Goal: Task Accomplishment & Management: Use online tool/utility

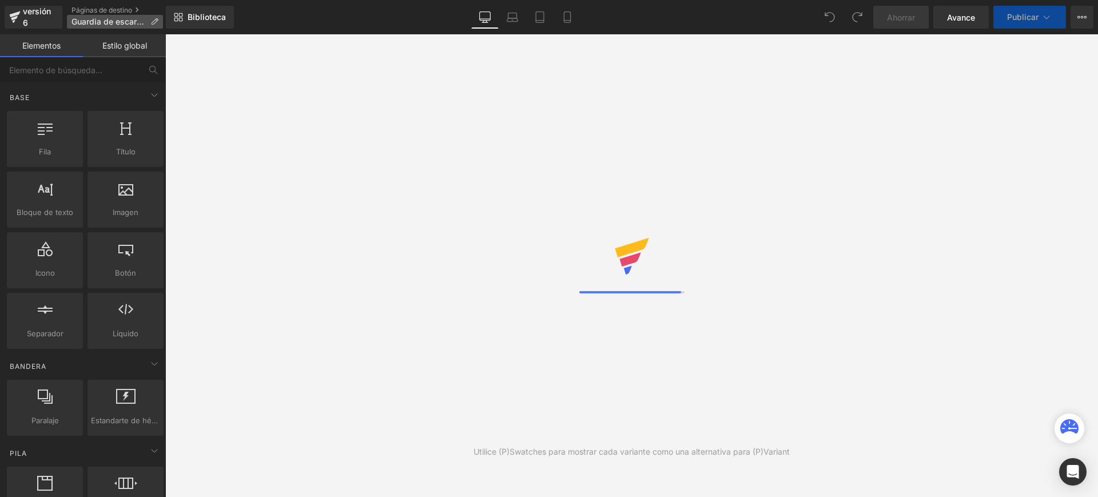
click at [152, 21] on icon at bounding box center [154, 22] width 8 height 8
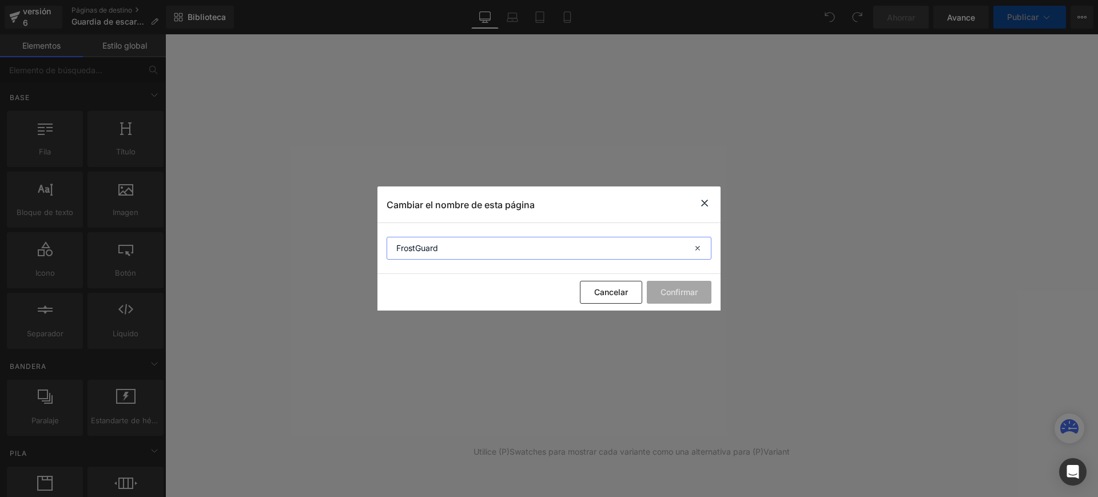
drag, startPoint x: 397, startPoint y: 243, endPoint x: 444, endPoint y: 301, distance: 75.2
click at [397, 243] on input "FrostGuard" at bounding box center [548, 248] width 325 height 23
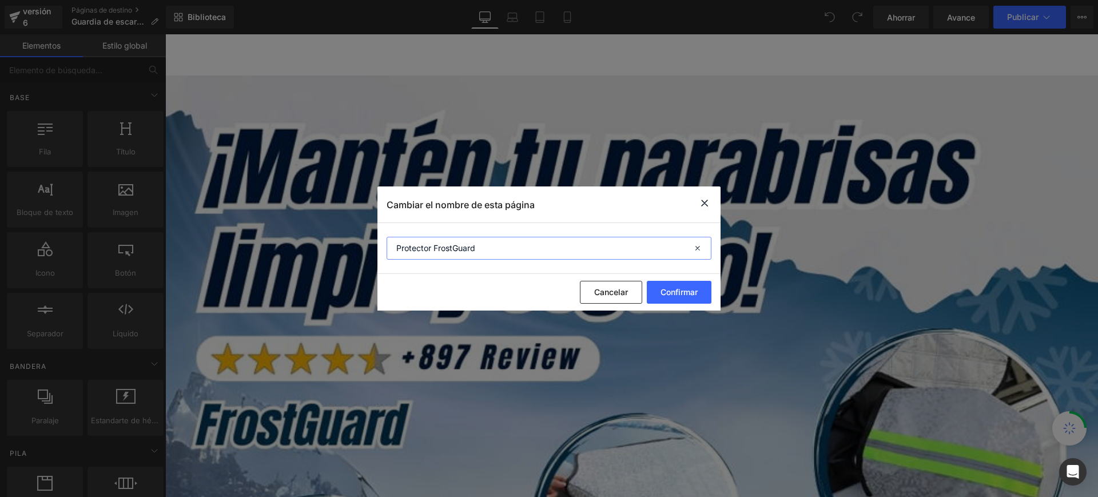
click at [479, 255] on input "Protector FrostGuard" at bounding box center [548, 248] width 325 height 23
type input "Protector FrostGuard"
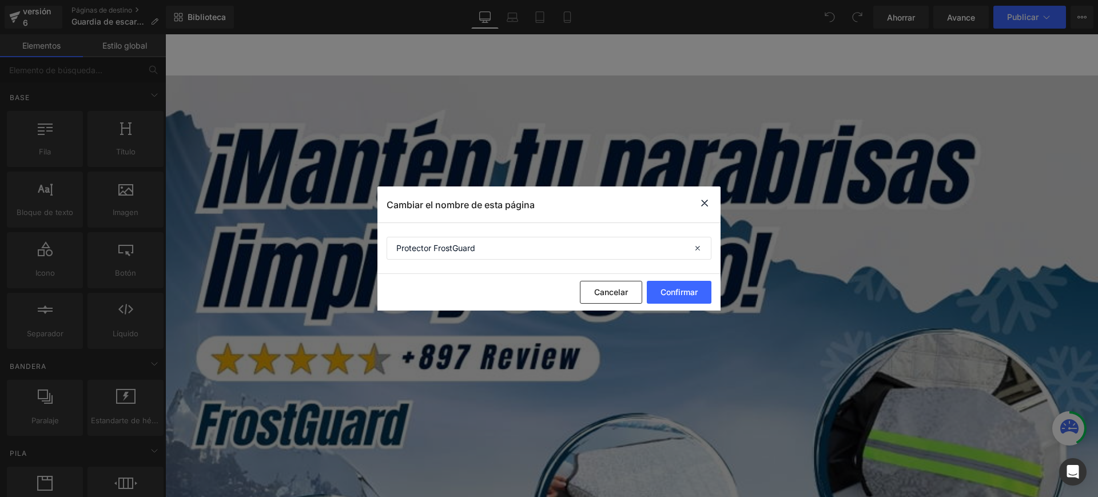
drag, startPoint x: 631, startPoint y: 440, endPoint x: 465, endPoint y: 406, distance: 168.7
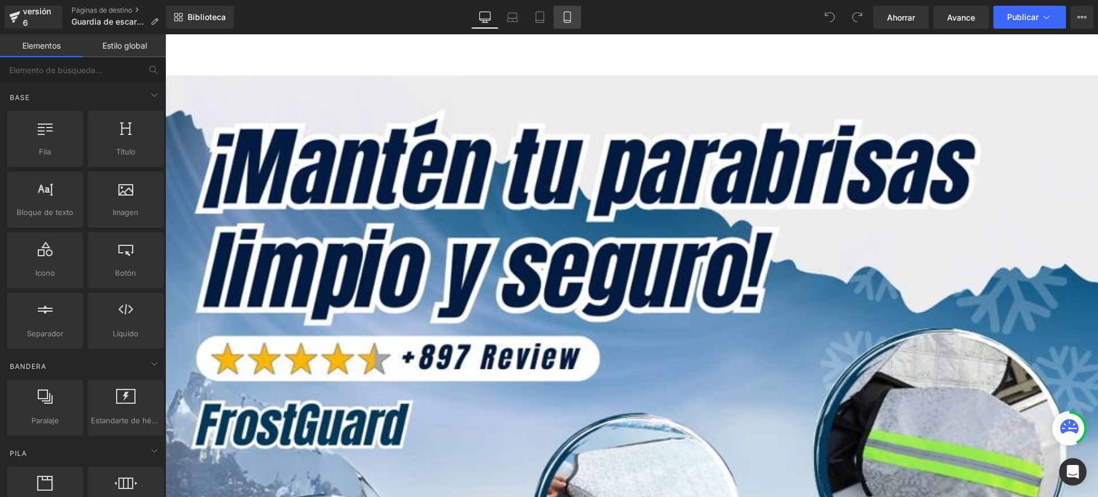
click at [575, 14] on link "Móvil" at bounding box center [566, 17] width 27 height 23
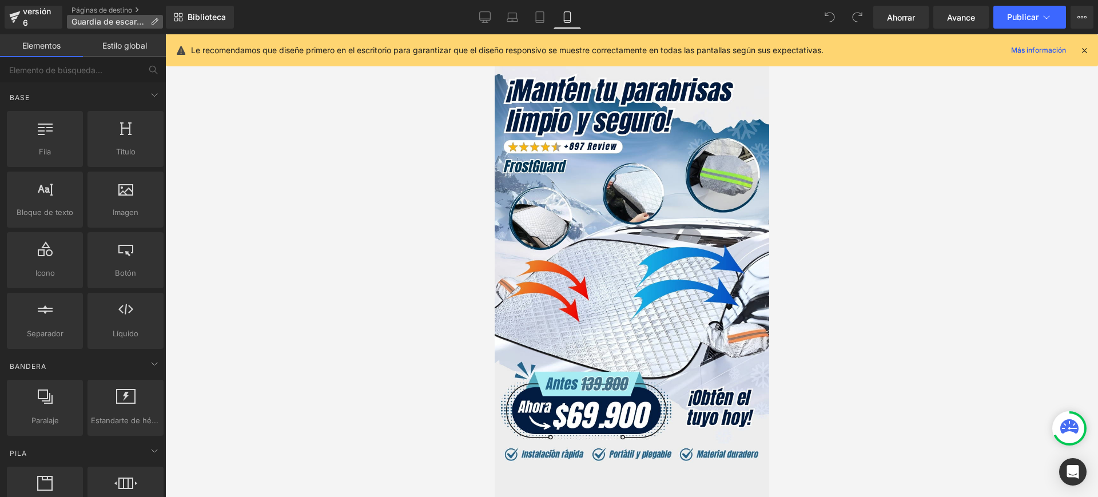
click at [155, 22] on icon at bounding box center [154, 22] width 8 height 8
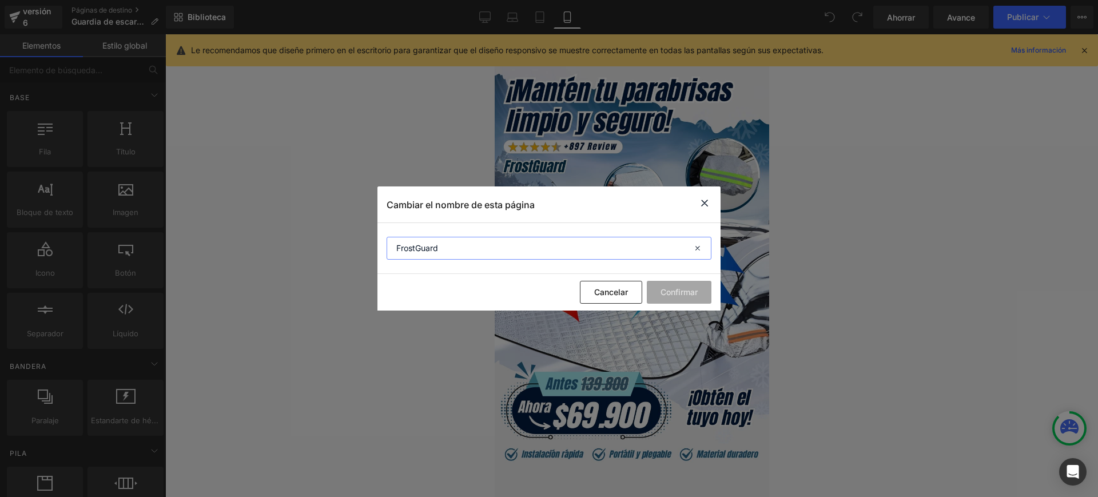
click at [438, 249] on input "FrostGuard" at bounding box center [548, 248] width 325 height 23
paste input "®"
click at [397, 244] on input "FrostGuard®" at bounding box center [548, 248] width 325 height 23
type input "Protector FrostGuard®"
click at [669, 292] on font "Confirmar" at bounding box center [678, 292] width 37 height 10
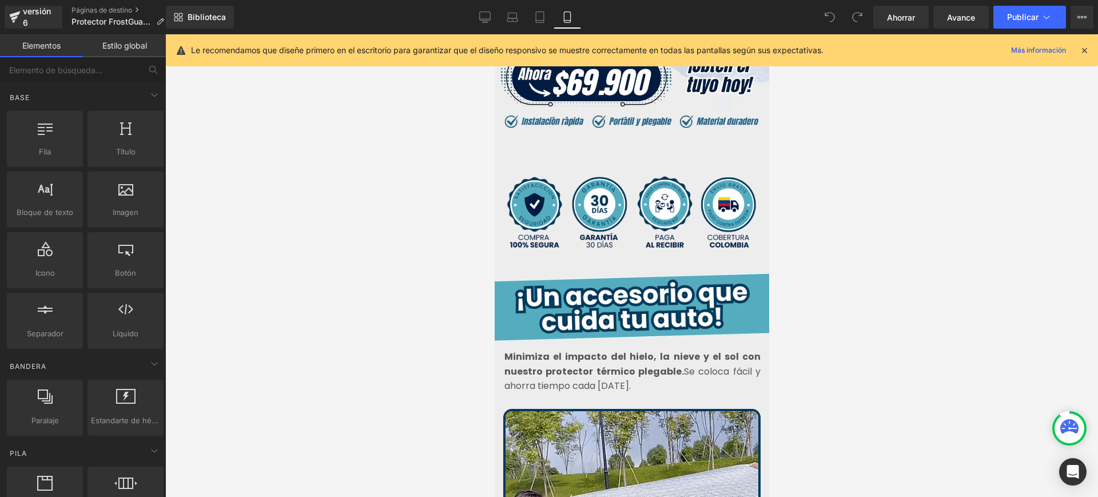
scroll to position [357, 0]
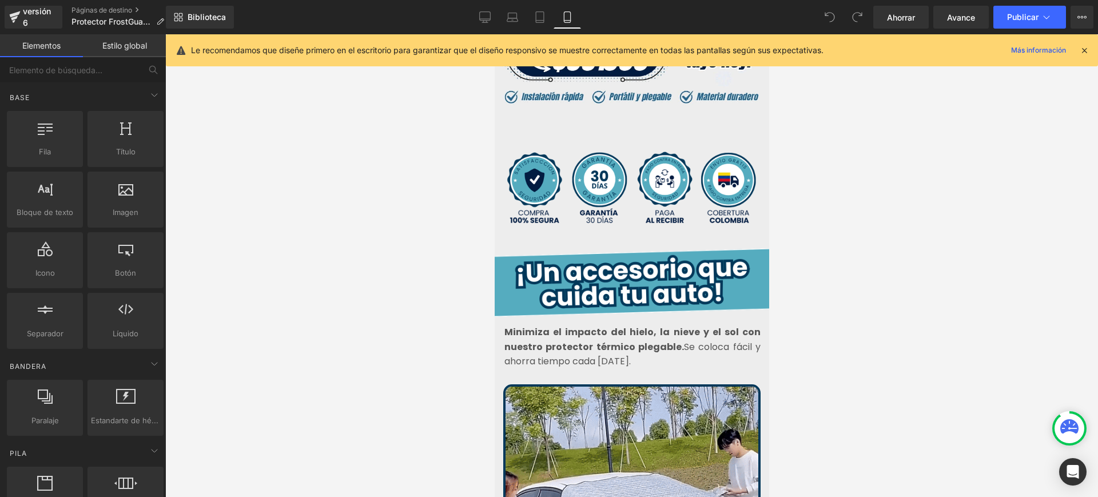
click at [597, 325] on font "Minimiza el impacto del hielo, la nieve y el sol con nuestro protector térmico …" at bounding box center [632, 339] width 256 height 28
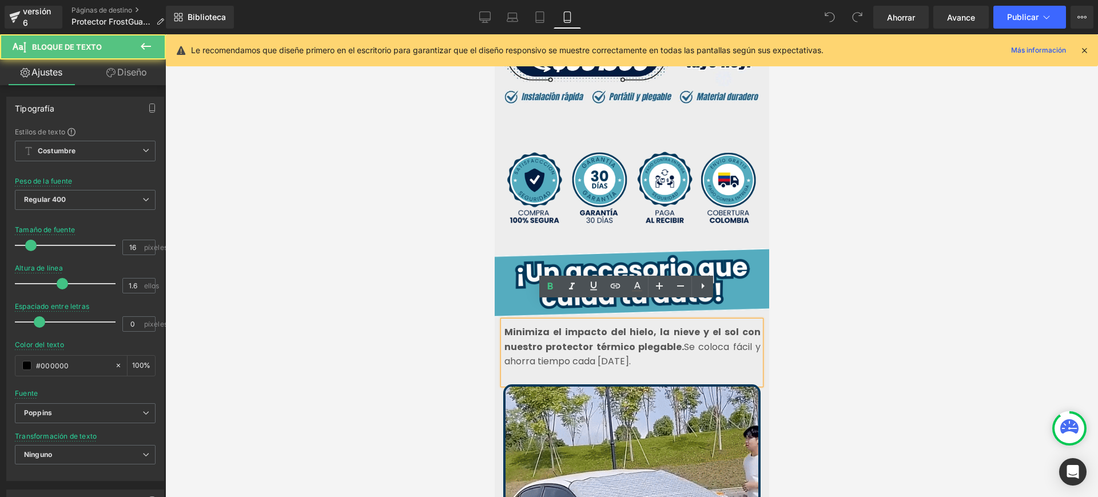
drag, startPoint x: 673, startPoint y: 328, endPoint x: 694, endPoint y: 337, distance: 22.5
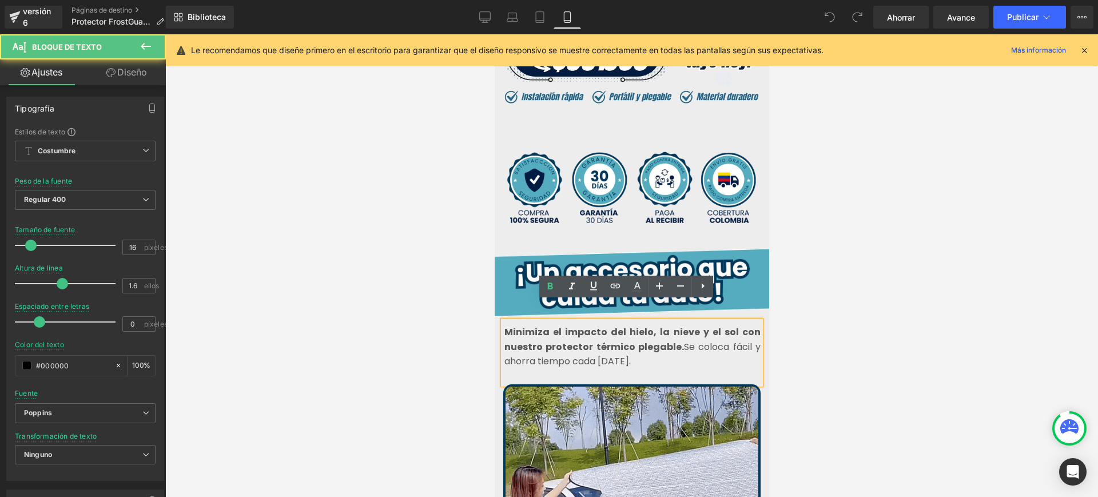
click at [694, 337] on p "Minimiza el impacto del hielo, la nieve y el sol con nuestro protector térmico …" at bounding box center [632, 347] width 256 height 44
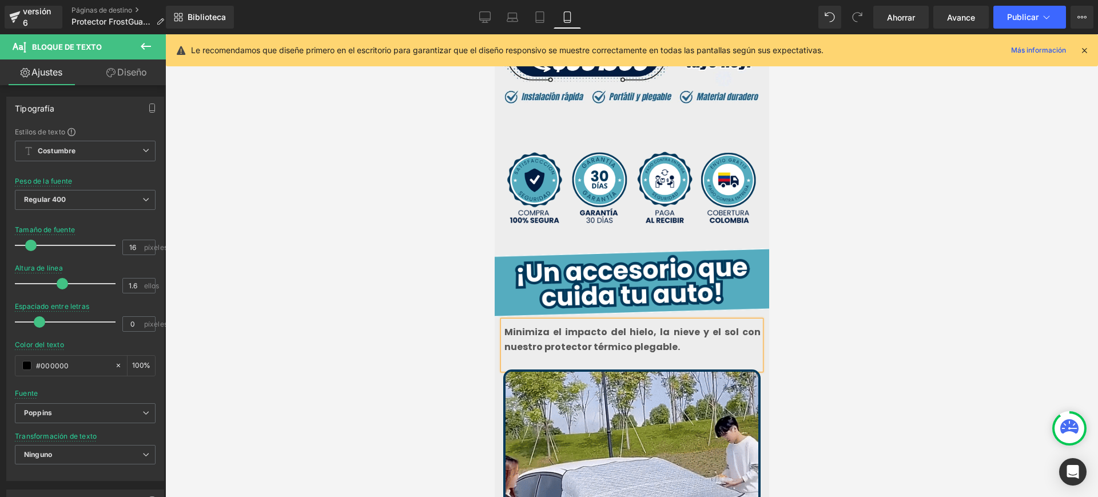
drag, startPoint x: 499, startPoint y: 313, endPoint x: 506, endPoint y: 316, distance: 7.7
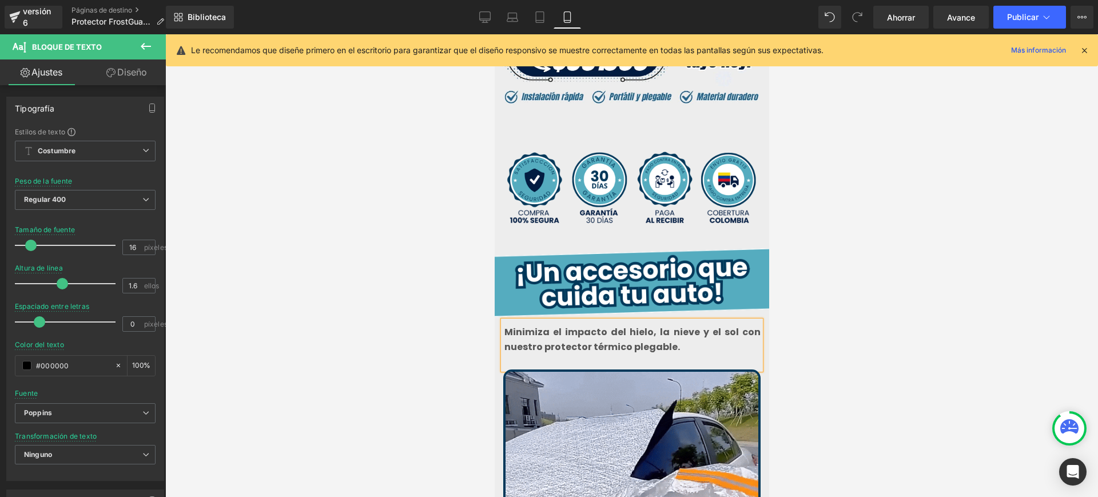
click at [504, 325] on font "Minimiza el impacto del hielo, la nieve y el sol con nuestro protector térmico …" at bounding box center [632, 339] width 256 height 28
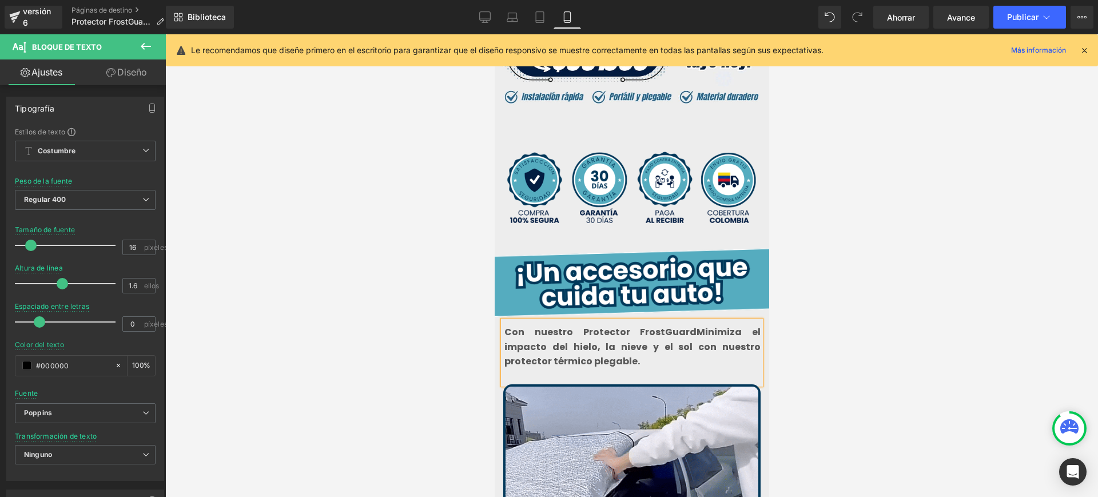
click at [955, 228] on div at bounding box center [631, 265] width 932 height 462
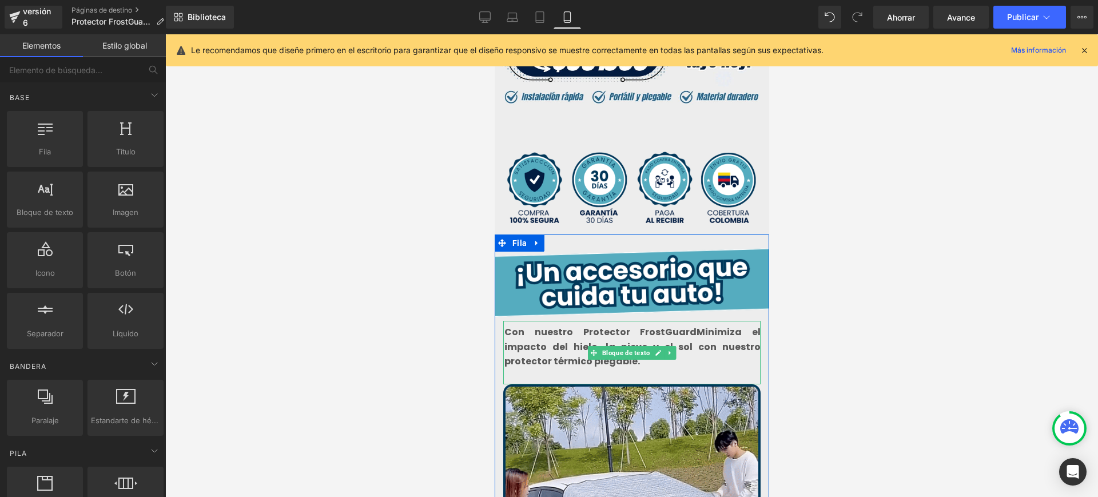
click at [660, 325] on font "Con nuestro Protector FrostGuardMinimiza el impacto del hielo, la nieve y el so…" at bounding box center [632, 346] width 256 height 42
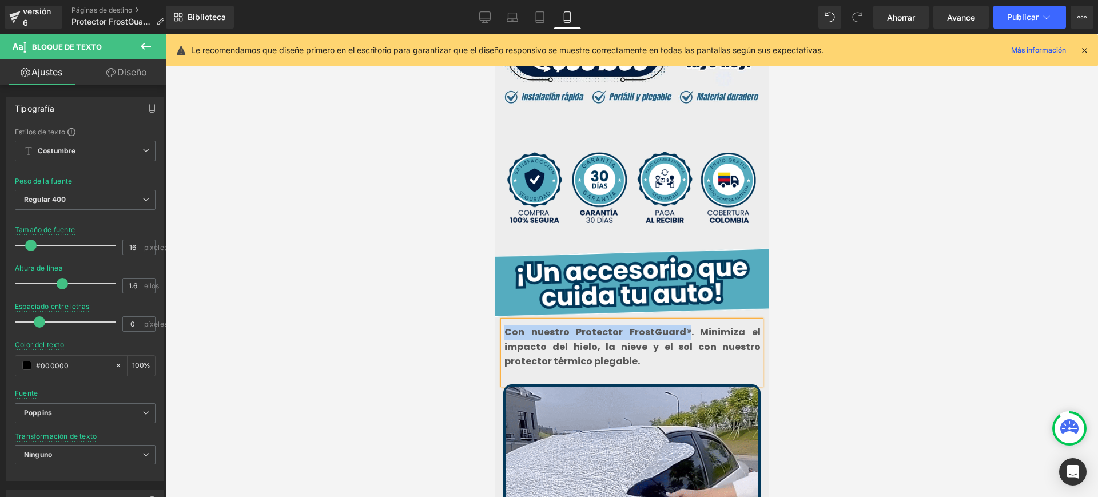
drag, startPoint x: 537, startPoint y: 322, endPoint x: 683, endPoint y: 316, distance: 145.9
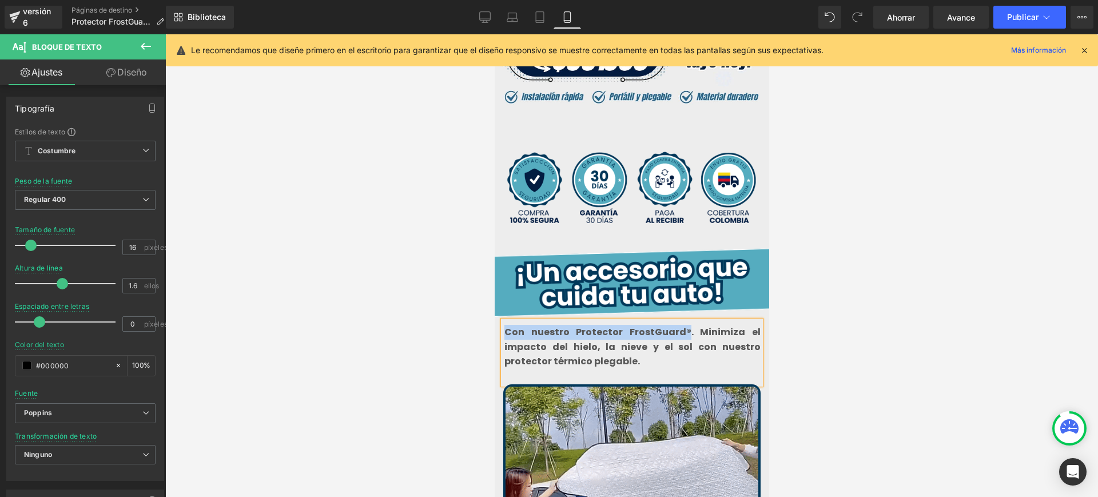
click at [683, 325] on font "Con nuestro Protector FrostGuard®. Minimiza el impacto del hielo, la nieve y el…" at bounding box center [632, 346] width 256 height 42
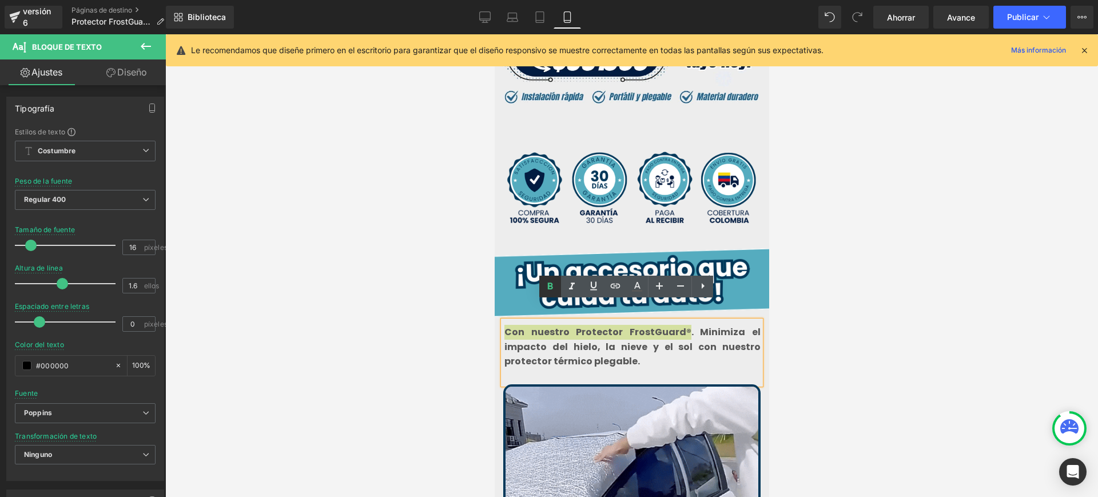
click at [553, 280] on icon at bounding box center [550, 287] width 14 height 14
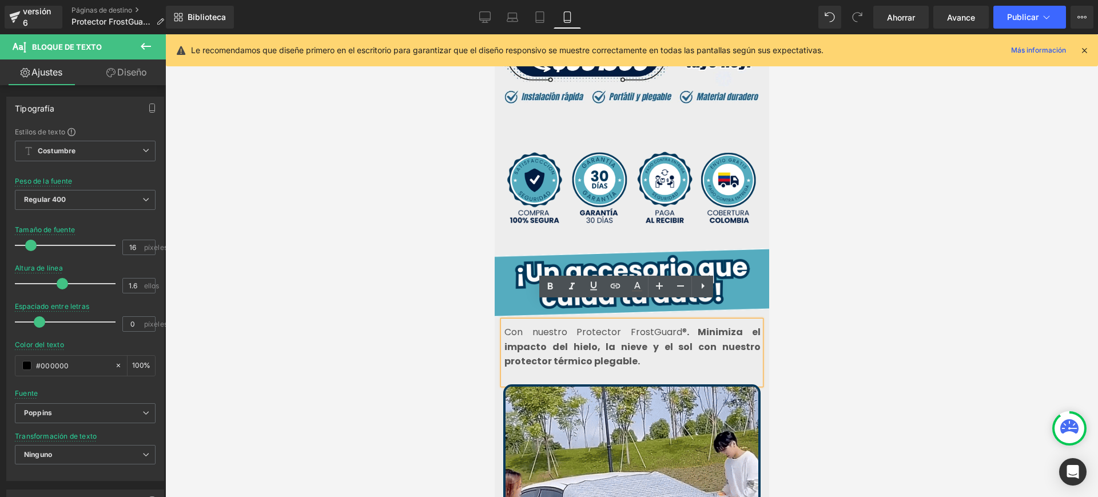
click at [651, 346] on p "Con nuestro Protector FrostGuard® . Minimiza el impacto del hielo, la nieve y e…" at bounding box center [632, 347] width 256 height 44
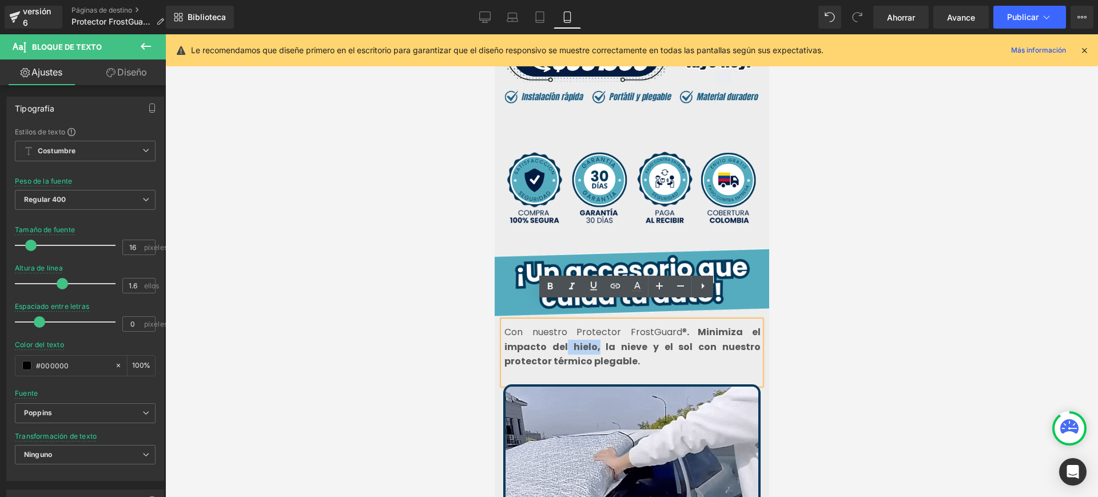
drag, startPoint x: 594, startPoint y: 332, endPoint x: 558, endPoint y: 327, distance: 35.7
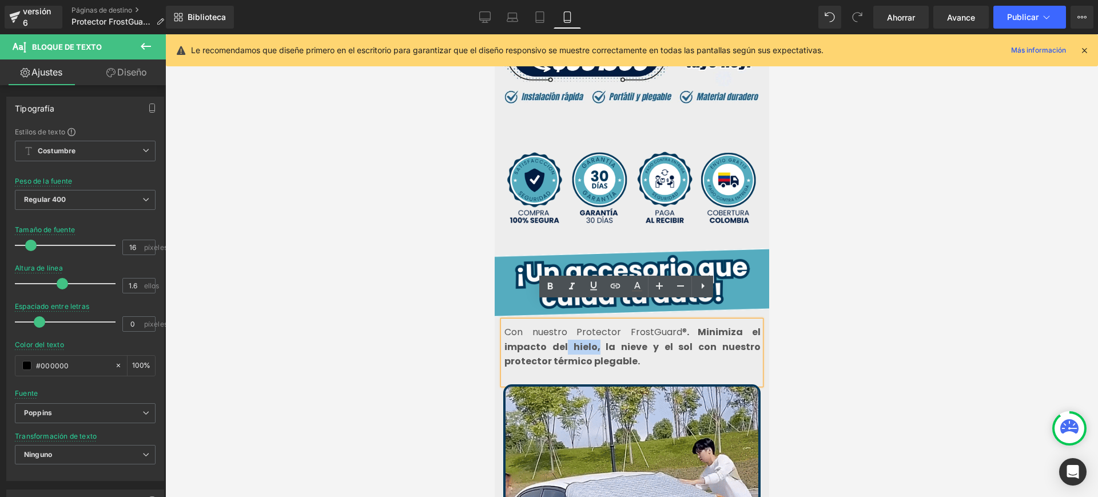
click at [558, 327] on strong ". Minimiza el impacto del hielo, la nieve y el sol con nuestro protector térmic…" at bounding box center [632, 346] width 256 height 42
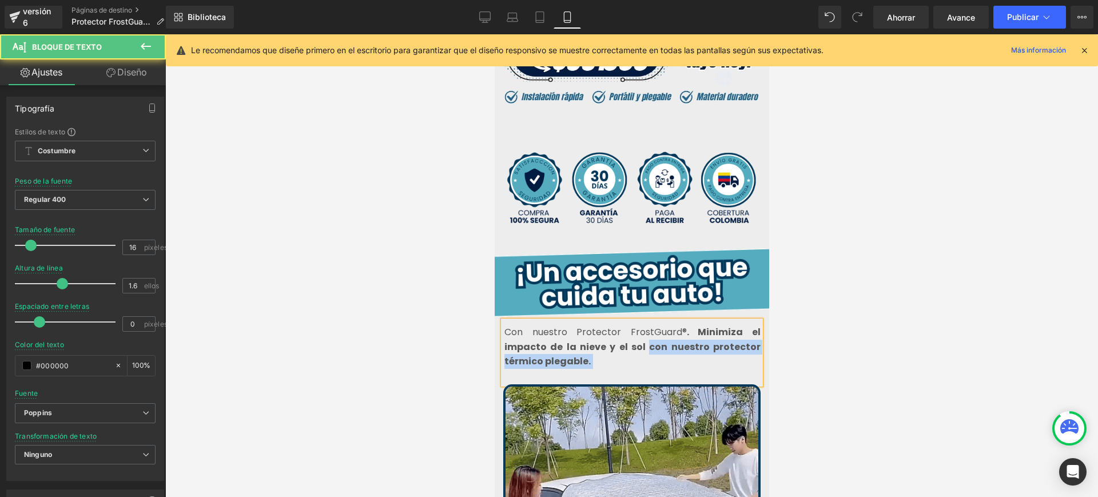
drag, startPoint x: 649, startPoint y: 331, endPoint x: 690, endPoint y: 349, distance: 45.0
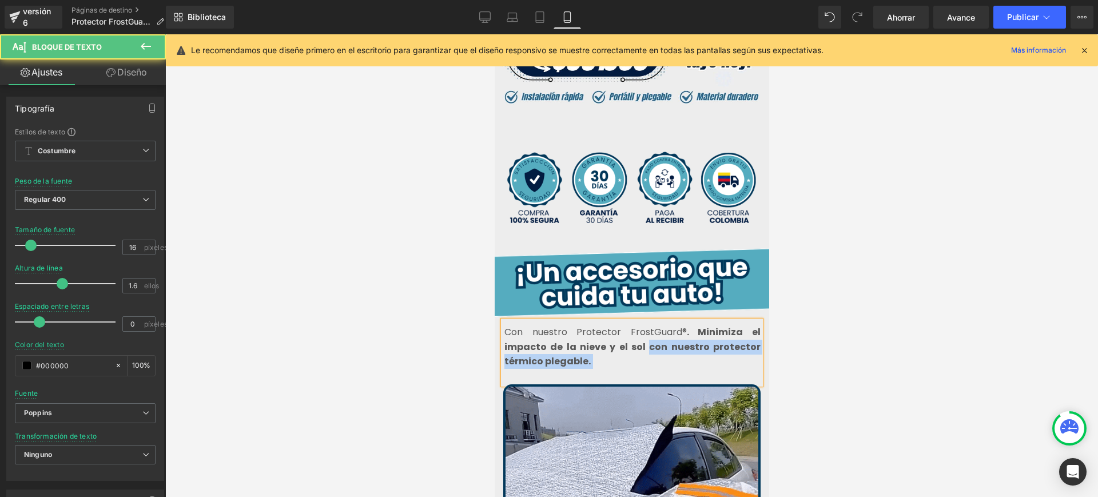
click at [690, 349] on div "Con nuestro Protector FrostGuard® . Minimiza el impacto de la nieve y el sol co…" at bounding box center [630, 352] width 257 height 63
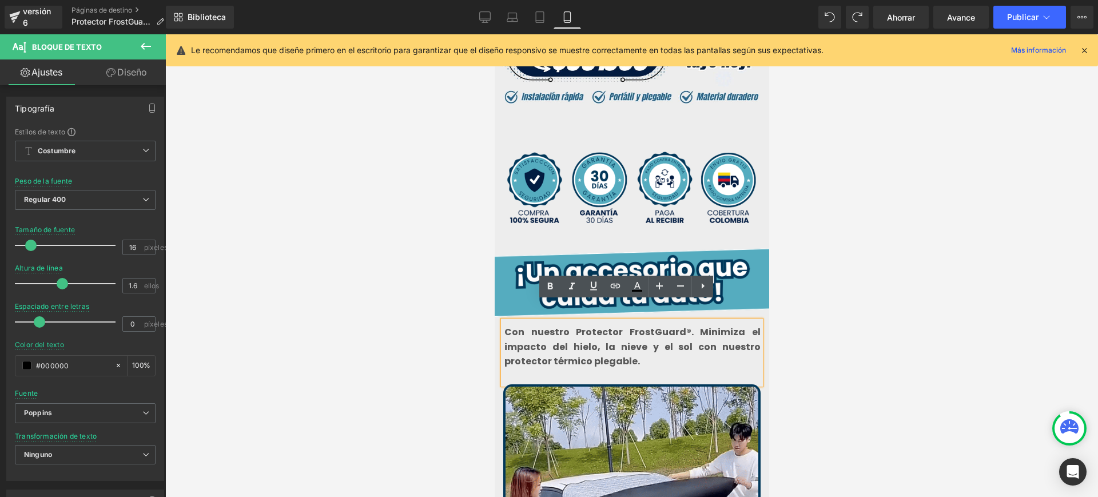
click at [619, 325] on font "Con nuestro Protector FrostGuard®. Minimiza el impacto del hielo, la nieve y el…" at bounding box center [632, 346] width 256 height 42
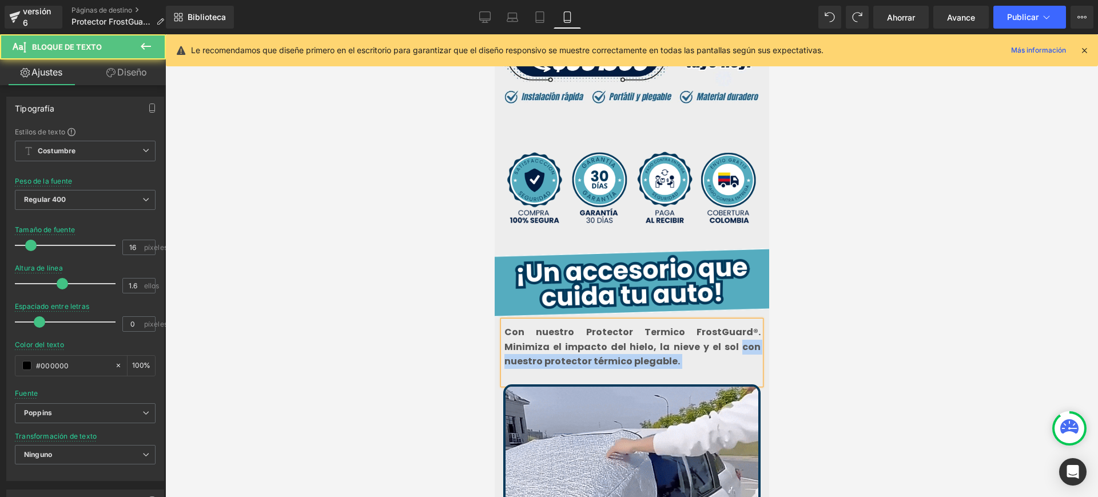
drag, startPoint x: 695, startPoint y: 332, endPoint x: 704, endPoint y: 349, distance: 19.2
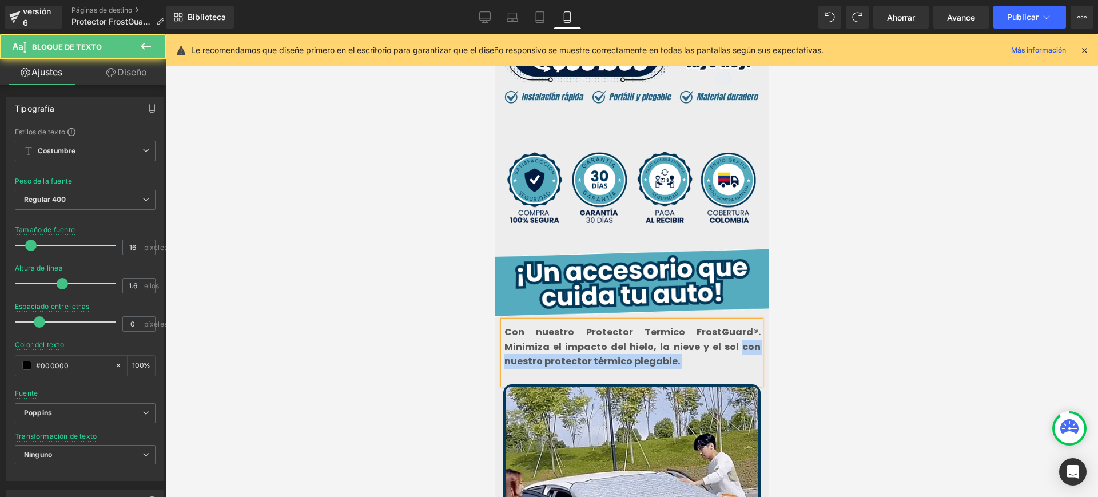
click at [704, 349] on div "Con nuestro Protector Termico FrostGuard®. Minimiza el impacto del hielo, la ni…" at bounding box center [630, 352] width 257 height 63
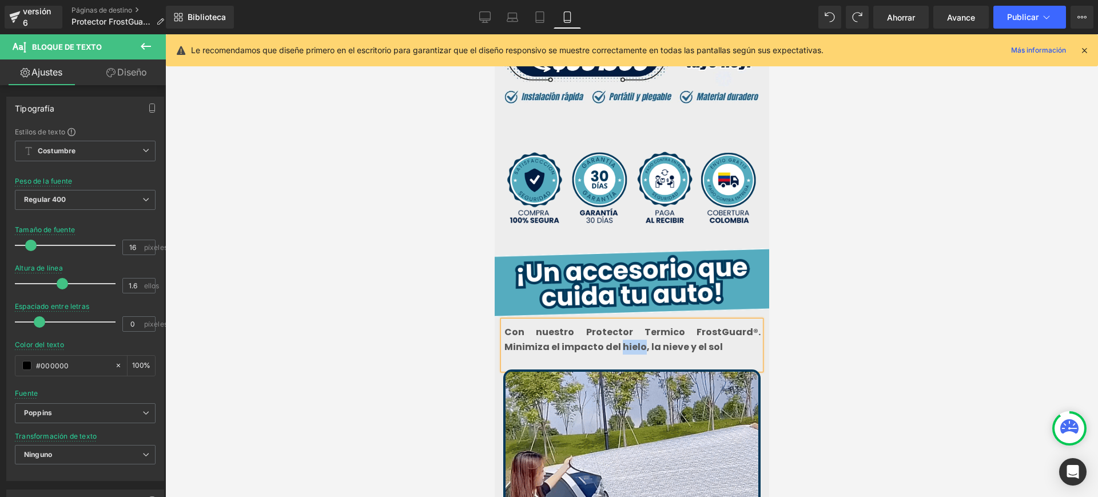
drag, startPoint x: 588, startPoint y: 329, endPoint x: 566, endPoint y: 326, distance: 22.5
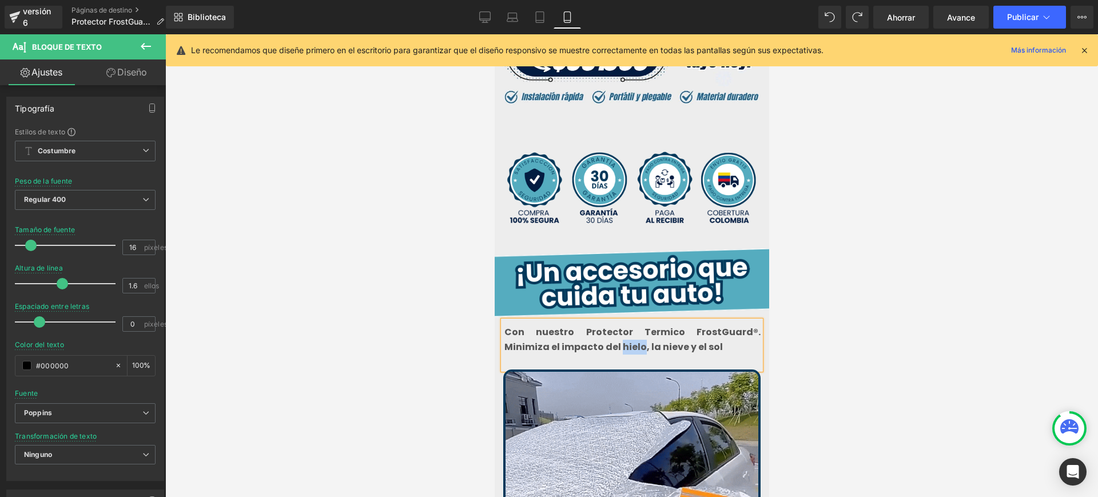
click at [566, 326] on font "Con nuestro Protector Termico FrostGuard®. Minimiza el impacto del hielo, la ni…" at bounding box center [632, 339] width 256 height 28
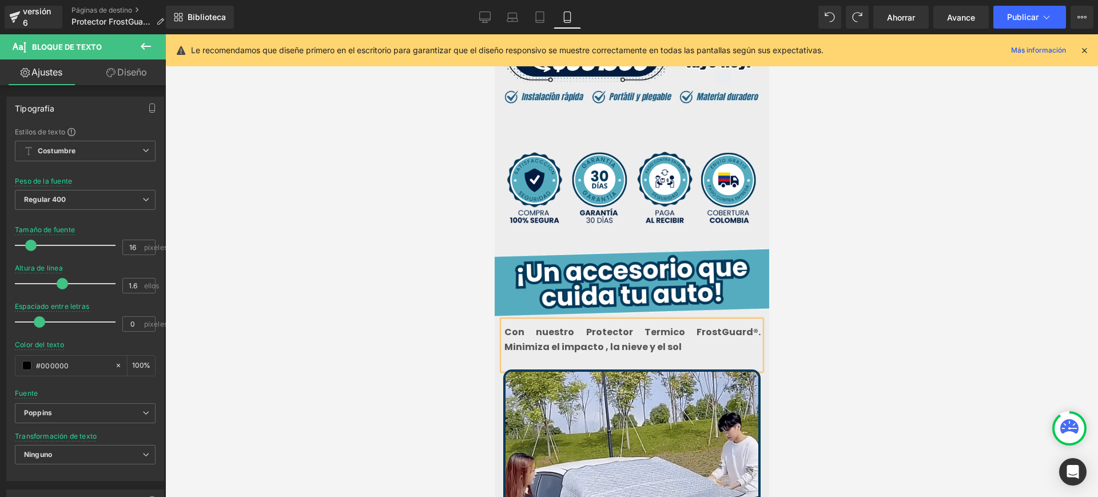
click at [550, 325] on font "Con nuestro Protector Termico FrostGuard®. Minimiza el impacto , la nieve y el …" at bounding box center [632, 339] width 256 height 28
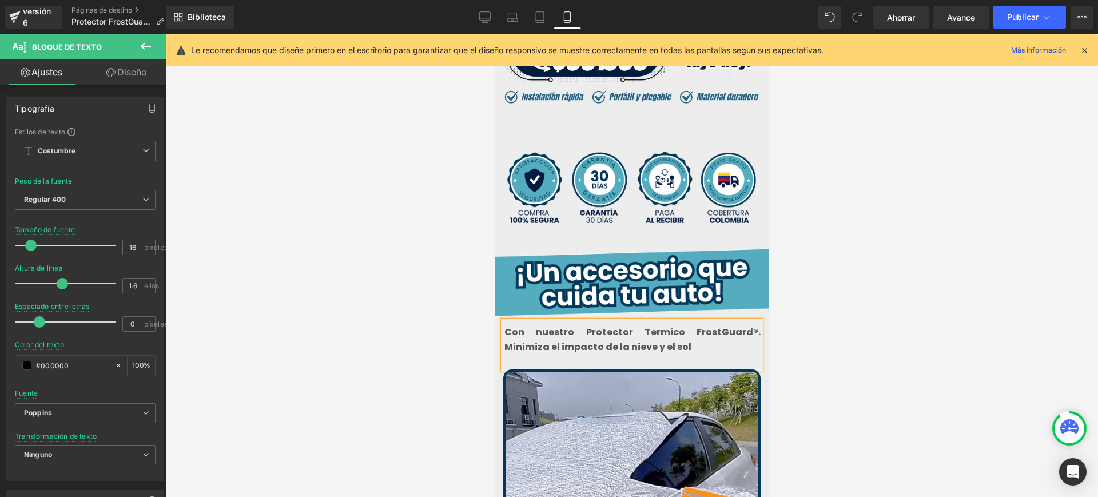
click at [606, 329] on font "Con nuestro Protector Termico FrostGuard®. Minimiza el impacto de la nieve y el…" at bounding box center [632, 339] width 256 height 28
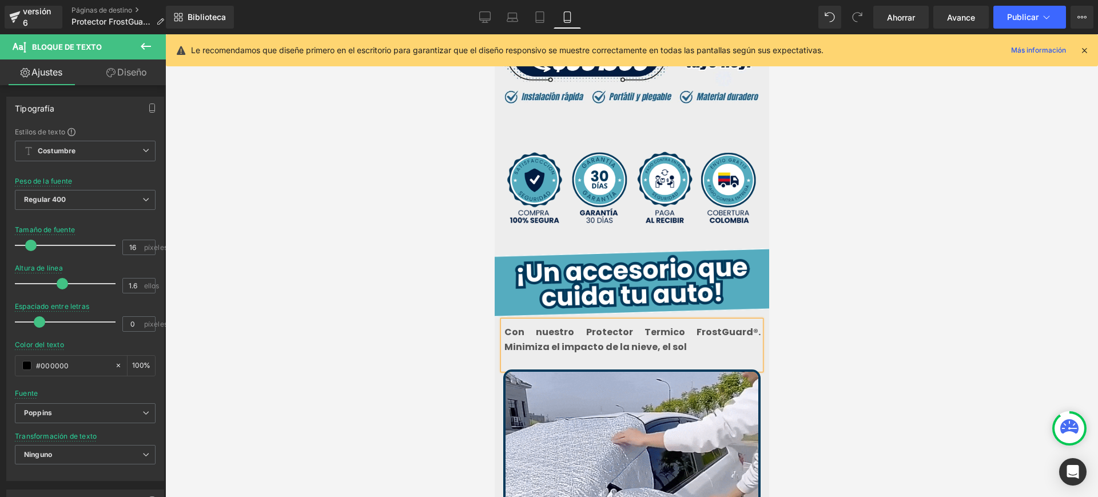
click at [636, 329] on p "Con nuestro Protector Termico FrostGuard®. Minimiza el impacto de la nieve, el …" at bounding box center [632, 339] width 256 height 29
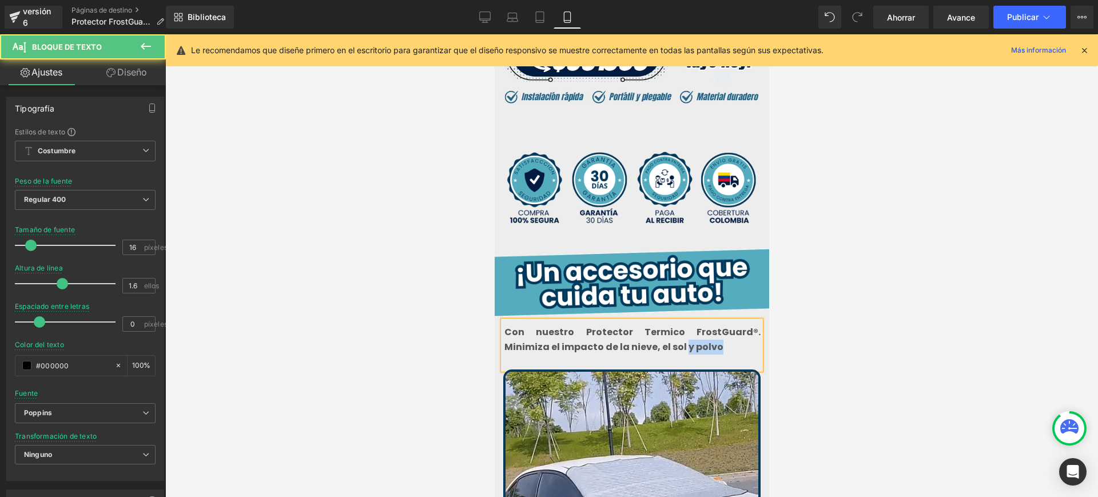
drag, startPoint x: 633, startPoint y: 329, endPoint x: 680, endPoint y: 336, distance: 47.9
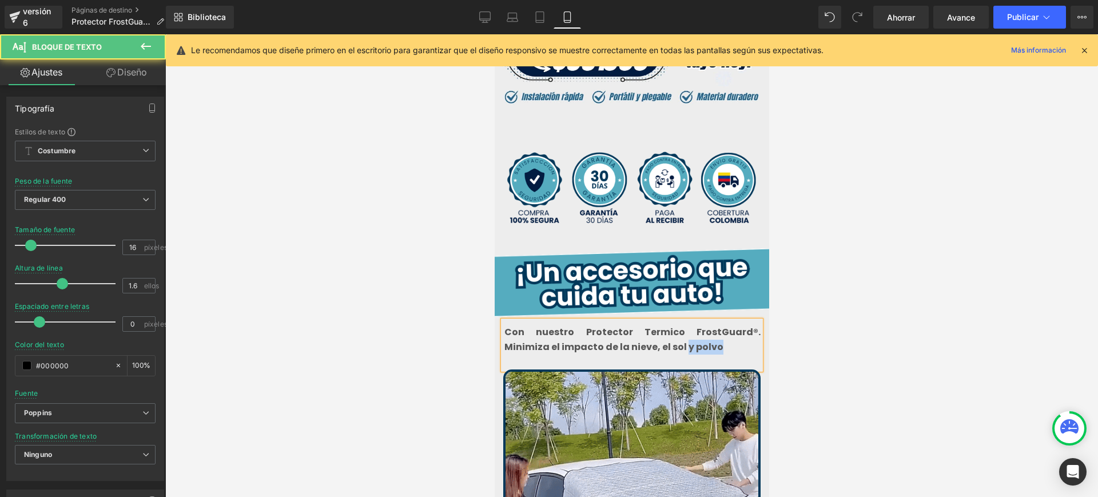
click at [680, 336] on div "Con nuestro Protector Termico FrostGuard®. Minimiza el impacto de la nieve, el …" at bounding box center [630, 345] width 257 height 49
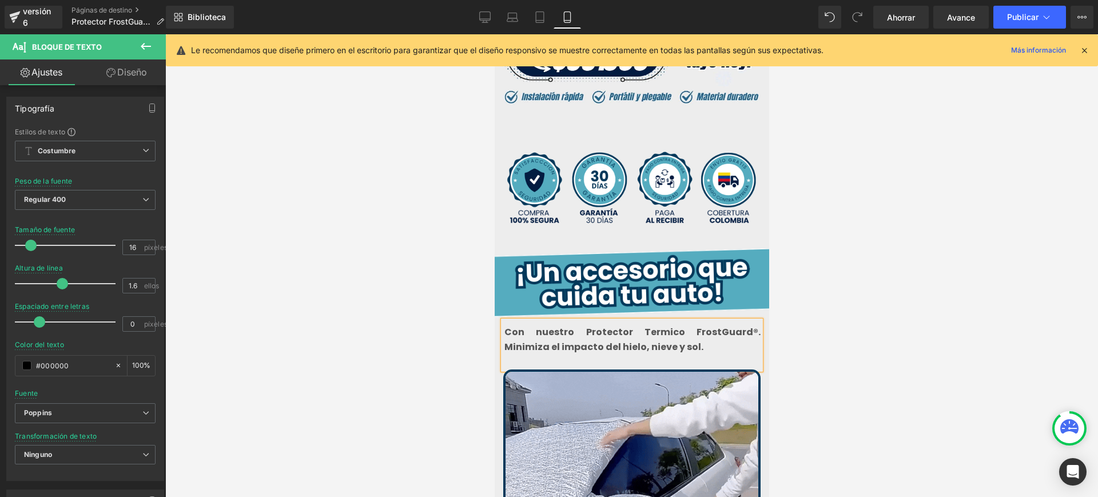
click at [809, 326] on div at bounding box center [631, 265] width 932 height 462
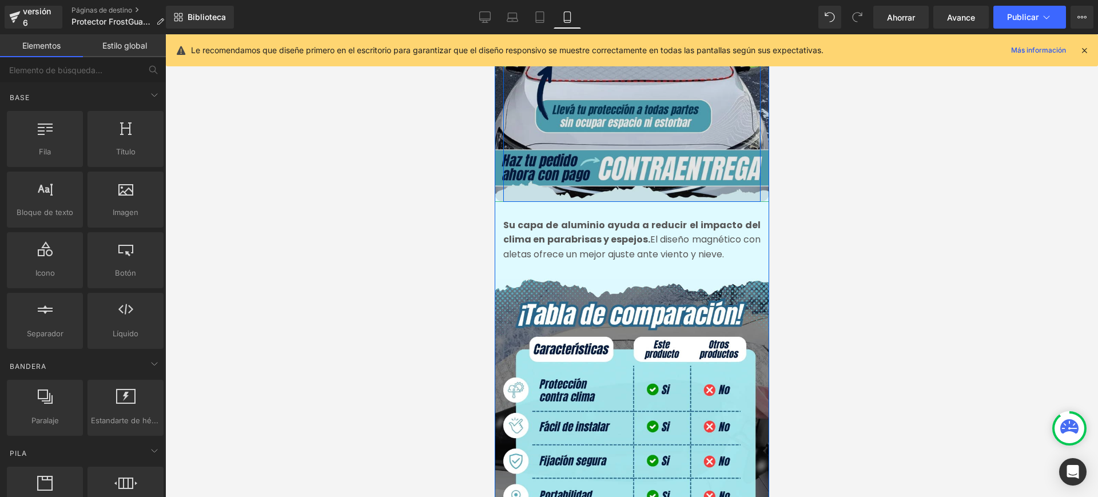
scroll to position [1501, 0]
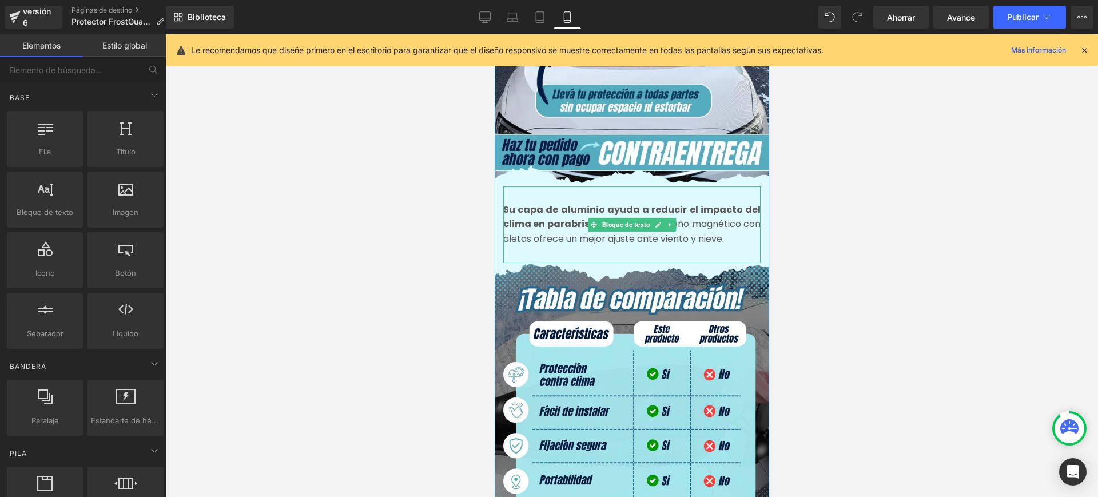
click at [689, 203] on font "Su capa de aluminio ayuda a reducir el impacto del clima en parabrisas y espejo…" at bounding box center [630, 217] width 257 height 28
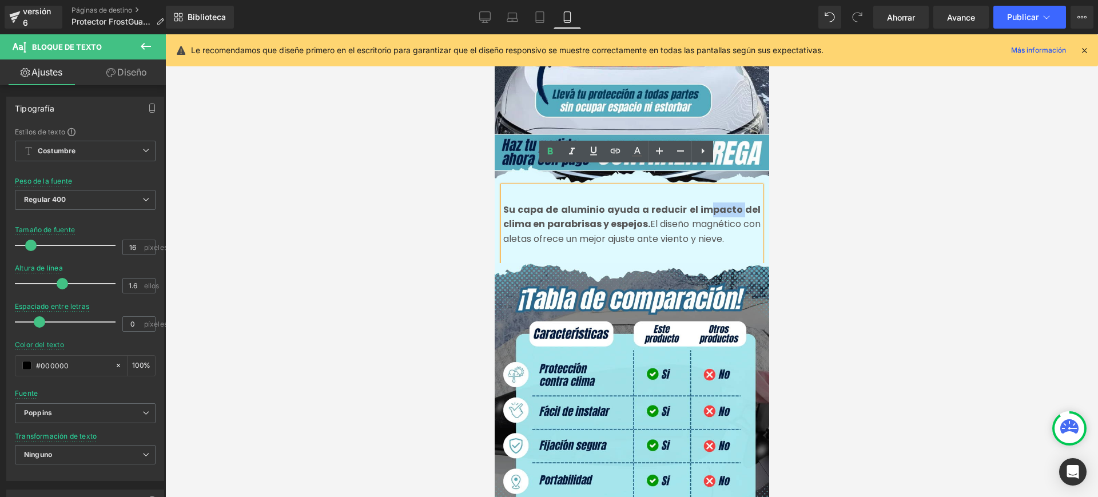
drag, startPoint x: 738, startPoint y: 187, endPoint x: 704, endPoint y: 183, distance: 34.5
click at [704, 203] on font "Su capa de aluminio ayuda a reducir el impacto del clima en parabrisas y espejo…" at bounding box center [630, 217] width 257 height 28
click at [686, 203] on font "Su capa de aluminio ayuda a reducir el impacto del clima en parabrisas y espejo…" at bounding box center [630, 217] width 257 height 28
drag, startPoint x: 684, startPoint y: 190, endPoint x: 747, endPoint y: 197, distance: 62.6
click at [747, 202] on p "Su capa de aluminio ayuda a reducir el impacto del clima en parabrisas y espejo…" at bounding box center [630, 224] width 257 height 44
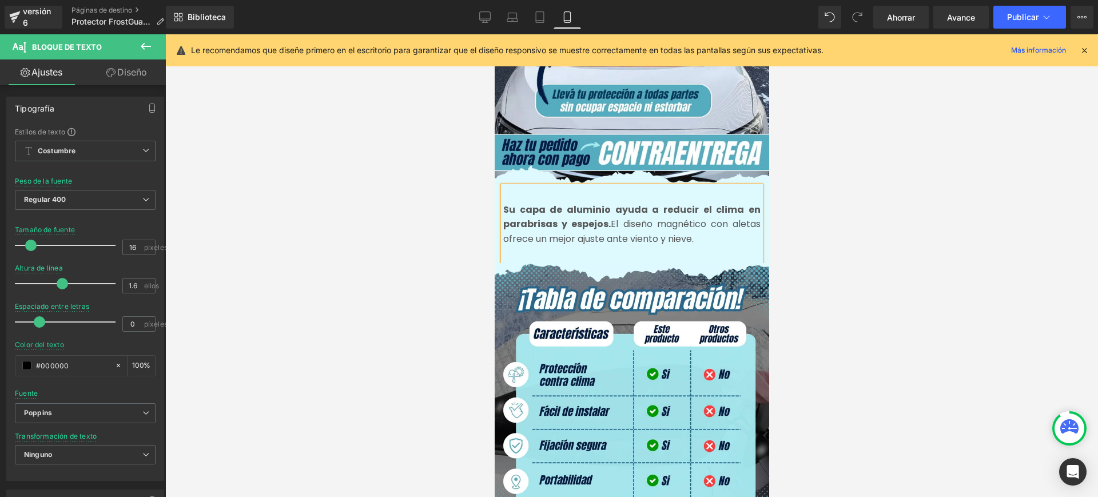
click at [608, 217] on font "El diseño magnético con aletas ofrece un mejor ajuste ante viento y nieve." at bounding box center [630, 231] width 257 height 28
drag, startPoint x: 640, startPoint y: 190, endPoint x: 611, endPoint y: 196, distance: 30.3
click at [611, 203] on font "Su capa de aluminio ayuda a reducir el clima en parabrisas y espejos." at bounding box center [630, 217] width 257 height 28
click at [660, 203] on font "Su capa de aluminio te proteje a reducir el clima en parabrisas y espejos." at bounding box center [630, 217] width 257 height 28
click at [696, 203] on font "Su capa de aluminio te proteje y reducir el clima en parabrisas y espejos." at bounding box center [630, 217] width 257 height 28
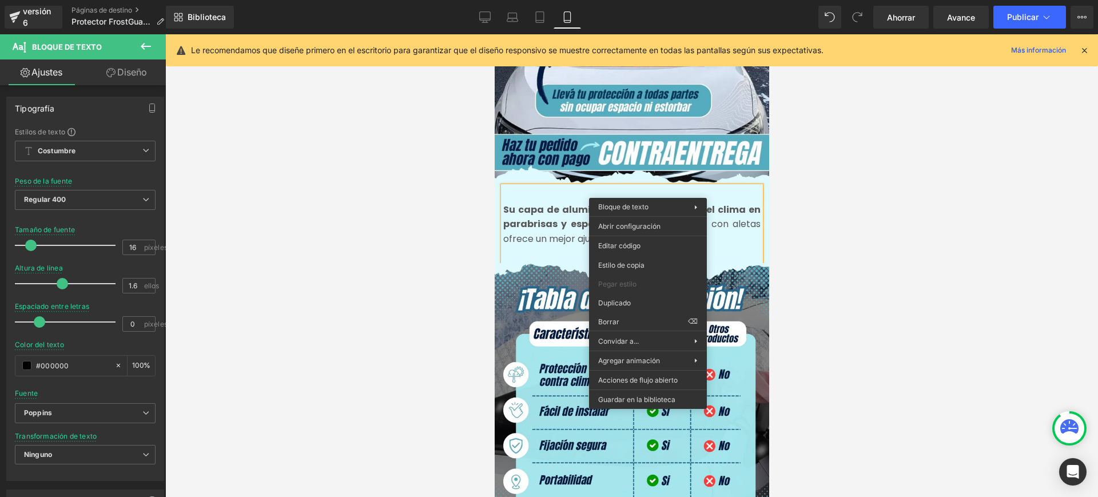
click at [623, 203] on font "Su capa de aluminio te proteje y reduce el clima en parabrisas y espejos." at bounding box center [630, 217] width 257 height 28
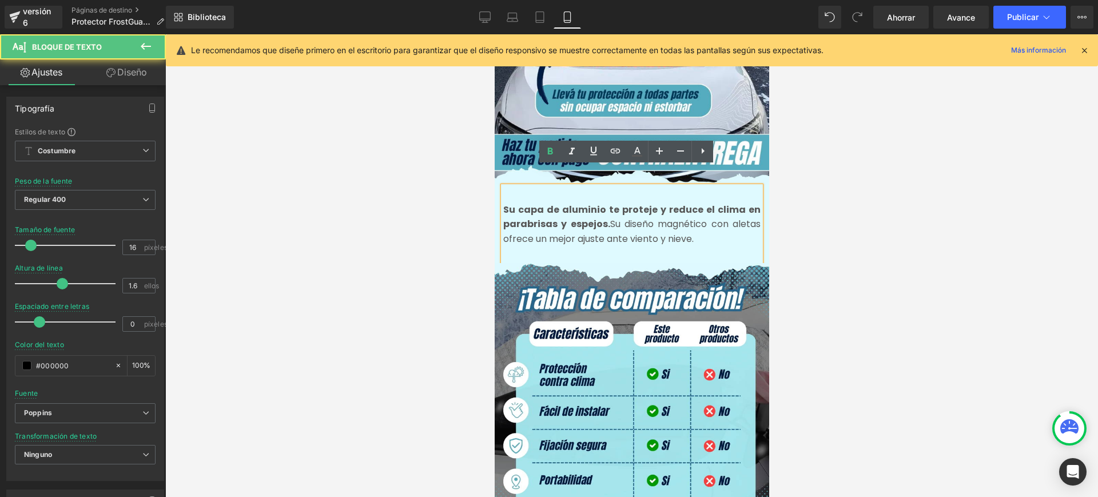
click at [623, 203] on font "Su capa de aluminio te proteje y reduce el clima en parabrisas y espejos." at bounding box center [630, 217] width 257 height 28
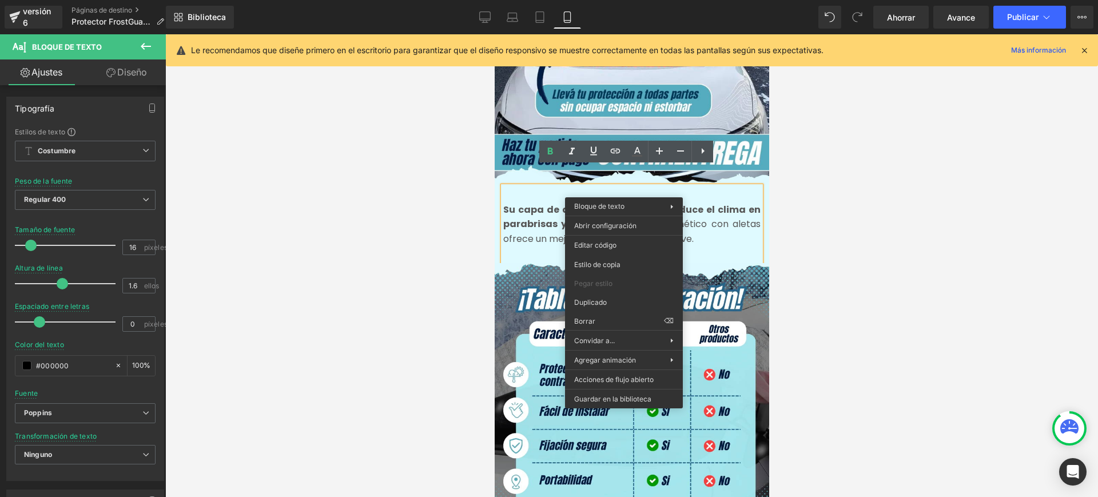
drag, startPoint x: 644, startPoint y: 185, endPoint x: 672, endPoint y: 219, distance: 43.8
click at [644, 203] on font "Su capa de aluminio te proteje y reduce el clima en parabrisas y espejos." at bounding box center [630, 217] width 257 height 28
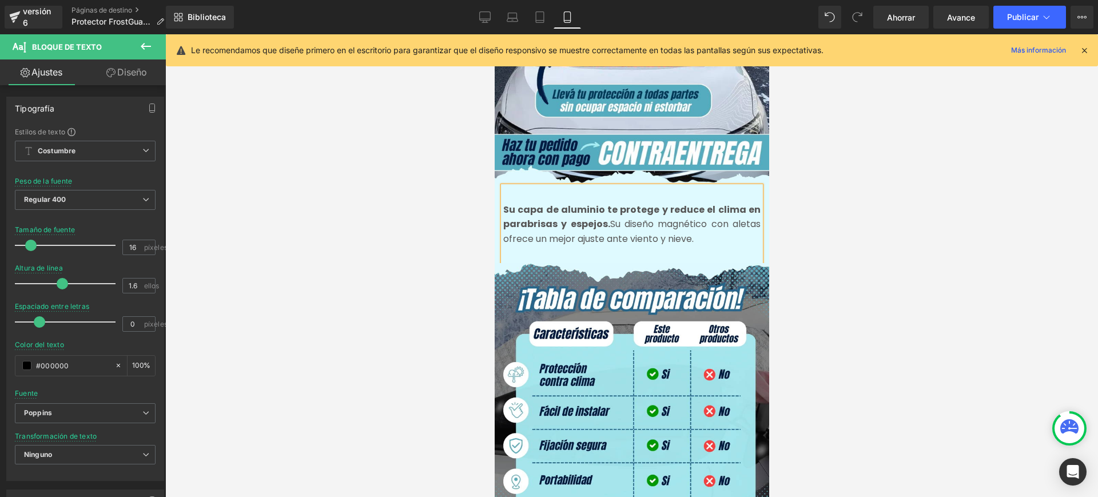
click at [695, 221] on p "Su capa de aluminio te protege y reduce el clima en parabrisas y espejos. Su di…" at bounding box center [630, 224] width 257 height 44
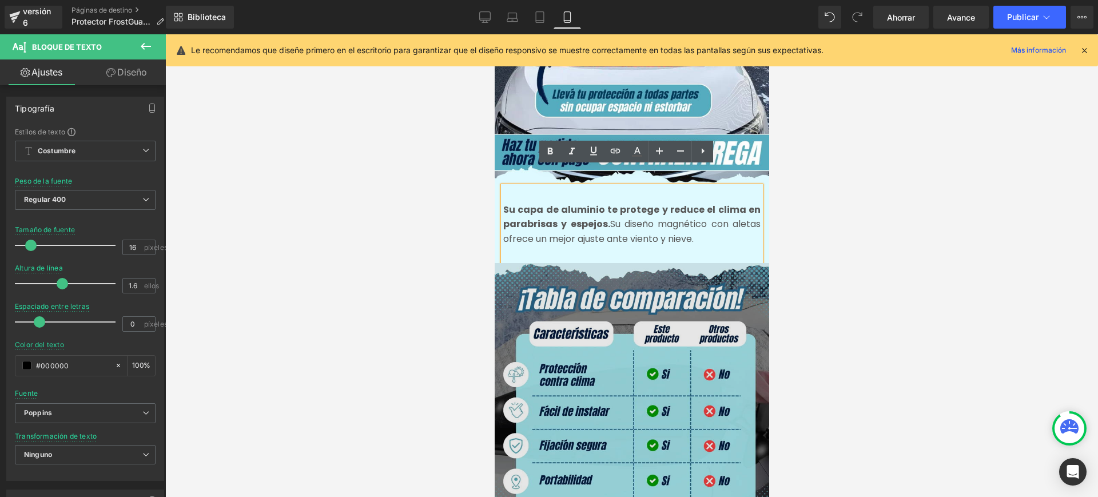
drag, startPoint x: 662, startPoint y: 217, endPoint x: 676, endPoint y: 254, distance: 39.8
click at [664, 217] on font "Su diseño magnético con aletas ofrece un mejor ajuste ante viento y nieve." at bounding box center [630, 231] width 257 height 28
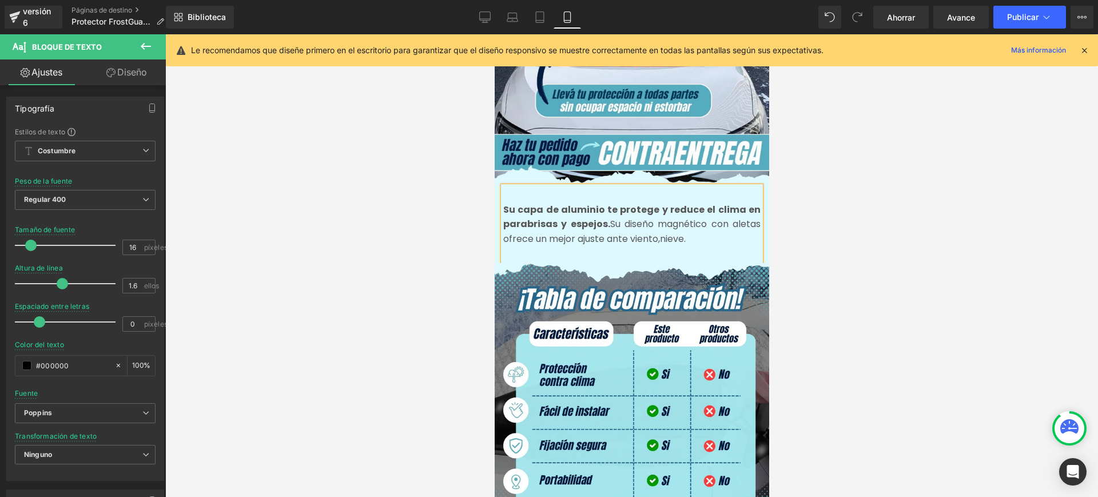
click at [695, 218] on p "Su capa de aluminio te protege y reduce el clima en parabrisas y espejos. Su di…" at bounding box center [630, 224] width 257 height 44
click at [552, 203] on font "Su capa de aluminio te protege y reduce el clima en parabrisas y espejos." at bounding box center [630, 217] width 257 height 28
drag, startPoint x: 693, startPoint y: 220, endPoint x: 716, endPoint y: 226, distance: 24.3
click at [716, 226] on p "Su capa en aluminio te protege y reduce el clima en parabrisas y espejos. Su di…" at bounding box center [630, 224] width 257 height 44
click at [625, 222] on font "Su diseño magnético con aletas ofrece un mejor ajuste ante viento, nieve y polv…" at bounding box center [630, 231] width 257 height 28
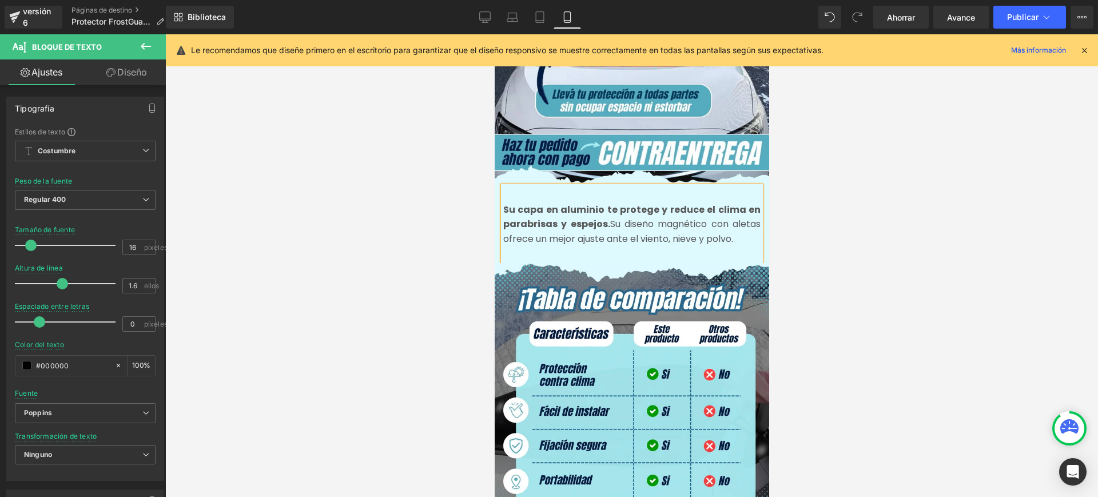
click at [699, 220] on font "Su diseño magnético con aletas ofrece un mejor ajuste ante el viento, nieve y p…" at bounding box center [630, 231] width 257 height 28
click at [736, 220] on p "Su capa en aluminio te protege y reduce el clima en parabrisas y espejos. Su di…" at bounding box center [630, 224] width 257 height 44
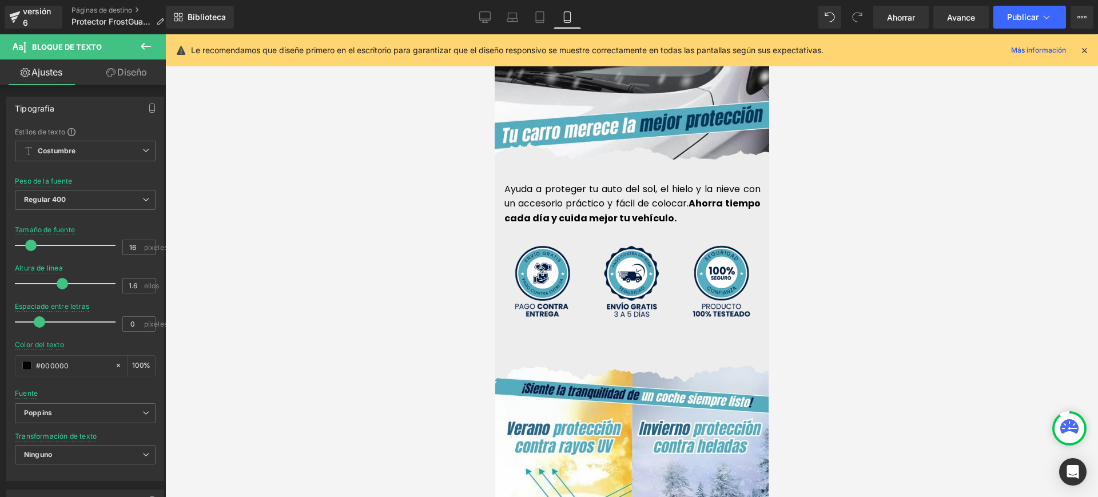
scroll to position [3073, 0]
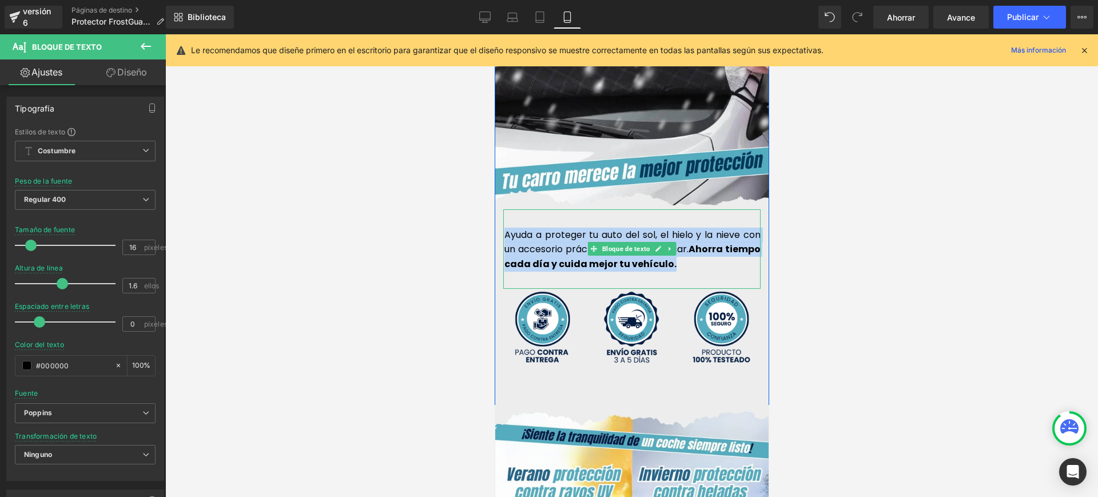
drag, startPoint x: 668, startPoint y: 245, endPoint x: 500, endPoint y: 210, distance: 171.5
click at [504, 228] on p "Ayuda a proteger tu auto del sol, el hielo y la nieve con un accesorio práctico…" at bounding box center [632, 250] width 256 height 44
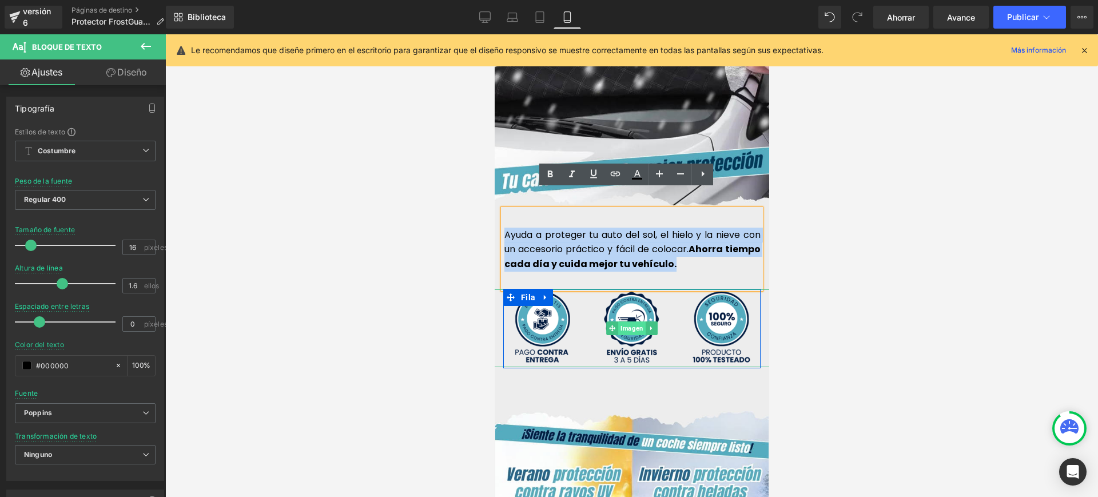
copy p "Ayuda a proteger tu auto del sol, el hielo y la nieve con un accesorio práctico…"
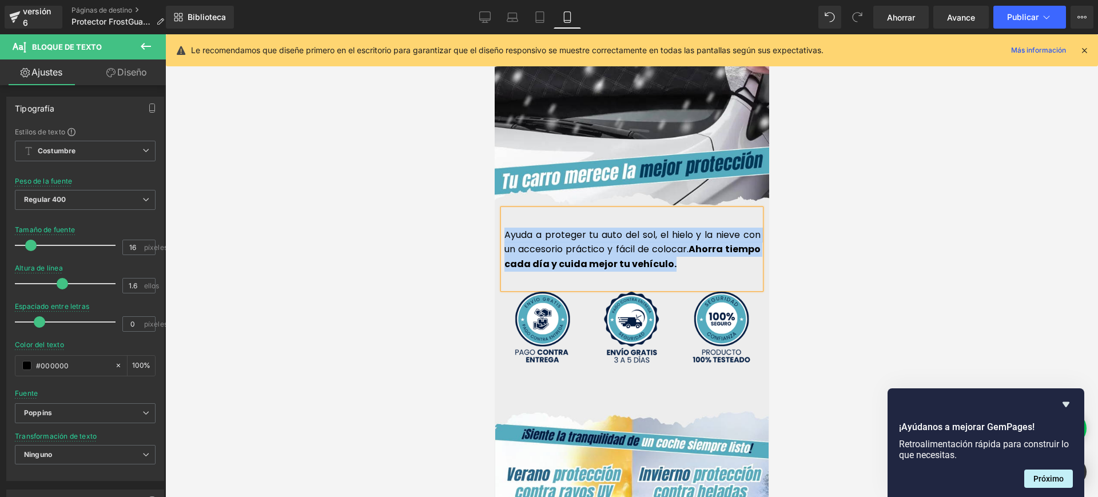
click at [662, 247] on font "Ahorra tiempo cada día y cuida mejor tu vehículo." at bounding box center [632, 256] width 256 height 28
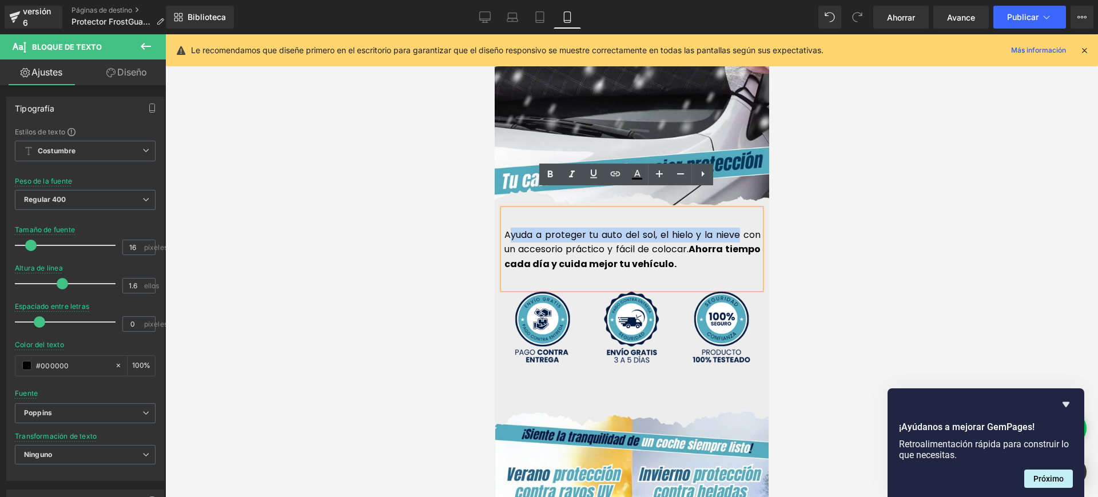
drag, startPoint x: 705, startPoint y: 217, endPoint x: 500, endPoint y: 219, distance: 204.7
click at [504, 228] on font "Ayuda a proteger tu auto del sol, el hielo y la nieve con un accesorio práctico…" at bounding box center [632, 242] width 256 height 28
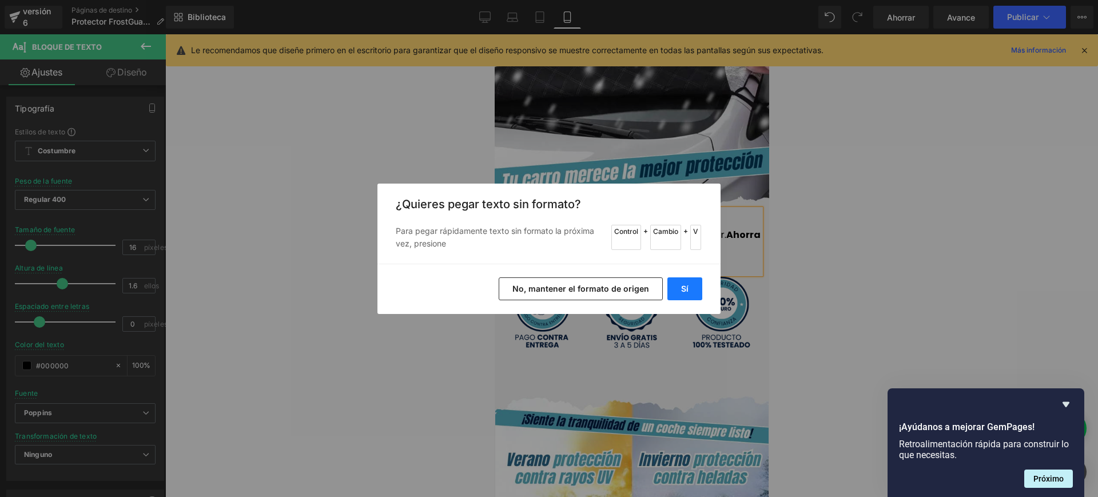
click at [683, 294] on button "Sí" at bounding box center [684, 288] width 35 height 23
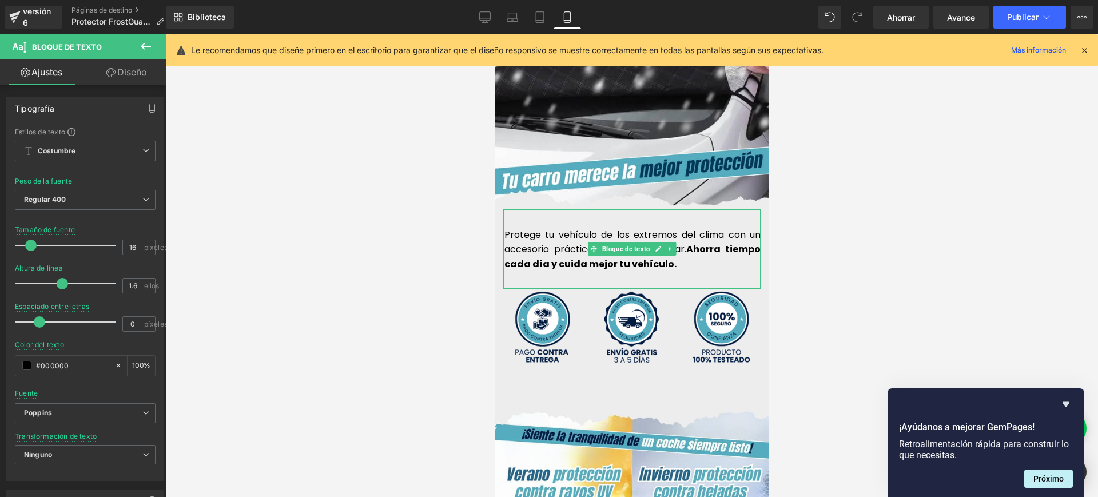
click at [683, 244] on p "Protege tu vehículo de los extremos del clima con un accesorio práctico y fácil…" at bounding box center [632, 250] width 256 height 44
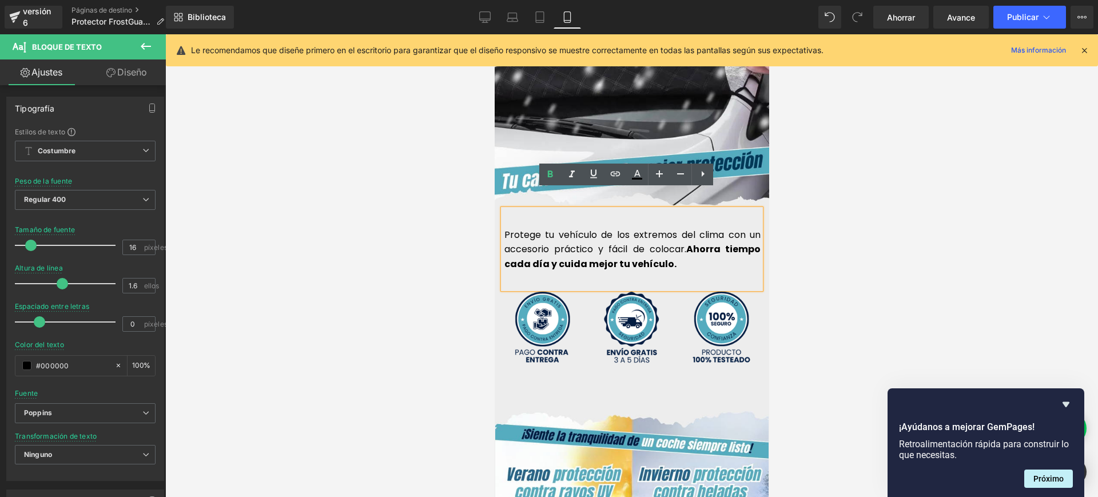
click at [637, 228] on font "Protege tu vehículo de los extremos del clima con un accesorio práctico y fácil…" at bounding box center [632, 242] width 256 height 28
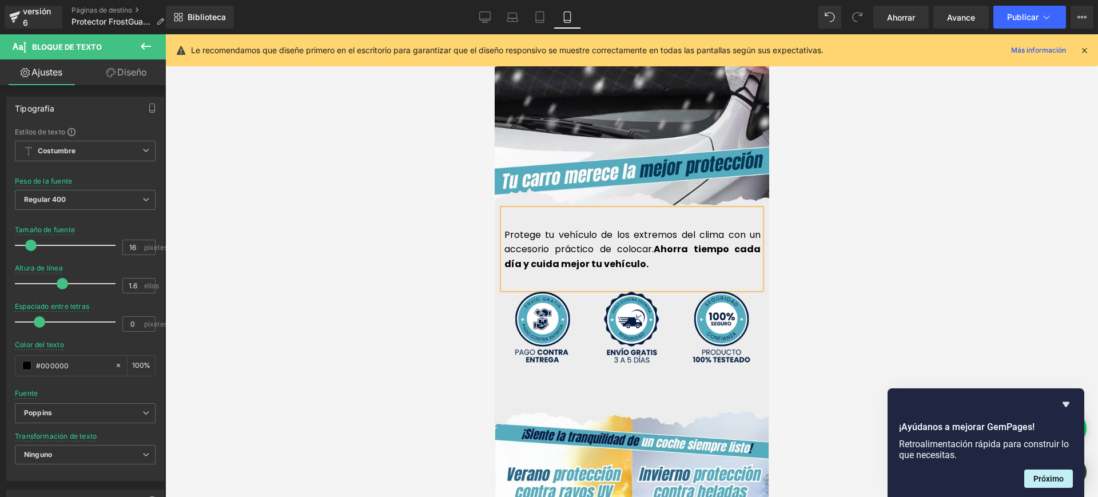
click at [643, 257] on div "Protege tu vehículo de los extremos del clima con un accesorio práctico de colo…" at bounding box center [630, 248] width 257 height 79
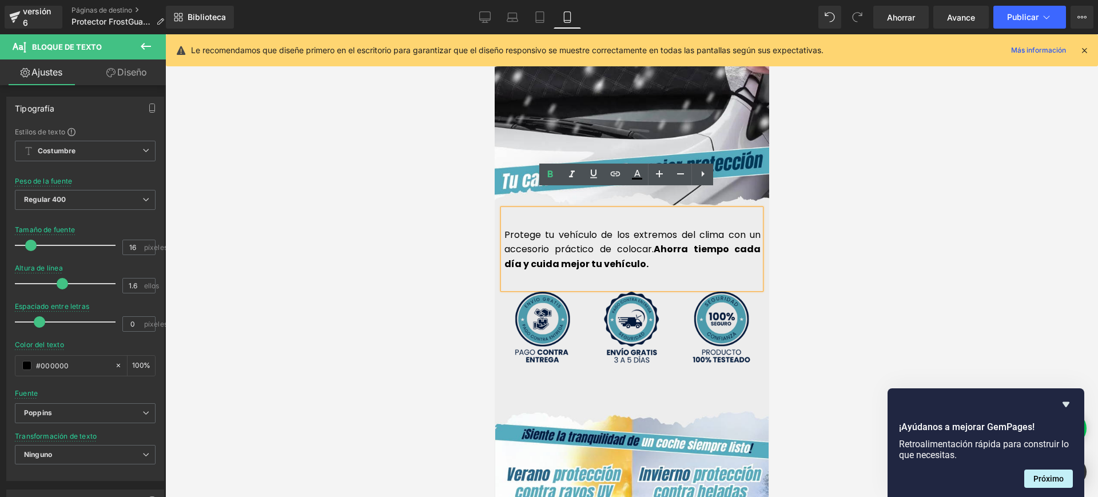
click at [740, 242] on font "Ahorra tiempo cada día y cuida mejor tu vehículo." at bounding box center [632, 256] width 256 height 28
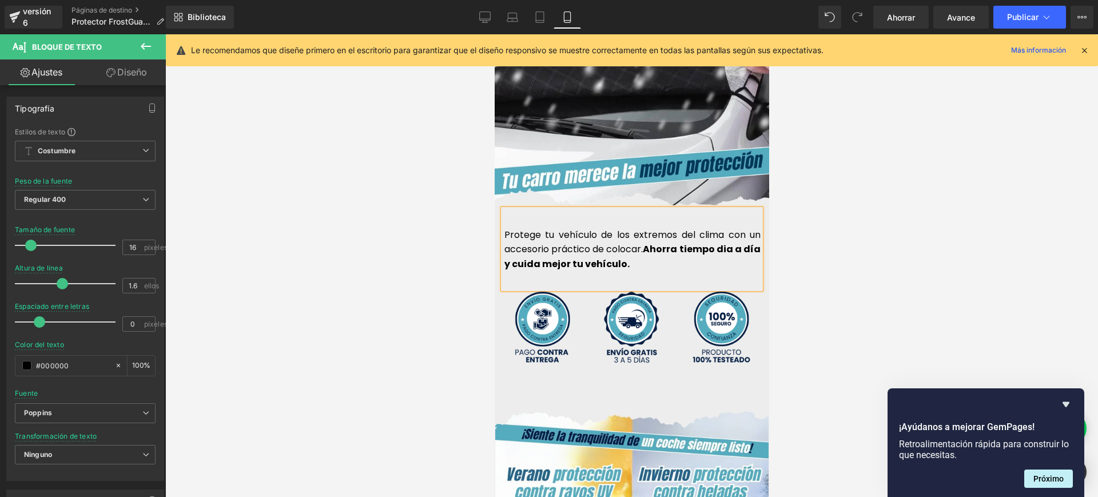
click at [647, 243] on p "Protege tu vehículo de los extremos del clima con un accesorio práctico de colo…" at bounding box center [632, 250] width 256 height 44
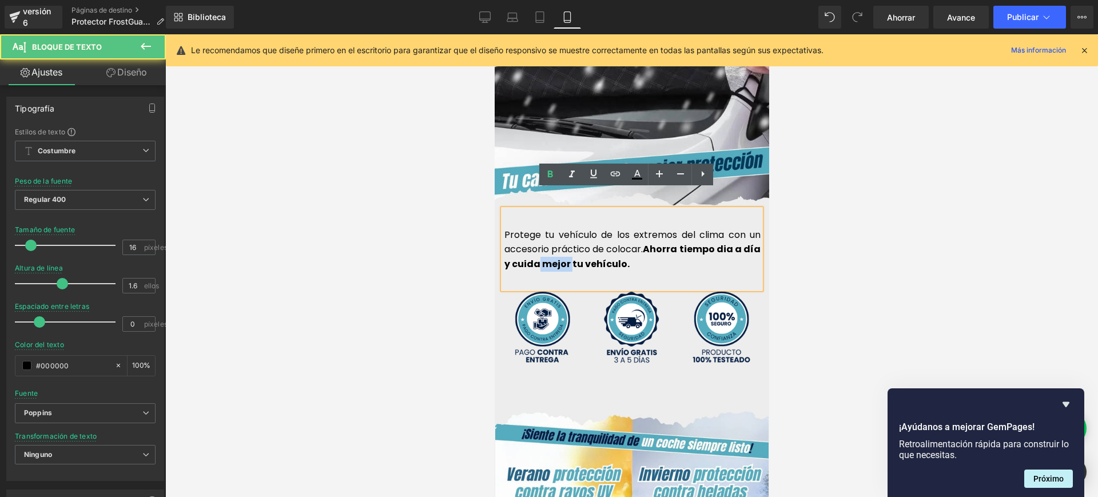
drag, startPoint x: 565, startPoint y: 245, endPoint x: 532, endPoint y: 246, distance: 33.2
click at [532, 246] on font "Ahorra tiempo dia a día y cuida mejor tu vehículo." at bounding box center [632, 256] width 256 height 28
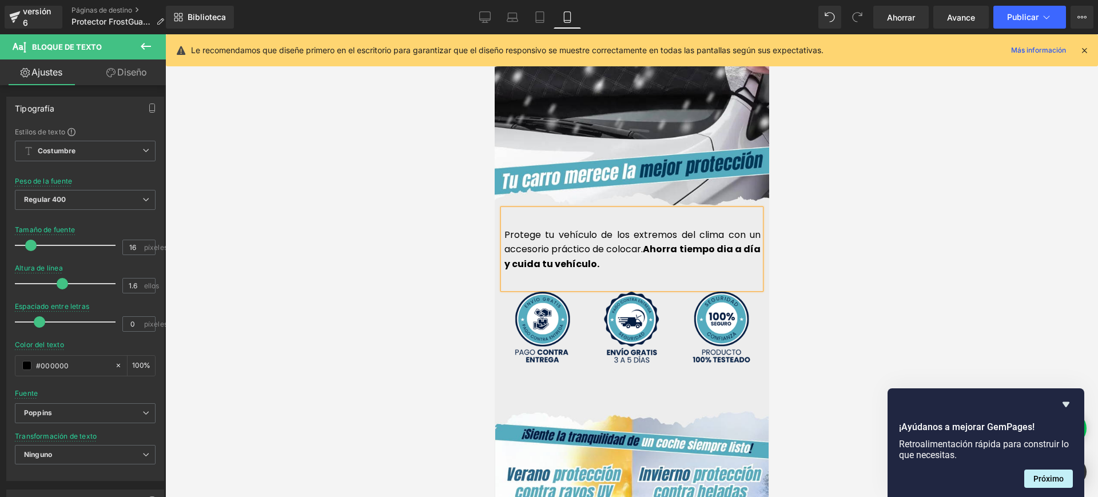
click at [601, 251] on p "Protege tu vehículo de los extremos del clima con un accesorio práctico de colo…" at bounding box center [632, 250] width 256 height 44
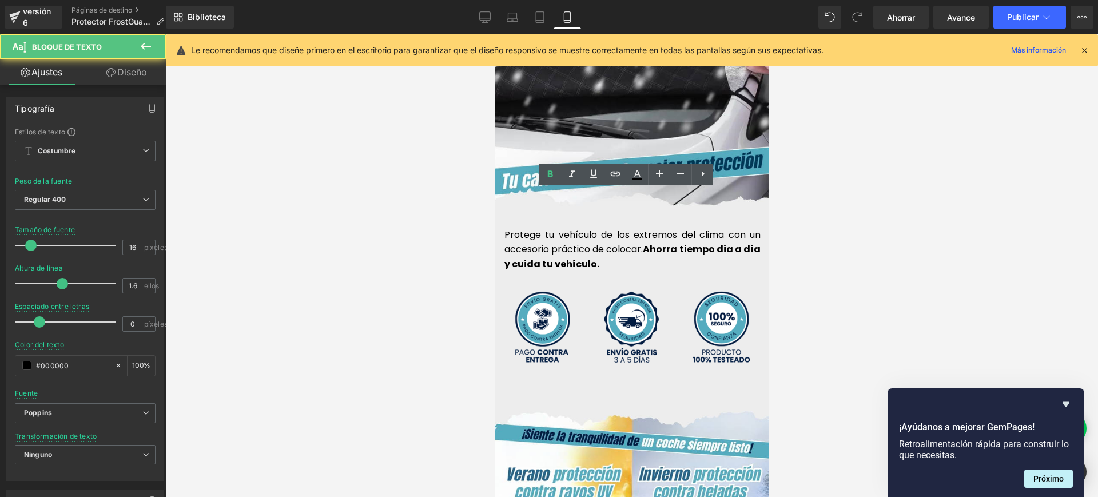
click at [902, 233] on div at bounding box center [631, 265] width 932 height 462
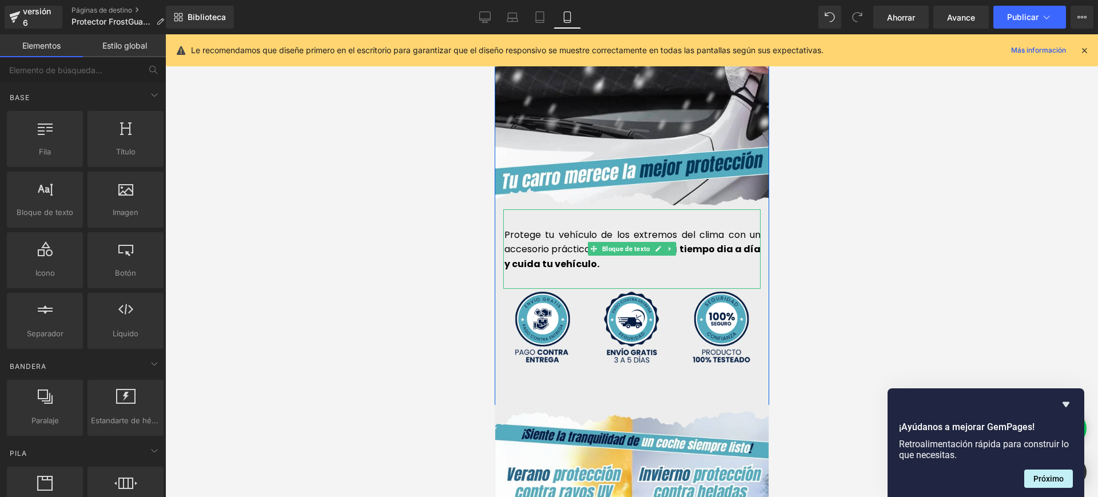
click at [721, 242] on font "Ahorra tiempo dia a día y cuida tu vehículo." at bounding box center [632, 256] width 256 height 28
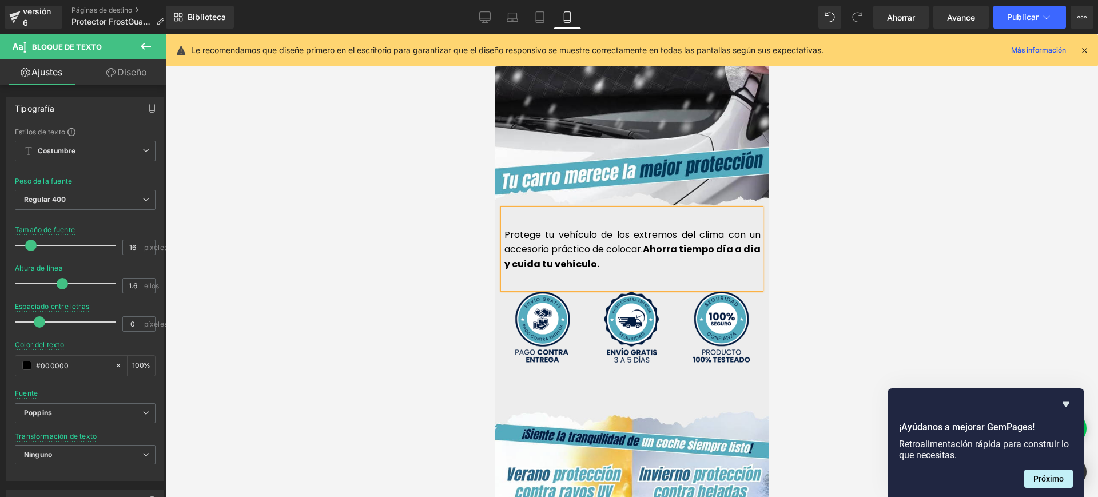
click at [724, 245] on p "Protege tu vehículo de los extremos del clima con un accesorio práctico de colo…" at bounding box center [632, 250] width 256 height 44
drag, startPoint x: 588, startPoint y: 214, endPoint x: 537, endPoint y: 207, distance: 51.3
click at [537, 209] on div "Protege tu vehículo de los extremos del clima con un accesorio práctico de colo…" at bounding box center [630, 248] width 257 height 79
click at [504, 228] on font "Protege de los extremos del clima con un accesorio práctico de colocar." at bounding box center [632, 242] width 256 height 28
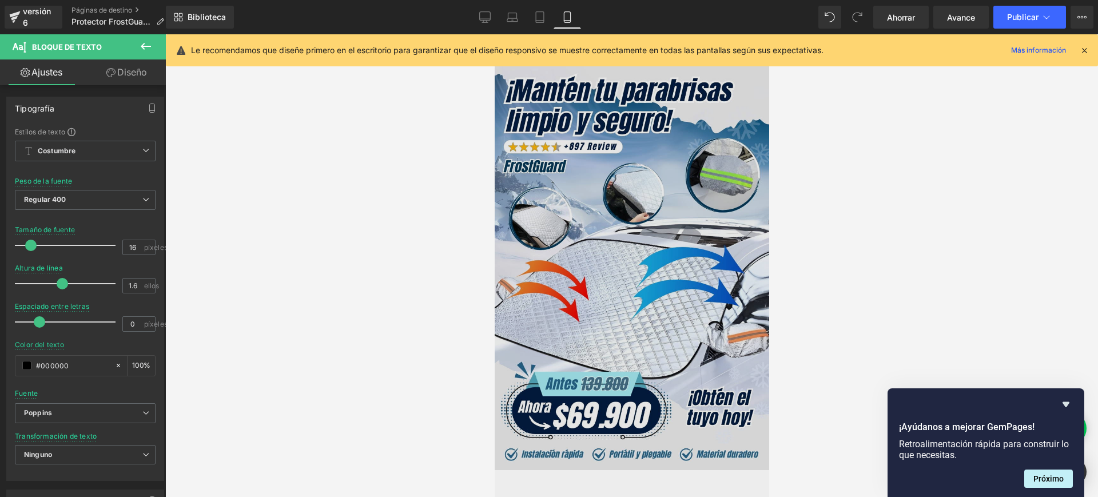
scroll to position [429, 0]
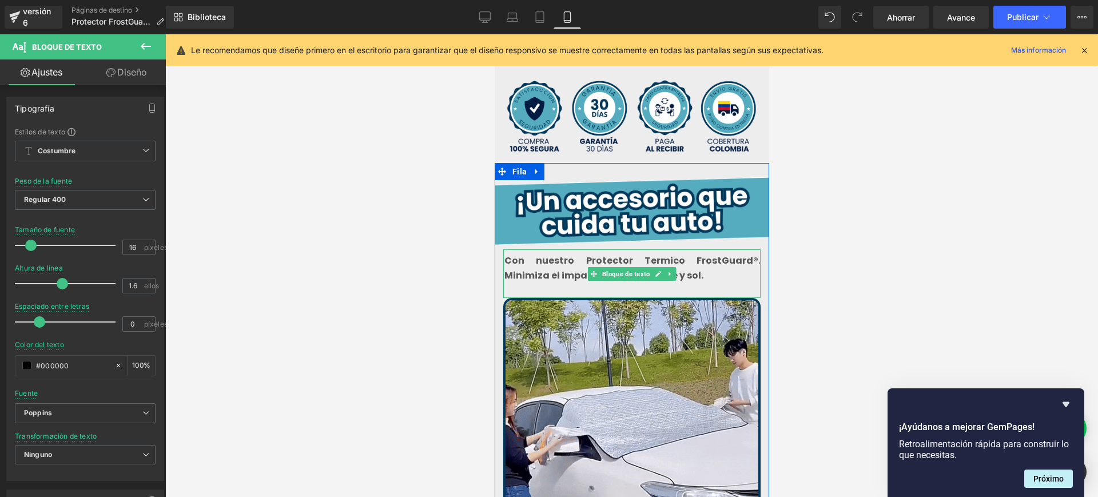
click at [703, 254] on font "Con nuestro Protector Termico FrostGuard®. Minimiza el impacto del hielo, nieve…" at bounding box center [632, 268] width 256 height 28
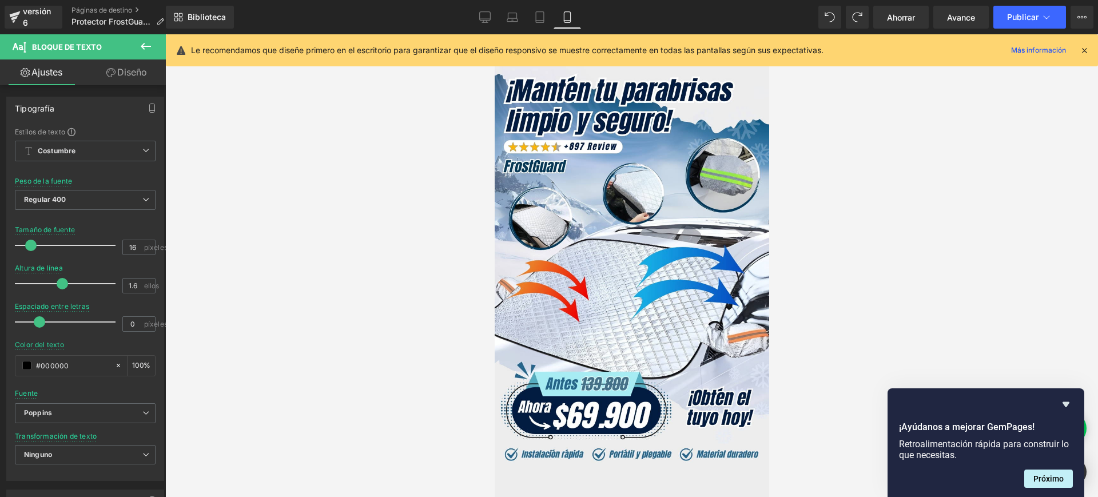
scroll to position [428, 0]
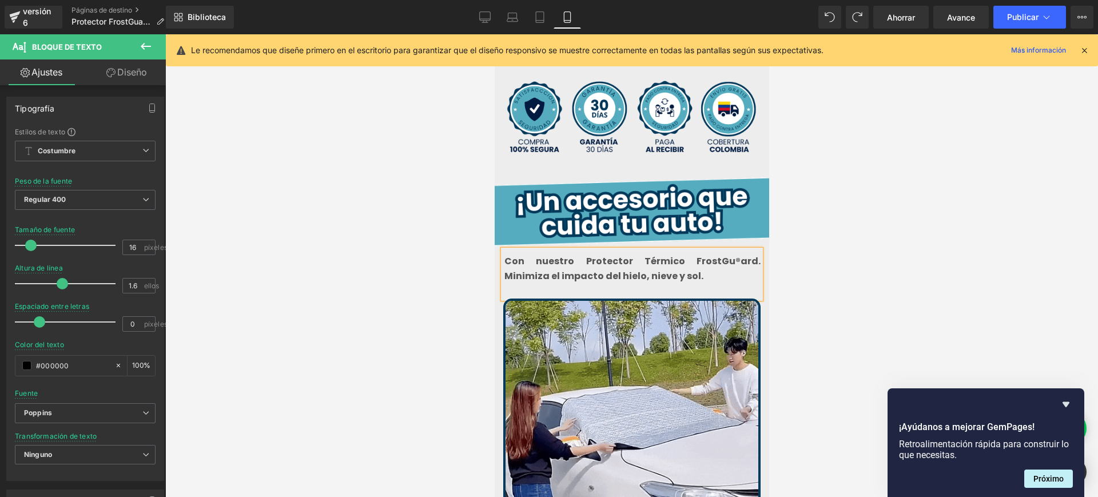
click at [735, 254] on font "®" at bounding box center [737, 260] width 5 height 13
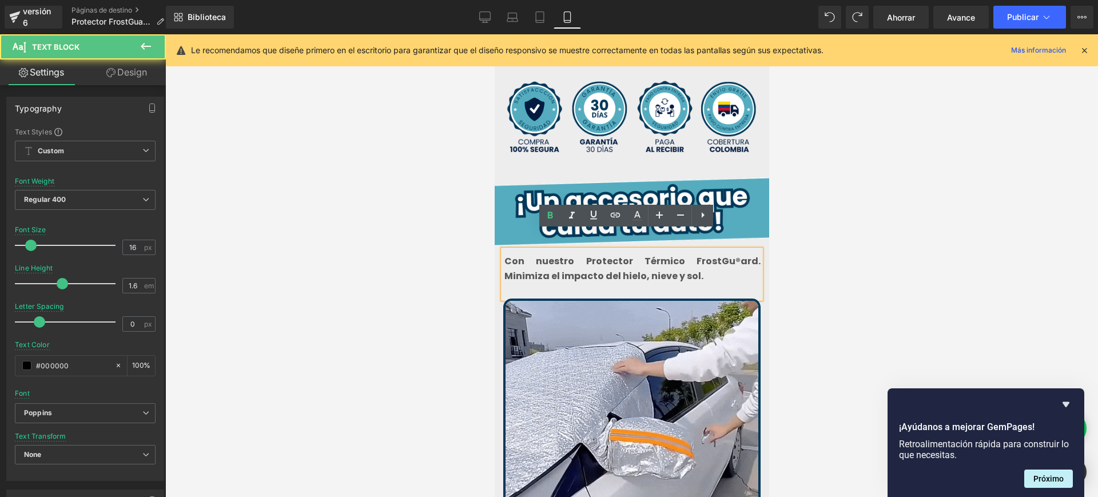
drag, startPoint x: 689, startPoint y: 237, endPoint x: 681, endPoint y: 237, distance: 8.6
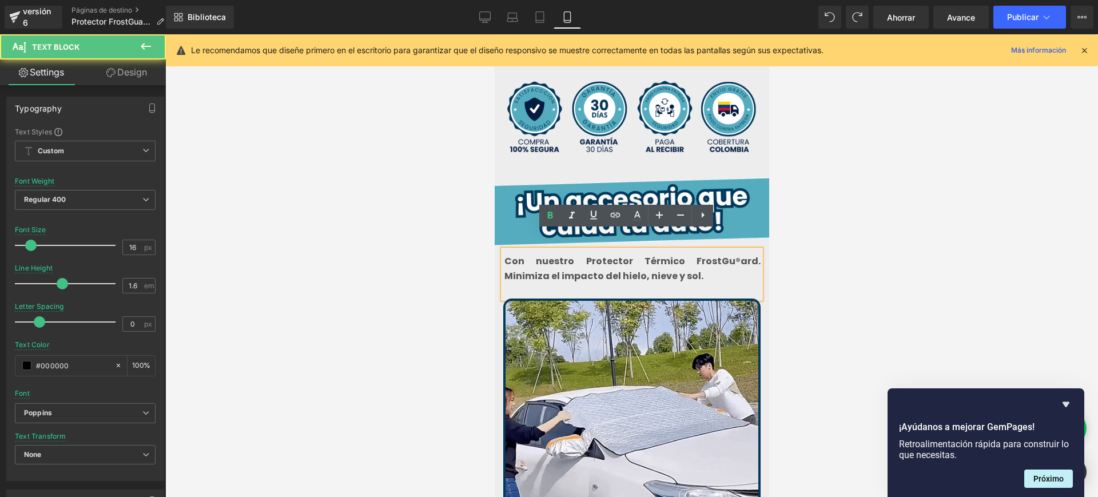
click at [681, 254] on p "Con nuestro Protector Térmico FrostGu ® ard. Minimiza el impacto del hielo, nie…" at bounding box center [632, 268] width 256 height 29
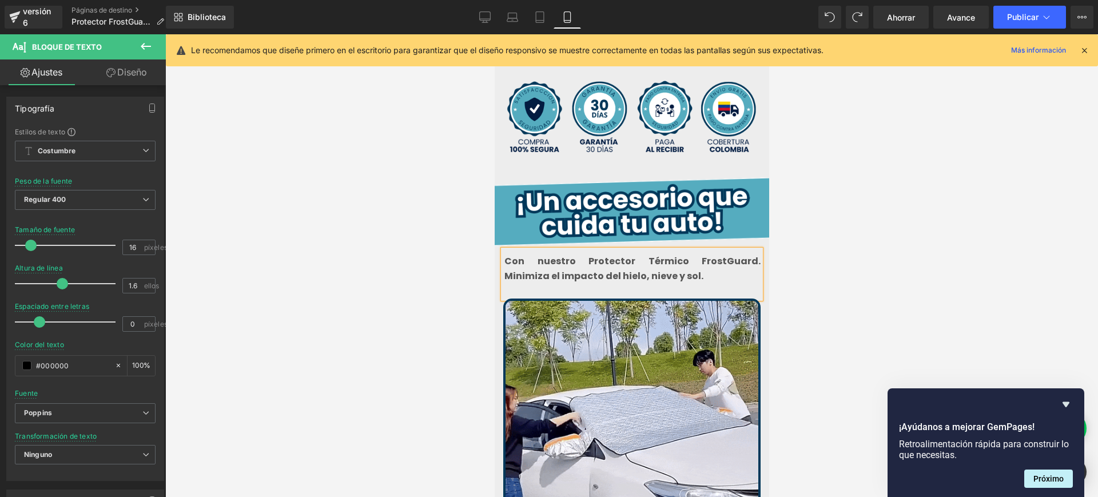
click at [704, 254] on font "ard. Minimiza el impacto del hielo, nieve y sol." at bounding box center [632, 268] width 256 height 28
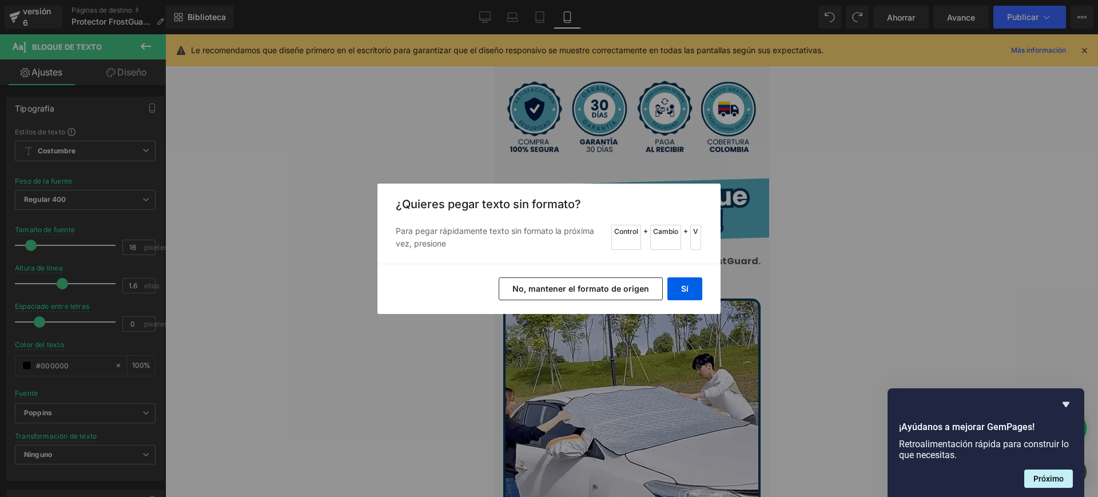
click at [604, 286] on font "No, mantener el formato de origen" at bounding box center [580, 289] width 137 height 10
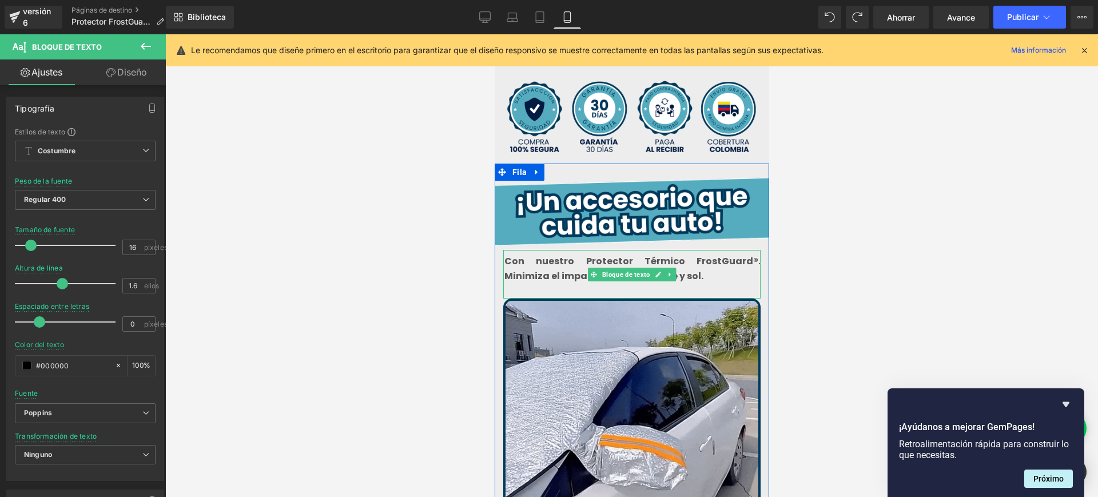
click at [713, 262] on p "Con nuestro Protector Térmico FrostGu ard® . ​Minimiza el impacto del hielo, ni…" at bounding box center [632, 268] width 256 height 29
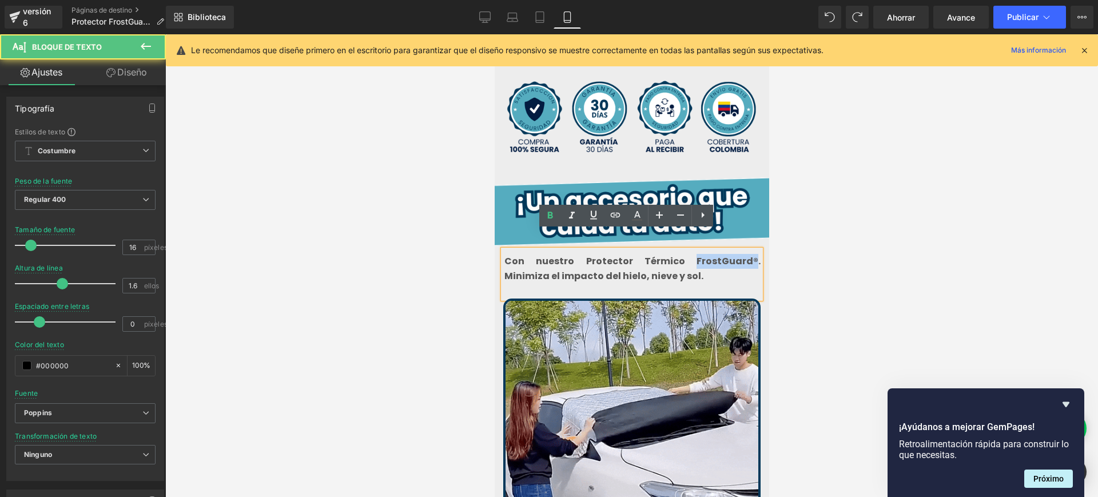
drag, startPoint x: 689, startPoint y: 234, endPoint x: 668, endPoint y: 234, distance: 21.2
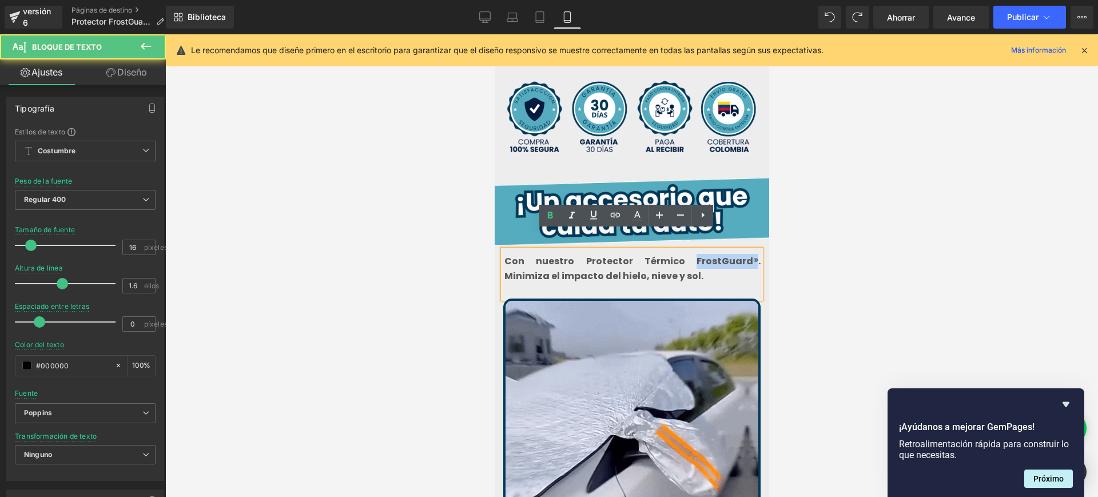
click at [668, 254] on p "Con nuestro Protector Térmico FrostGu ard® . ​Minimiza el impacto del hielo, ni…" at bounding box center [632, 268] width 256 height 29
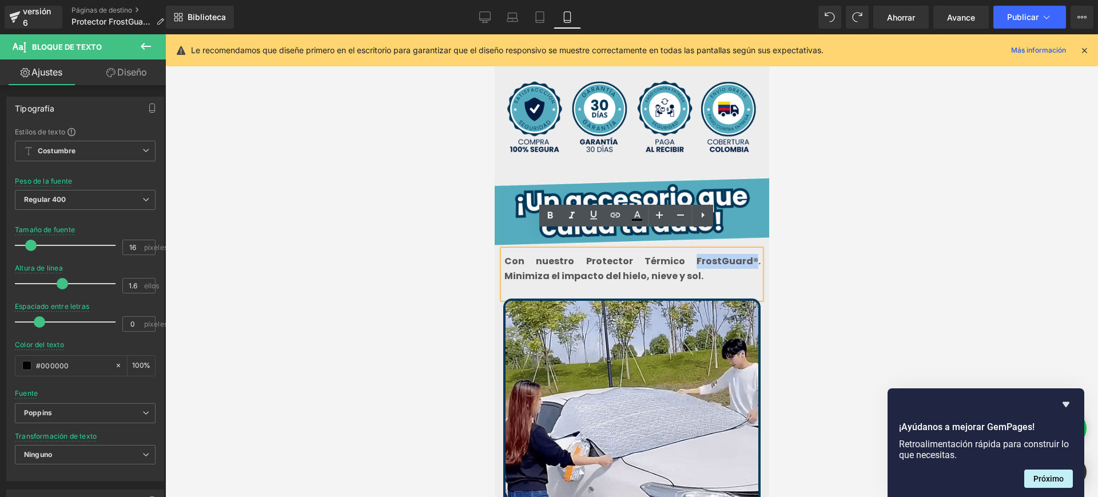
copy p "FrostGu ard®"
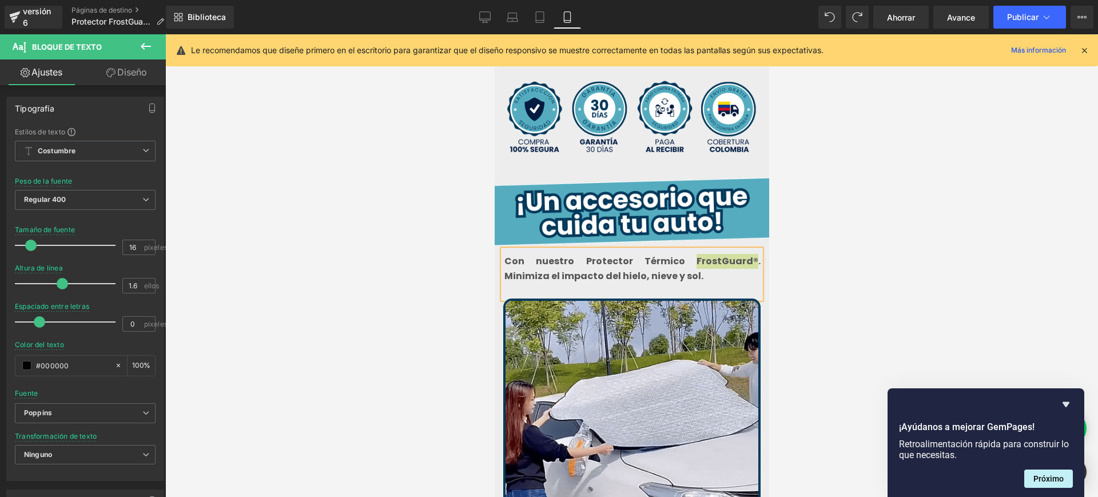
click at [869, 269] on div at bounding box center [631, 265] width 932 height 462
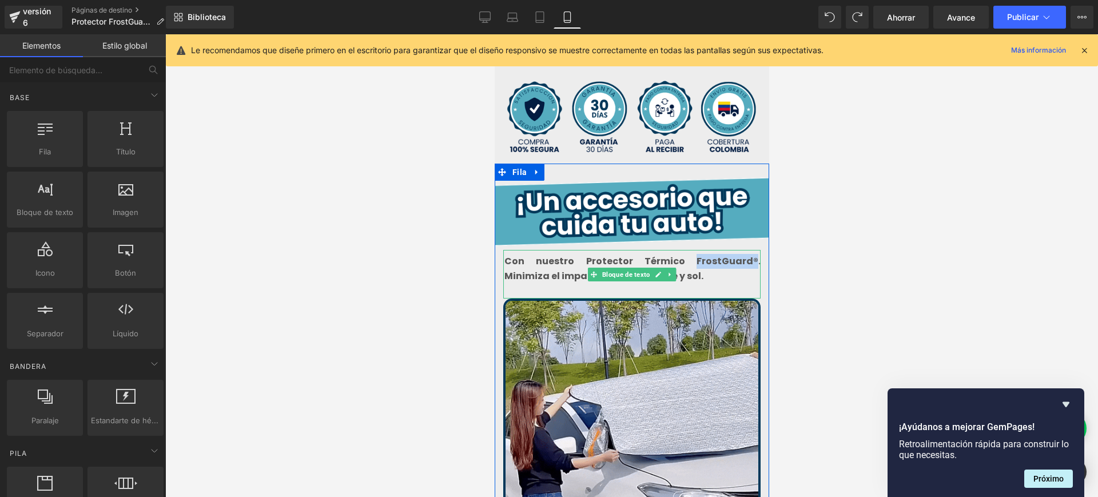
click at [721, 257] on p "Con nuestro Protector Térmico FrostGu ard® . ​Minimiza el impacto del hielo, ni…" at bounding box center [632, 268] width 256 height 29
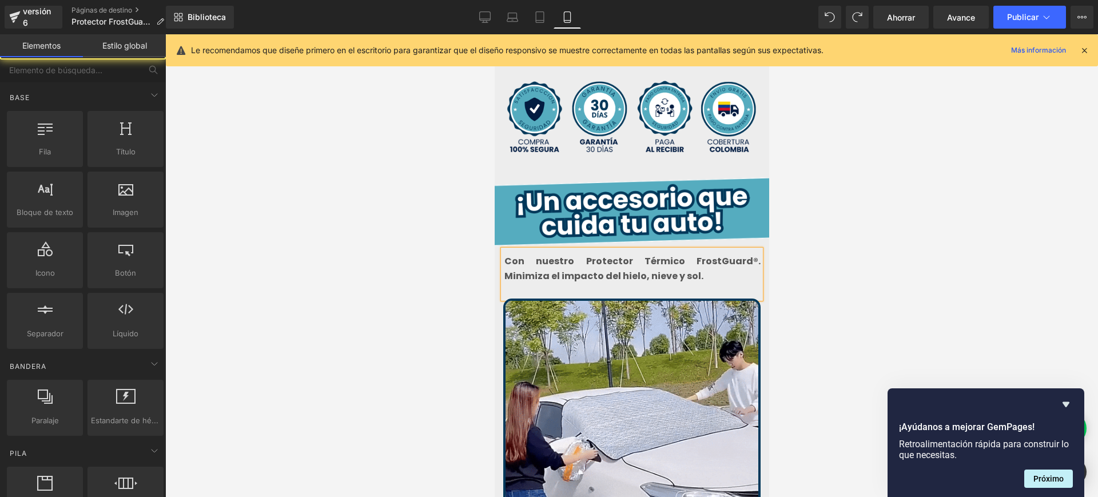
click at [838, 262] on div at bounding box center [631, 265] width 932 height 462
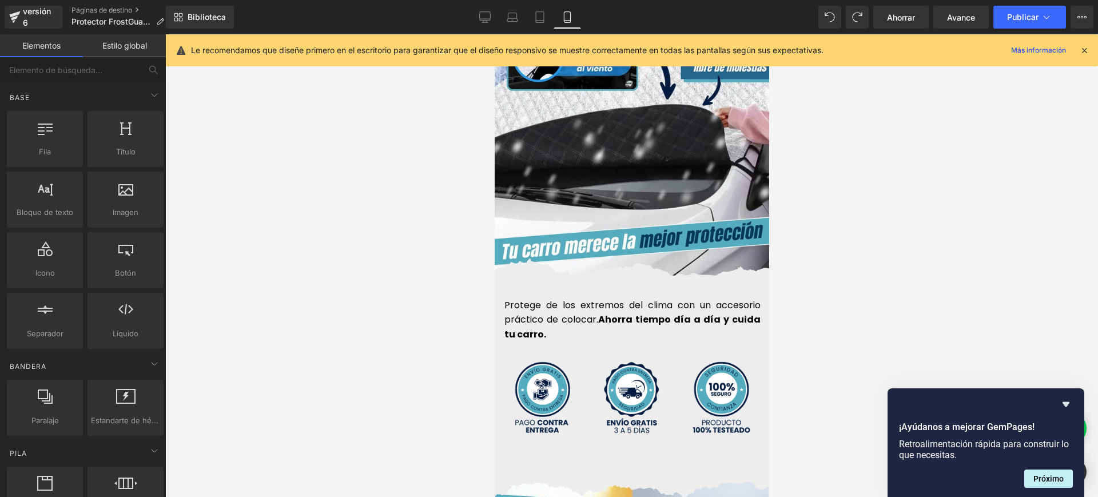
scroll to position [3001, 0]
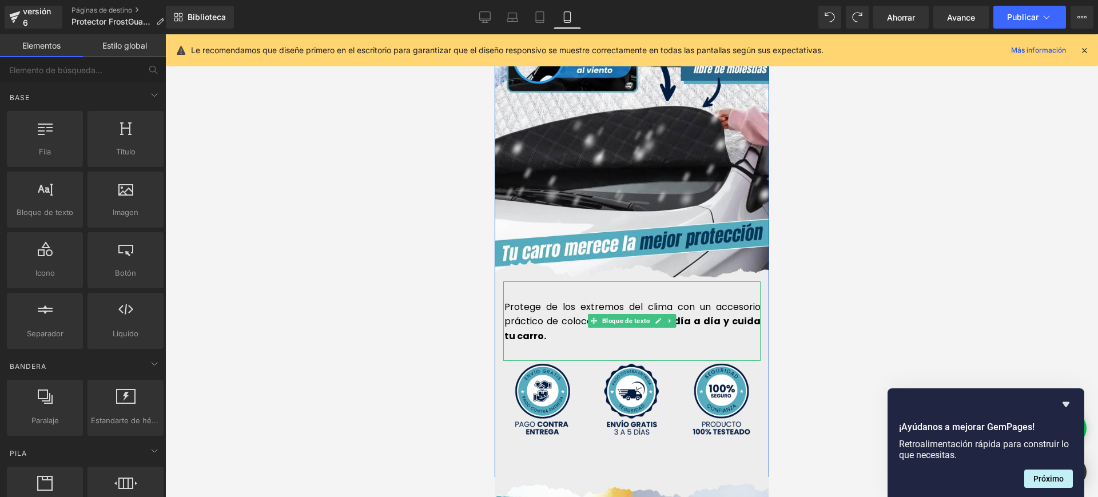
click at [552, 300] on font "Protege de los extremos del clima con un accesorio práctico de colocar." at bounding box center [632, 314] width 256 height 28
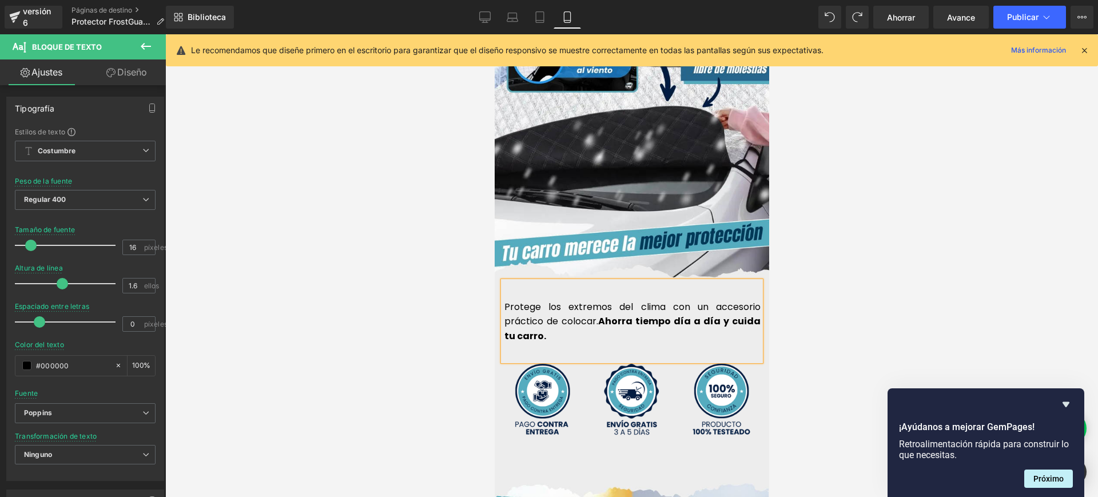
drag, startPoint x: 540, startPoint y: 289, endPoint x: 552, endPoint y: 295, distance: 12.8
click at [541, 300] on font "Protege los extremos del clima con un accesorio práctico de colocar." at bounding box center [632, 314] width 256 height 28
drag, startPoint x: 607, startPoint y: 286, endPoint x: 561, endPoint y: 284, distance: 45.8
click at [561, 300] on font "Protege los extremos del clima con un accesorio práctico de colocar." at bounding box center [632, 314] width 256 height 28
click at [594, 317] on p "Protege los extremos del clima con un accesorio práctico de colocar. Ahorra tie…" at bounding box center [632, 322] width 256 height 44
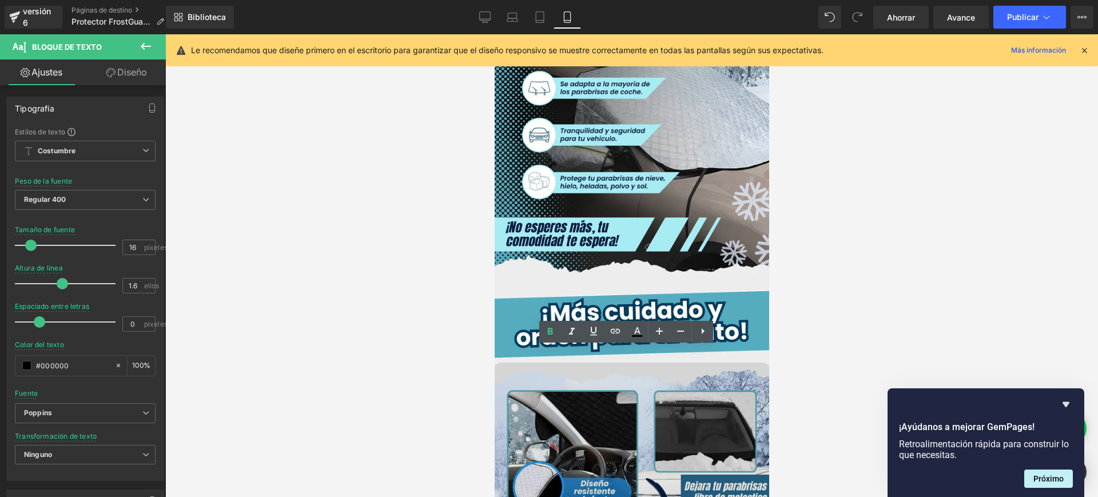
scroll to position [2929, 0]
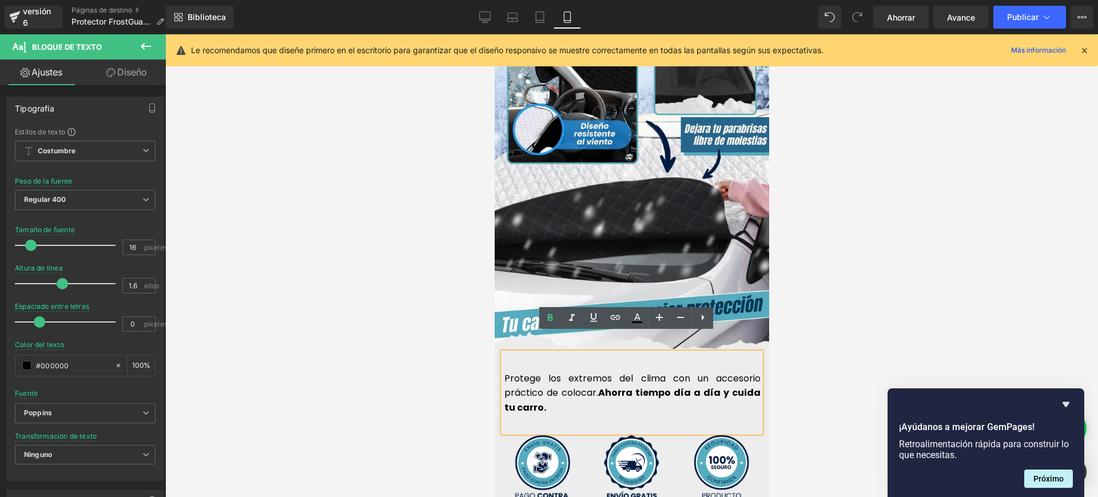
drag, startPoint x: 500, startPoint y: 357, endPoint x: 524, endPoint y: 380, distance: 33.2
click at [504, 372] on font "Protege los extremos del clima con un accesorio práctico de colocar." at bounding box center [632, 386] width 256 height 28
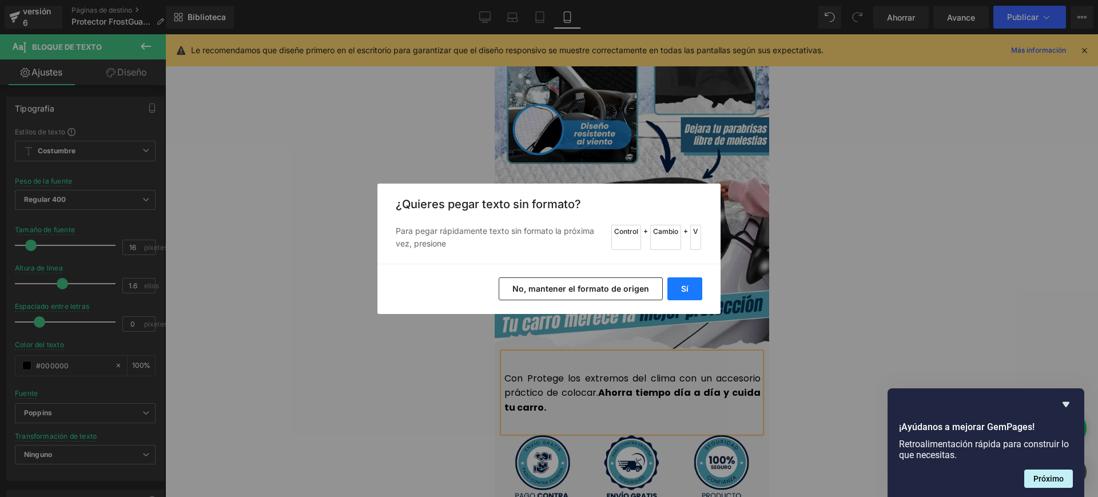
click at [684, 285] on font "Sí" at bounding box center [684, 289] width 7 height 10
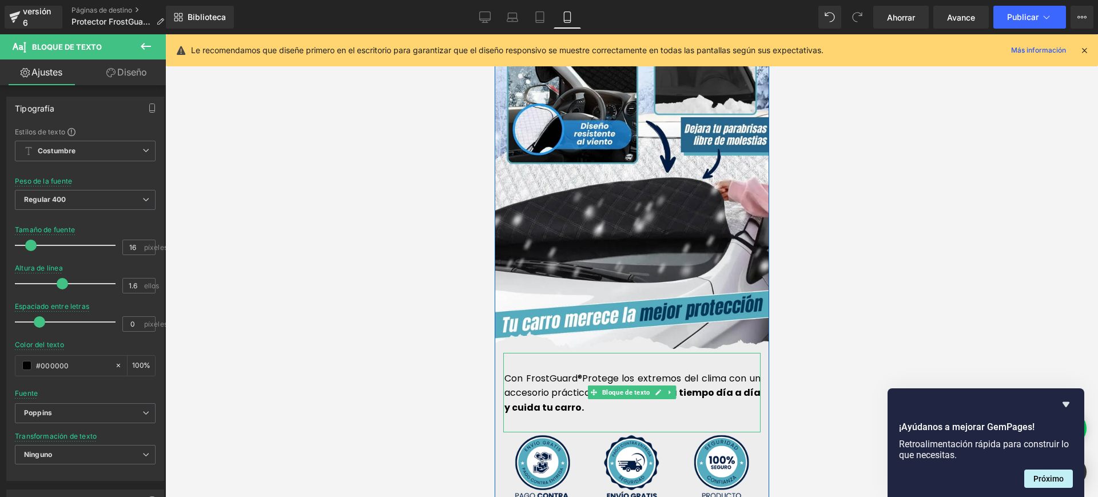
drag, startPoint x: 578, startPoint y: 357, endPoint x: 580, endPoint y: 369, distance: 12.2
click at [578, 372] on font "Con FrostGuard®Protege los extremos del clima con un accesorio práctico de colo…" at bounding box center [632, 386] width 256 height 28
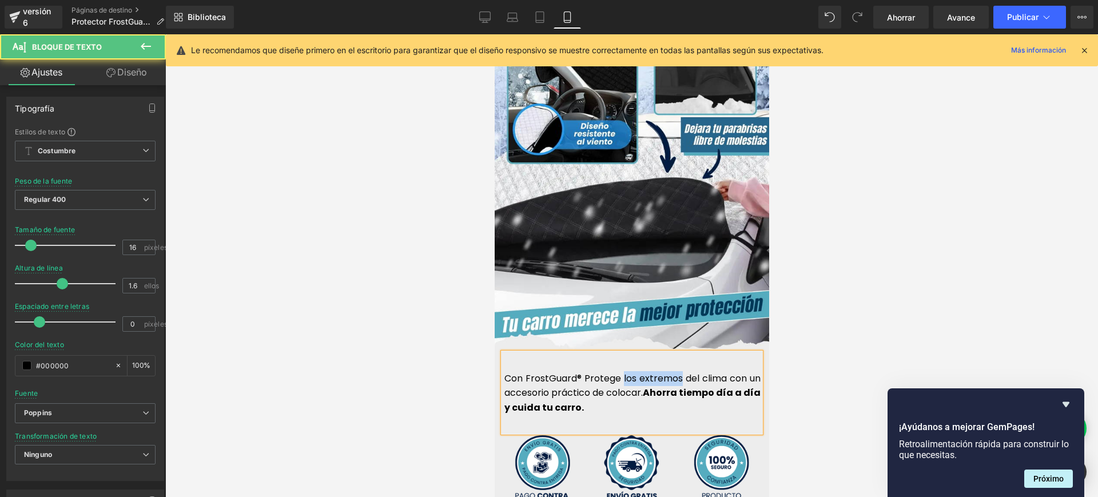
drag, startPoint x: 652, startPoint y: 361, endPoint x: 615, endPoint y: 353, distance: 38.0
click at [615, 372] on font "Con FrostGuard® Protege los extremos del clima con un accesorio práctico de col…" at bounding box center [632, 386] width 256 height 28
click at [624, 397] on div "Con FrostGuard® Protege tu parabrisas del clima con un accesorio práctico de co…" at bounding box center [630, 392] width 257 height 79
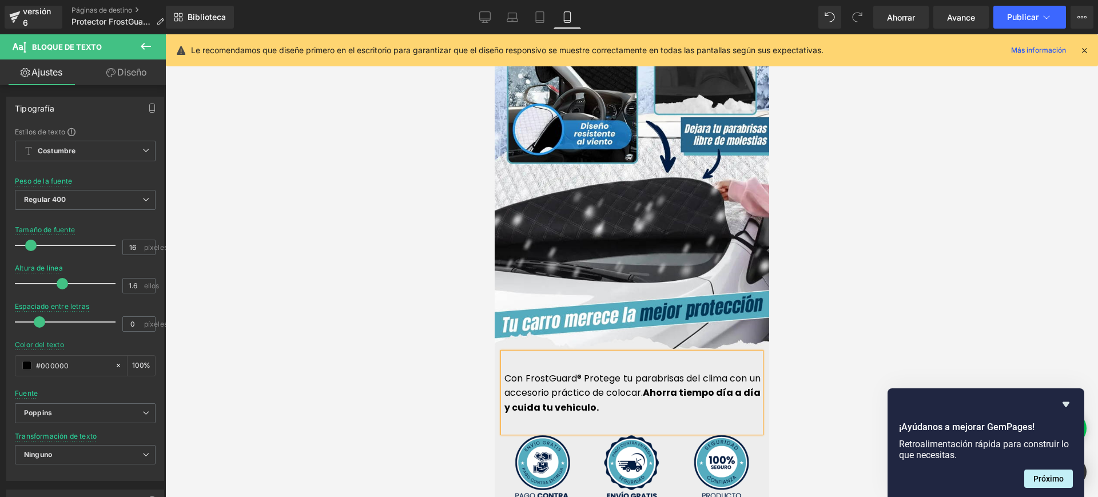
drag, startPoint x: 582, startPoint y: 387, endPoint x: 635, endPoint y: 448, distance: 80.6
click at [582, 386] on font "Ahorra tiempo día a día y cuida tu vehiculo." at bounding box center [632, 400] width 256 height 28
click at [621, 397] on div "Con FrostGuard® Protege tu parabrisas del clima con un accesorio práctico de co…" at bounding box center [630, 392] width 257 height 79
click at [869, 314] on div at bounding box center [631, 265] width 932 height 462
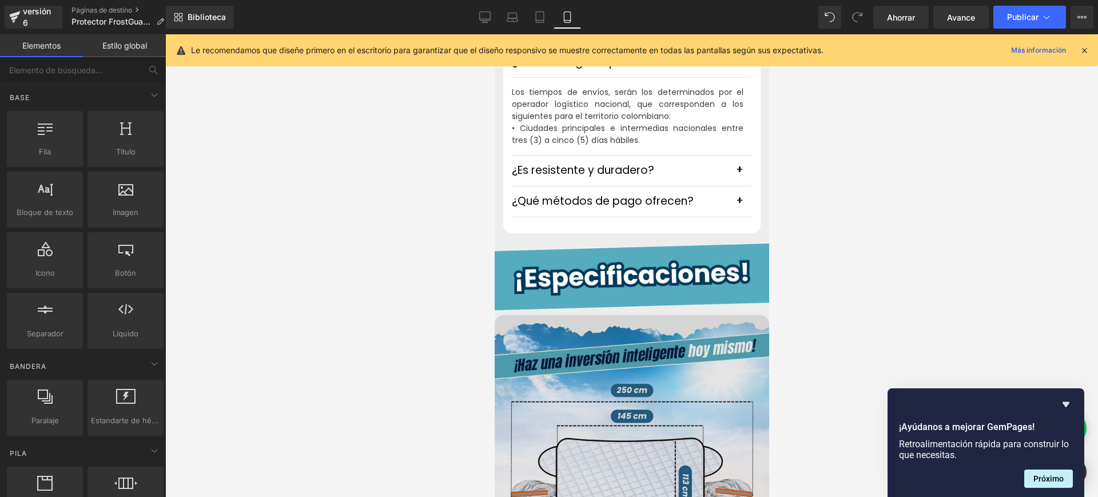
scroll to position [4215, 0]
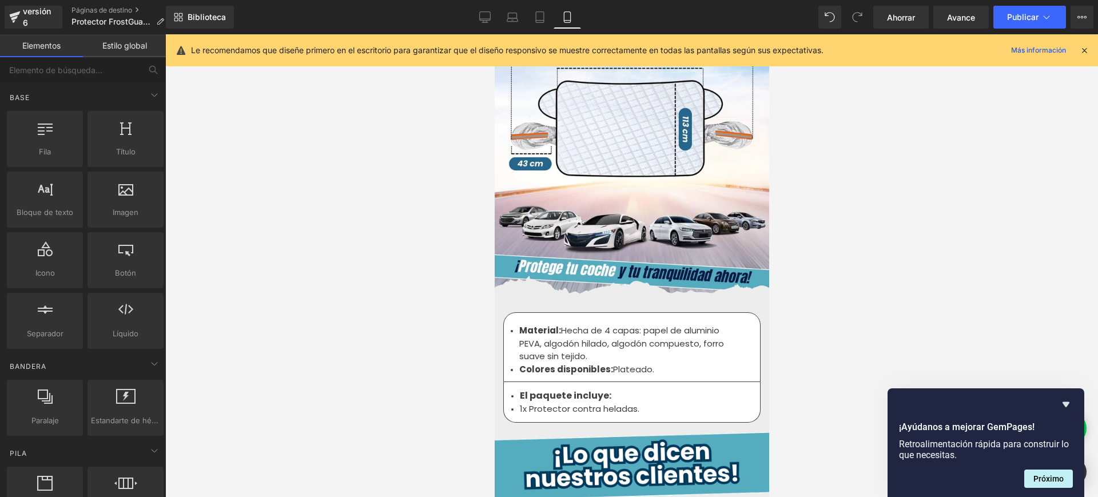
click at [531, 402] on font "1x Protector contra heladas." at bounding box center [578, 408] width 119 height 12
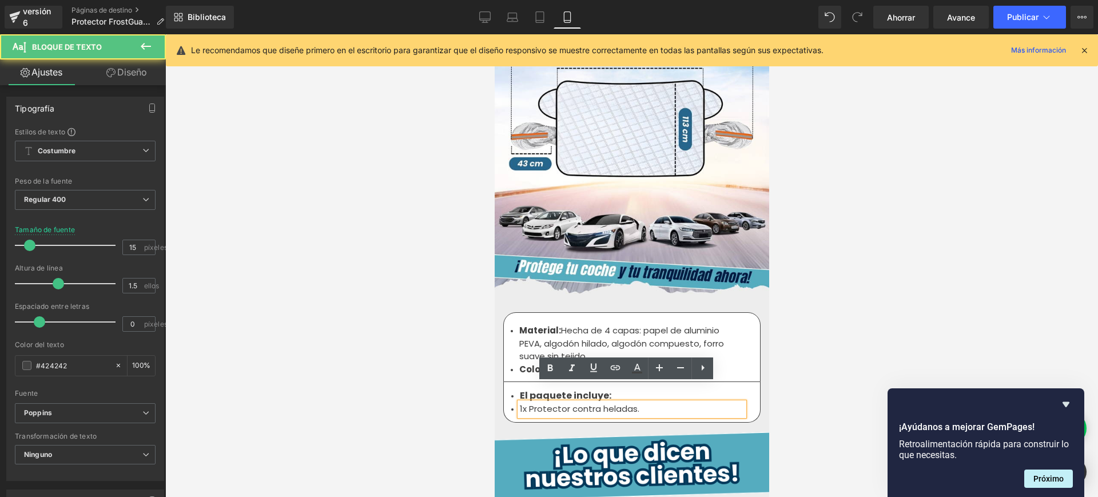
click at [519, 402] on font "1x Protector contra heladas." at bounding box center [578, 408] width 119 height 12
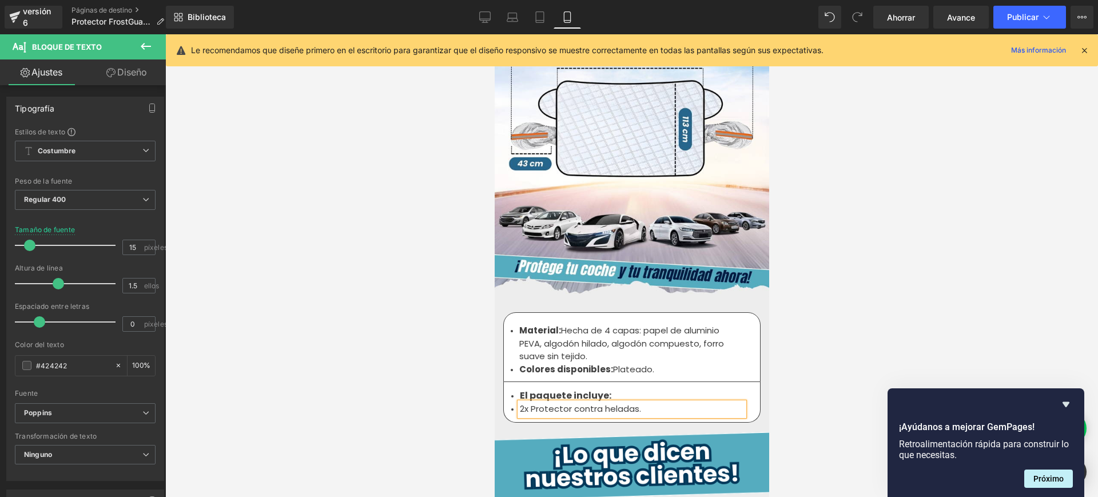
click at [875, 284] on div at bounding box center [631, 265] width 932 height 462
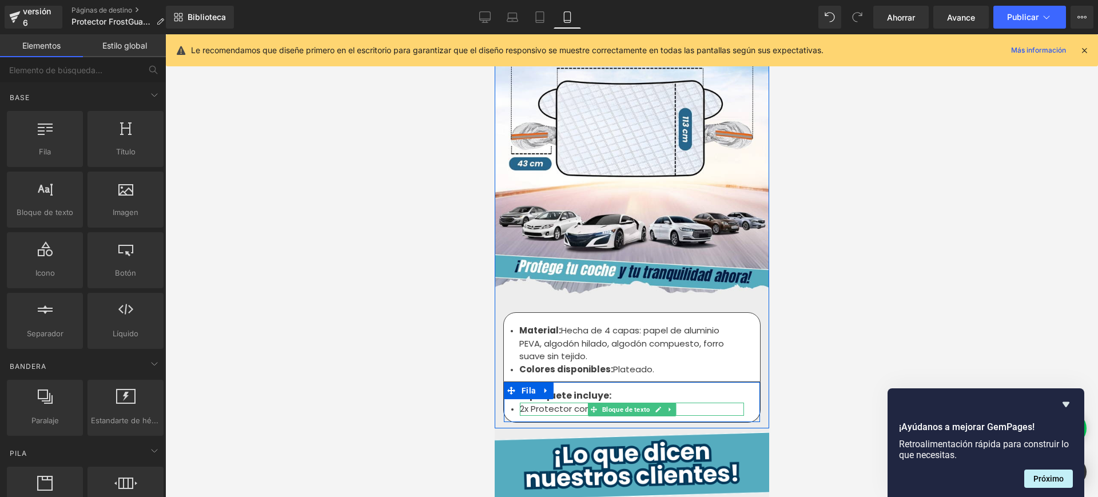
click at [565, 402] on font "2x Protector contra heladas." at bounding box center [579, 408] width 121 height 12
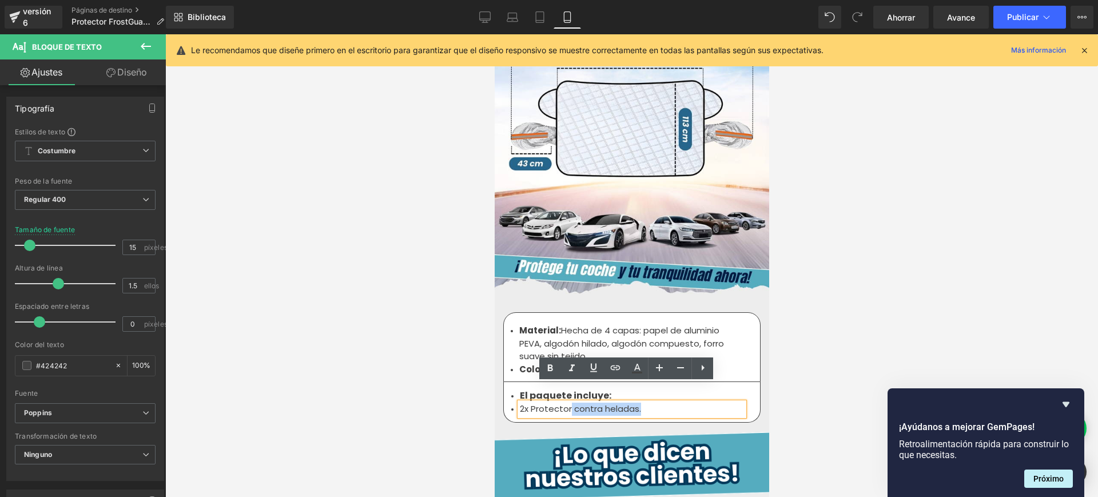
drag, startPoint x: 638, startPoint y: 392, endPoint x: 564, endPoint y: 391, distance: 73.7
click at [564, 402] on li "2x Protector contra heladas." at bounding box center [631, 408] width 224 height 13
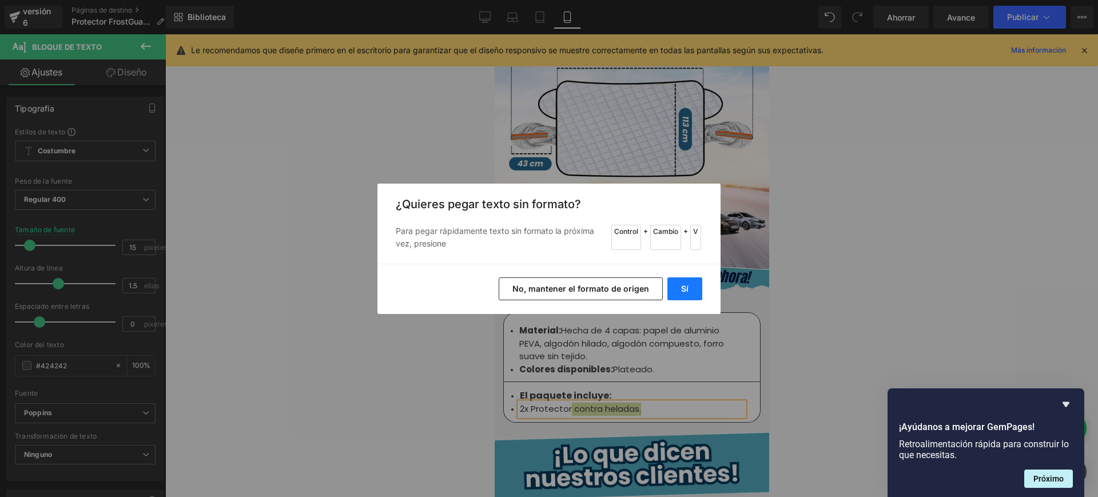
click at [672, 288] on button "Sí" at bounding box center [684, 288] width 35 height 23
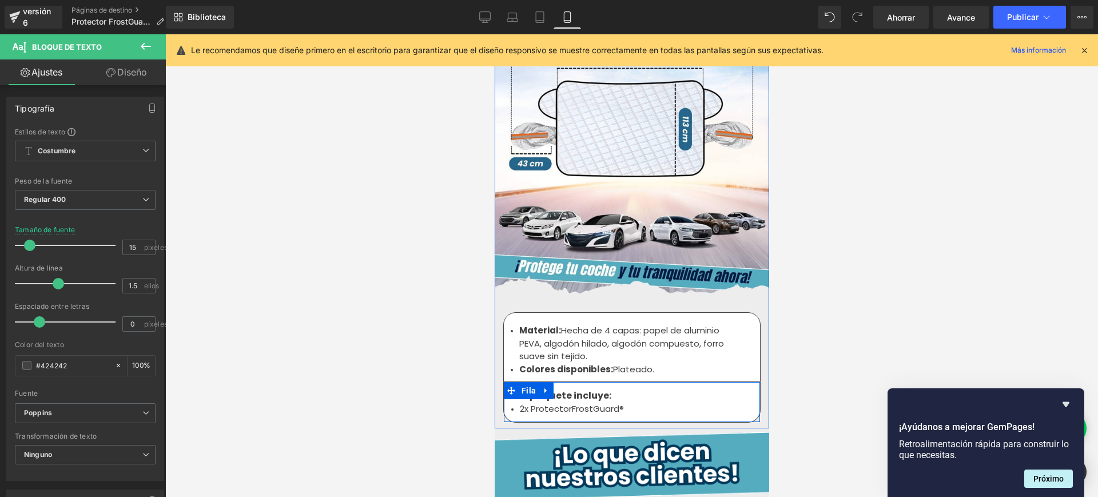
click at [566, 402] on font "2x ProtectorFrostGuard®" at bounding box center [571, 408] width 104 height 12
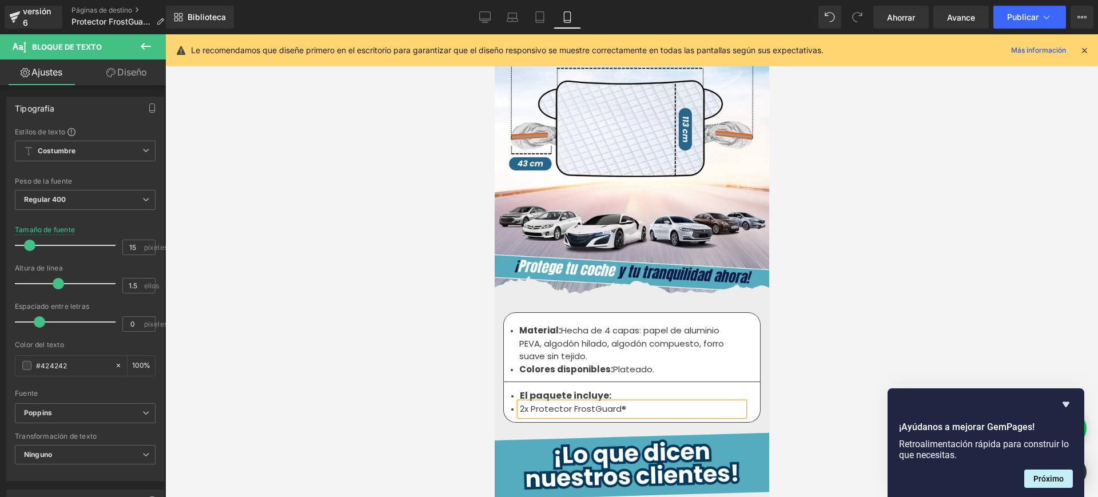
click at [641, 402] on div "2x Protector FrostGuard®" at bounding box center [631, 408] width 224 height 13
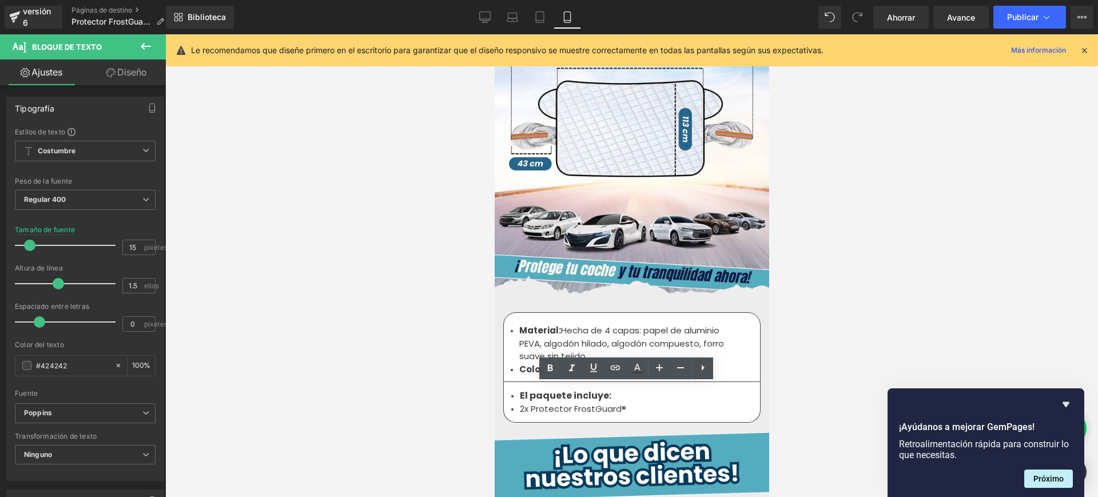
click at [898, 274] on div at bounding box center [631, 265] width 932 height 462
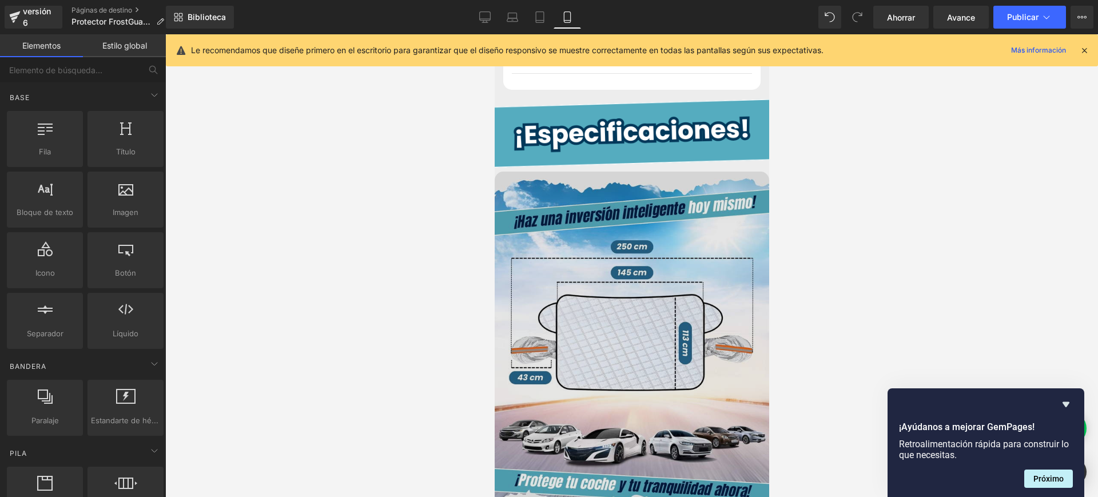
scroll to position [4359, 0]
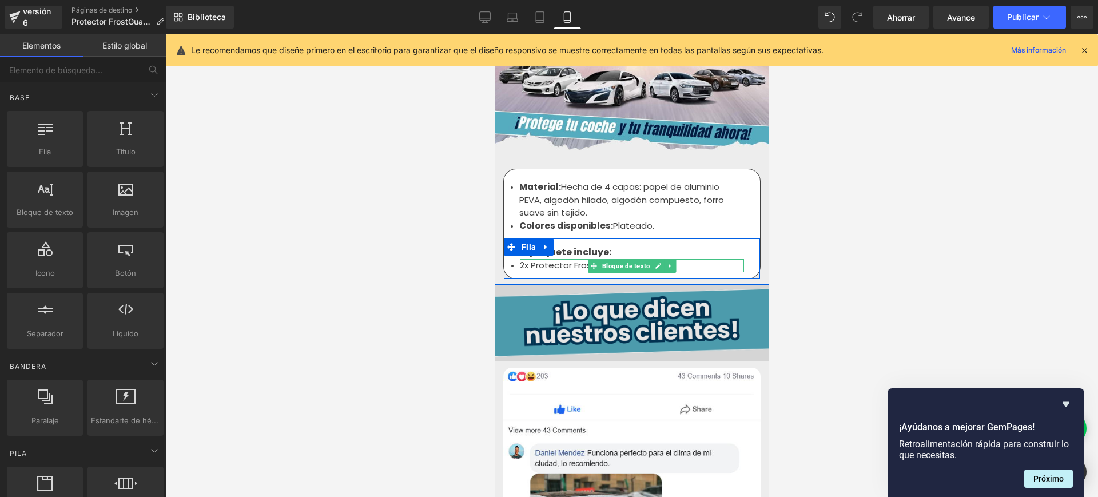
click at [565, 259] on font "2x Protector FrostGuard®" at bounding box center [572, 265] width 106 height 12
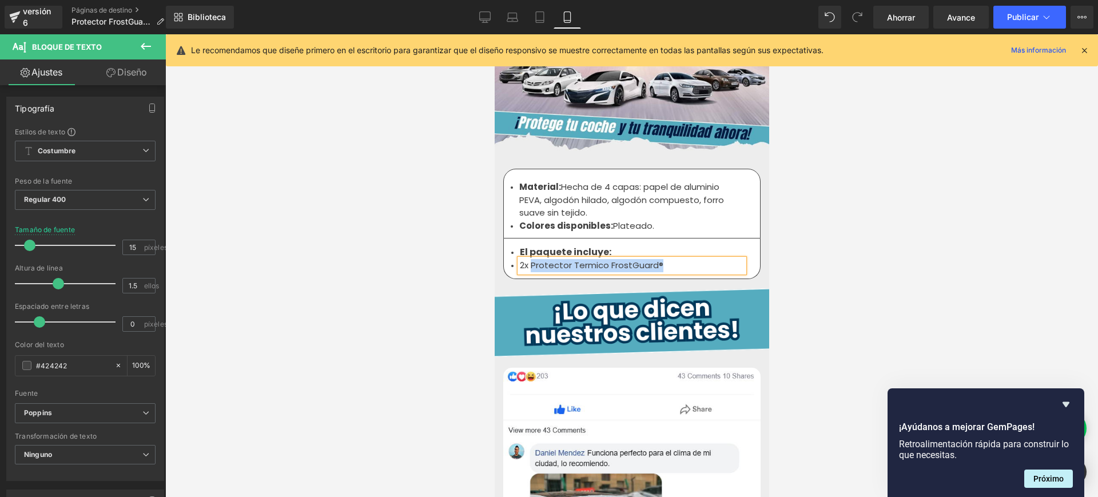
drag, startPoint x: 601, startPoint y: 252, endPoint x: 526, endPoint y: 246, distance: 74.5
click at [526, 259] on li "2x Protector Termico FrostGuard®" at bounding box center [631, 265] width 224 height 13
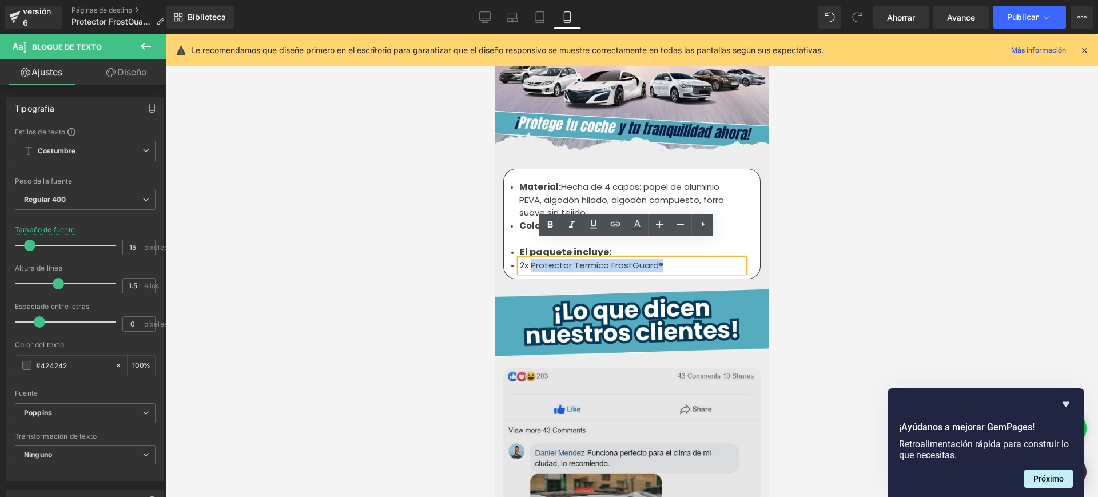
copy font "Protector Termico FrostGuard®"
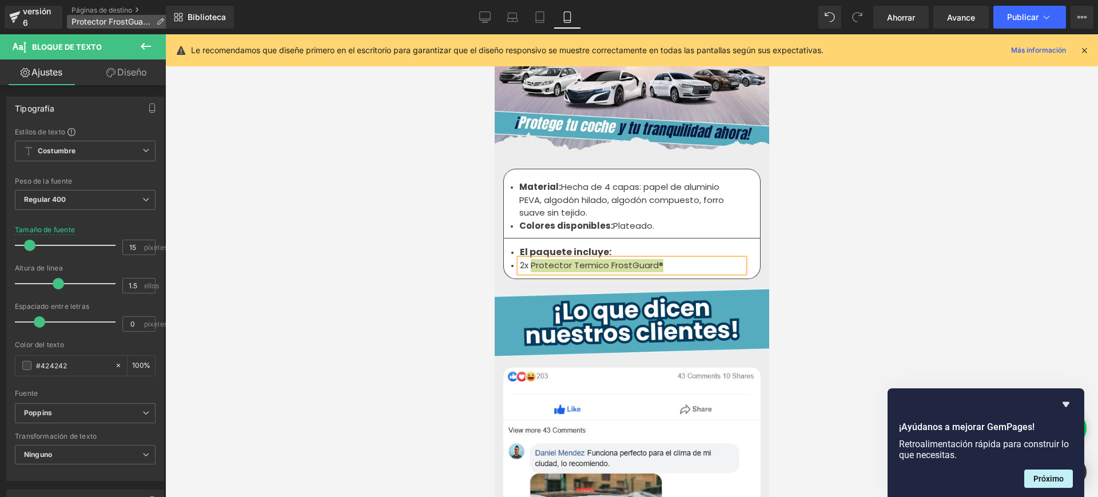
click at [157, 18] on icon at bounding box center [160, 22] width 8 height 8
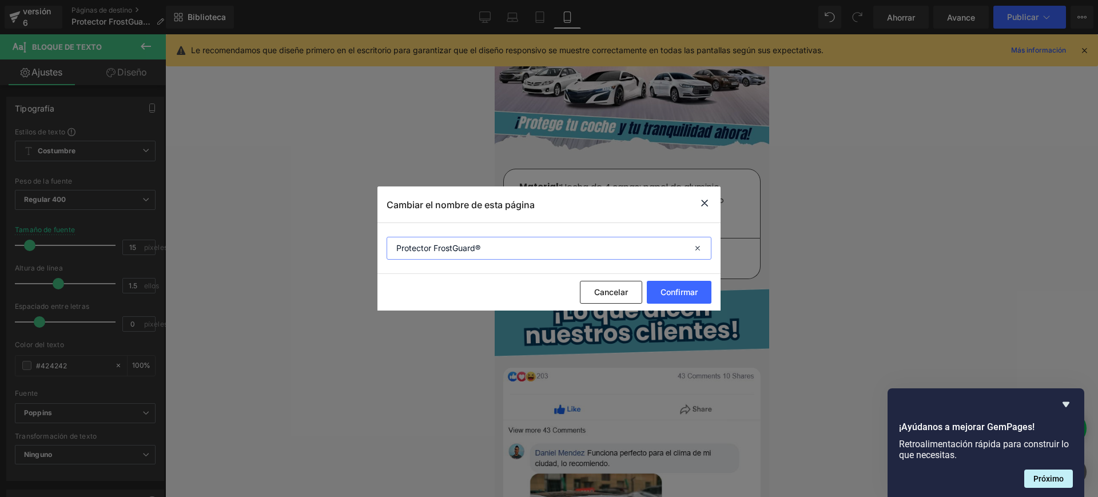
drag, startPoint x: 484, startPoint y: 255, endPoint x: 391, endPoint y: 257, distance: 93.2
click at [391, 257] on input "Protector FrostGuard®" at bounding box center [548, 248] width 325 height 23
paste input "Termico"
type input "Protector Termico FrostGuard®"
click at [683, 293] on font "Confirmar" at bounding box center [678, 292] width 37 height 10
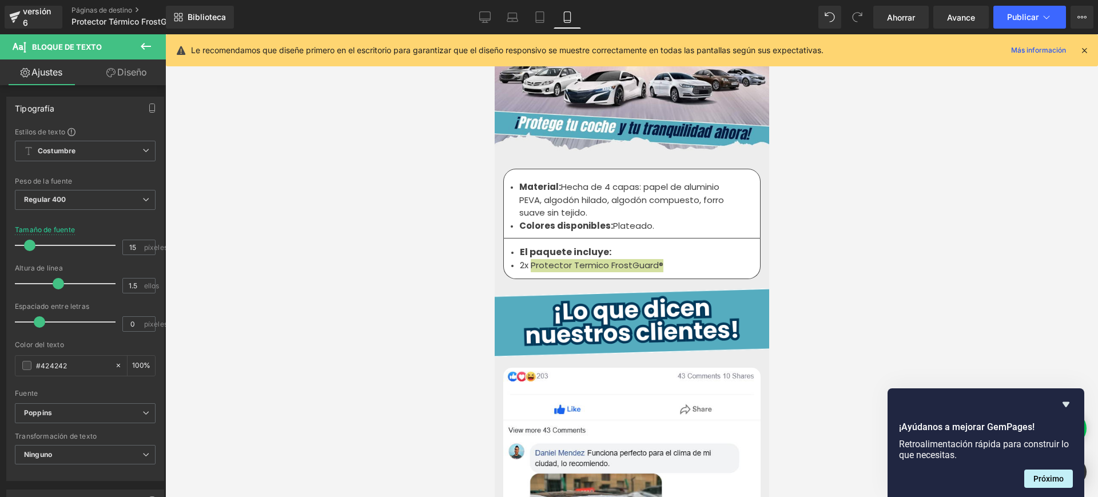
click at [868, 253] on div at bounding box center [631, 265] width 932 height 462
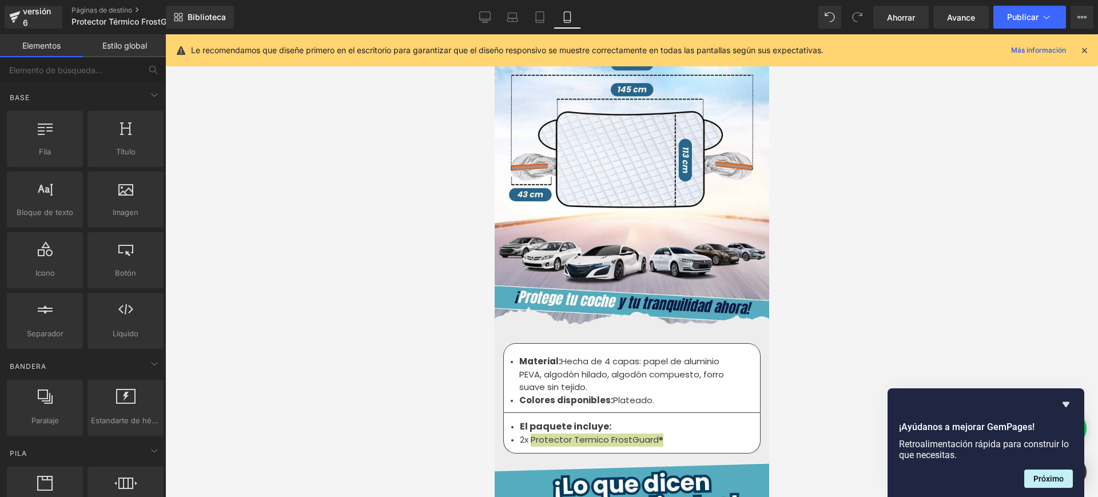
scroll to position [4216, 0]
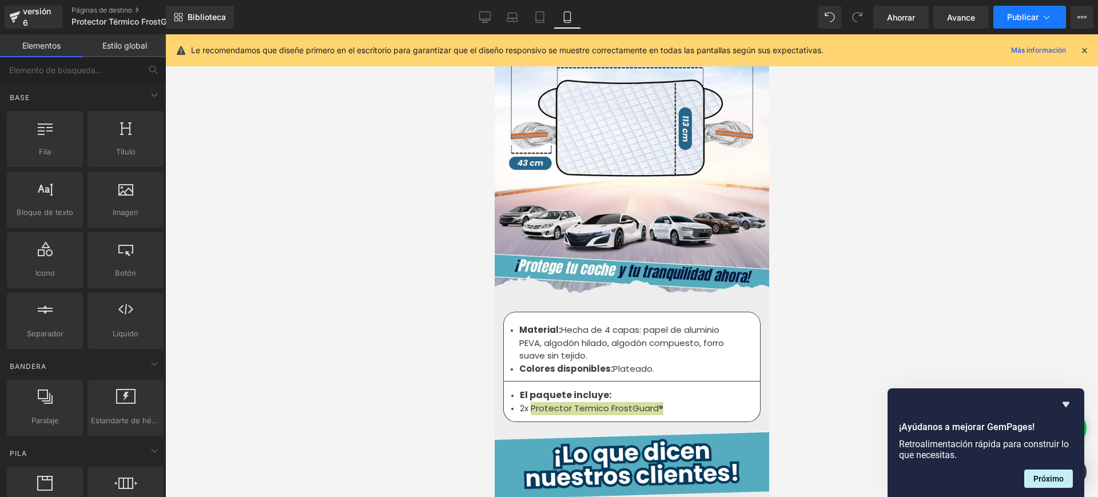
click at [1045, 18] on icon at bounding box center [1045, 16] width 11 height 11
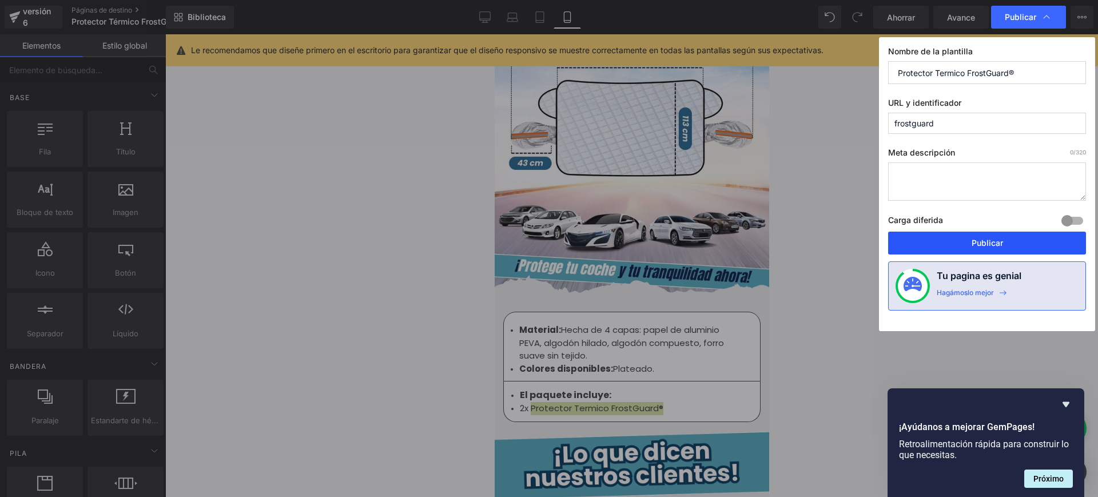
click at [965, 246] on button "Publicar" at bounding box center [987, 243] width 198 height 23
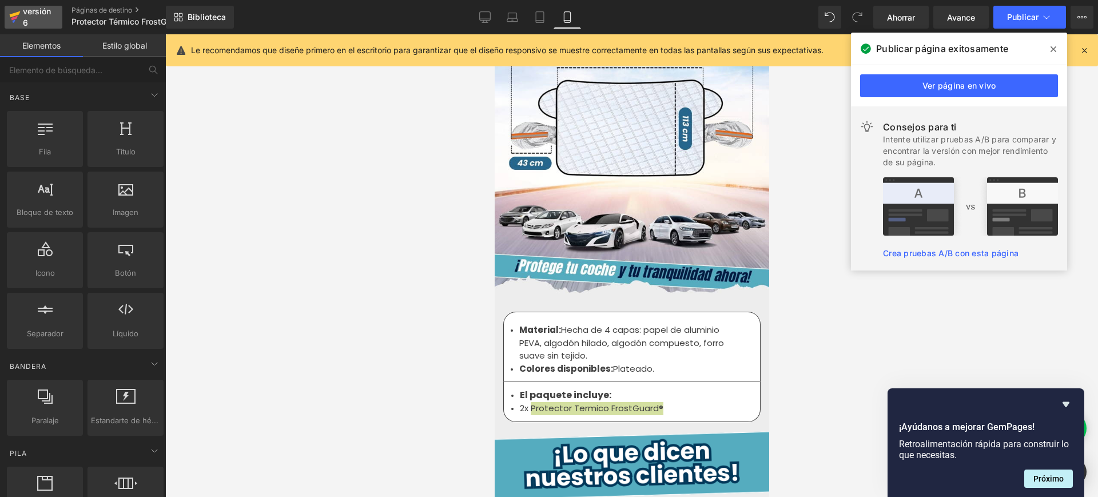
click at [27, 18] on font "versión 6" at bounding box center [37, 16] width 28 height 21
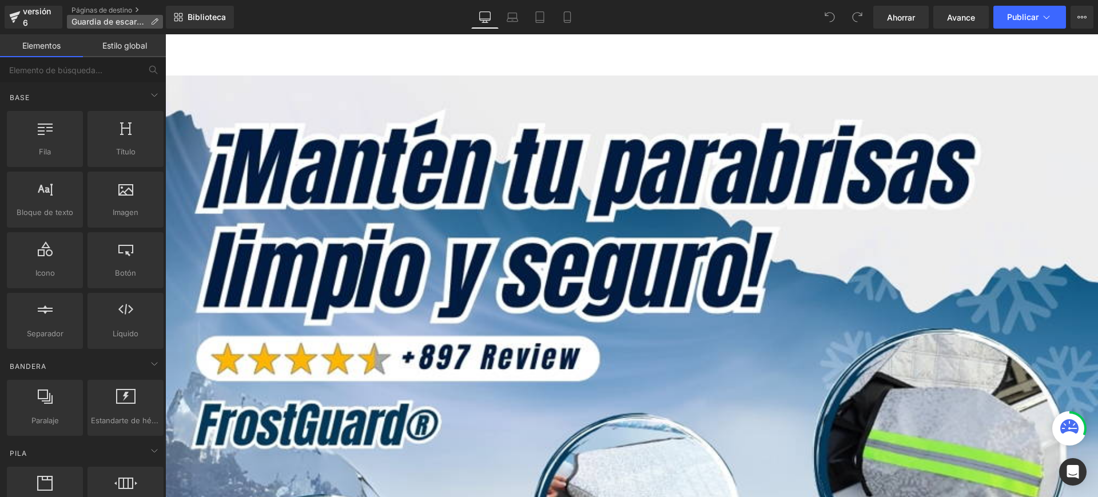
click at [151, 19] on icon at bounding box center [154, 22] width 8 height 8
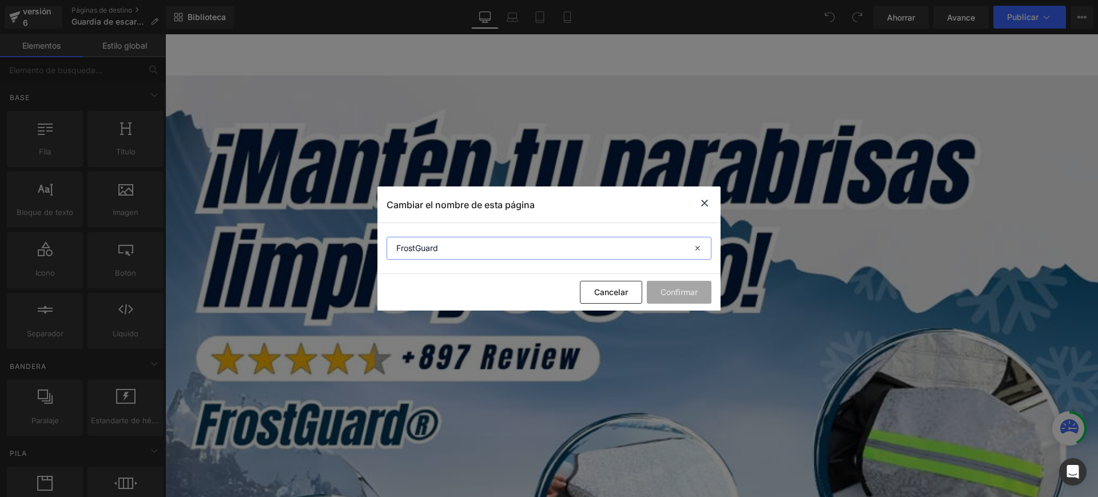
click at [397, 249] on input "FrostGuard" at bounding box center [548, 248] width 325 height 23
click at [520, 250] on input "Protector Termico FrostGuard" at bounding box center [548, 248] width 325 height 23
type input "Protector Termico FrostGuard"
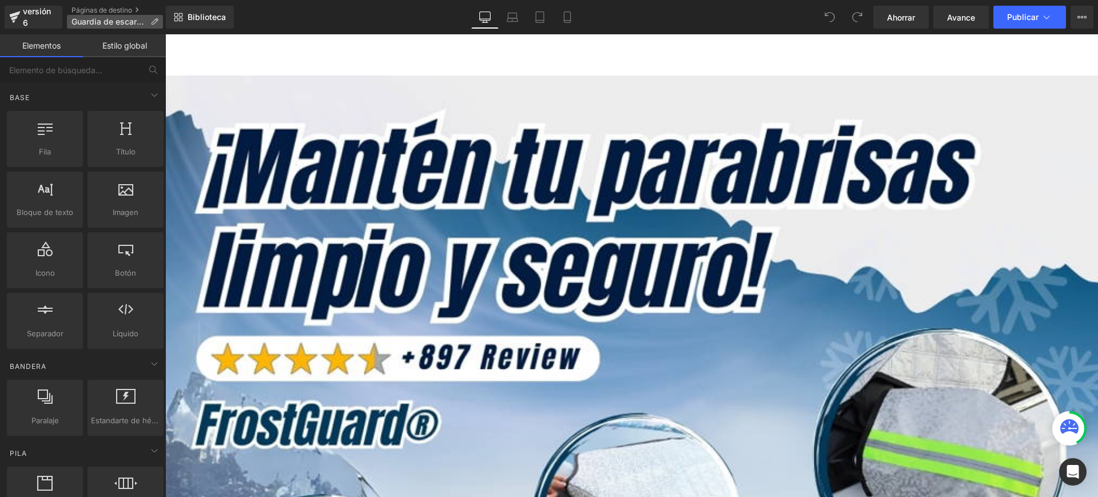
click at [146, 18] on font "Guardia de escarcha" at bounding box center [110, 22] width 79 height 10
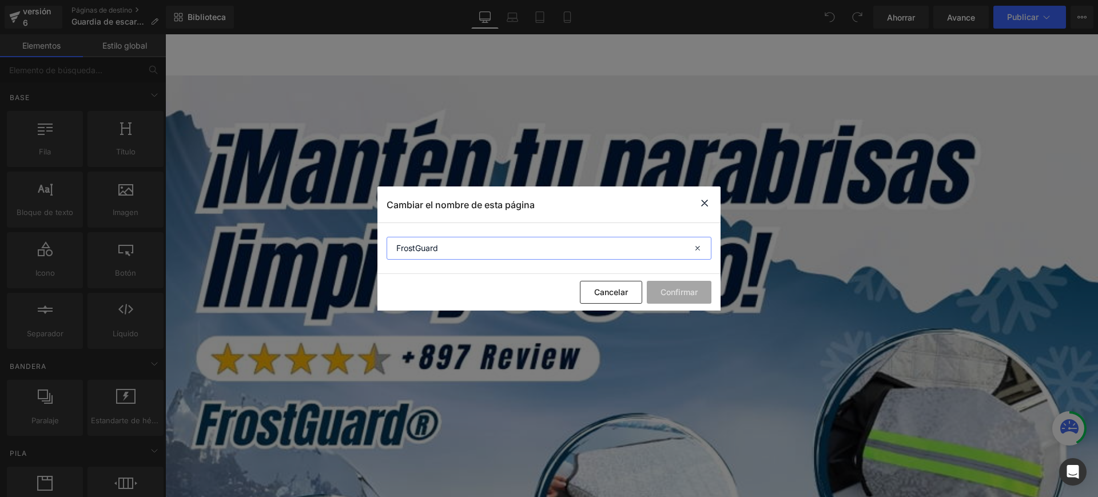
drag, startPoint x: 393, startPoint y: 246, endPoint x: 403, endPoint y: 261, distance: 17.3
click at [394, 246] on input "FrostGuard" at bounding box center [548, 248] width 325 height 23
click at [516, 247] on input "Protector Termico FrostGuard" at bounding box center [548, 248] width 325 height 23
paste input "®"
type input "Protector Térmico FrostGuard®"
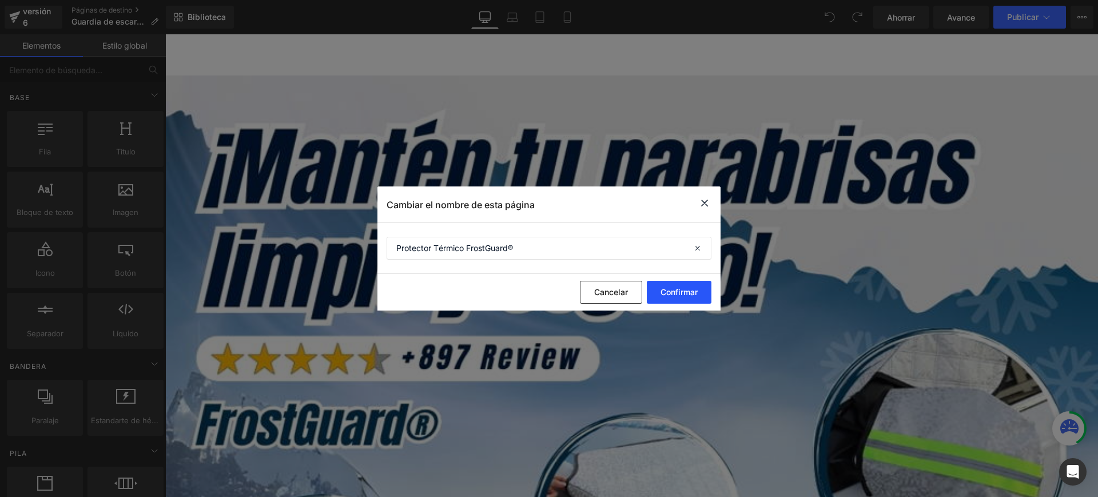
click at [660, 293] on font "Confirmar" at bounding box center [678, 292] width 37 height 10
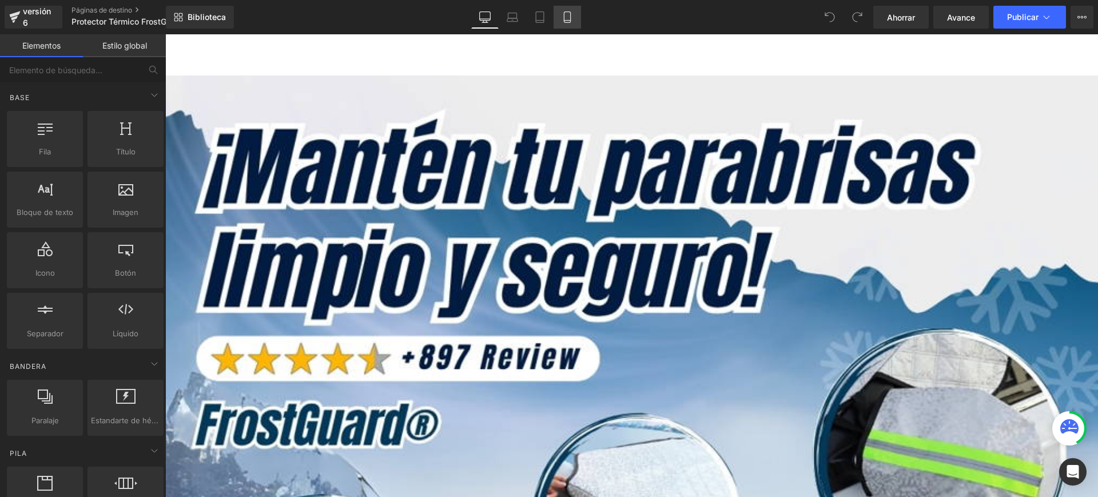
click at [567, 25] on link "Móvil" at bounding box center [566, 17] width 27 height 23
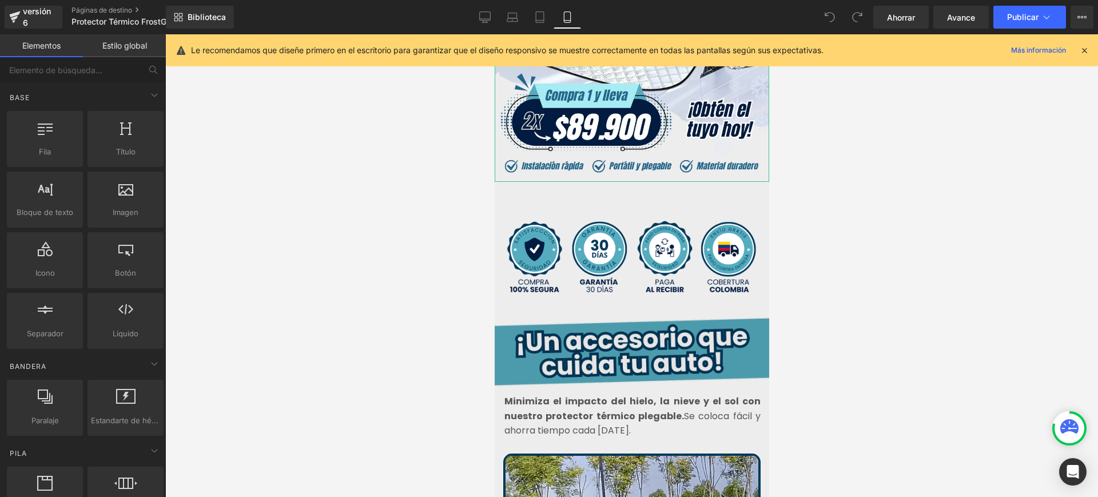
scroll to position [357, 0]
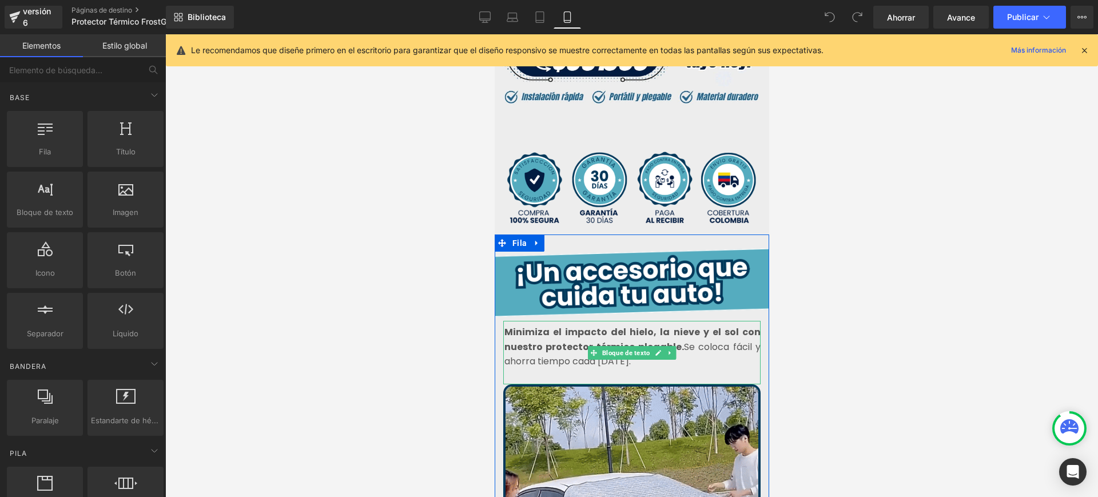
click at [558, 325] on font "Minimiza el impacto del hielo, la nieve y el sol con nuestro protector térmico …" at bounding box center [632, 339] width 256 height 28
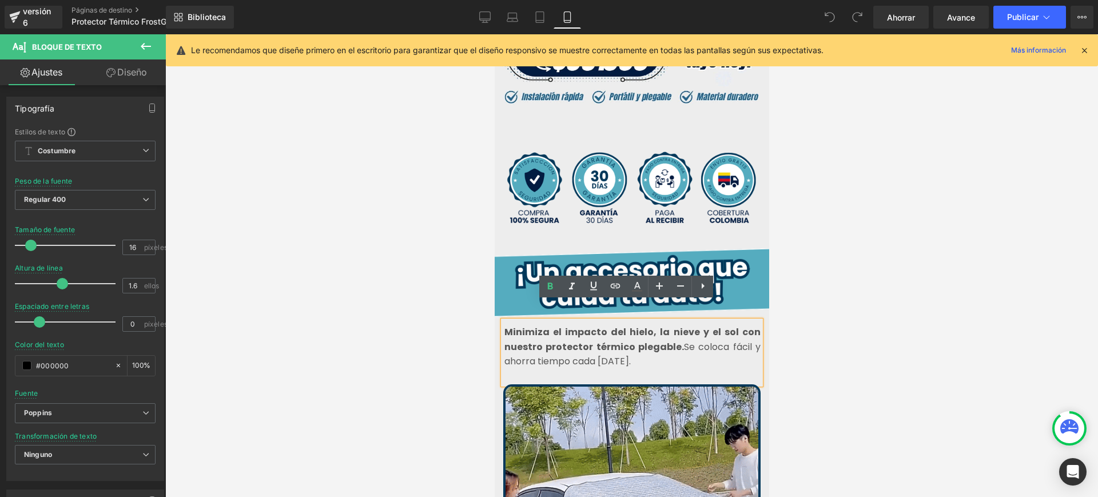
click at [504, 325] on font "Minimiza el impacto del hielo, la nieve y el sol con nuestro protector térmico …" at bounding box center [632, 339] width 256 height 28
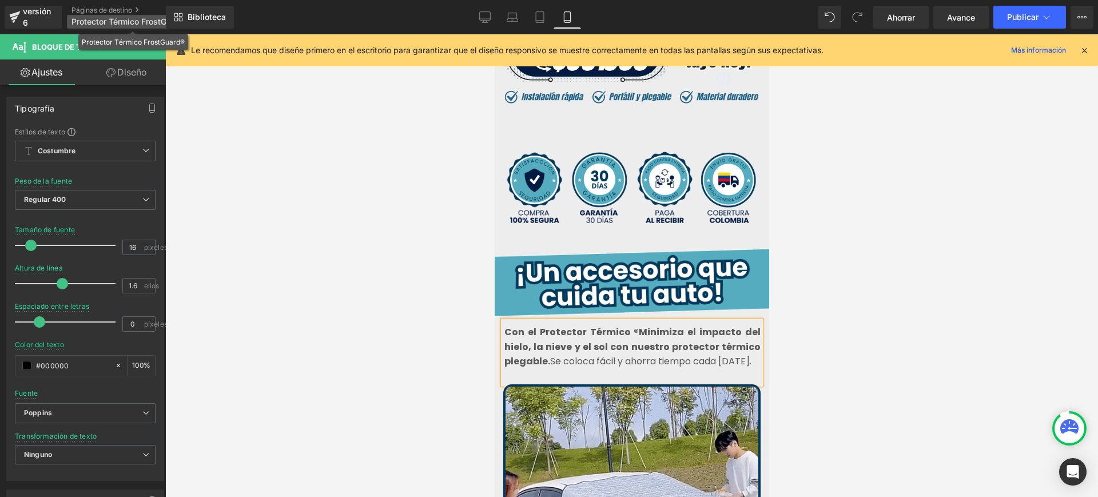
click at [151, 16] on p "Protector Térmico FrostGuard®" at bounding box center [132, 22] width 131 height 14
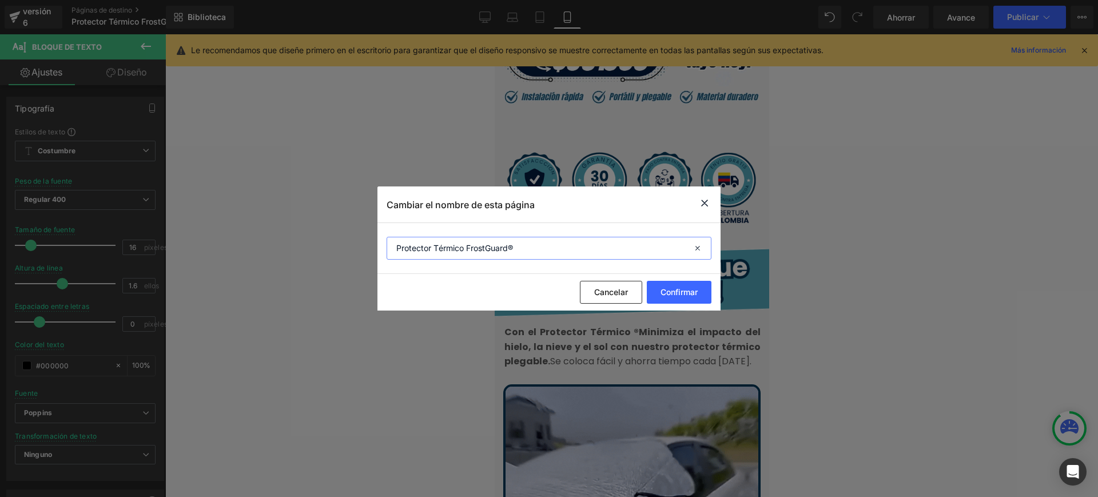
drag, startPoint x: 465, startPoint y: 249, endPoint x: 517, endPoint y: 251, distance: 51.5
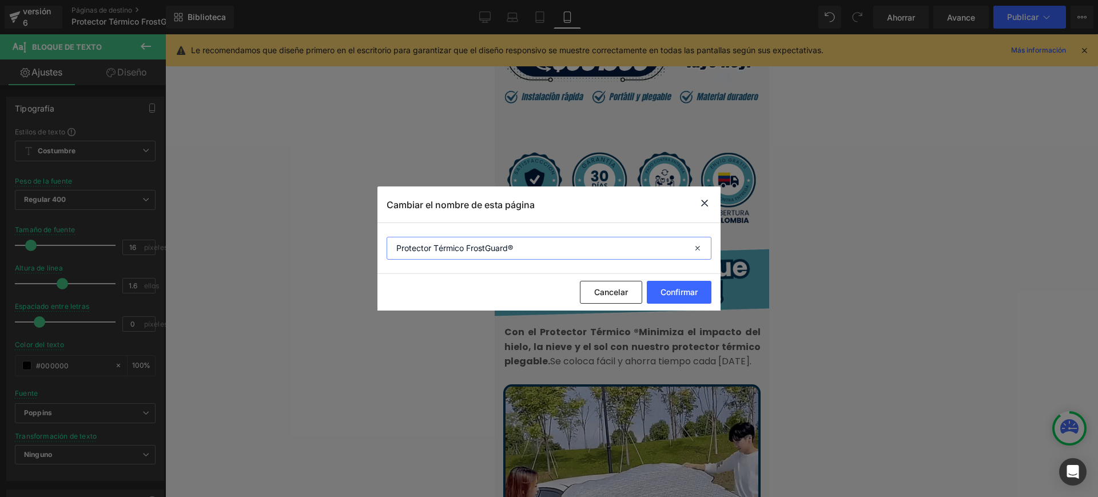
click at [517, 251] on input "Protector Térmico FrostGuard®" at bounding box center [548, 248] width 325 height 23
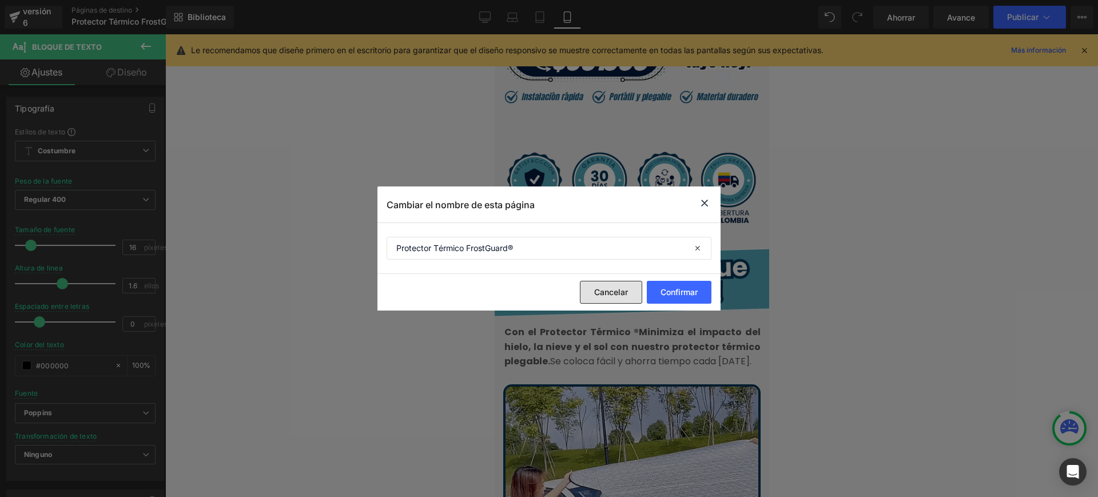
click at [628, 293] on button "Cancelar" at bounding box center [611, 292] width 62 height 23
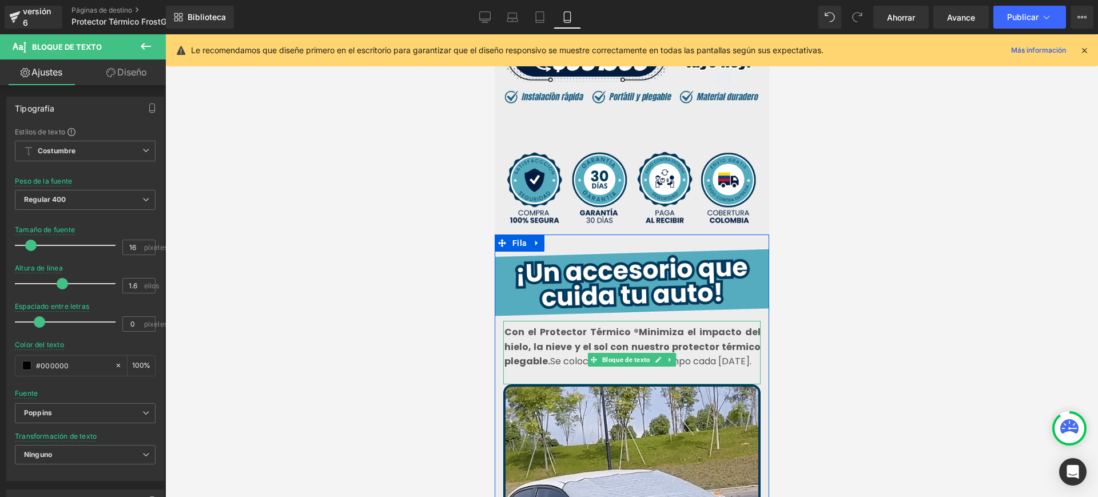
click at [629, 325] on font "Con el Protector Térmico ®Minimiza el impacto del hielo, la nieve y el sol con …" at bounding box center [632, 346] width 256 height 42
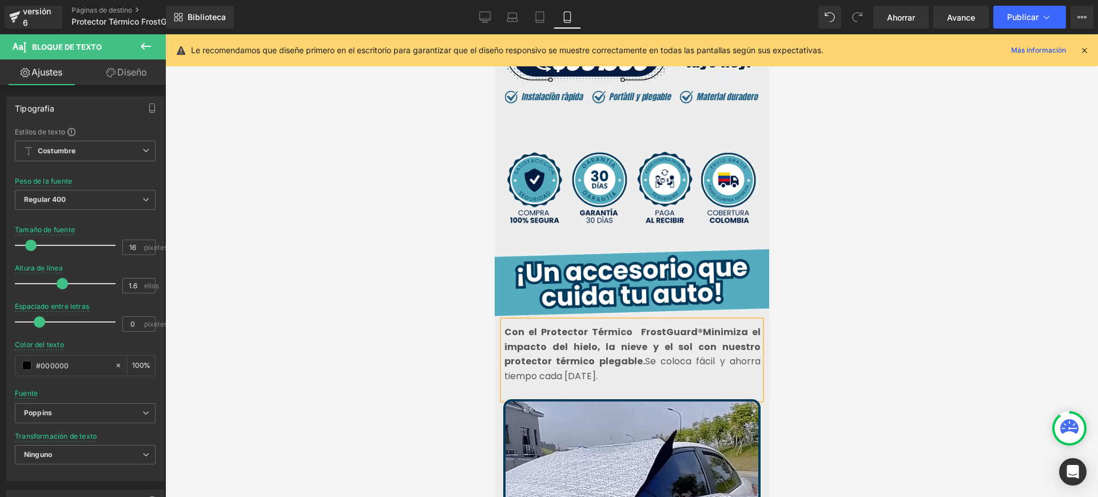
click at [697, 325] on font "Con el Protector Térmico FrostGuard®Minimiza el impacto del hielo, la nieve y e…" at bounding box center [632, 346] width 256 height 42
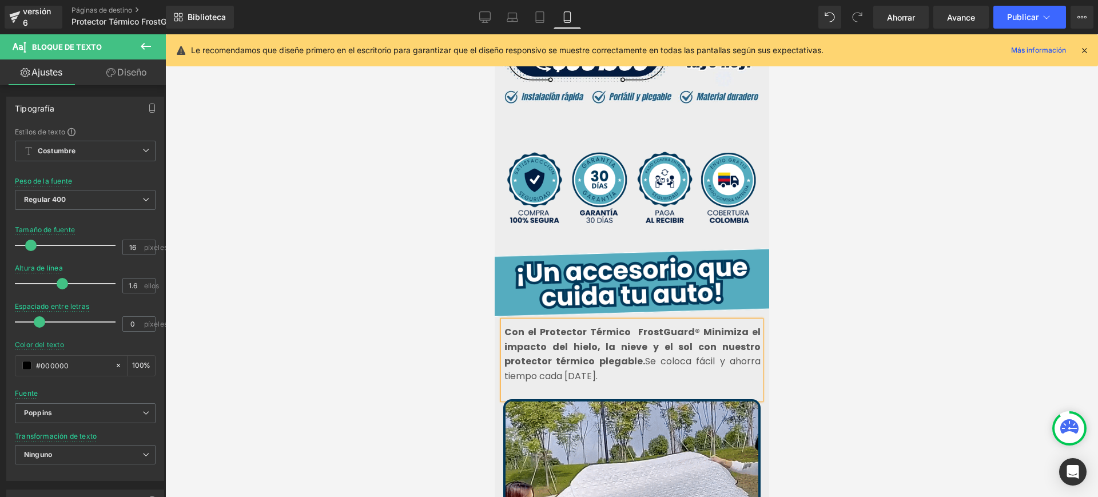
drag, startPoint x: 703, startPoint y: 332, endPoint x: 696, endPoint y: 362, distance: 30.9
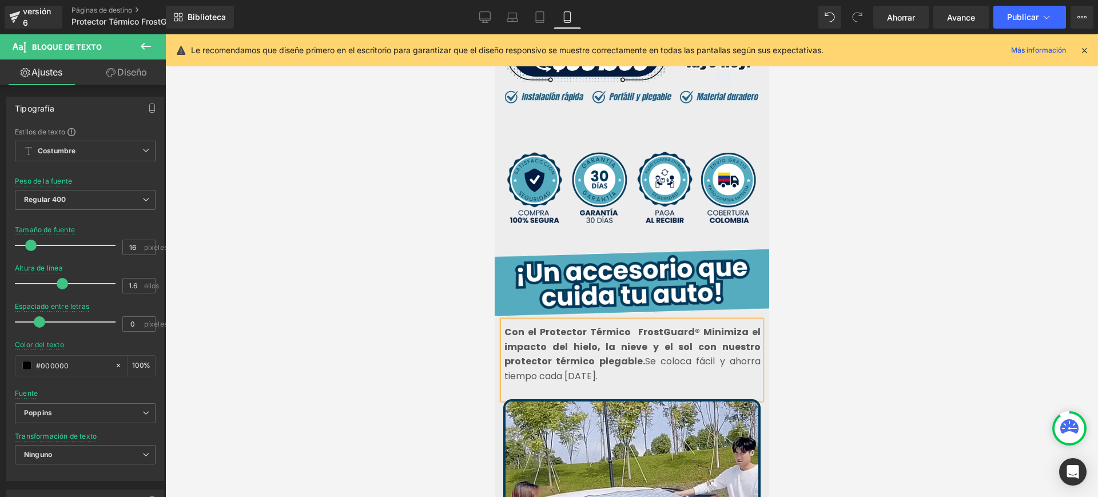
click at [696, 362] on p "Con el Protector Térmico FrostGuard® Minimiza el impacto del hielo, la nieve y …" at bounding box center [632, 354] width 256 height 58
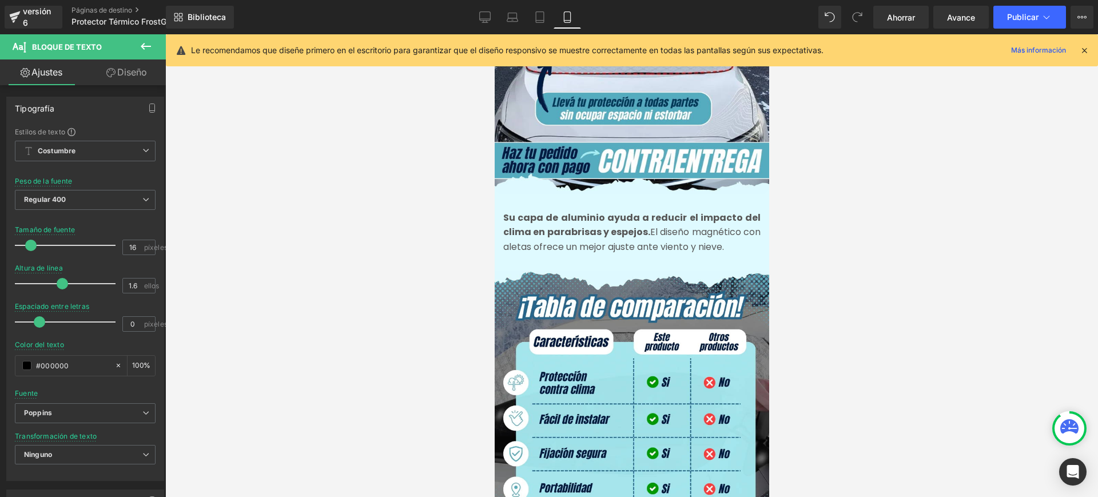
scroll to position [1501, 0]
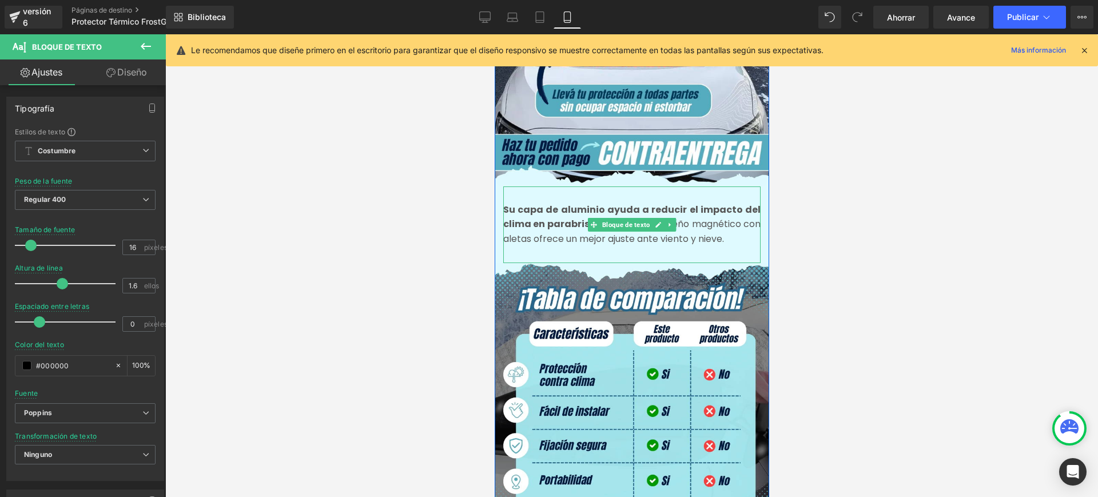
click at [714, 222] on font "El diseño magnético con aletas ofrece un mejor ajuste ante viento y nieve." at bounding box center [630, 231] width 257 height 28
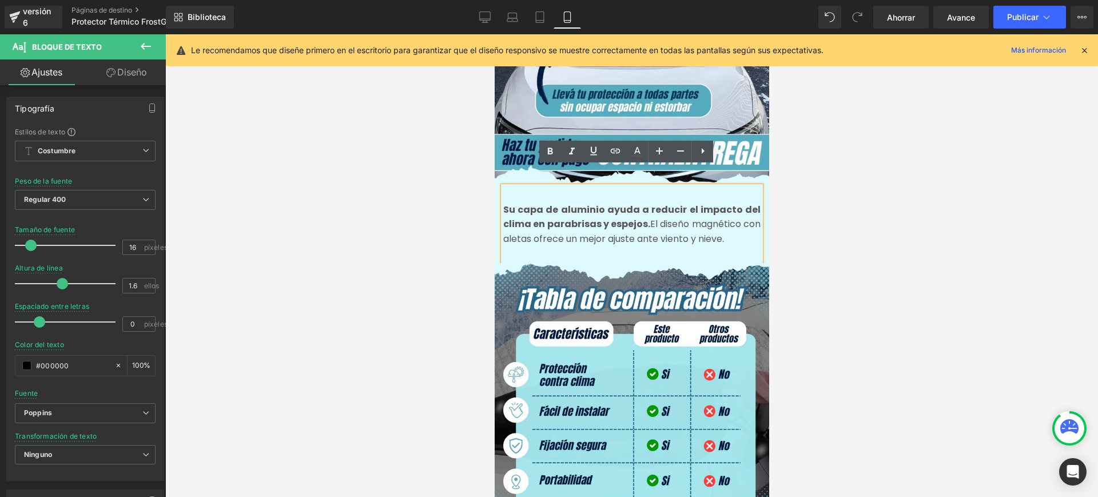
click at [707, 220] on font "El diseño magnético con aletas ofrece un mejor ajuste ante viento y nieve." at bounding box center [630, 231] width 257 height 28
click at [712, 220] on font "El diseño magnético con aletas ofrece un mejor ajuste ante viento y nieve." at bounding box center [630, 231] width 257 height 28
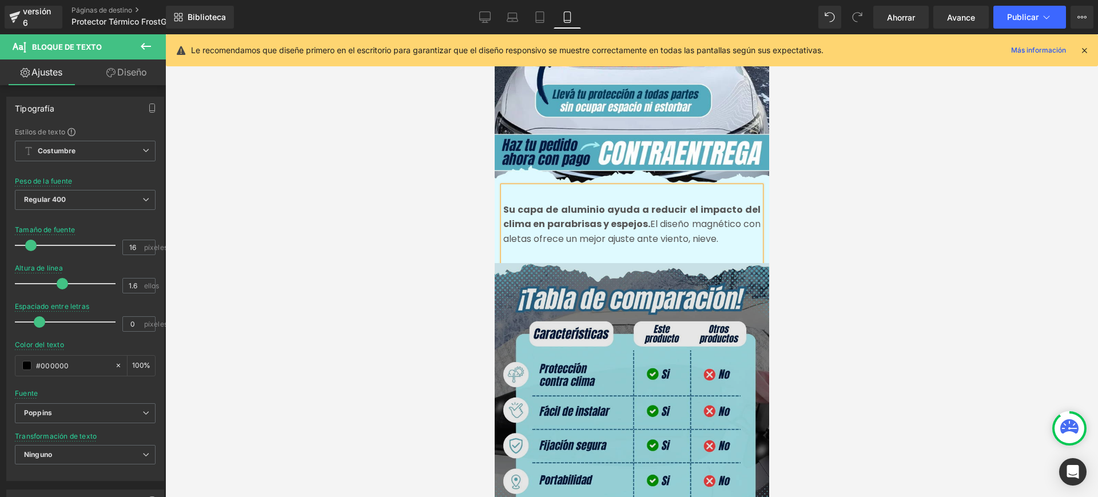
click at [736, 222] on p "Su capa de aluminio ayuda a reducir el impacto del clima en parabrisas y espejo…" at bounding box center [630, 224] width 257 height 44
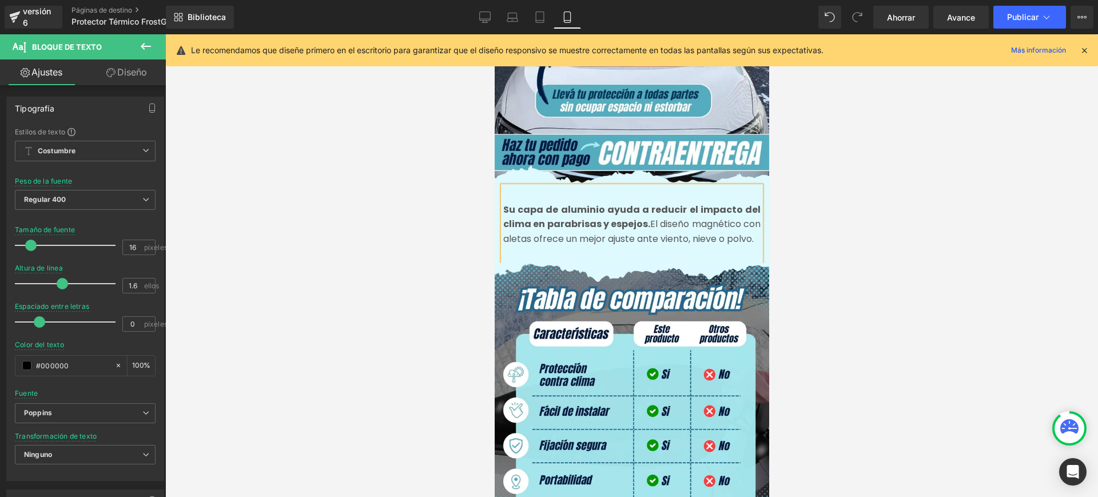
click at [665, 217] on font "El diseño magnético con aletas ofrece un mejor ajuste ante viento, nieve o polv…" at bounding box center [630, 231] width 257 height 28
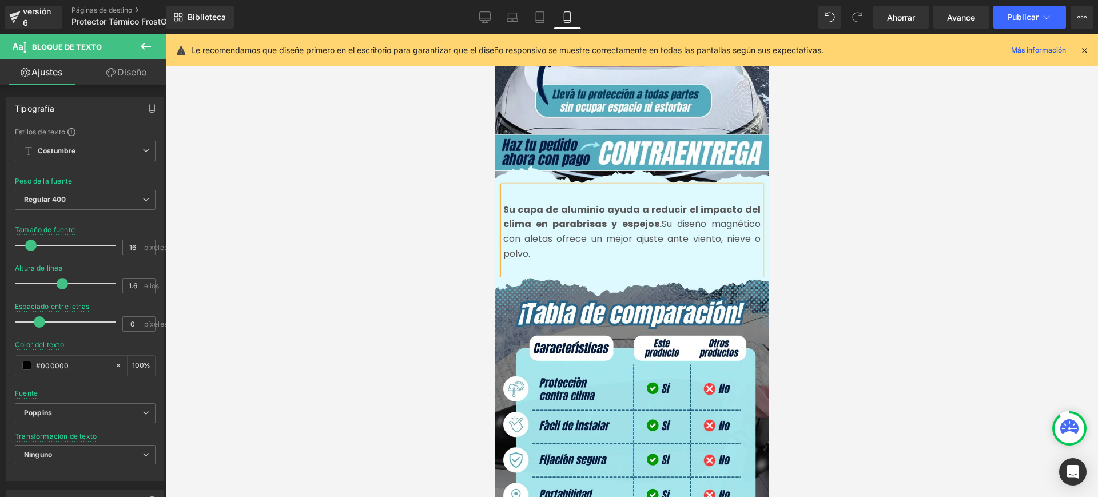
click at [685, 222] on font "Su diseño magnético con aletas ofrece un mejor ajuste ante viento, nieve o polv…" at bounding box center [630, 238] width 257 height 42
click at [899, 276] on div at bounding box center [631, 265] width 932 height 462
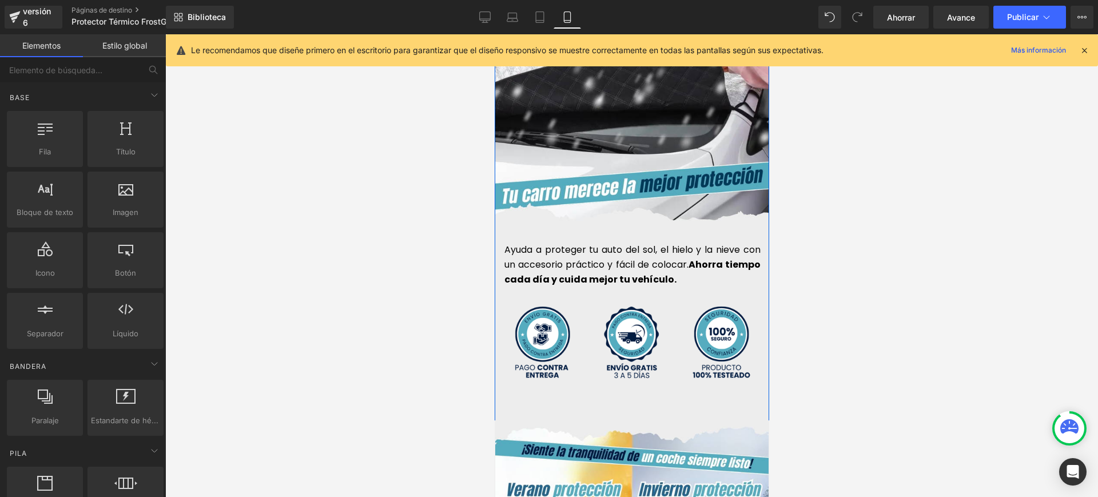
scroll to position [3073, 0]
click at [679, 266] on div "Ayuda a proteger tu auto del sol, el hielo y la nieve con un accesorio práctico…" at bounding box center [630, 263] width 257 height 79
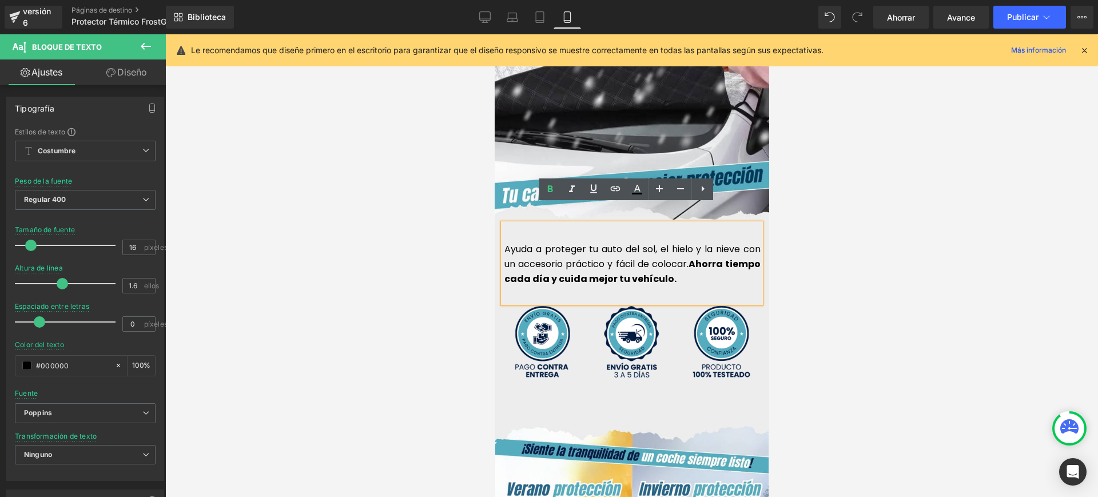
drag, startPoint x: 663, startPoint y: 240, endPoint x: 501, endPoint y: 224, distance: 163.1
click at [504, 242] on font "Ayuda a proteger tu auto del sol, el hielo y la nieve con un accesorio práctico…" at bounding box center [632, 256] width 256 height 28
click at [667, 242] on font "Ayuda a proteger tu auto del sol, el hielo y la nieve con un accesorio práctico…" at bounding box center [632, 256] width 256 height 28
drag, startPoint x: 753, startPoint y: 230, endPoint x: 497, endPoint y: 232, distance: 256.7
click at [502, 232] on div "Ayuda a proteger tu auto del sol, el hielo y la nieve con un accesorio práctico…" at bounding box center [630, 263] width 257 height 79
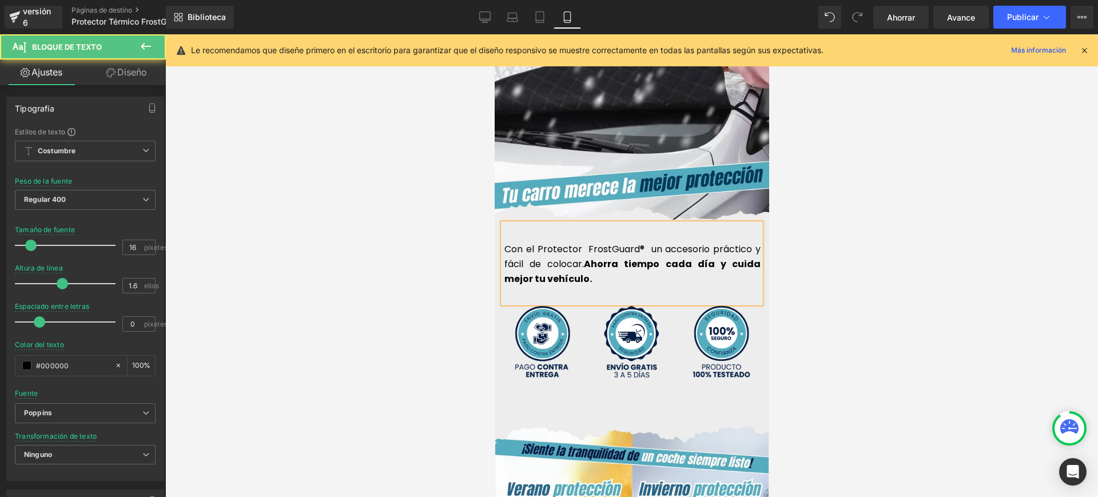
drag, startPoint x: 655, startPoint y: 231, endPoint x: 697, endPoint y: 228, distance: 42.4
click at [697, 242] on font "Con el Protector FrostGuard® un accesorio práctico y fácil de colocar." at bounding box center [632, 256] width 256 height 28
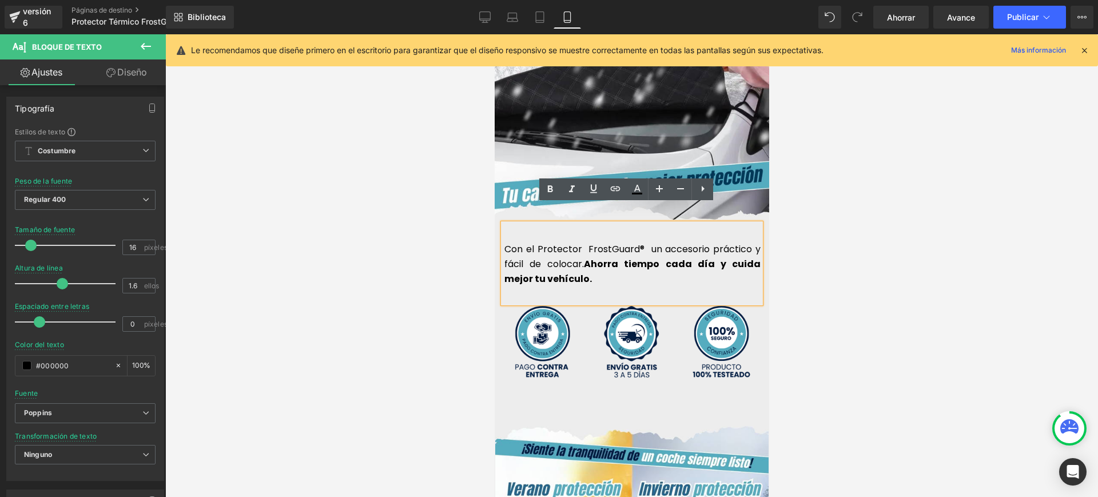
click at [704, 242] on font "Con el Protector FrostGuard® un accesorio práctico y fácil de colocar." at bounding box center [632, 256] width 256 height 28
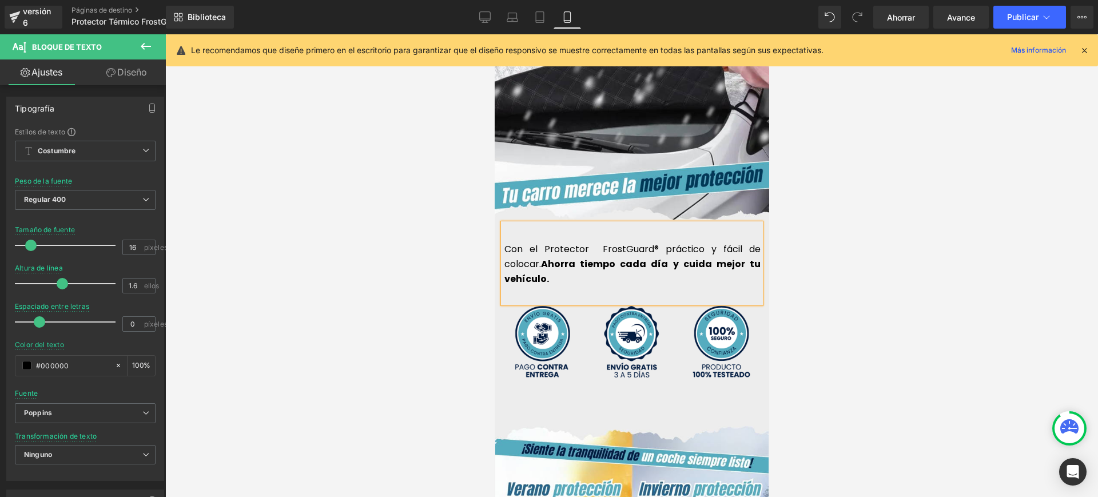
click at [591, 242] on font "Con el Protector FrostGuard® práctico y fácil de colocar." at bounding box center [632, 256] width 256 height 28
click at [632, 242] on font "Con el Protector FrostGuard® práctico y fácil de colocar." at bounding box center [632, 256] width 256 height 28
drag, startPoint x: 682, startPoint y: 230, endPoint x: 701, endPoint y: 230, distance: 19.4
click at [701, 242] on font "Con el Protector FrostGuard® práctico y fácil de colocar." at bounding box center [632, 256] width 256 height 28
click at [587, 242] on font "Con el Protector FrostGuard® práctico de colocar." at bounding box center [632, 256] width 256 height 28
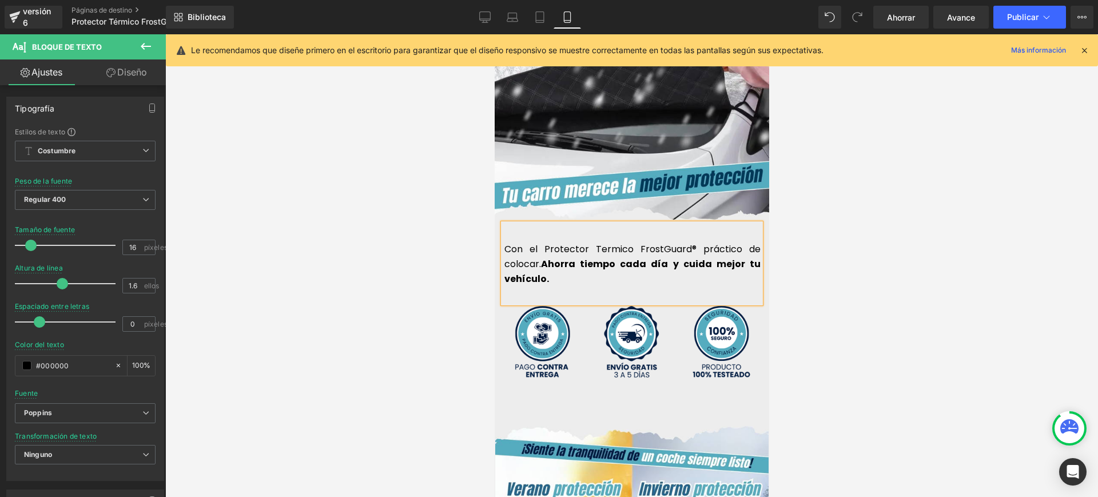
click at [601, 242] on font "Con el Protector Termico FrostGuard® práctico de colocar." at bounding box center [632, 256] width 256 height 28
click at [592, 263] on p "Con el Protector Térmico FrostGuard® práctico de colocar. Ahorra tiempo cada dí…" at bounding box center [632, 264] width 256 height 44
click at [695, 242] on font "Con el Protector Térmico FrostGuard® práctico de colocar." at bounding box center [632, 256] width 256 height 28
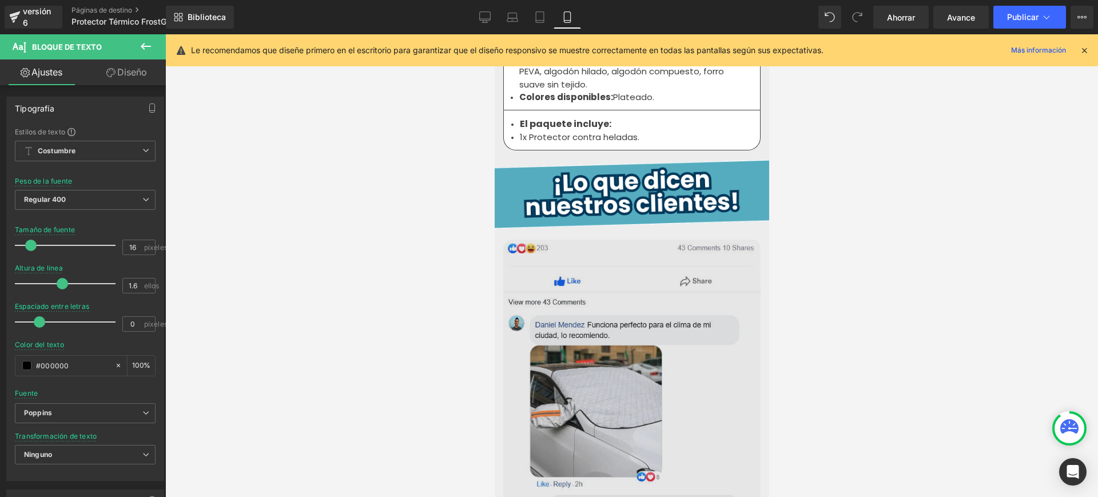
scroll to position [4359, 0]
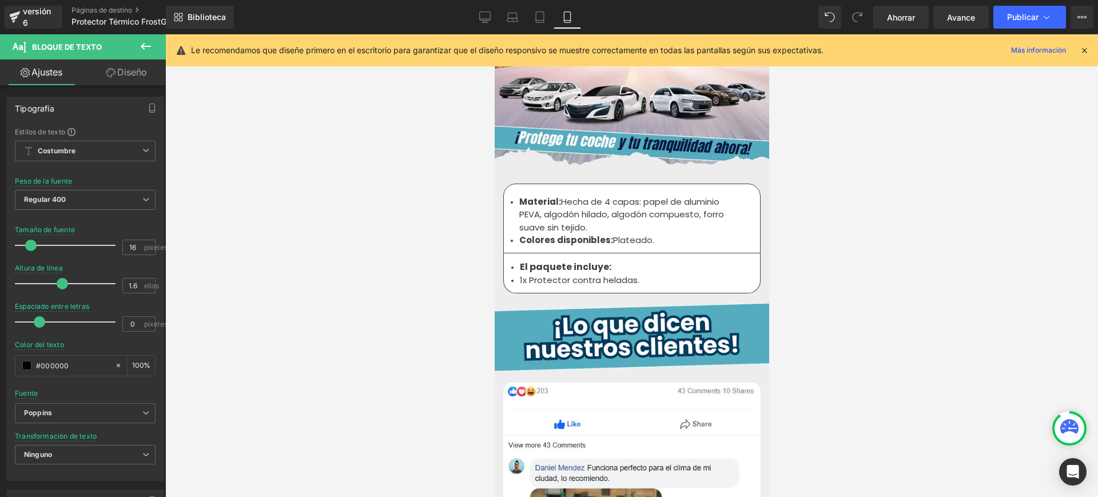
click at [519, 274] on font "1x Protector contra heladas." at bounding box center [578, 280] width 119 height 12
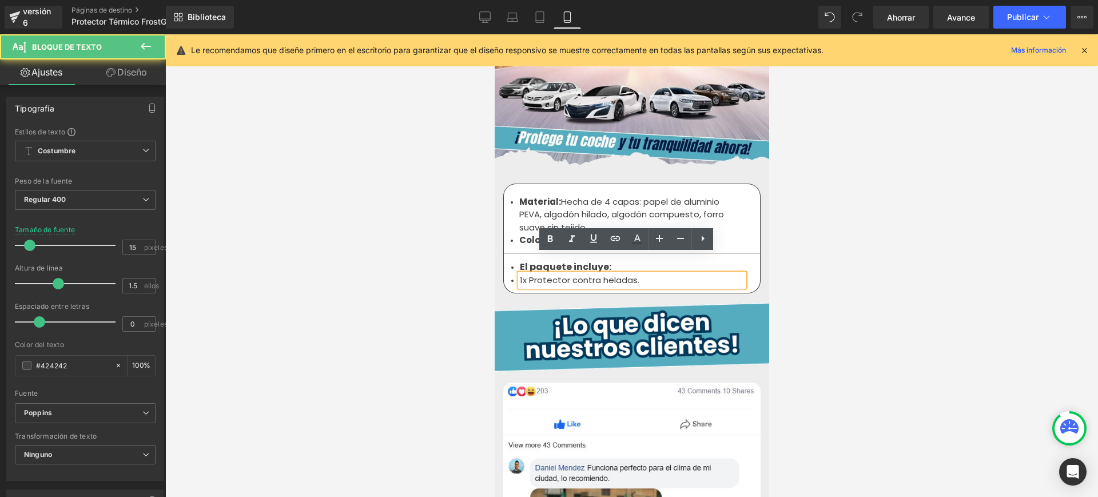
click at [519, 274] on font "1x Protector contra heladas." at bounding box center [578, 280] width 119 height 12
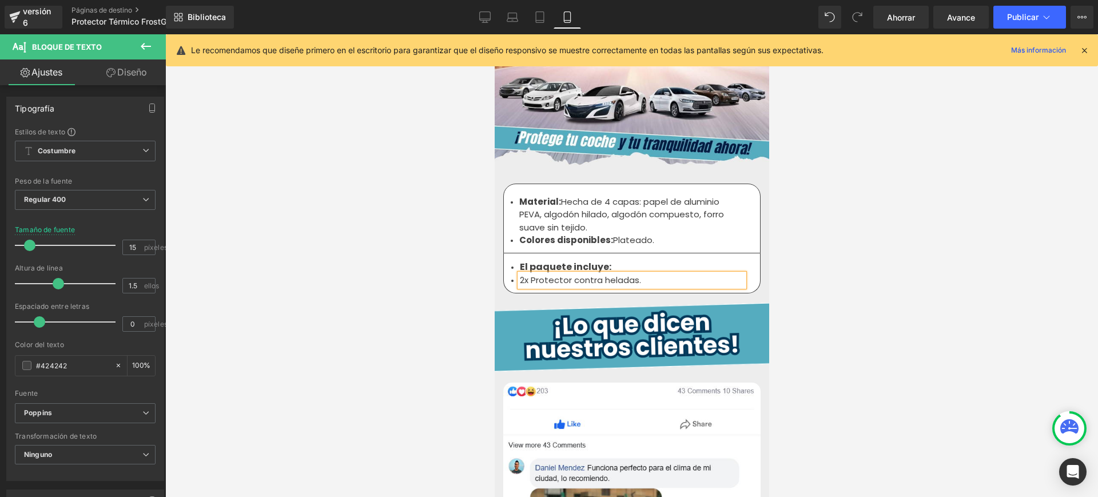
click at [817, 240] on div at bounding box center [631, 265] width 932 height 462
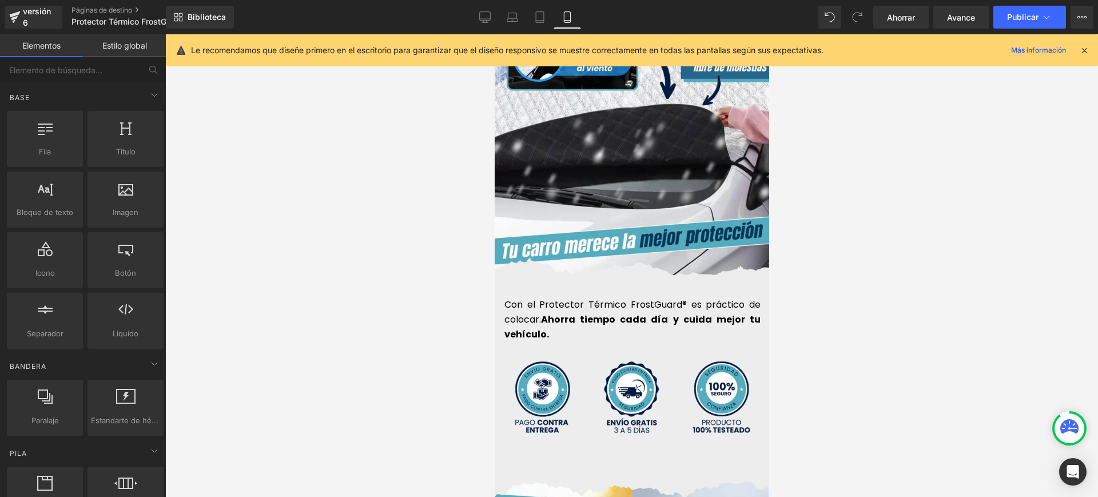
scroll to position [3032, 0]
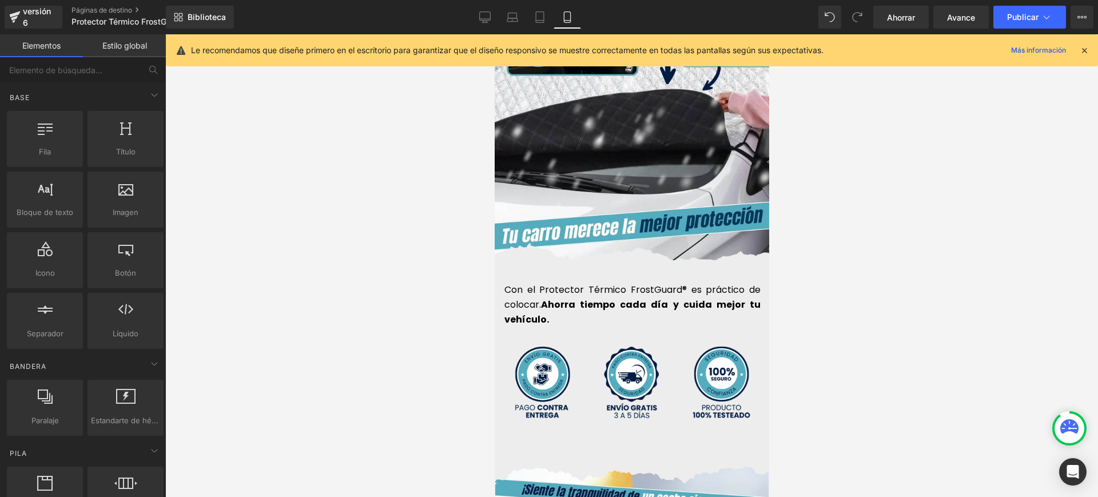
drag, startPoint x: 760, startPoint y: 256, endPoint x: 1265, endPoint y: 331, distance: 510.9
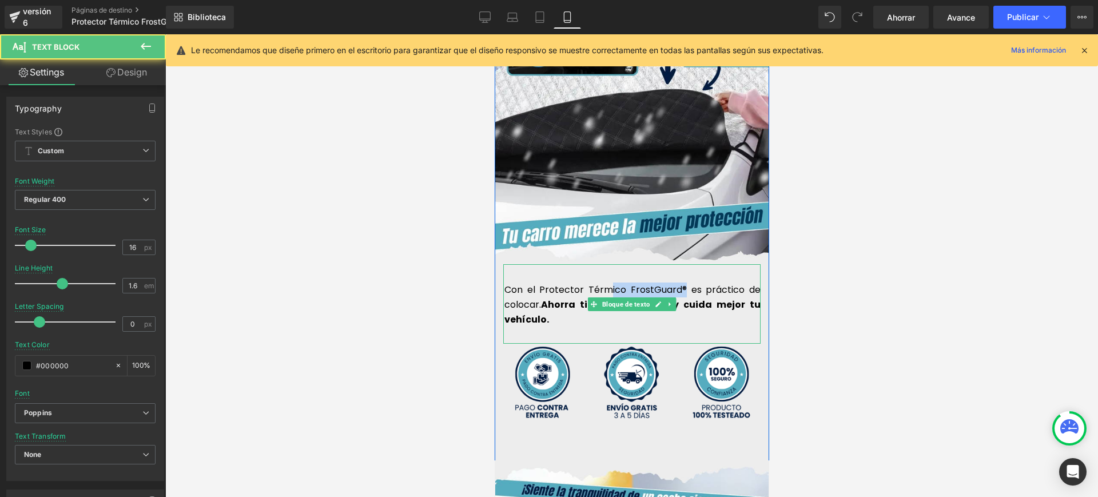
drag, startPoint x: 680, startPoint y: 269, endPoint x: 605, endPoint y: 261, distance: 74.7
click at [605, 264] on div "Con el Protector Térmico FrostGuard® es práctico de colocar. Ahorra tiempo cada…" at bounding box center [630, 303] width 257 height 79
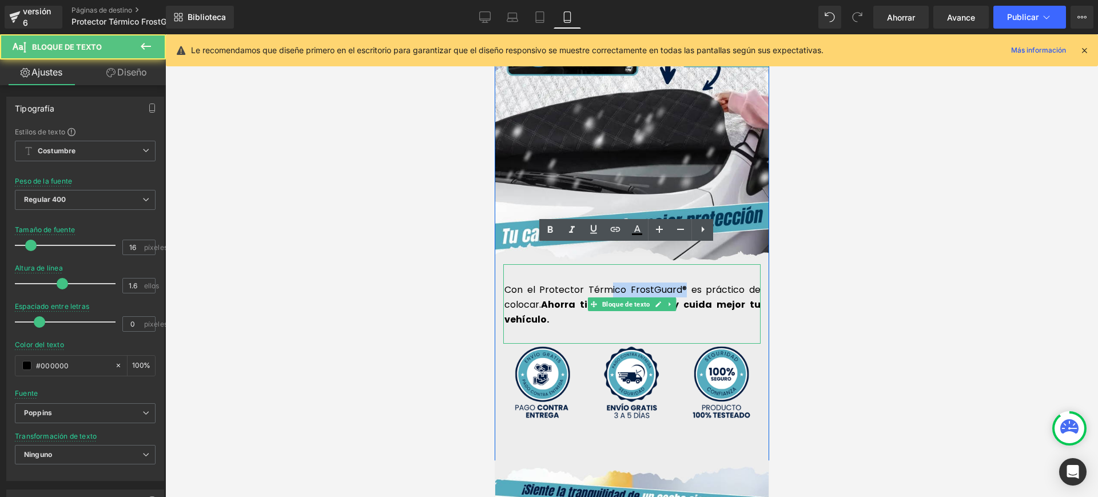
click at [605, 264] on div "Con el Protector Térmico FrostGuard® es práctico de colocar. Ahorra tiempo cada…" at bounding box center [630, 303] width 257 height 79
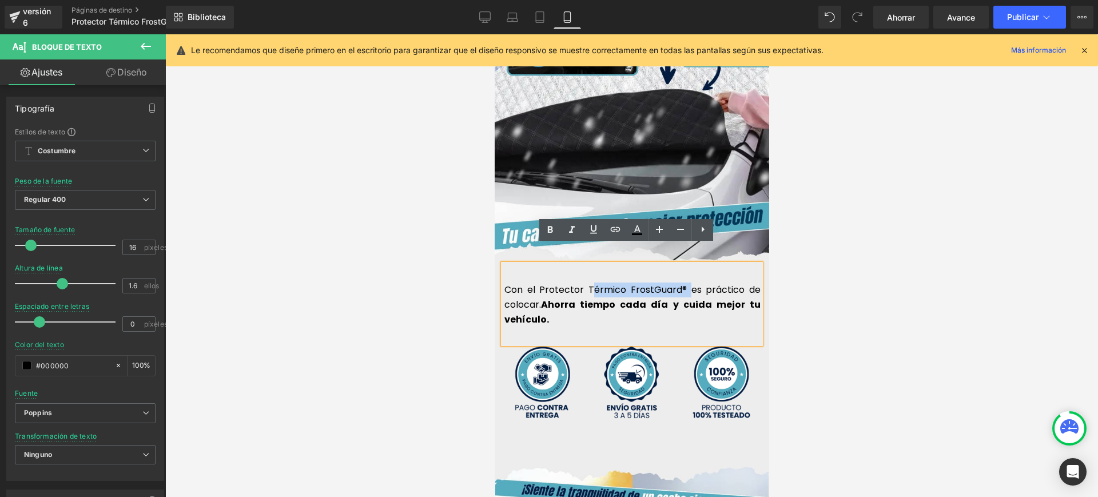
drag, startPoint x: 683, startPoint y: 270, endPoint x: 587, endPoint y: 268, distance: 96.1
click at [587, 283] on font "Con el Protector Térmico FrostGuard® es práctico de colocar." at bounding box center [632, 297] width 256 height 28
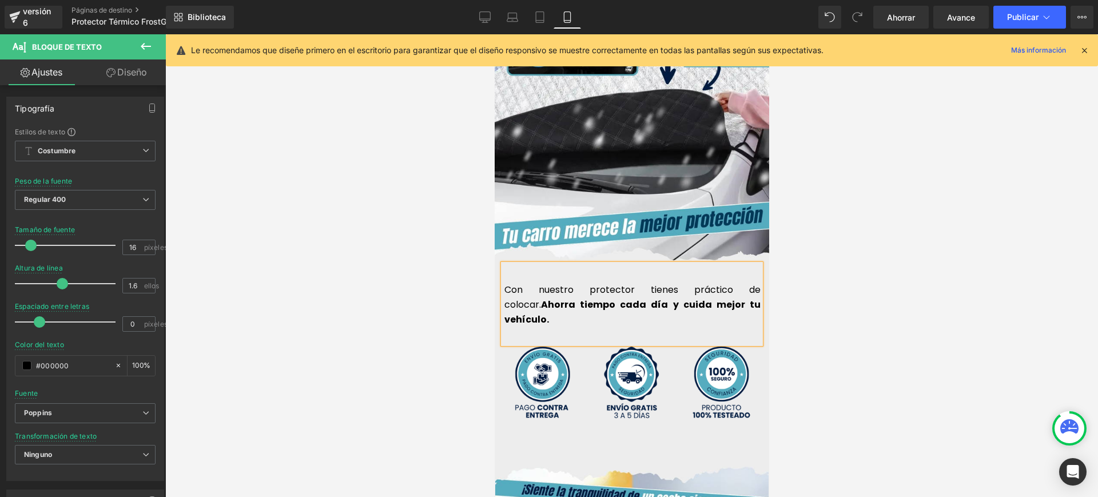
click at [691, 283] on font "Con nuestro protector tienes práctico de colocar." at bounding box center [632, 297] width 256 height 28
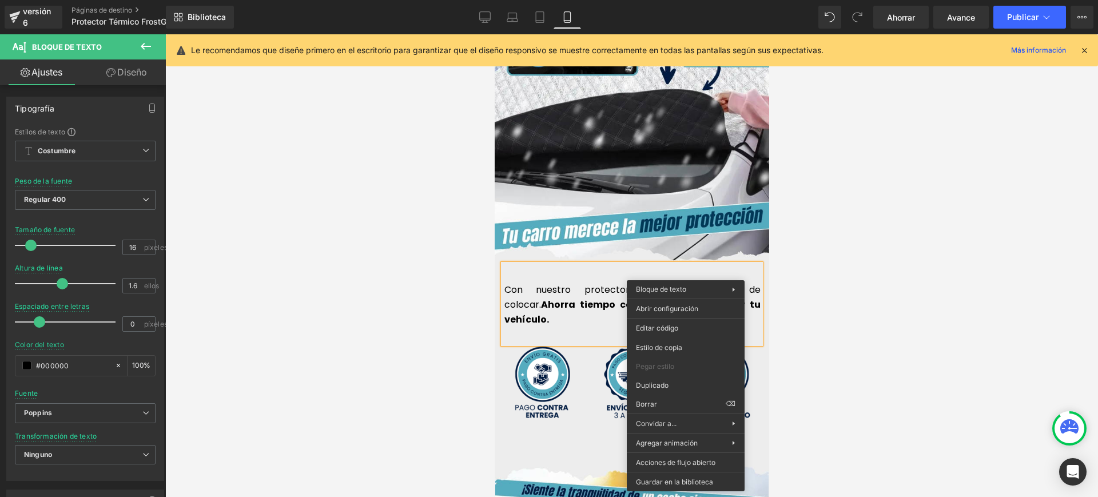
click at [677, 283] on font "Con nuestro protector tienes prácticidad de colocar." at bounding box center [632, 297] width 256 height 28
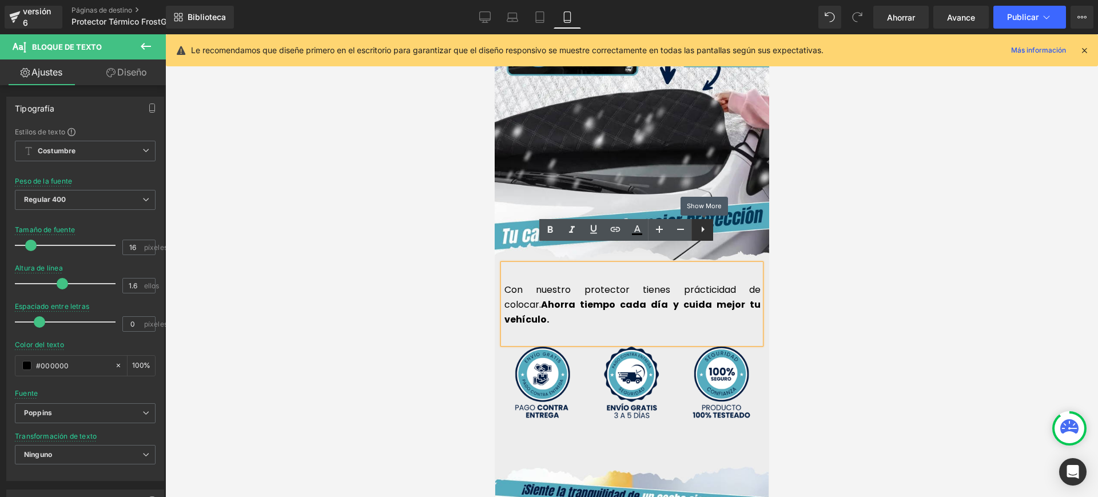
click at [700, 234] on icon at bounding box center [703, 229] width 14 height 14
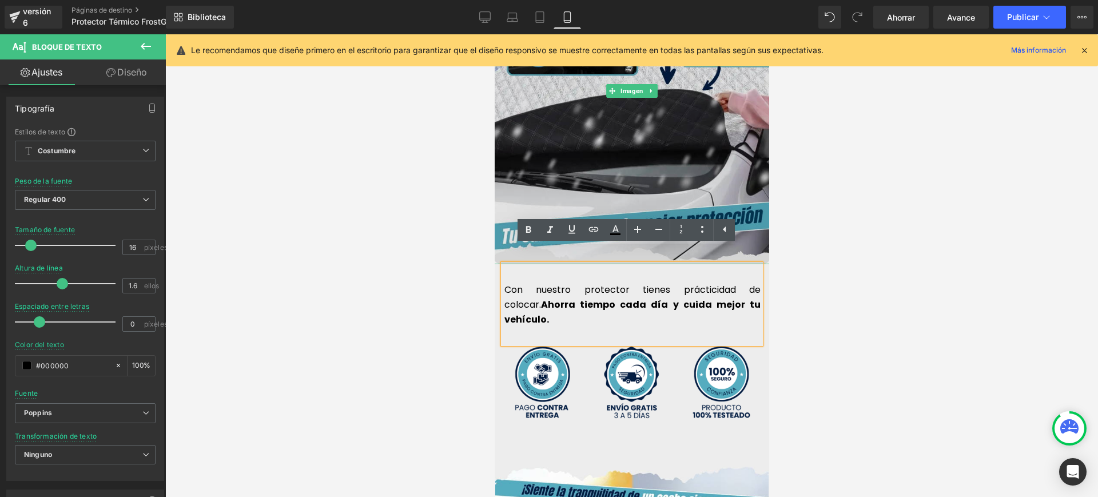
click at [735, 234] on img at bounding box center [631, 91] width 278 height 348
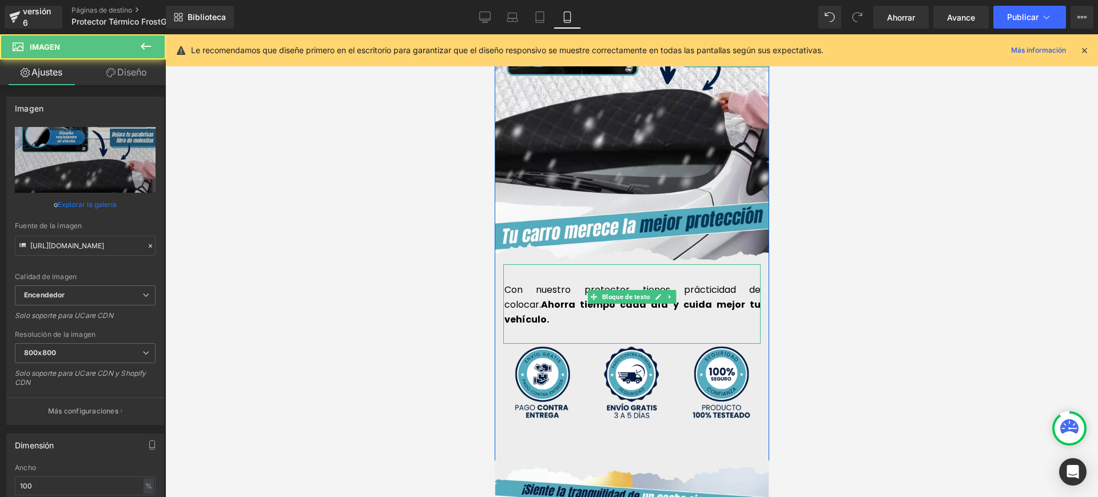
click at [681, 283] on font "Con nuestro protector tienes prácticidad de colocar." at bounding box center [632, 297] width 256 height 28
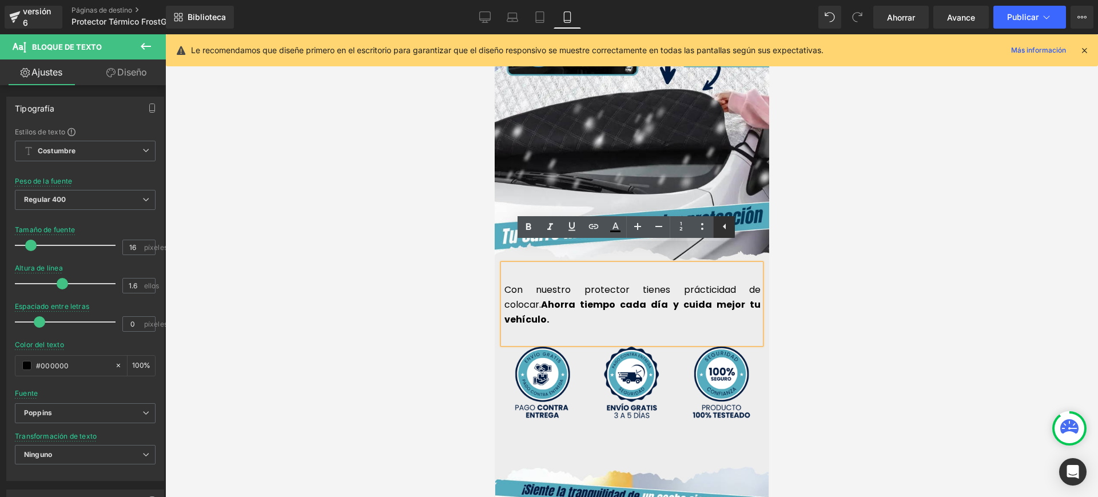
click at [719, 224] on icon at bounding box center [724, 227] width 14 height 14
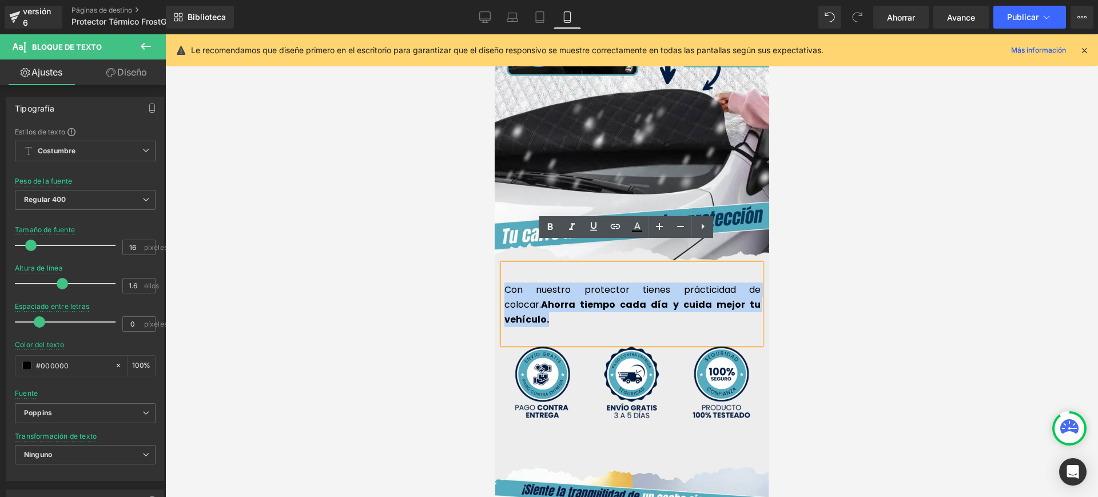
drag, startPoint x: 734, startPoint y: 286, endPoint x: 499, endPoint y: 271, distance: 235.4
click at [504, 282] on p "Con nuestro protector tienes prácticidad de colocar. Ahorra tiempo cada día y c…" at bounding box center [632, 304] width 256 height 44
copy p "Con nuestro protector tienes prácticidad de colocar. Ahorra tiempo cada día y c…"
click at [739, 288] on p "Con nuestro protector tienes prácticidad de colocar. Ahorra tiempo cada día y c…" at bounding box center [632, 304] width 256 height 44
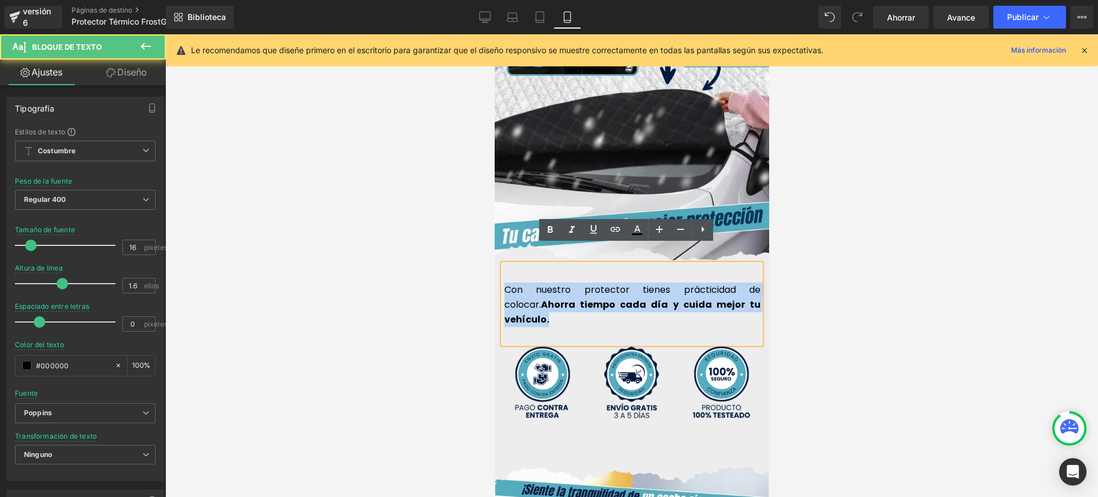
click at [736, 282] on p "Con nuestro protector tienes prácticidad de colocar. Ahorra tiempo cada día y c…" at bounding box center [632, 304] width 256 height 44
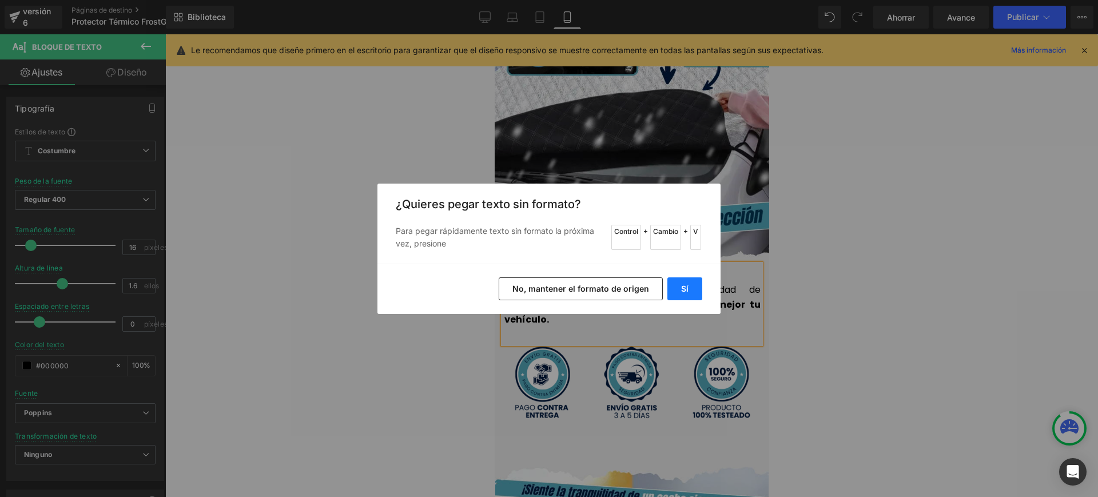
click at [688, 285] on font "Sí" at bounding box center [684, 289] width 7 height 10
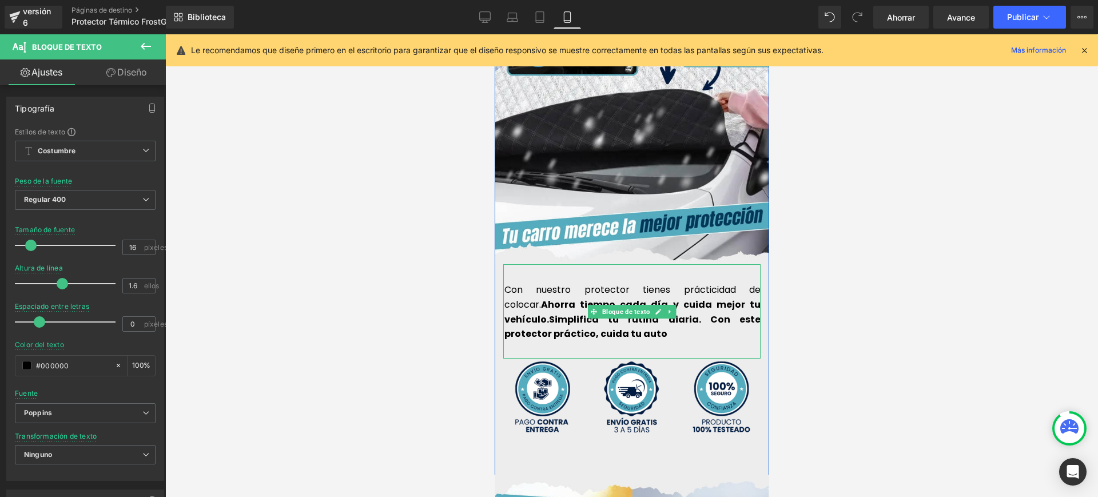
click at [545, 300] on font "Ahorra tiempo cada día y cuida mejor tu vehículo.Simplifica tu rutina diaria. C…" at bounding box center [632, 319] width 256 height 42
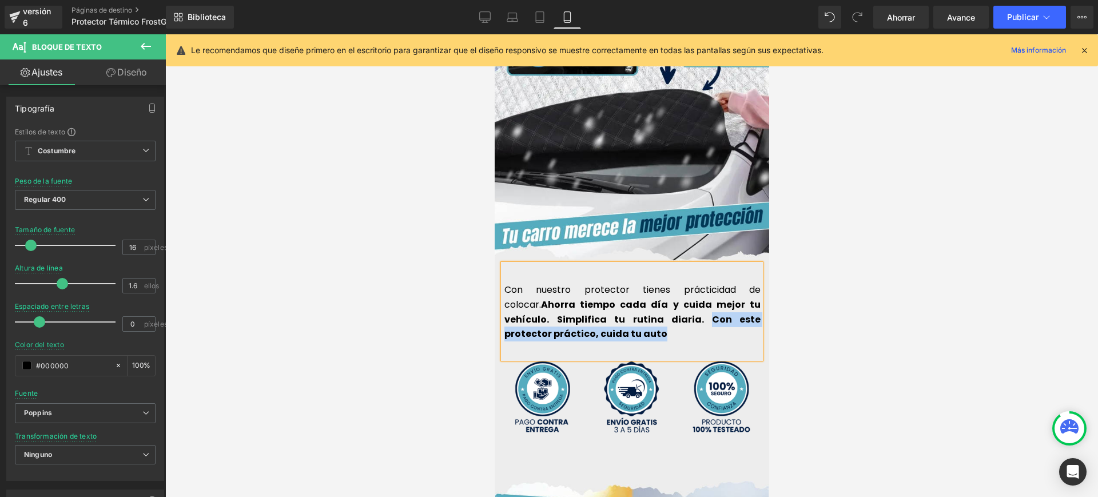
drag, startPoint x: 623, startPoint y: 303, endPoint x: 495, endPoint y: 297, distance: 127.6
click at [502, 297] on div "Con nuestro protector tienes prácticidad de colocar. Ahorra tiempo cada día y c…" at bounding box center [630, 311] width 257 height 94
drag, startPoint x: 588, startPoint y: 325, endPoint x: 612, endPoint y: 314, distance: 26.9
click at [588, 325] on div "Con nuestro protector tienes prácticidad de colocar. Ahorra tiempo cada día y c…" at bounding box center [630, 311] width 257 height 94
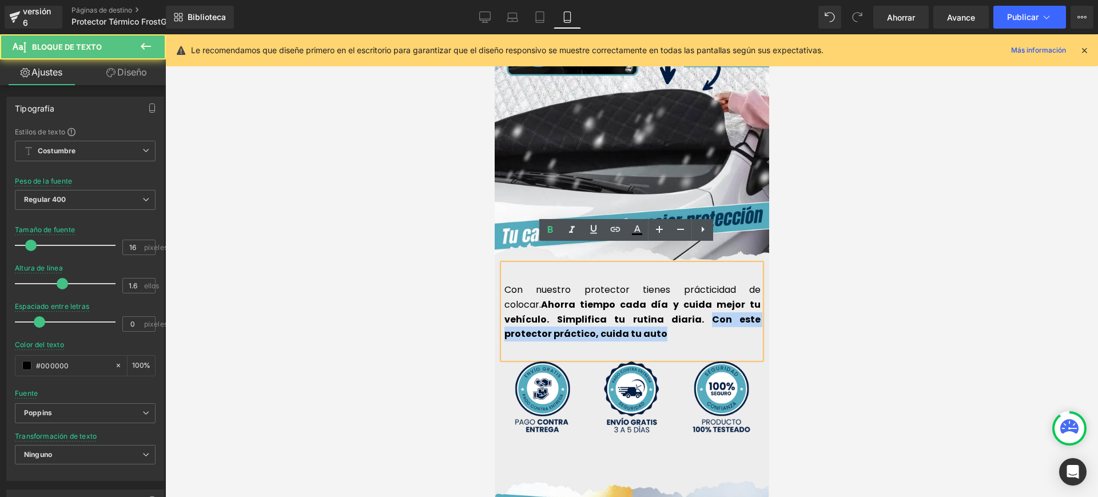
click at [626, 301] on font "Ahorra tiempo cada día y cuida mejor tu vehículo. Simplifica tu rutina diaria. …" at bounding box center [632, 319] width 256 height 42
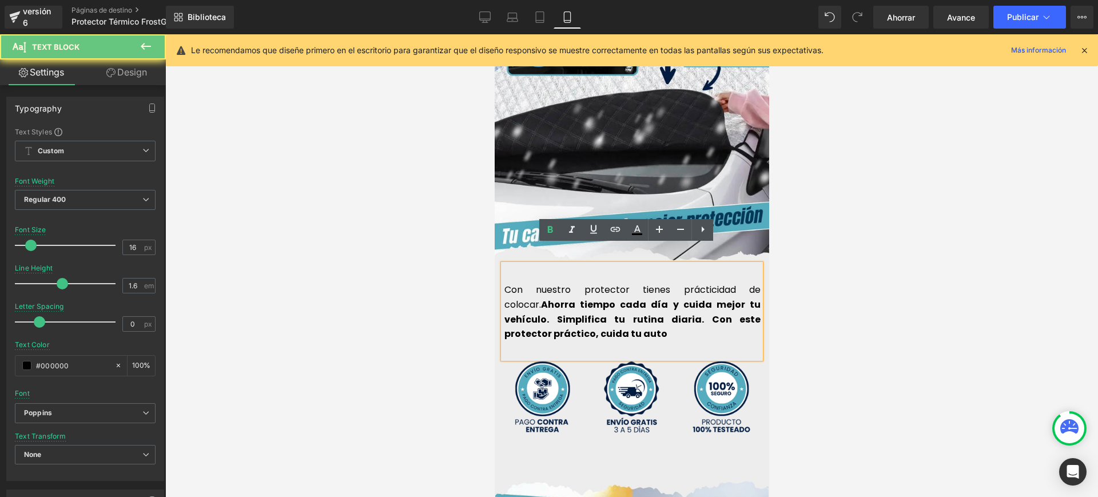
click at [621, 304] on font "Ahorra tiempo cada día y cuida mejor tu vehículo. Simplifica tu rutina diaria. …" at bounding box center [632, 319] width 256 height 42
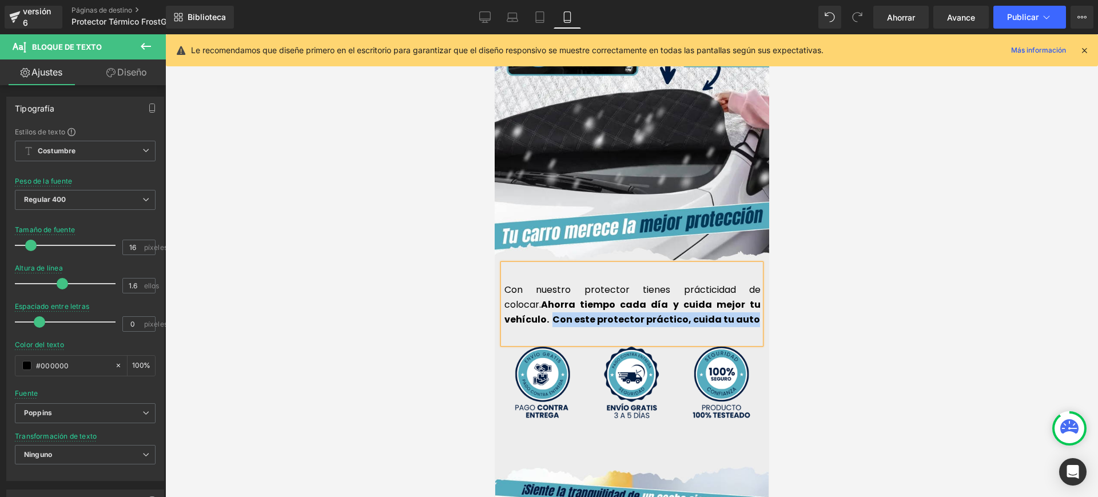
drag, startPoint x: 619, startPoint y: 292, endPoint x: 501, endPoint y: 302, distance: 118.7
click at [504, 302] on p "Con nuestro protector tienes prácticidad de colocar. Ahorra tiempo cada día y c…" at bounding box center [632, 304] width 256 height 44
click at [504, 283] on font "Con nuestro protector tienes prácticidad de colocar." at bounding box center [632, 297] width 256 height 28
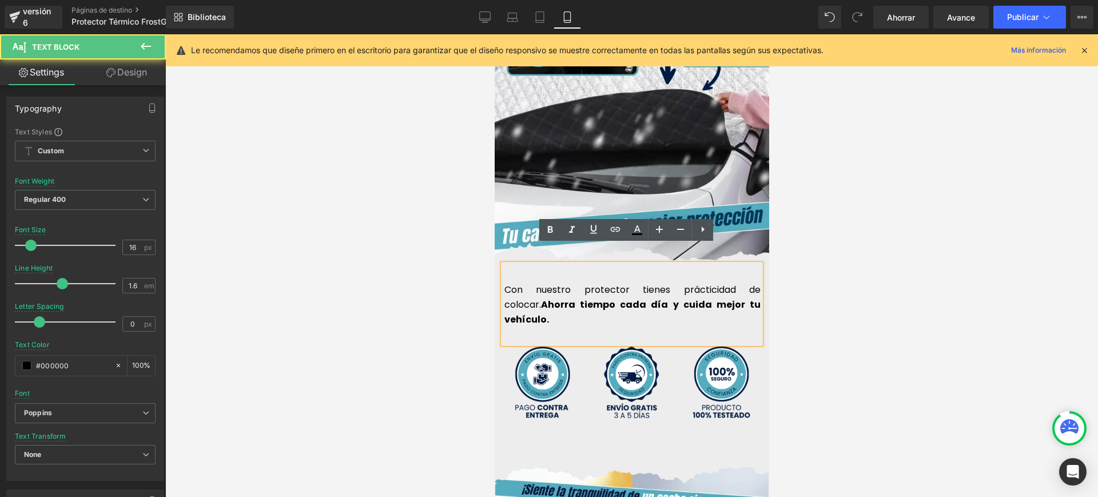
click at [504, 283] on font "Con nuestro protector tienes prácticidad de colocar." at bounding box center [632, 297] width 256 height 28
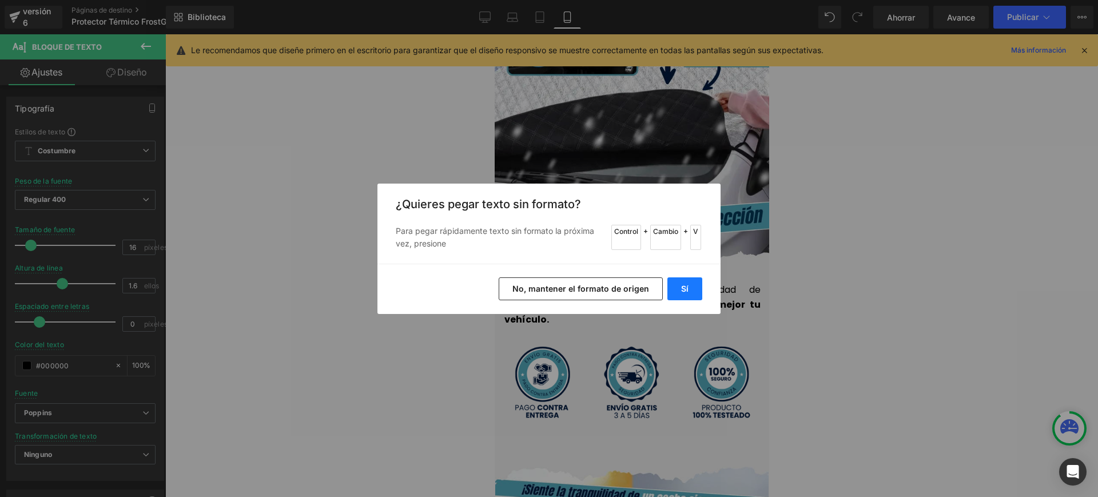
click at [687, 298] on button "Sí" at bounding box center [684, 288] width 35 height 23
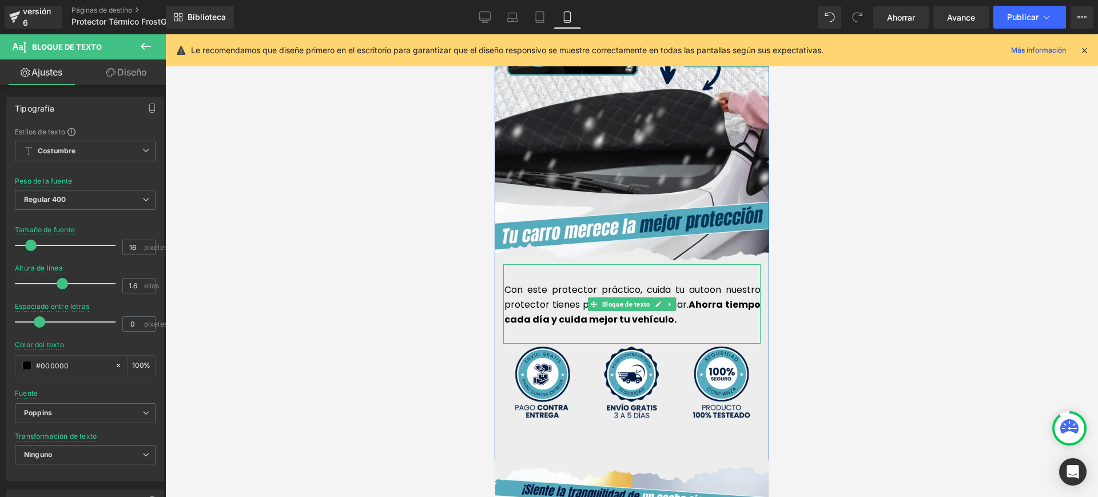
click at [713, 283] on font "Con este protector práctico, cuida tu autoon nuestro protector tienes prácticid…" at bounding box center [632, 297] width 256 height 28
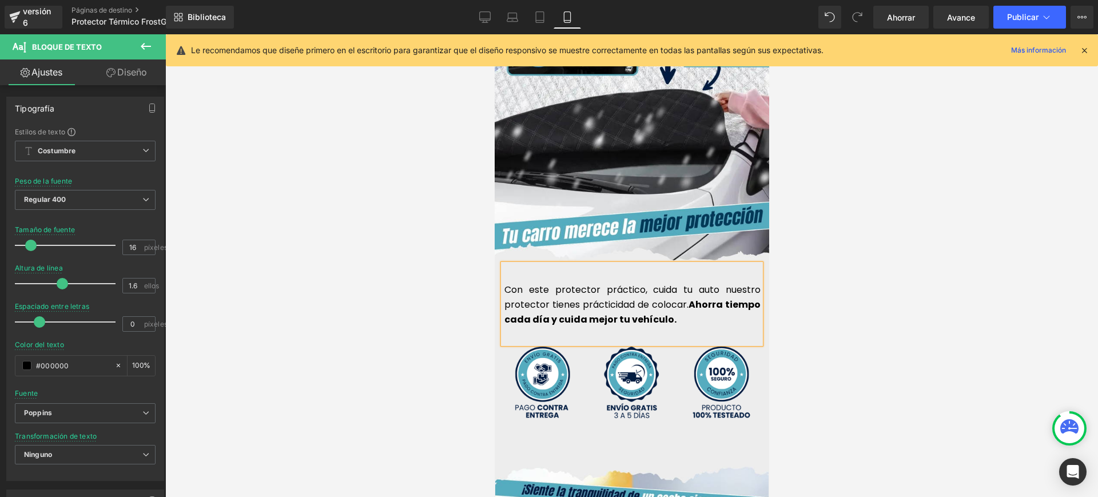
click at [681, 284] on font "Con este protector práctico, cuida tu auto nuestro protector tienes prácticidad…" at bounding box center [632, 297] width 256 height 28
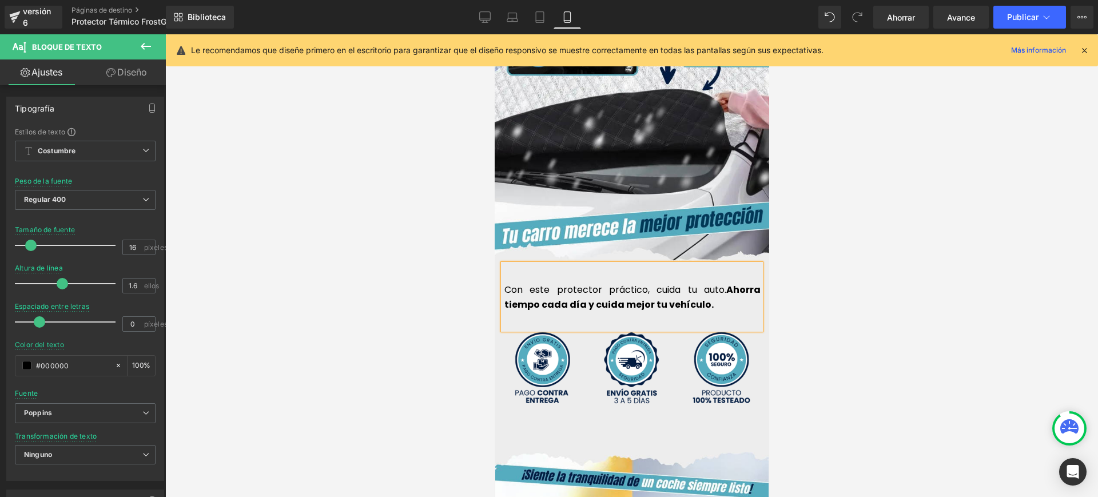
drag, startPoint x: 701, startPoint y: 286, endPoint x: 657, endPoint y: 288, distance: 44.6
click at [657, 288] on font "Ahorra tiempo cada día y cuida mejor tu vehículo." at bounding box center [632, 297] width 256 height 28
click at [716, 295] on div "Con este protector práctico, cuida tu auto. Ahorra tiempo cada día y cuida mejo…" at bounding box center [630, 296] width 257 height 65
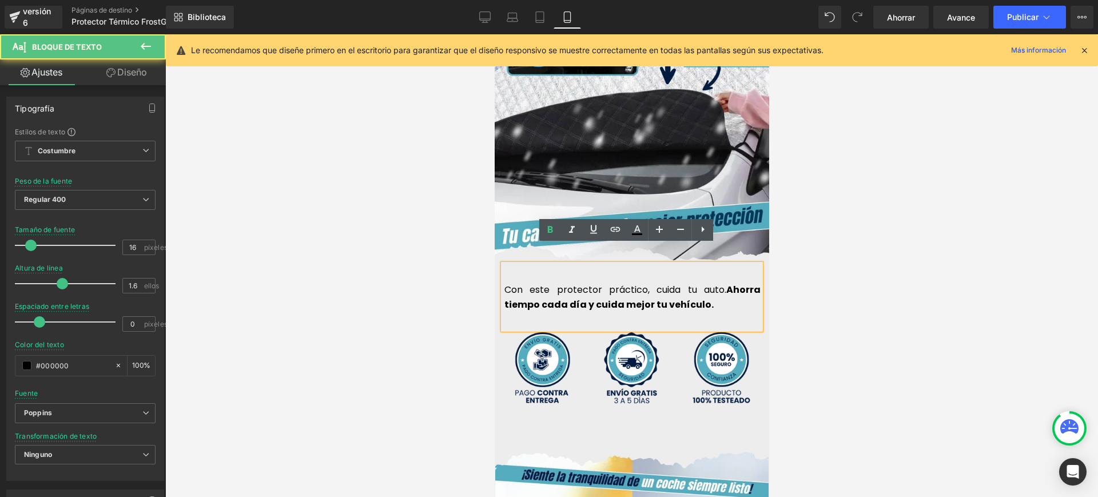
drag, startPoint x: 721, startPoint y: 271, endPoint x: 728, endPoint y: 287, distance: 17.2
click at [728, 287] on p "Con este protector práctico, cuida tu auto. Ahorra tiempo cada día y cuida mejo…" at bounding box center [632, 296] width 256 height 29
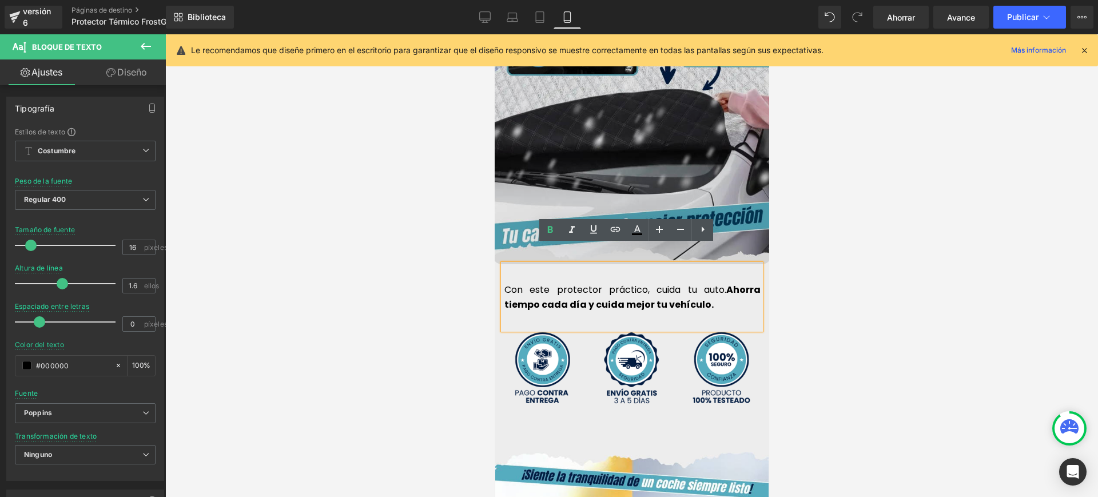
copy font "Ahorra tiempo cada día y cuida mejor tu vehículo."
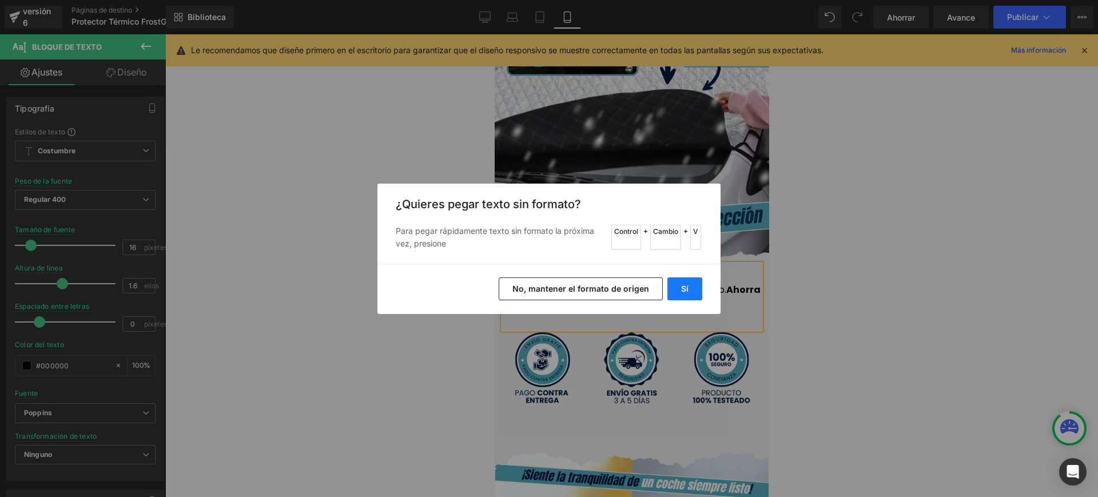
click at [684, 284] on font "Sí" at bounding box center [684, 289] width 7 height 10
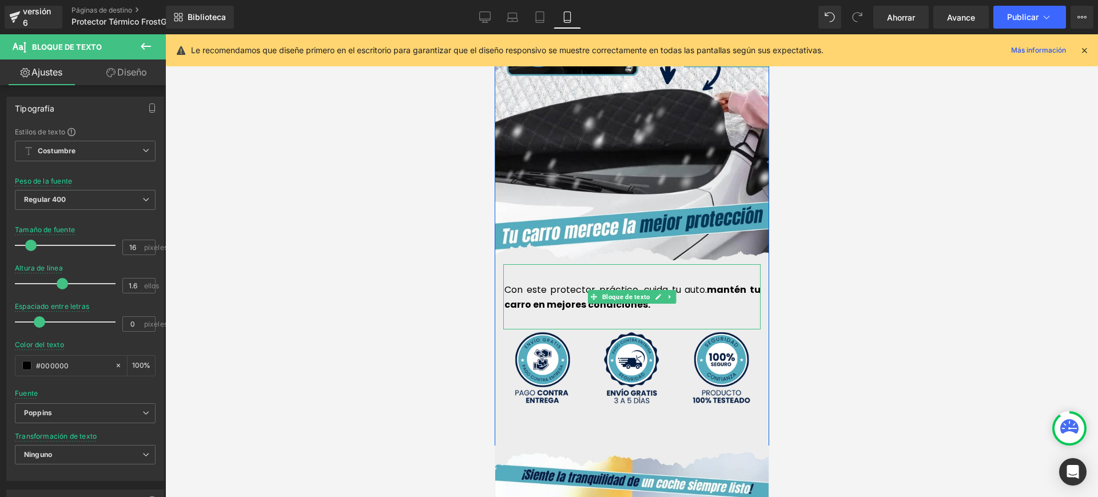
click at [712, 283] on b "mantén tu carro en mejores condiciones." at bounding box center [632, 297] width 256 height 28
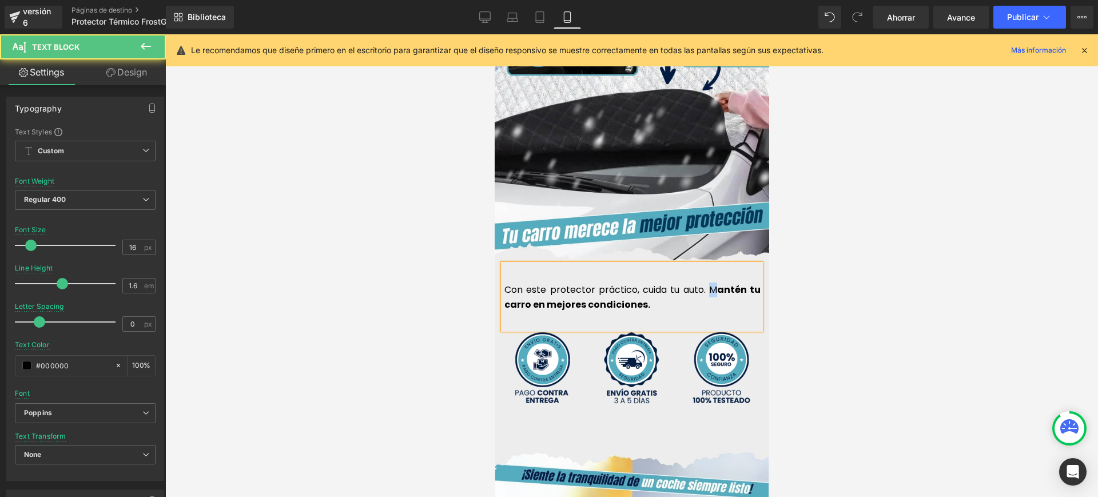
click at [712, 283] on font "Con este protector práctico, cuida tu auto. M antén tu carro en mejores condici…" at bounding box center [632, 297] width 256 height 28
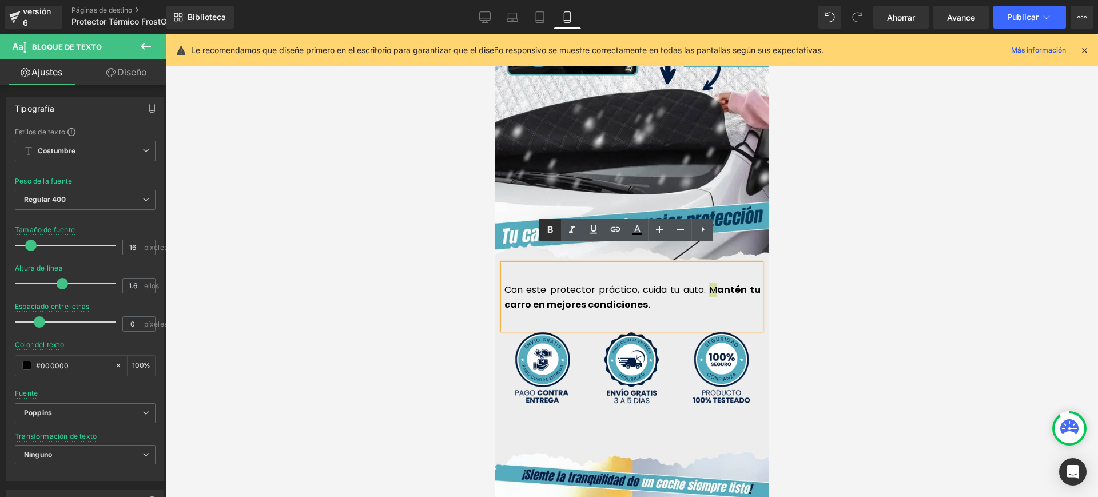
click at [547, 229] on icon at bounding box center [550, 230] width 14 height 14
click at [651, 291] on p "Con este protector práctico, cuida tu auto. Mantén tu carro en mejores condicio…" at bounding box center [632, 296] width 256 height 29
click at [699, 283] on font "Con este protector práctico, cuida tu auto. Mantén tu carro en mejores condicio…" at bounding box center [632, 297] width 256 height 28
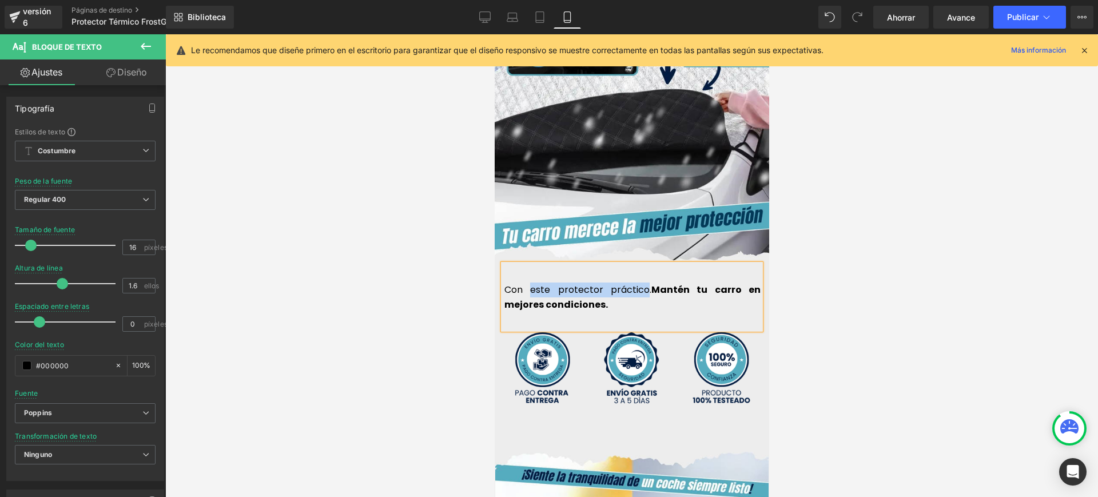
drag, startPoint x: 639, startPoint y: 270, endPoint x: 526, endPoint y: 265, distance: 112.8
click at [526, 283] on font "Con este protector práctico. Mantén tu carro en mejores condiciones." at bounding box center [632, 297] width 256 height 28
click at [543, 283] on font "Con este protector práctico. Mantén tu carro en mejores condiciones." at bounding box center [632, 297] width 256 height 28
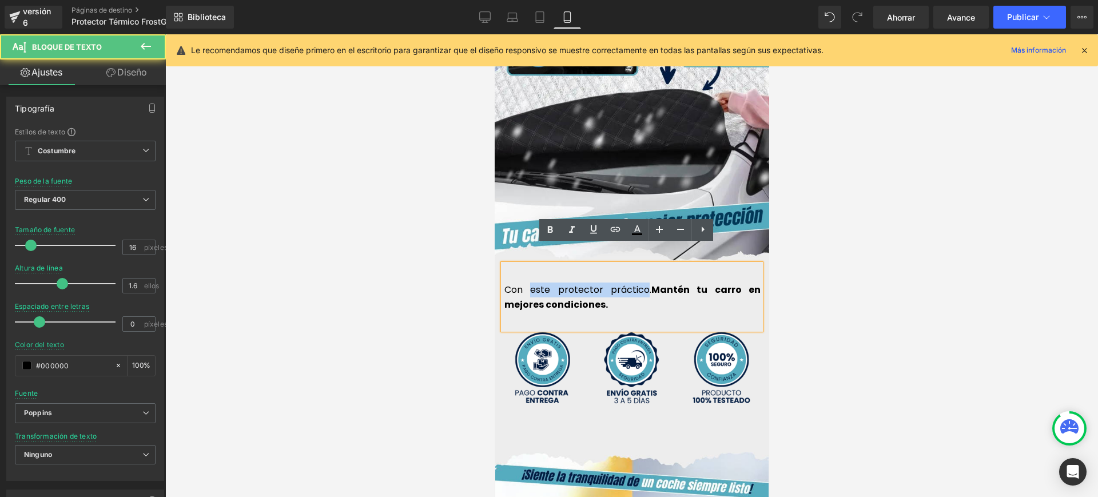
click at [526, 282] on p "Con este protector práctico. Mantén tu carro en mejores condiciones." at bounding box center [632, 296] width 256 height 29
click at [544, 283] on font "Con este protector práctico. Mantén tu carro en mejores condiciones." at bounding box center [632, 297] width 256 height 28
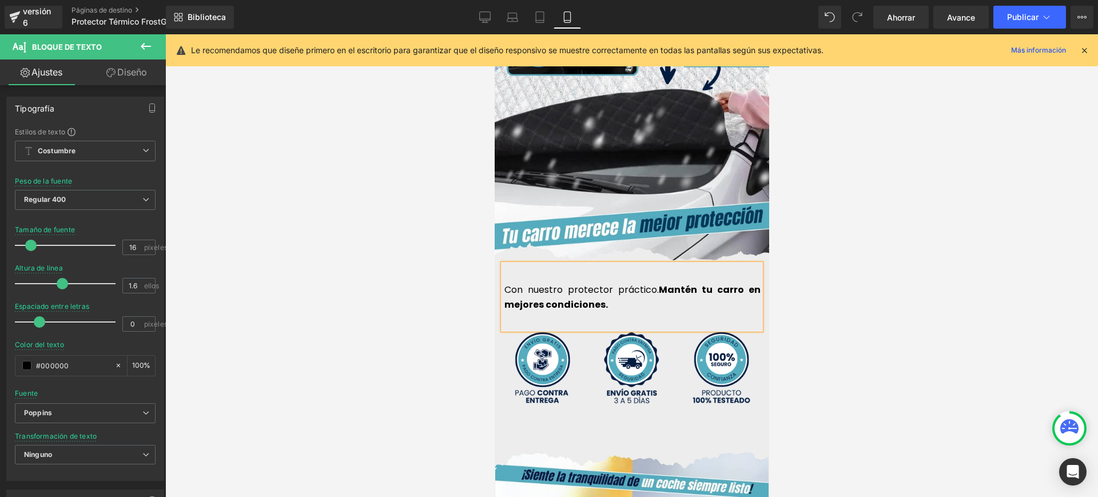
click at [612, 288] on p "Con nuestro protector práctico. Mantén tu carro en mejores condiciones." at bounding box center [632, 296] width 256 height 29
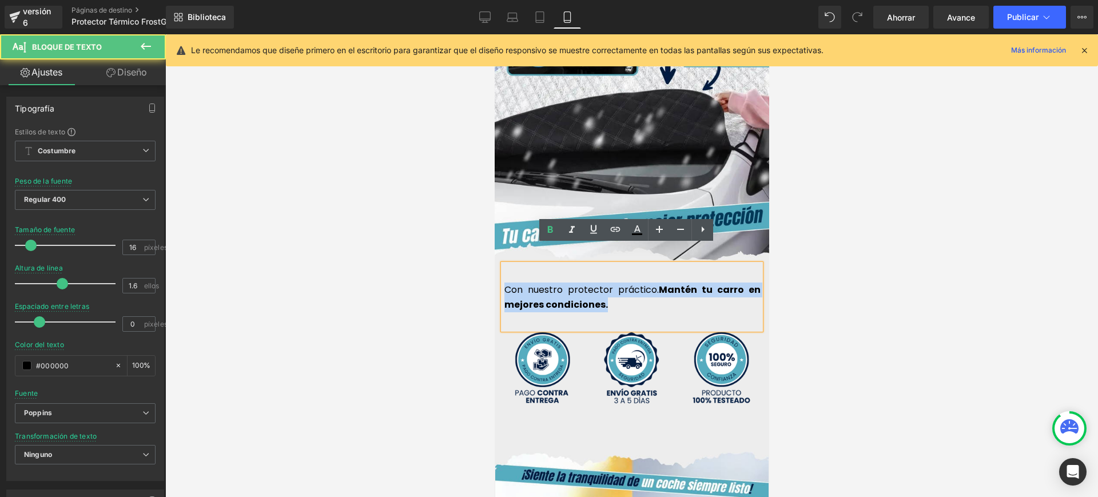
click at [502, 264] on div "Con nuestro protector práctico. Mantén tu carro en mejores condiciones." at bounding box center [630, 296] width 257 height 65
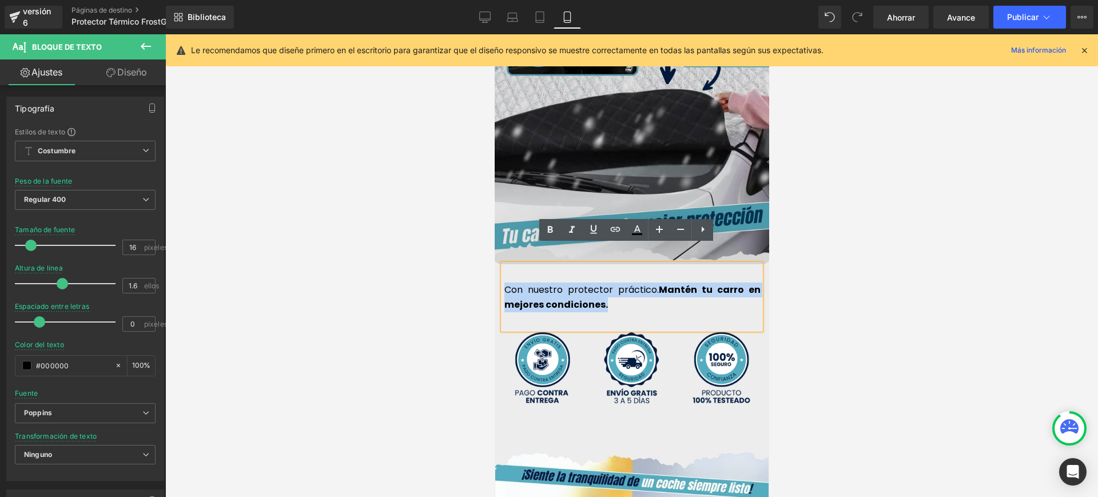
copy font "Con nuestro protector práctico. Mantén tu carro en mejores condiciones."
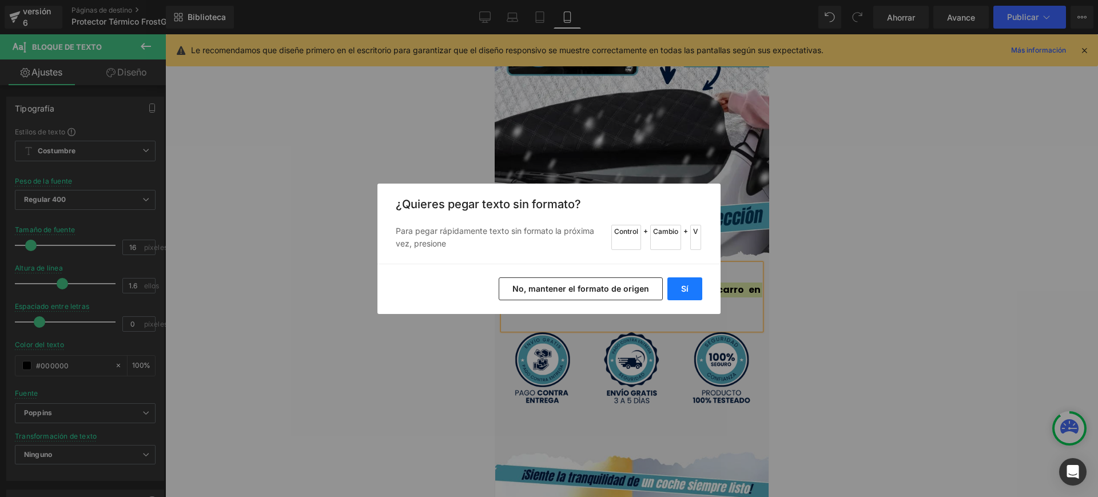
click at [672, 284] on button "Sí" at bounding box center [684, 288] width 35 height 23
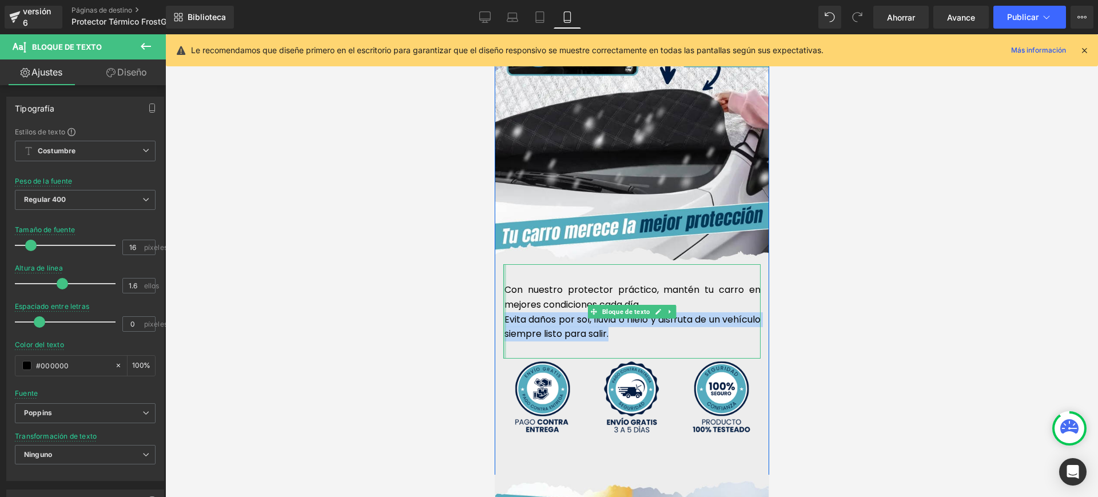
drag, startPoint x: 646, startPoint y: 314, endPoint x: 499, endPoint y: 299, distance: 147.7
click at [502, 299] on div "Con nuestro protector práctico, mantén tu carro en mejores condiciones cada día…" at bounding box center [630, 311] width 257 height 94
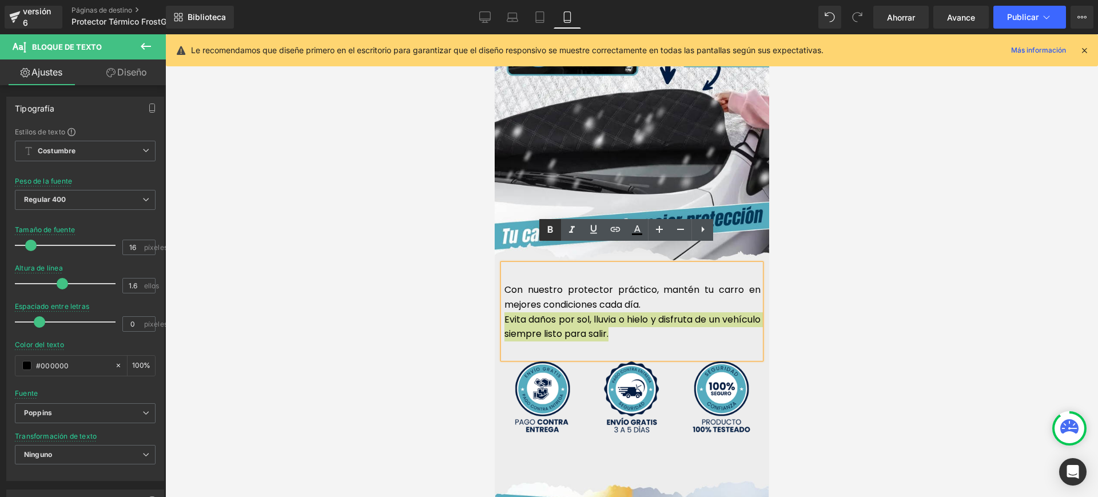
click at [552, 232] on icon at bounding box center [550, 230] width 14 height 14
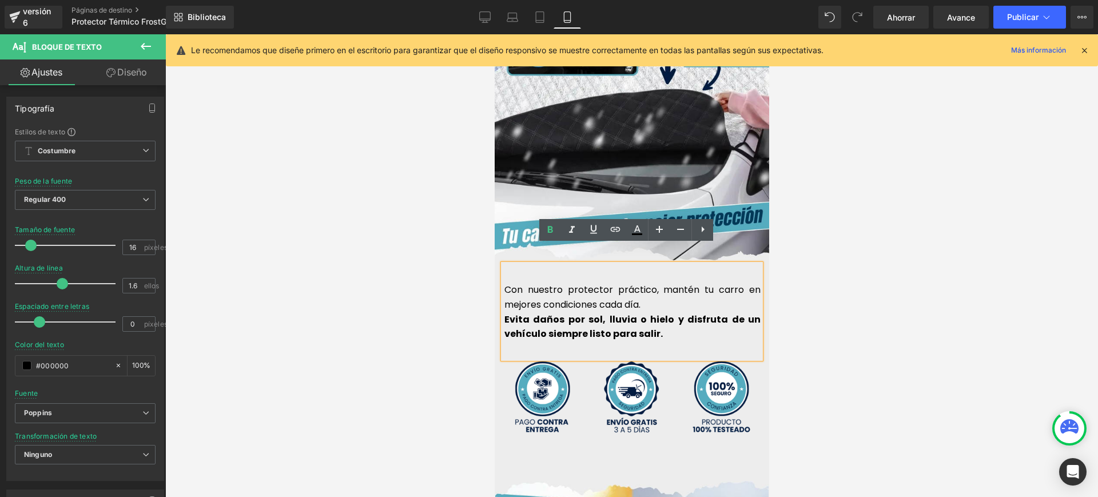
click at [671, 318] on p "Evita daños por sol, lluvia o hielo y disfruta de un vehículo siempre listo par…" at bounding box center [632, 326] width 256 height 29
click at [533, 314] on strong "Evita daños por sol, lluvia o hielo y disfruta de un vehículo siempre listo par…" at bounding box center [632, 327] width 256 height 28
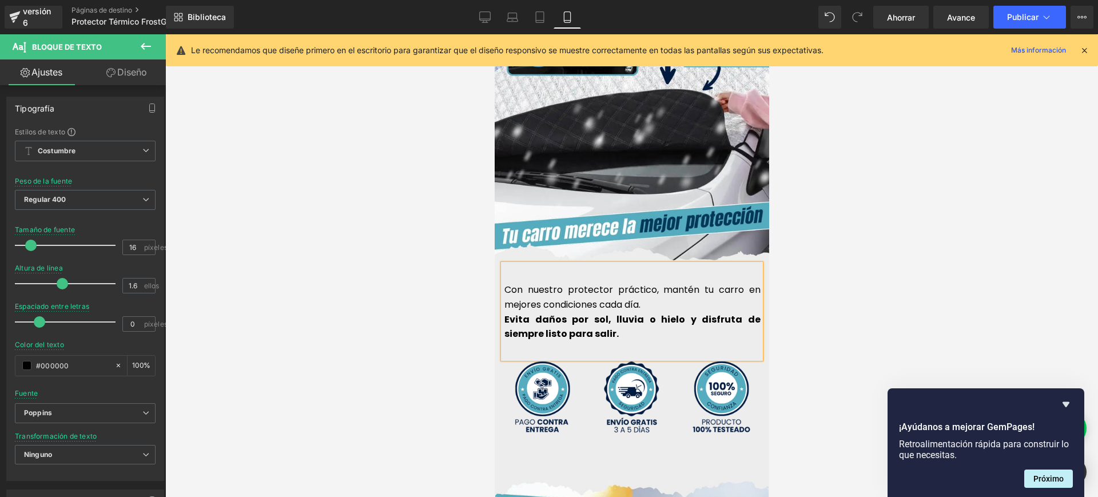
click at [504, 313] on strong "Evita daños por sol, lluvia o hielo y disfruta de siempre listo para salir." at bounding box center [632, 327] width 256 height 28
click at [609, 317] on p "Evita daños por sol, lluvia o hielo y disfruta de siempre estar listo para sali…" at bounding box center [632, 326] width 256 height 29
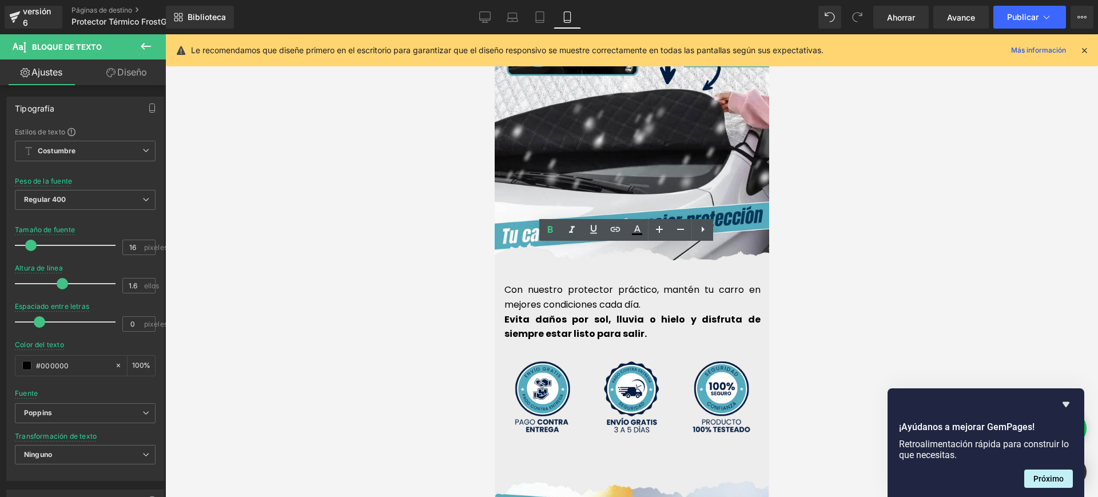
click at [865, 288] on div at bounding box center [631, 265] width 932 height 462
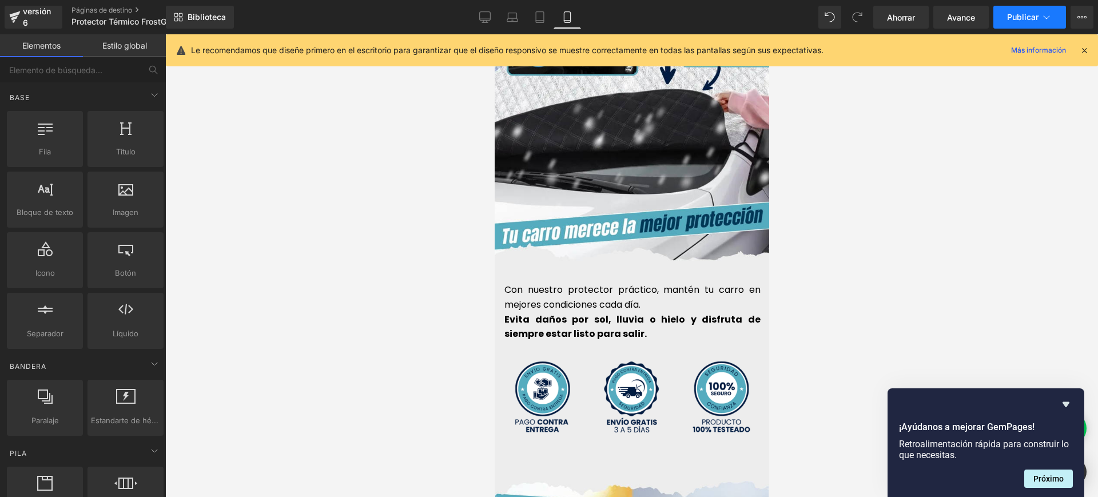
click at [1019, 17] on font "Publicar" at bounding box center [1022, 17] width 31 height 10
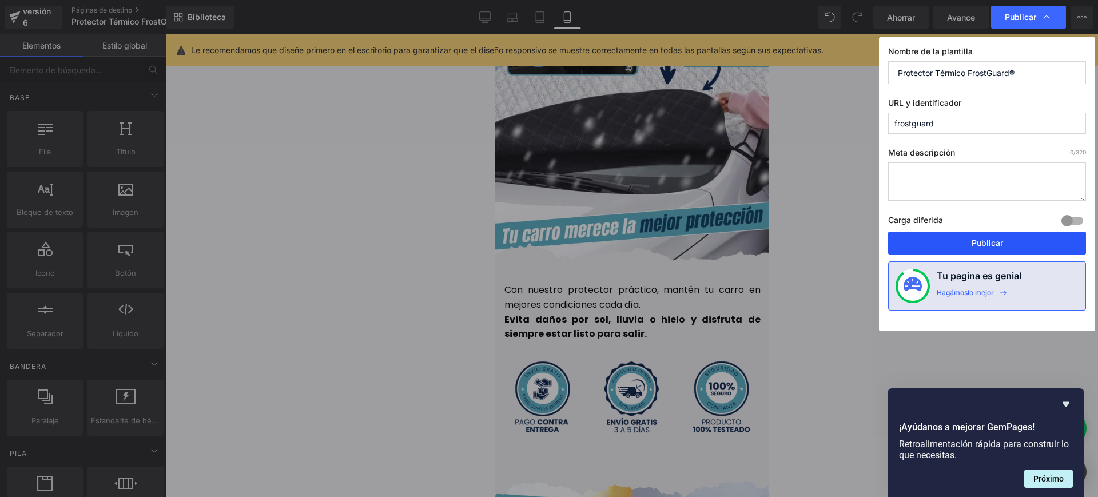
click at [964, 237] on button "Publicar" at bounding box center [987, 243] width 198 height 23
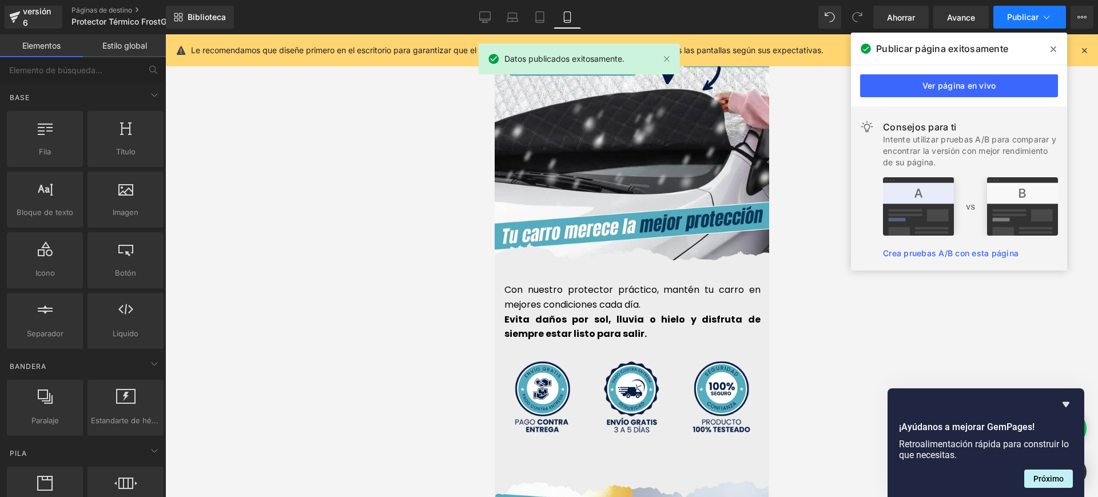
click at [1047, 11] on icon at bounding box center [1045, 16] width 11 height 11
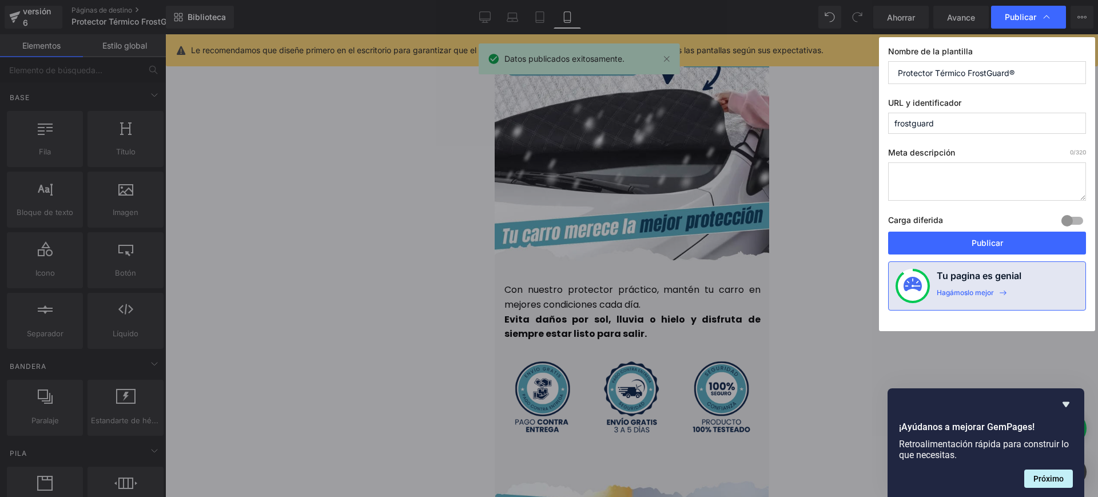
click at [990, 236] on button "Publicar" at bounding box center [987, 243] width 198 height 23
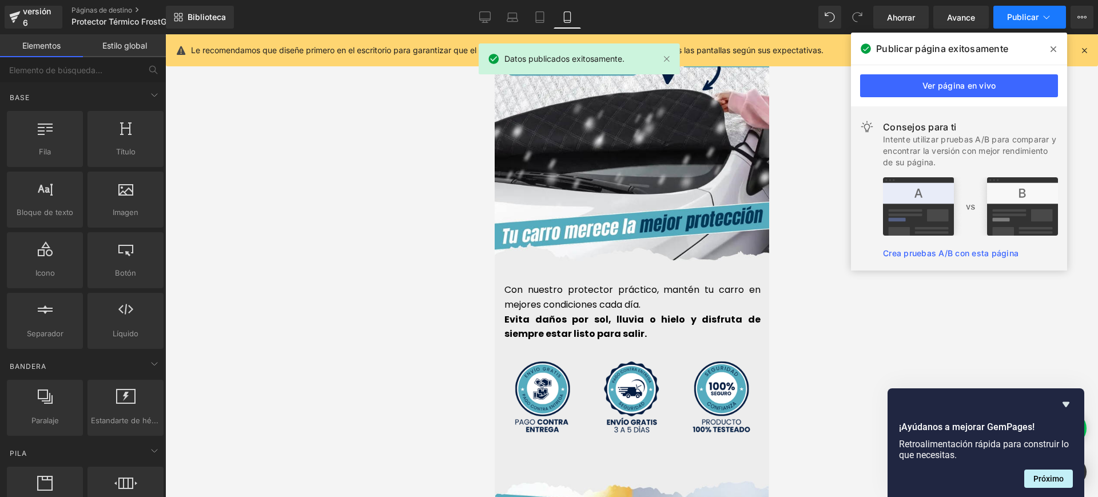
click at [1046, 16] on icon at bounding box center [1045, 16] width 11 height 11
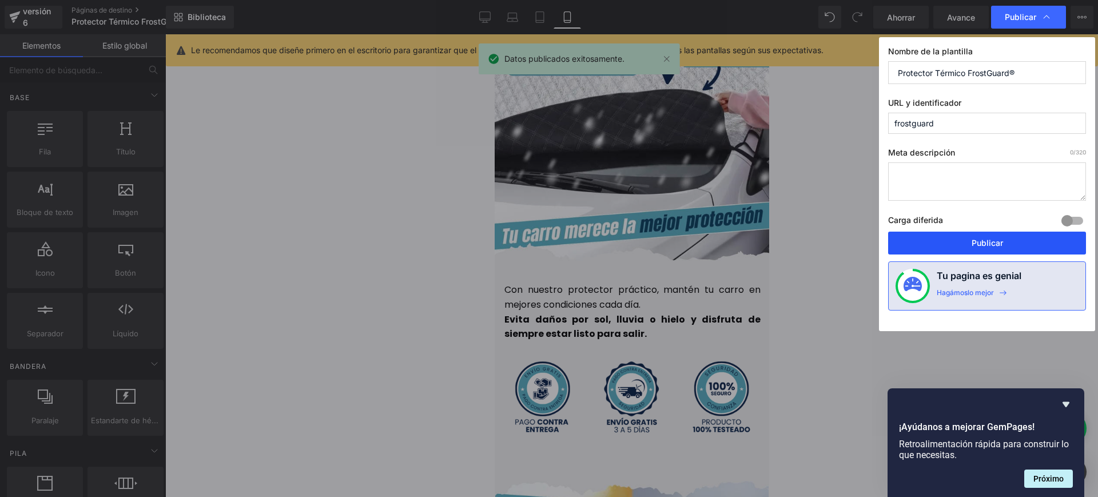
click at [981, 244] on font "Publicar" at bounding box center [986, 243] width 31 height 10
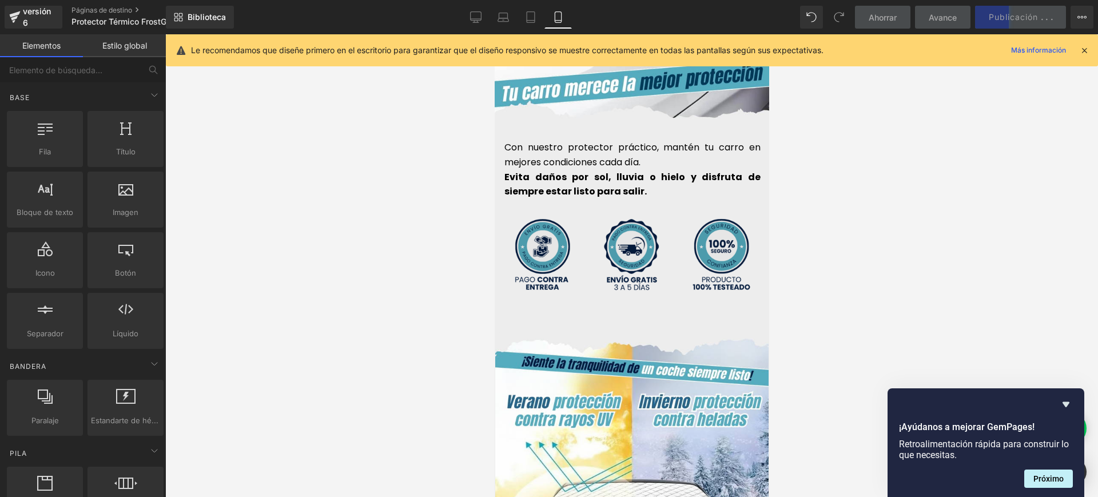
scroll to position [3175, 0]
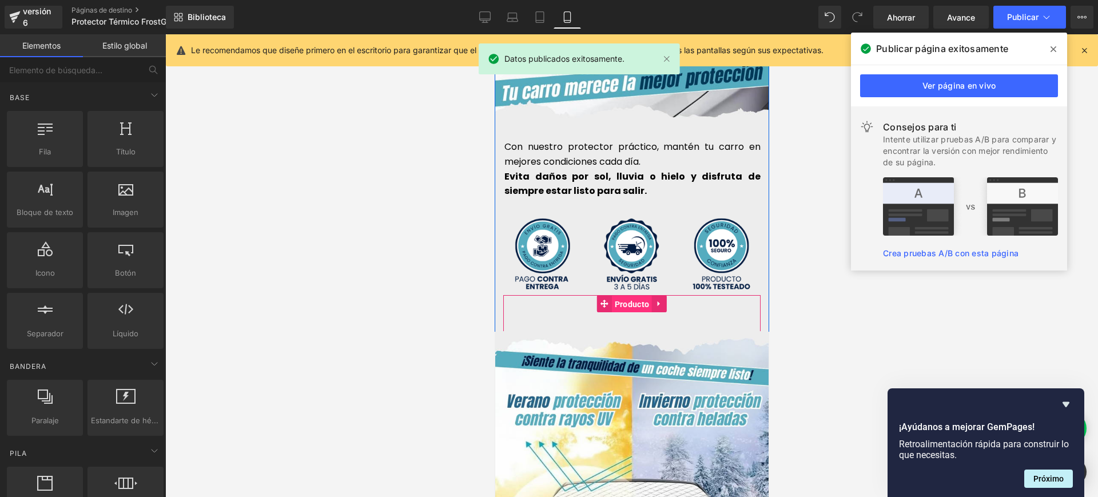
click at [627, 300] on font "Producto" at bounding box center [631, 304] width 34 height 9
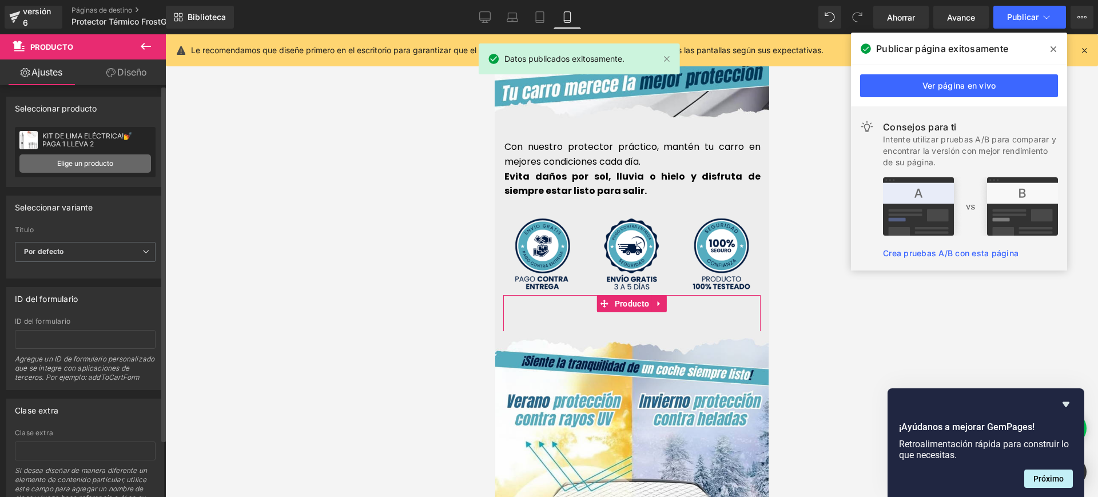
click at [65, 160] on font "Elige un producto" at bounding box center [85, 163] width 56 height 9
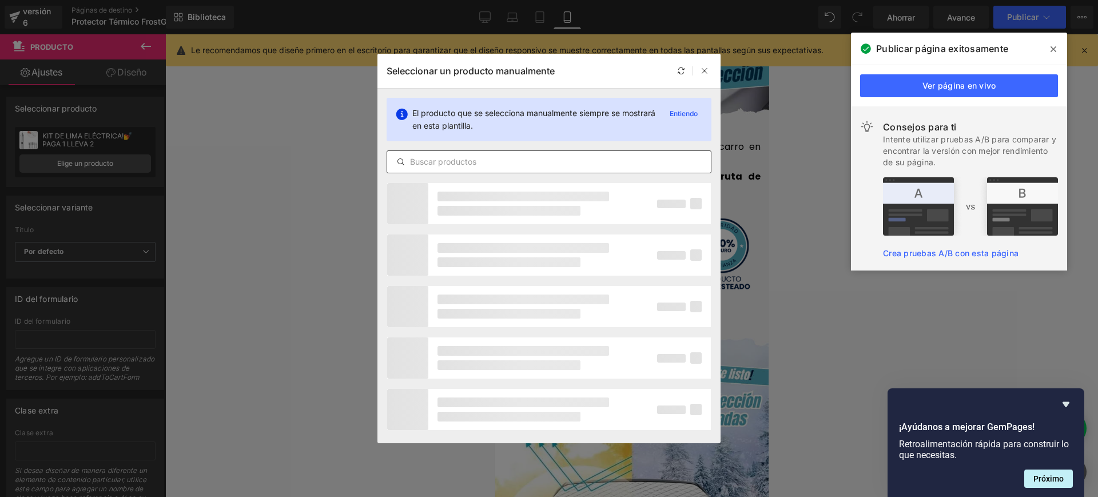
click at [477, 170] on div at bounding box center [548, 161] width 325 height 23
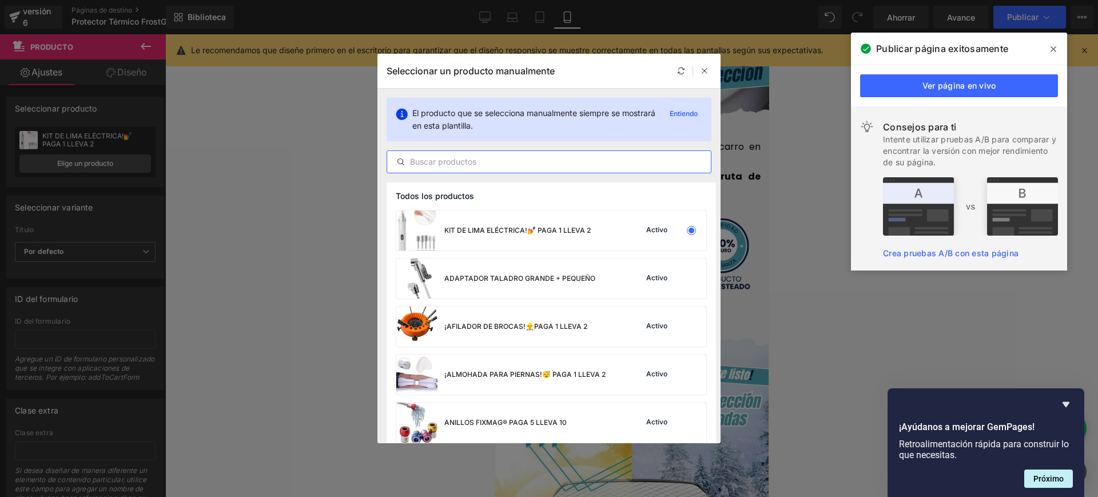
click at [473, 158] on input "text" at bounding box center [549, 162] width 324 height 14
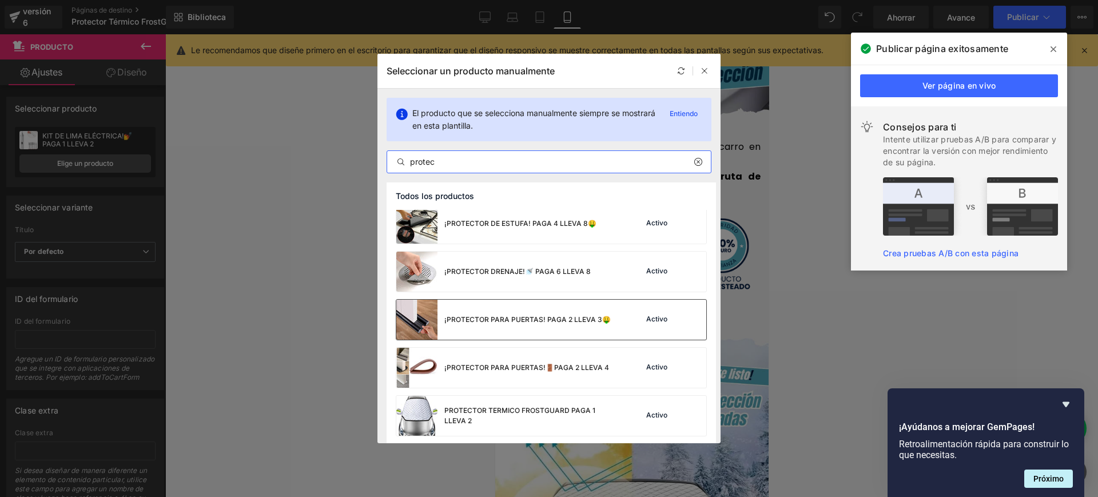
scroll to position [153, 0]
type input "protec"
click at [489, 412] on div "PROTECTOR TERMICO FROSTGUARD PAGA 1 LLEVA 2" at bounding box center [529, 413] width 171 height 21
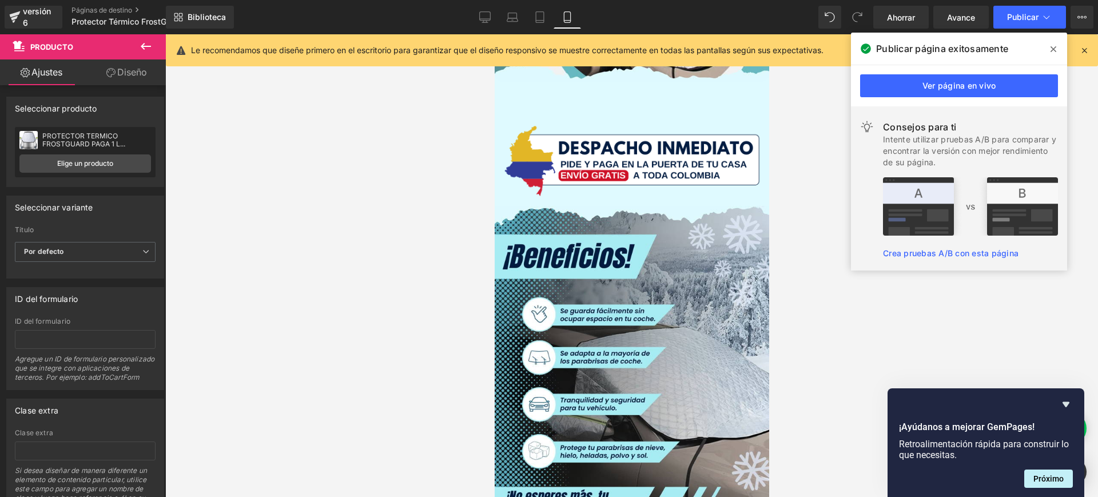
scroll to position [2174, 0]
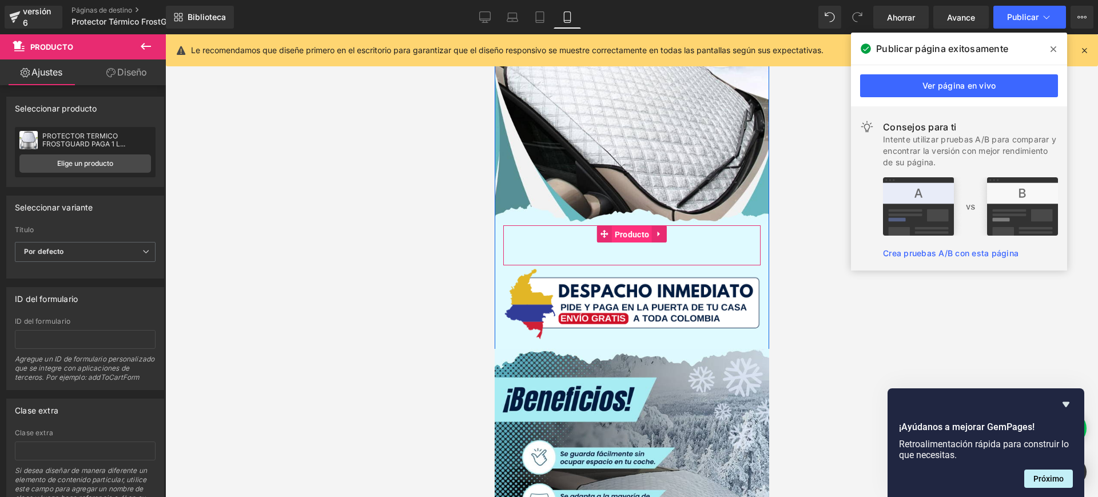
click at [629, 230] on font "Producto" at bounding box center [631, 234] width 34 height 9
click at [87, 166] on font "Elige un producto" at bounding box center [85, 163] width 56 height 9
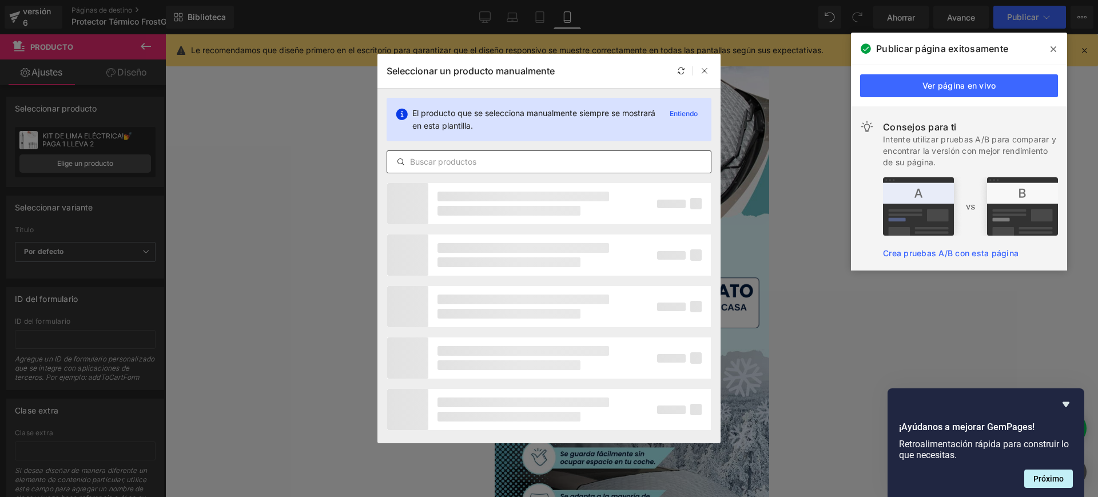
click at [475, 157] on input "text" at bounding box center [549, 162] width 324 height 14
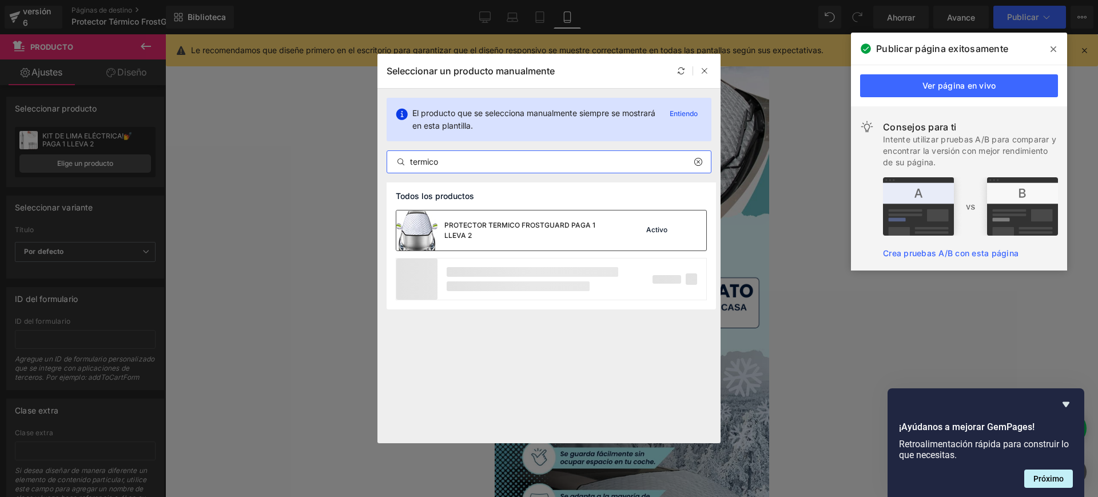
type input "termico"
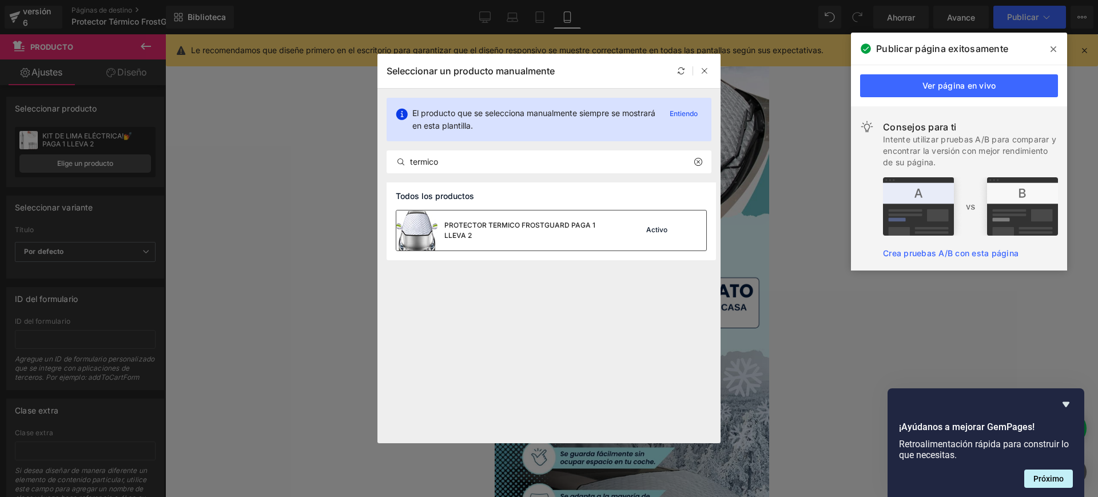
click at [513, 227] on font "PROTECTOR TERMICO FROSTGUARD PAGA 1 LLEVA 2" at bounding box center [519, 230] width 151 height 19
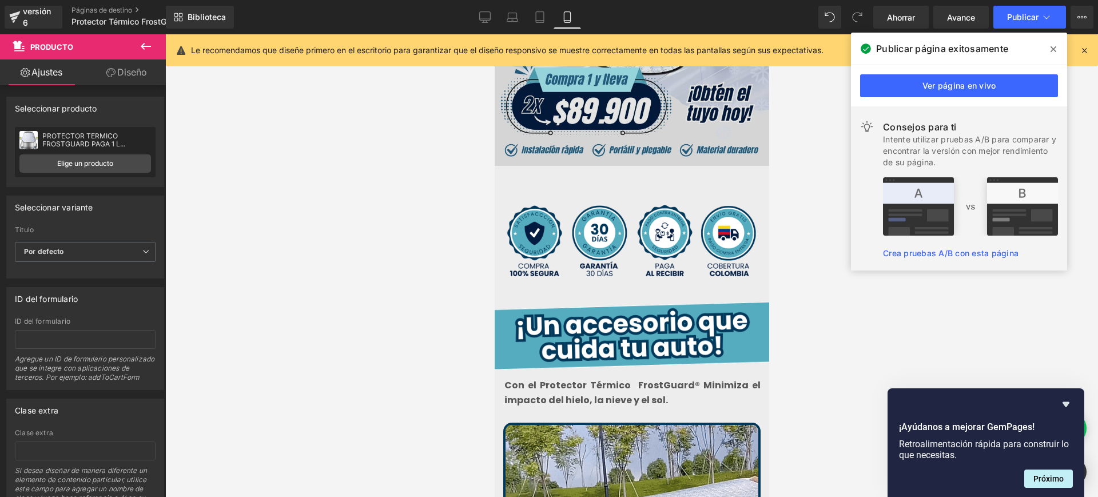
scroll to position [245, 0]
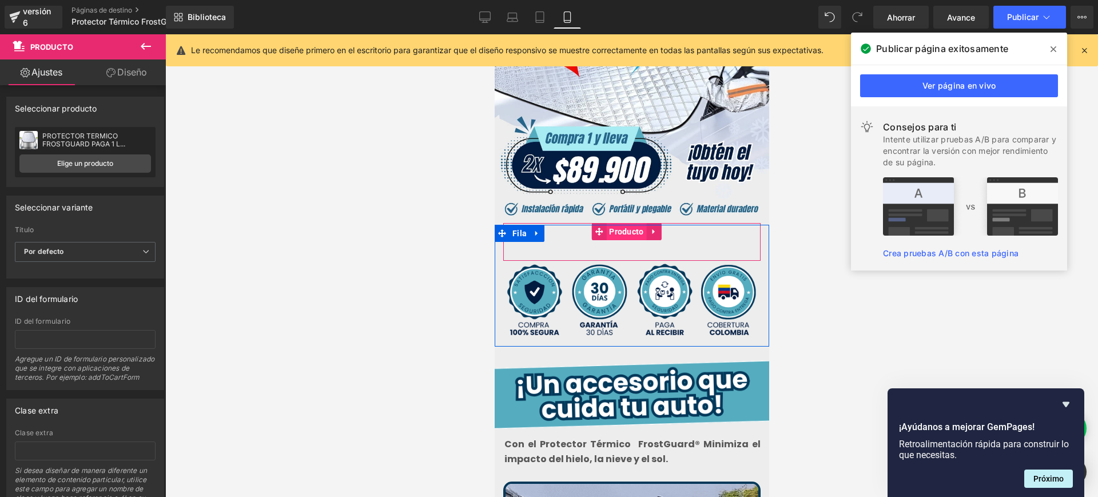
click at [624, 227] on font "Producto" at bounding box center [625, 231] width 34 height 9
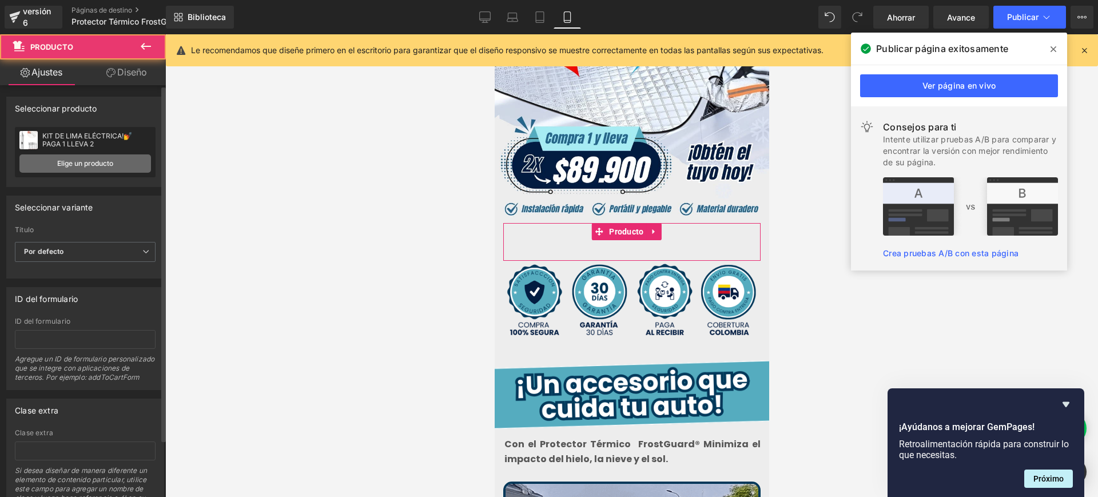
click at [102, 165] on font "Elige un producto" at bounding box center [85, 163] width 56 height 9
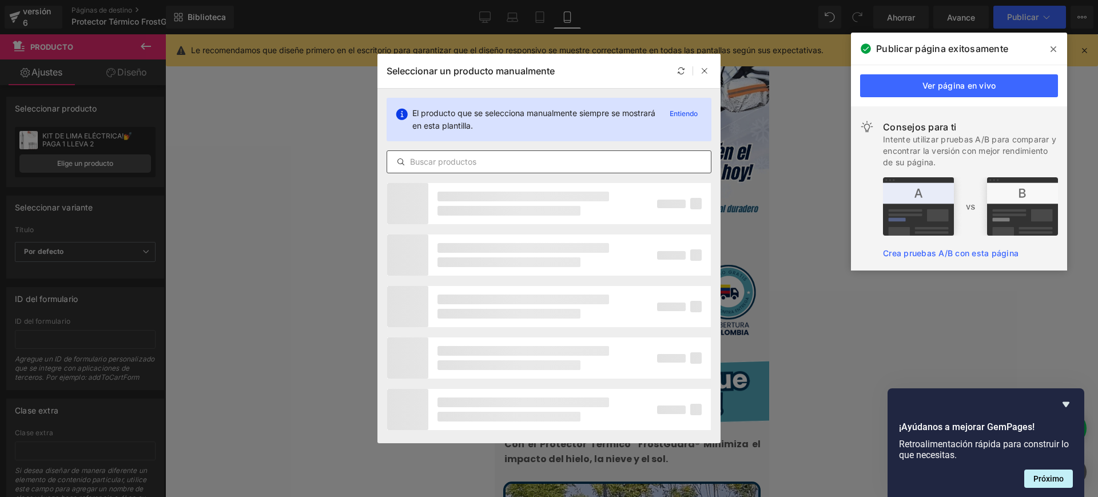
click at [478, 157] on input "text" at bounding box center [549, 162] width 324 height 14
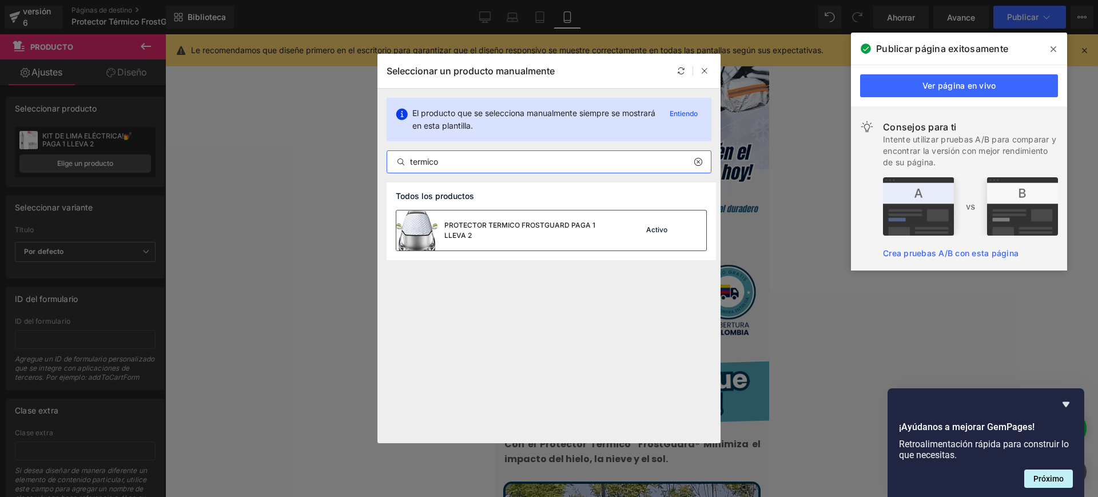
type input "termico"
click at [498, 215] on div "PROTECTOR TERMICO FROSTGUARD PAGA 1 LLEVA 2" at bounding box center [506, 230] width 220 height 40
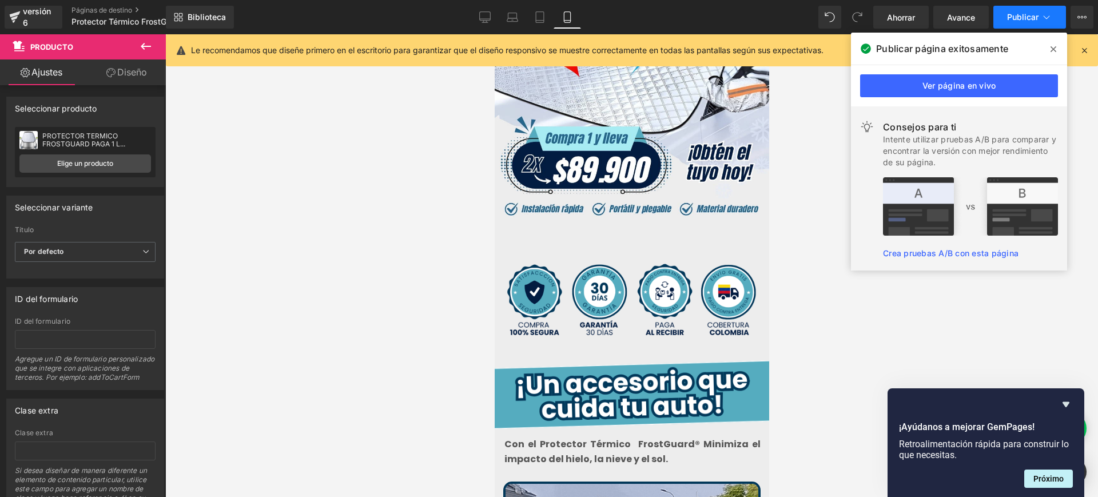
click at [1043, 22] on icon at bounding box center [1045, 16] width 11 height 11
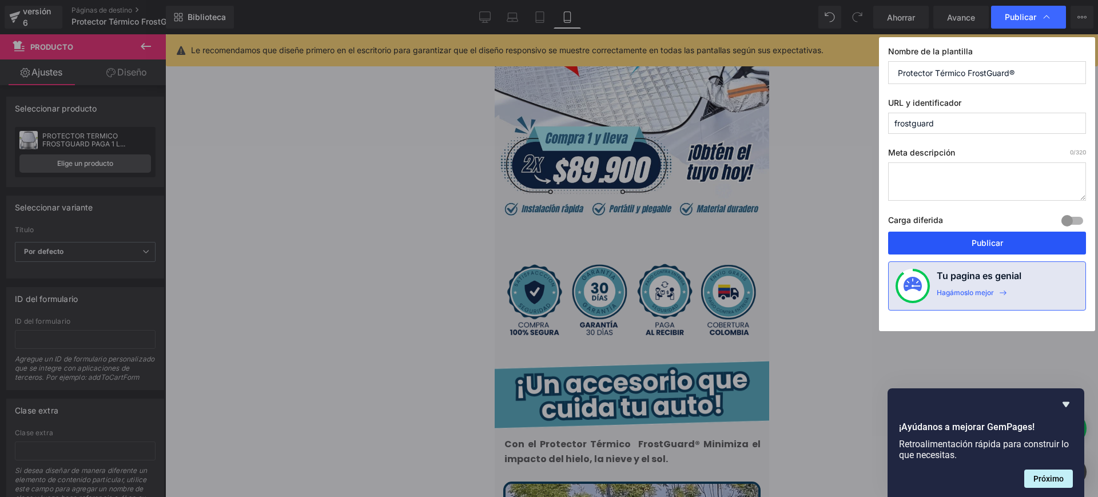
click at [1011, 247] on button "Publicar" at bounding box center [987, 243] width 198 height 23
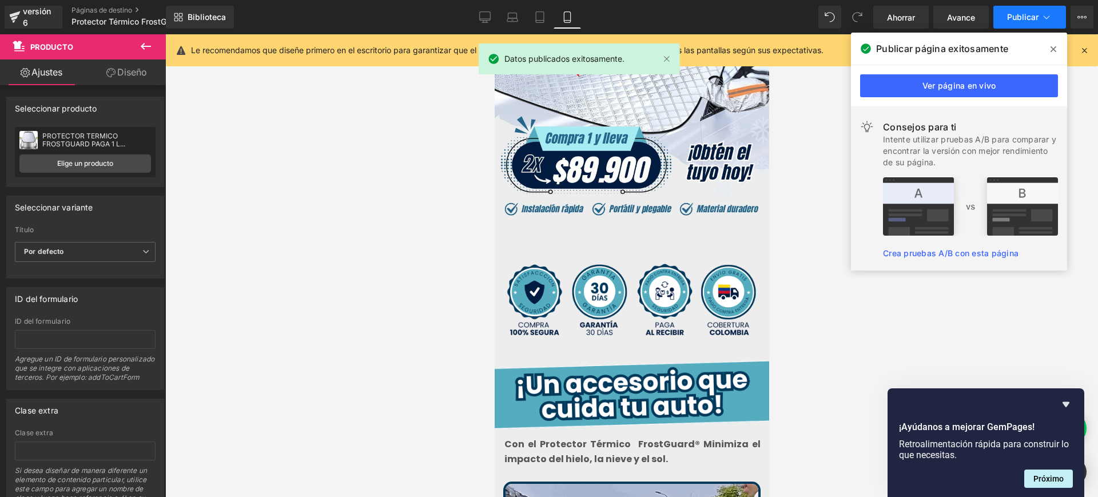
click at [1042, 19] on icon at bounding box center [1045, 16] width 11 height 11
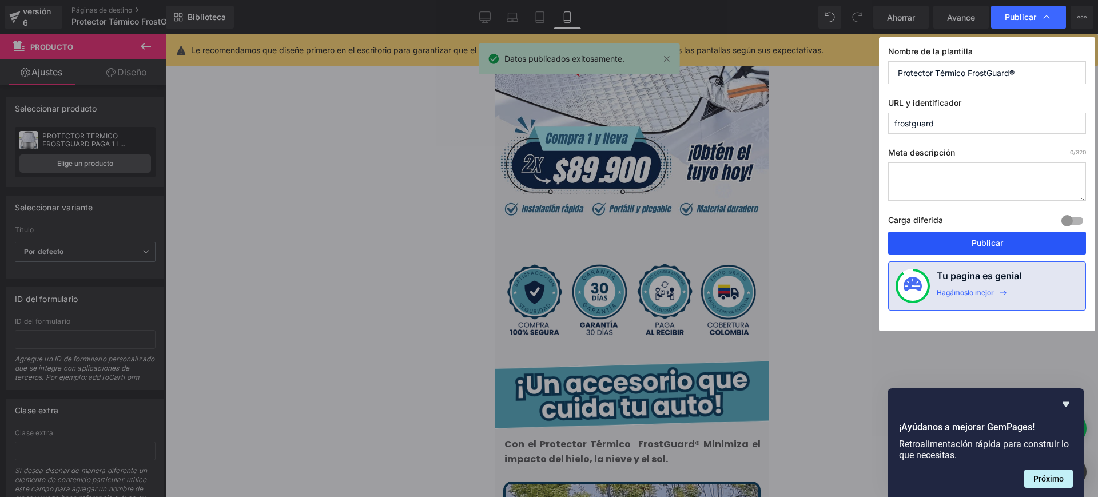
click at [975, 237] on button "Publicar" at bounding box center [987, 243] width 198 height 23
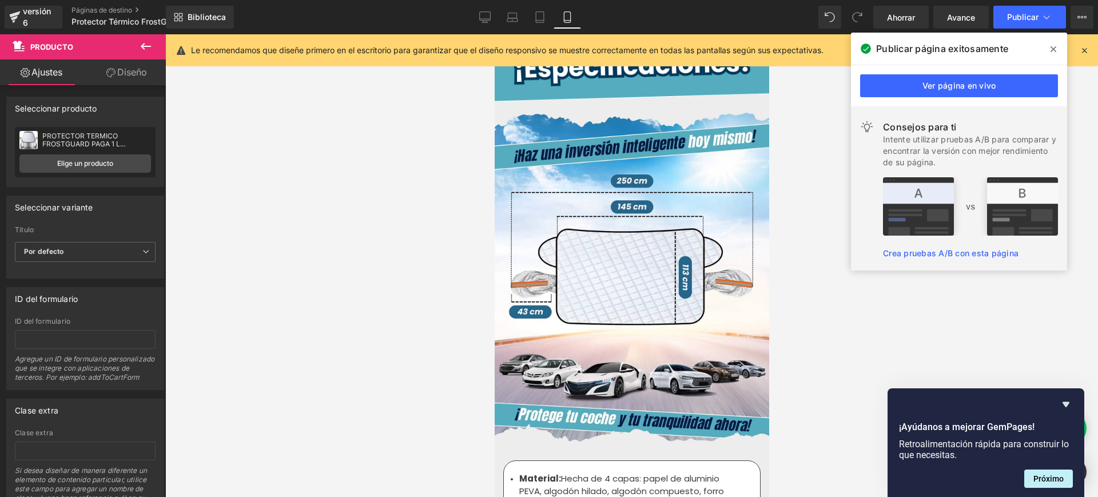
scroll to position [4310, 0]
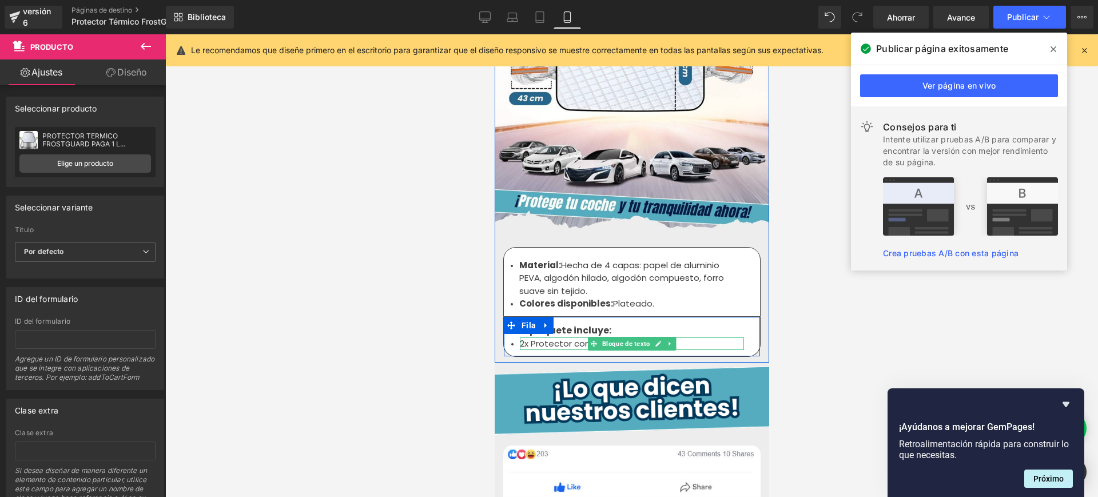
drag, startPoint x: 567, startPoint y: 326, endPoint x: 580, endPoint y: 326, distance: 12.6
click at [567, 337] on font "2x Protector contra heladas." at bounding box center [579, 343] width 121 height 12
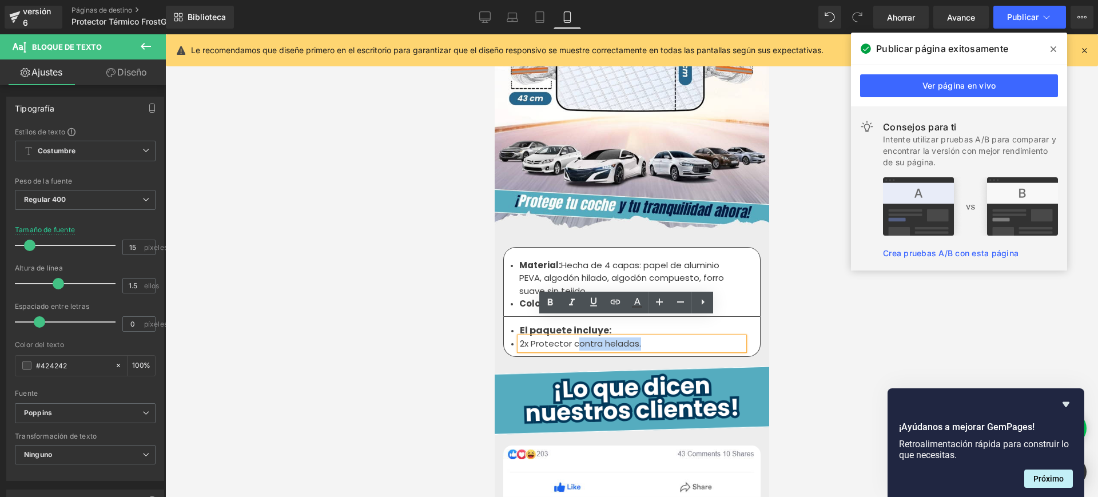
drag, startPoint x: 649, startPoint y: 326, endPoint x: 569, endPoint y: 327, distance: 79.5
click at [569, 337] on li "2x Protector contra heladas." at bounding box center [631, 343] width 224 height 13
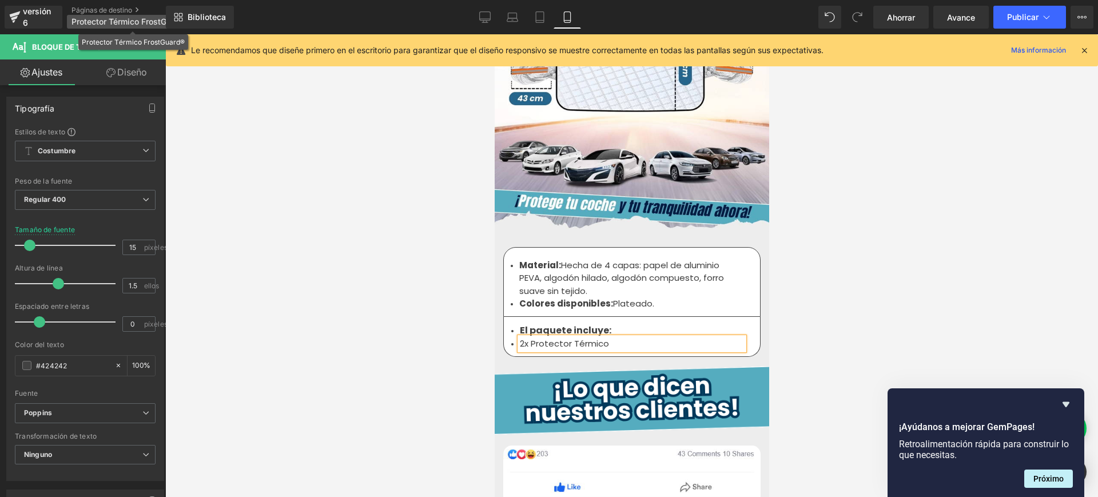
click at [149, 19] on font "Protector Térmico FrostGuard®" at bounding box center [129, 22] width 117 height 10
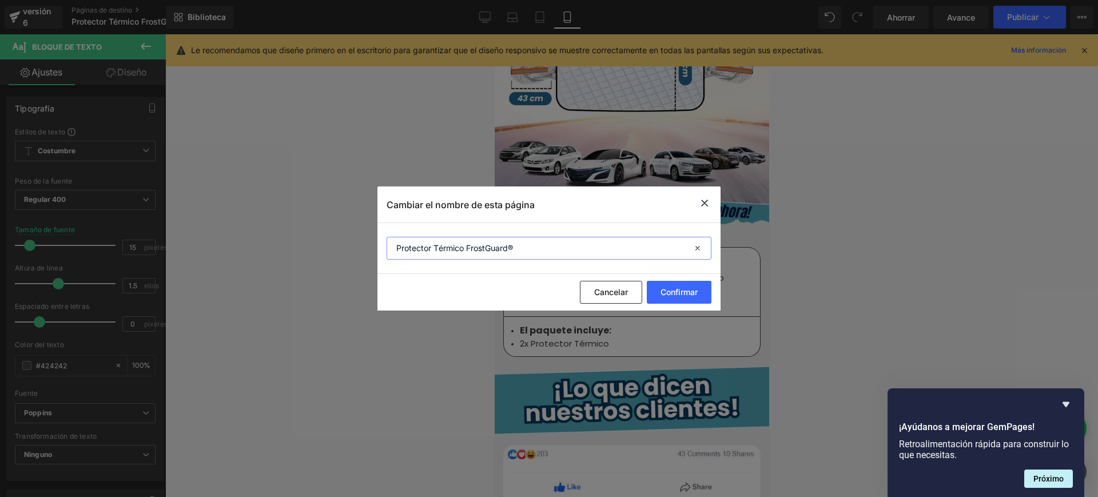
drag, startPoint x: 519, startPoint y: 246, endPoint x: 389, endPoint y: 252, distance: 130.5
click at [389, 252] on input "Protector Térmico FrostGuard®" at bounding box center [548, 248] width 325 height 23
click at [654, 289] on button "Confirmar" at bounding box center [679, 292] width 65 height 23
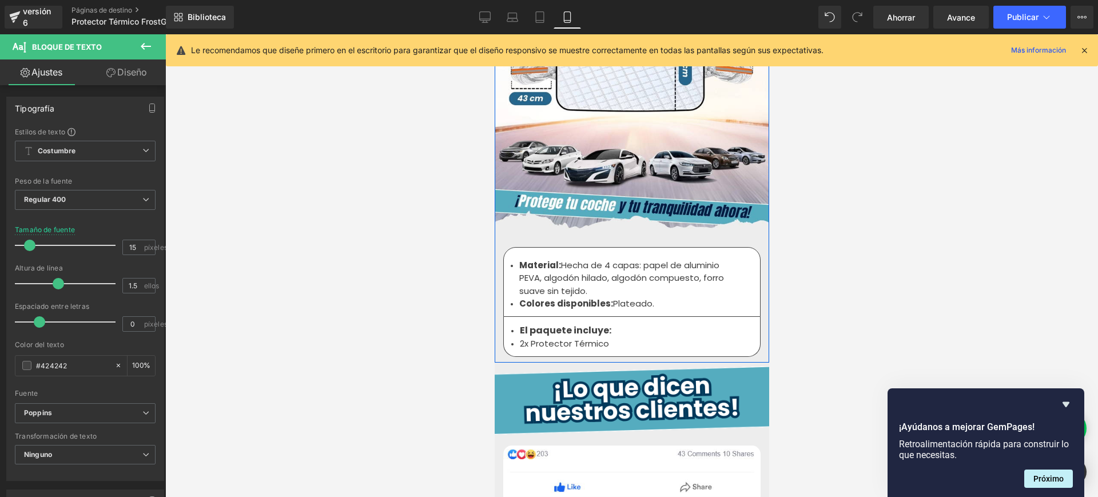
click at [626, 332] on div "El paquete incluye: Bloque de texto 2x Protector Térmico Bloque de texto Fila" at bounding box center [630, 337] width 257 height 41
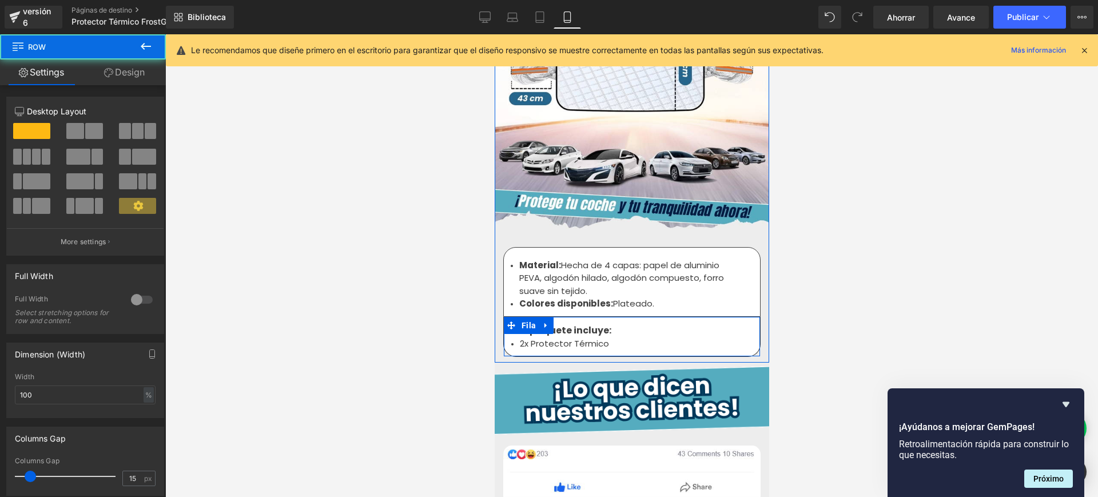
click at [620, 337] on div "2x Protector Térmico Bloque de texto" at bounding box center [631, 343] width 224 height 13
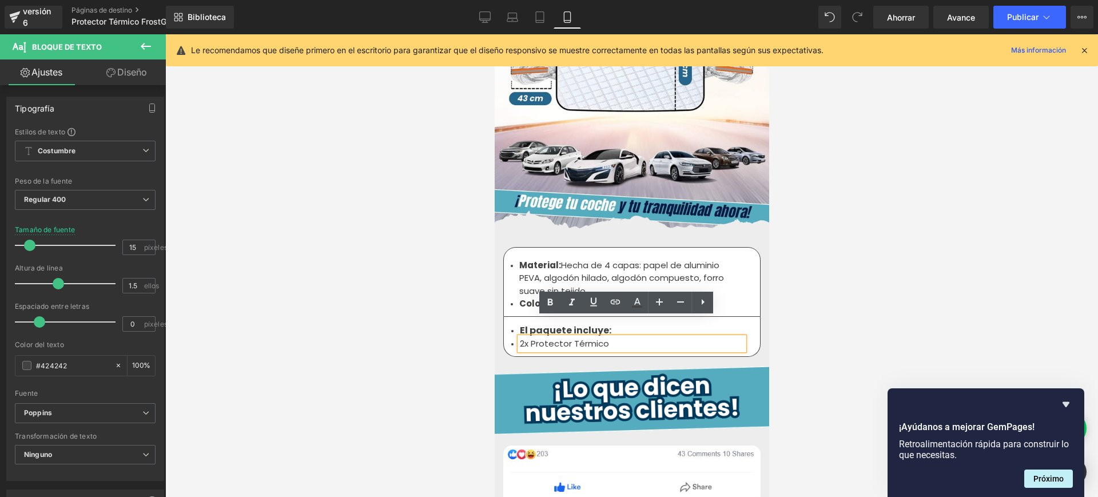
drag, startPoint x: 619, startPoint y: 325, endPoint x: 526, endPoint y: 325, distance: 92.6
click at [526, 337] on li "2x Protector Térmico" at bounding box center [631, 343] width 224 height 13
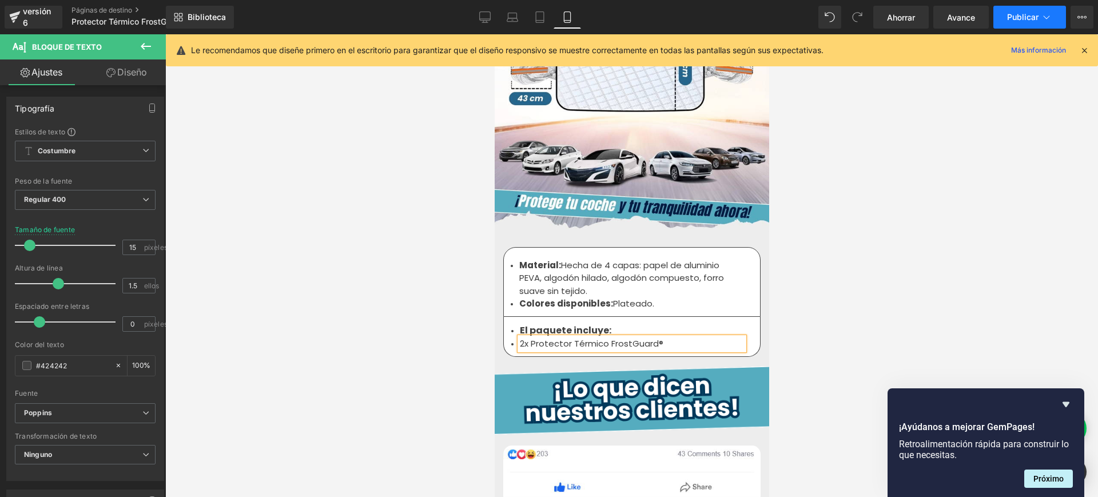
click at [1031, 20] on font "Publicar" at bounding box center [1022, 17] width 31 height 10
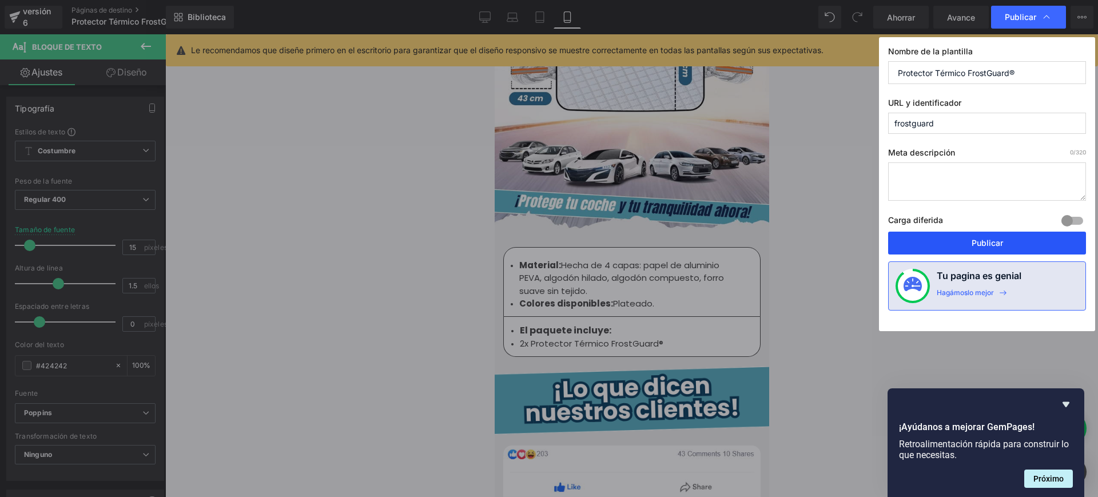
click at [972, 244] on font "Publicar" at bounding box center [986, 243] width 31 height 10
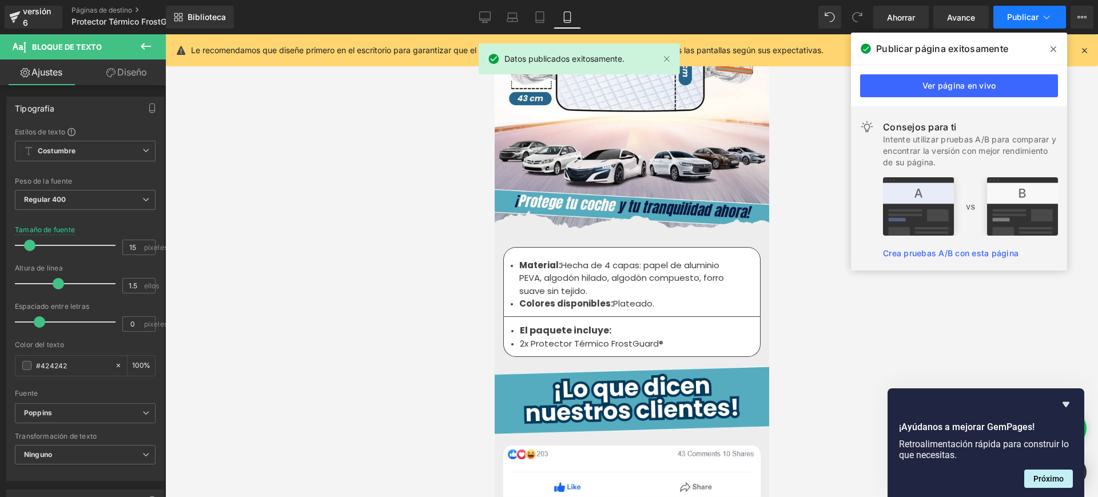
click at [1037, 15] on font "Publicar" at bounding box center [1022, 17] width 31 height 10
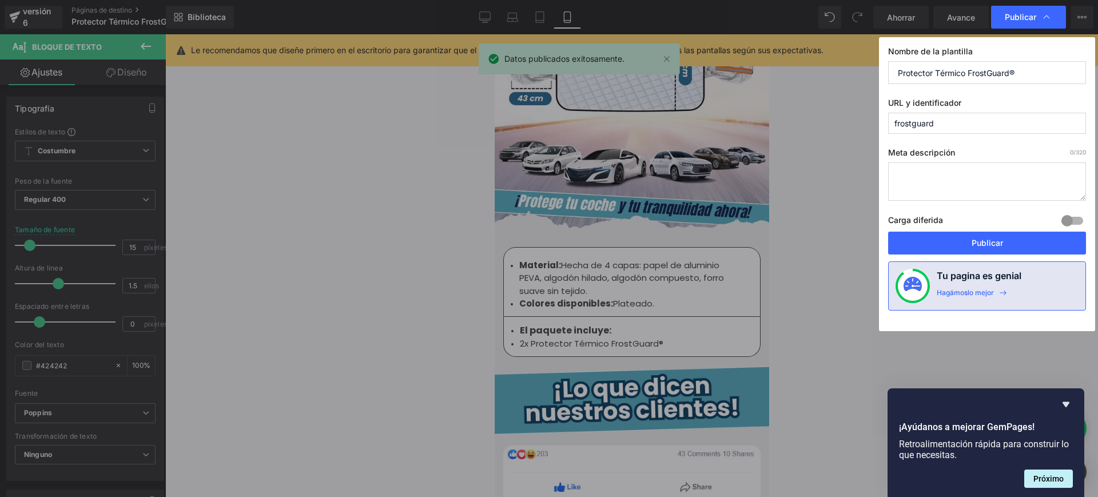
click at [996, 234] on button "Publicar" at bounding box center [987, 243] width 198 height 23
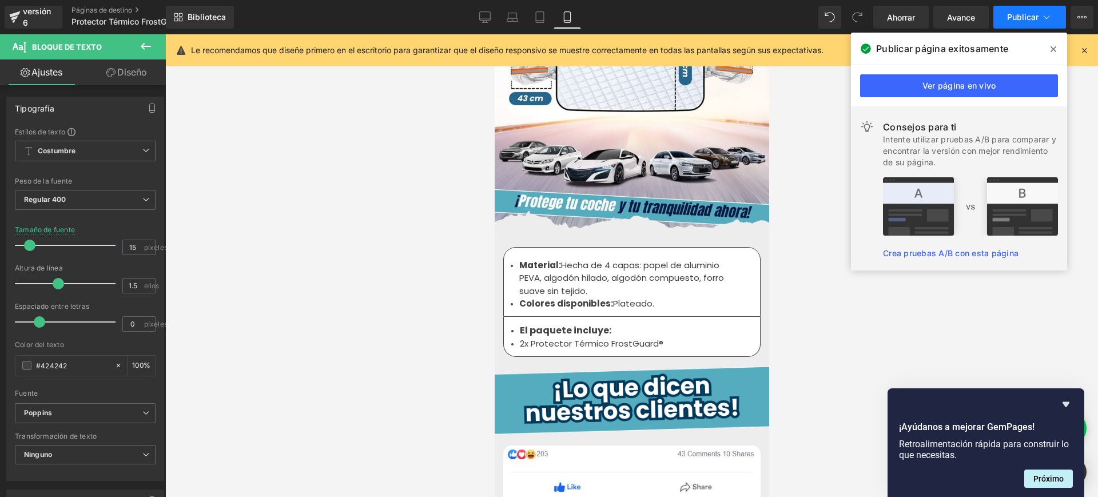
click at [1039, 14] on button "Publicar" at bounding box center [1029, 17] width 73 height 23
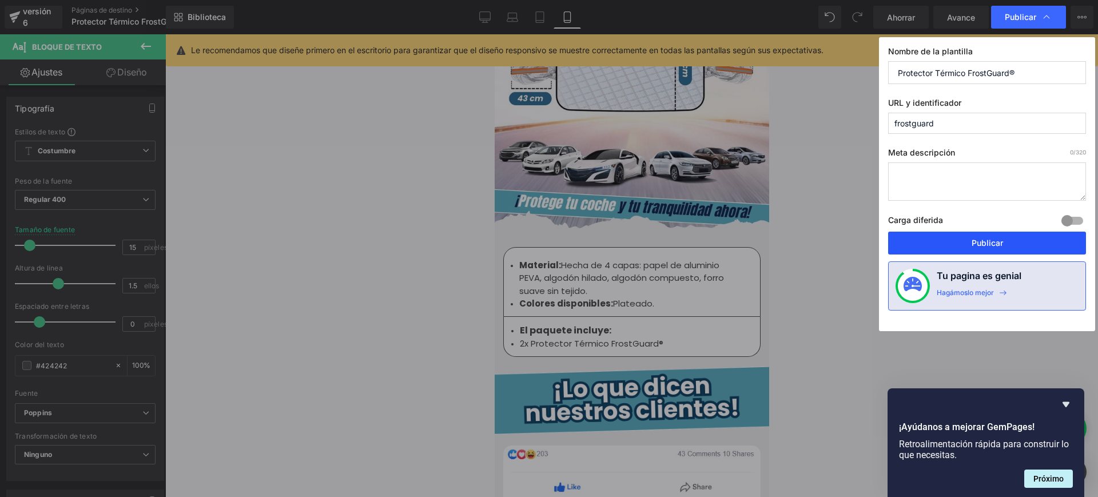
click at [975, 238] on font "Publicar" at bounding box center [986, 243] width 31 height 10
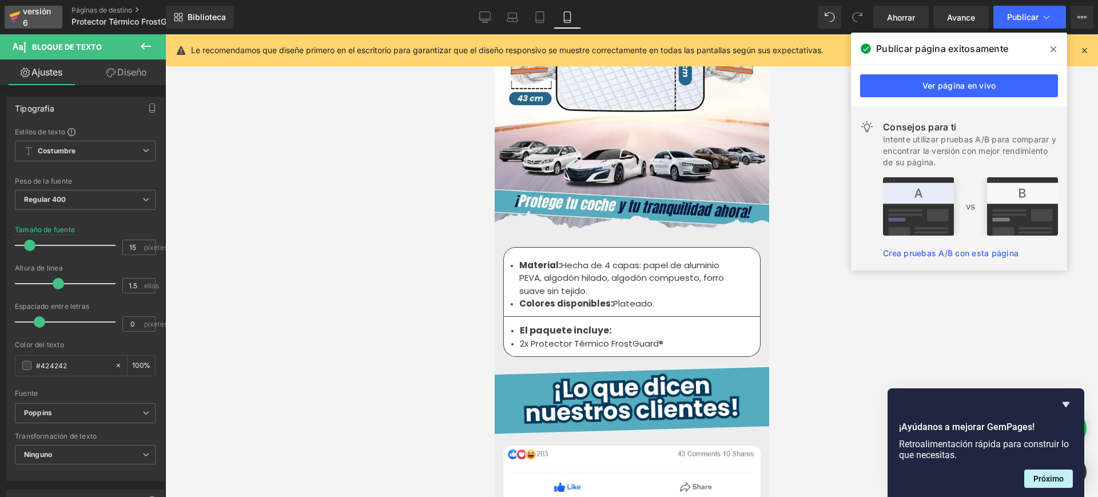
click at [42, 17] on div "versión 6" at bounding box center [38, 17] width 35 height 26
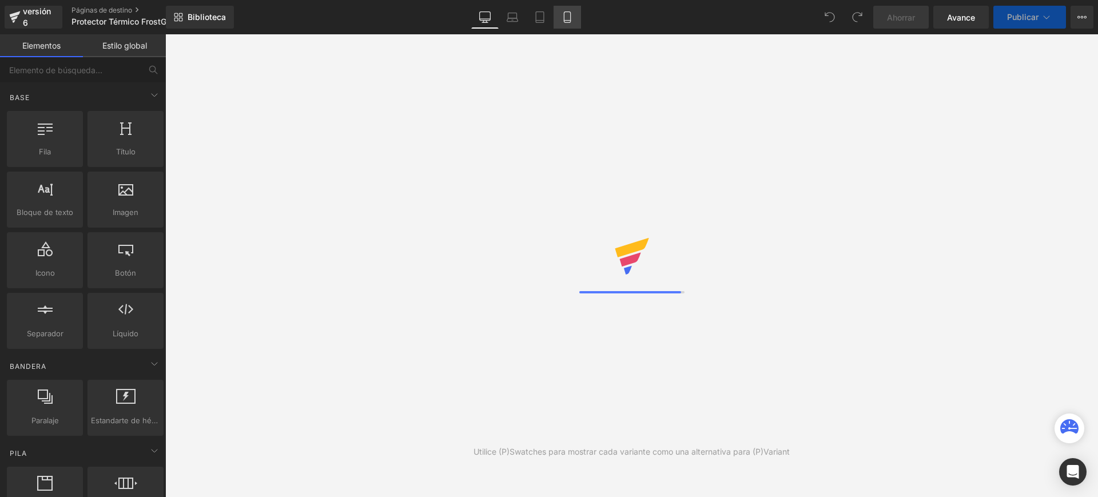
click at [564, 11] on icon at bounding box center [566, 16] width 11 height 11
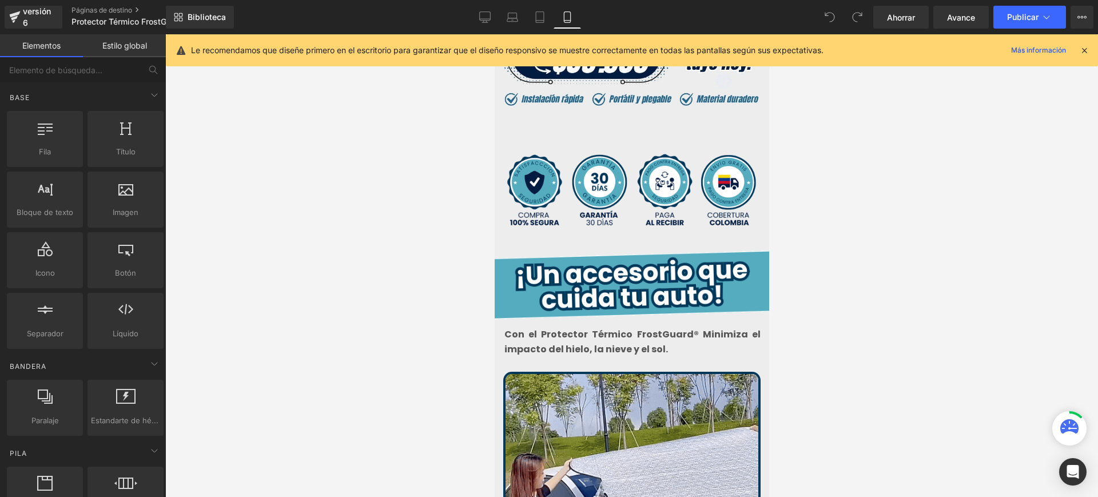
scroll to position [357, 0]
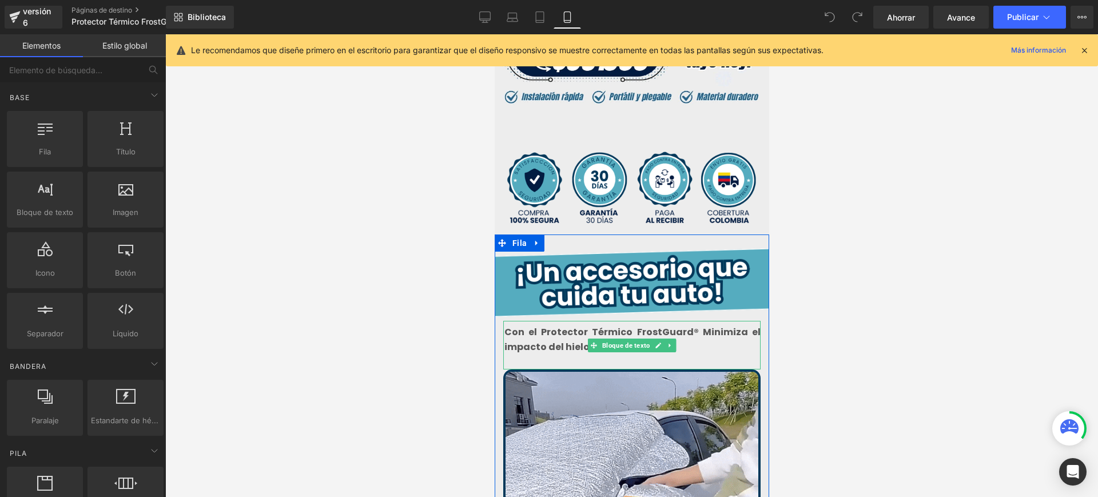
click at [554, 325] on font "Con el Protector Térmico FrostGuard® Minimiza el impacto del hielo, la nieve y …" at bounding box center [632, 339] width 256 height 28
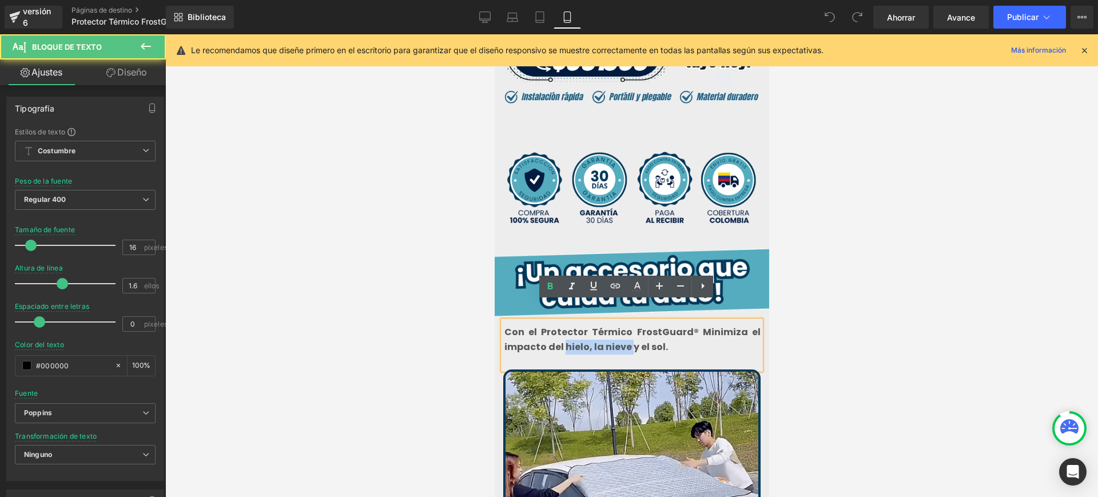
drag, startPoint x: 565, startPoint y: 325, endPoint x: 556, endPoint y: 325, distance: 9.2
click at [556, 325] on font "Con el Protector Térmico FrostGuard® Minimiza el impacto del hielo, la nieve y …" at bounding box center [632, 339] width 256 height 28
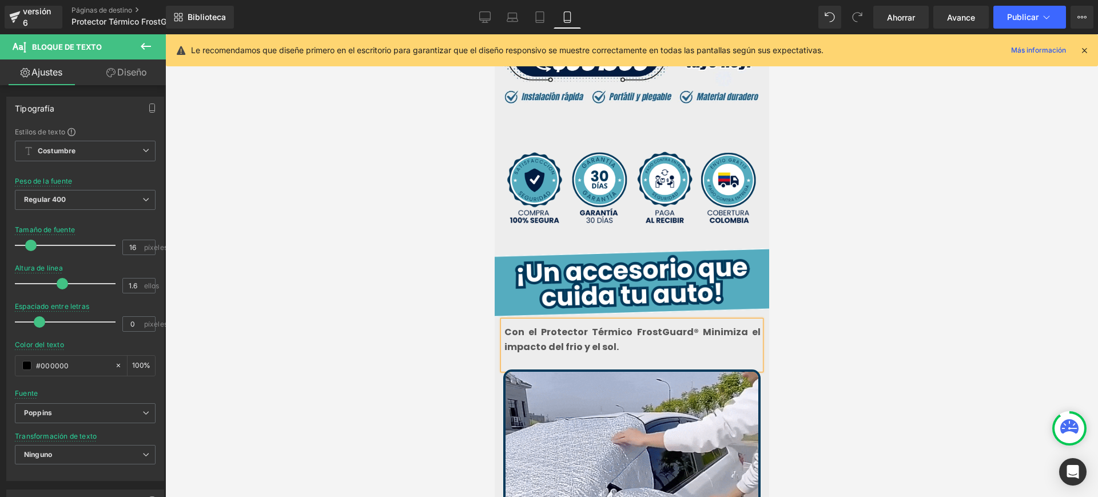
click at [629, 325] on p "Con el Protector Térmico FrostGuard® Minimiza el impacto del frio y el sol." at bounding box center [632, 339] width 256 height 29
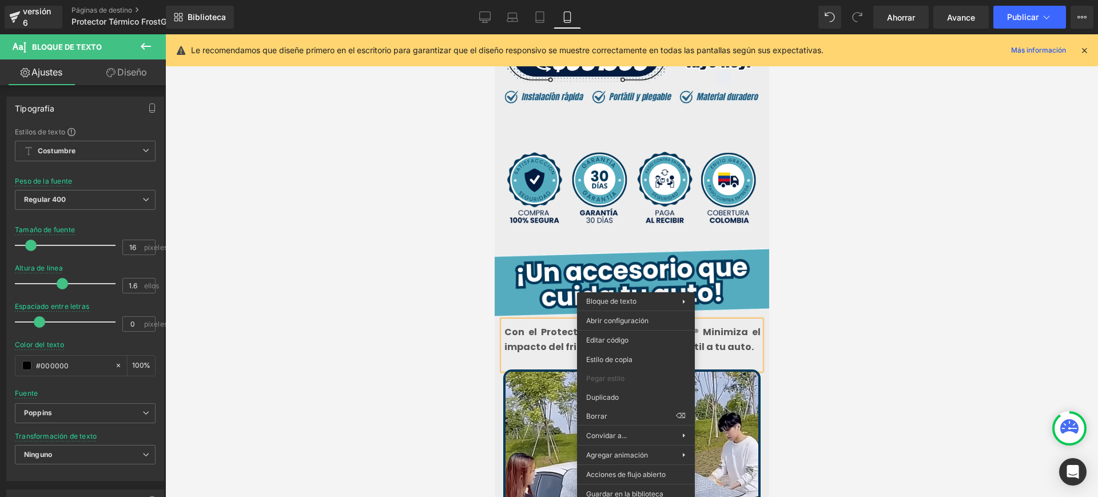
drag, startPoint x: 832, startPoint y: 376, endPoint x: 778, endPoint y: 345, distance: 62.0
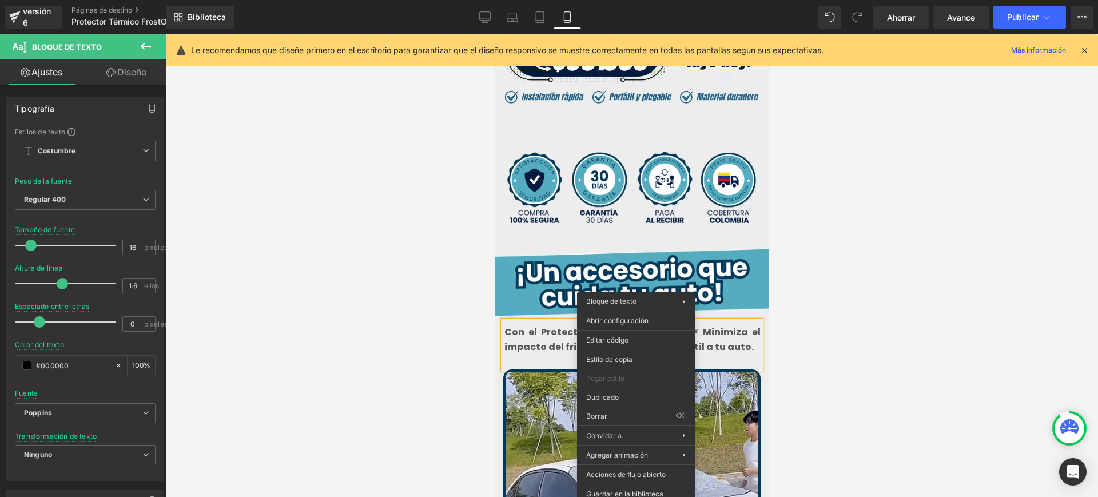
click at [833, 375] on div at bounding box center [631, 265] width 932 height 462
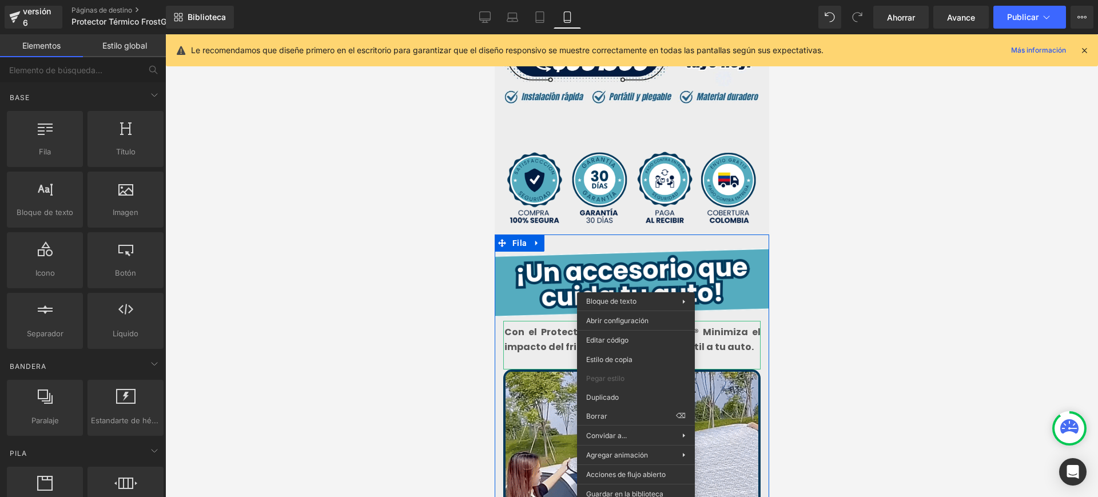
click at [735, 342] on div "Con el Protector Térmico FrostGuard® Minimiza el impacto del frio y el sol. Dan…" at bounding box center [630, 345] width 257 height 49
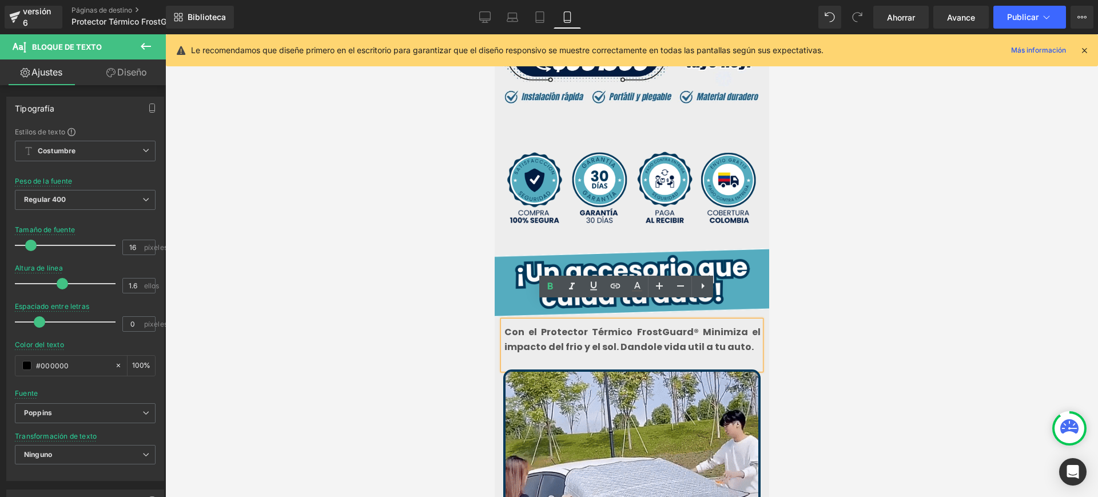
drag, startPoint x: 623, startPoint y: 325, endPoint x: 624, endPoint y: 331, distance: 6.0
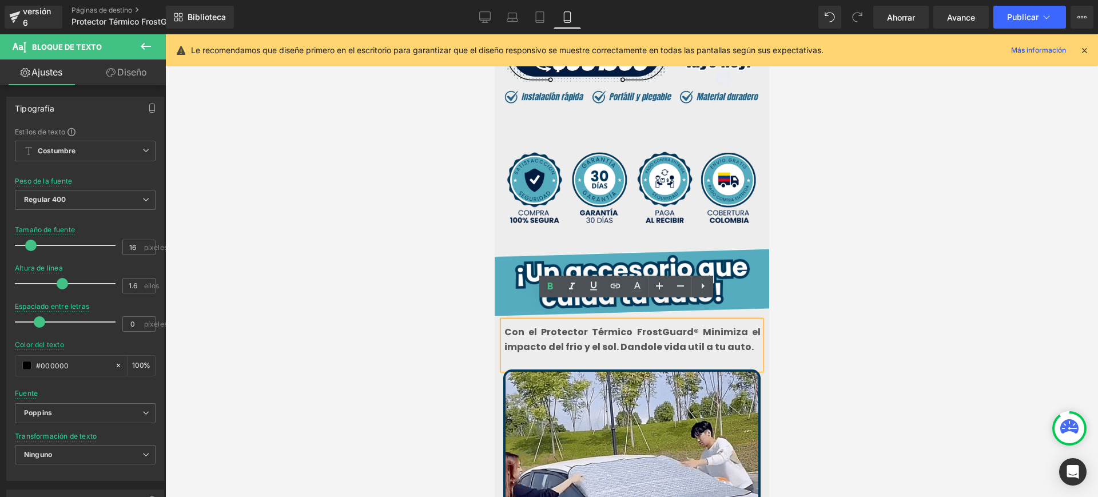
click at [623, 325] on font "Con el Protector Térmico FrostGuard® Minimiza el impacto del frio y el sol. Dan…" at bounding box center [632, 339] width 256 height 28
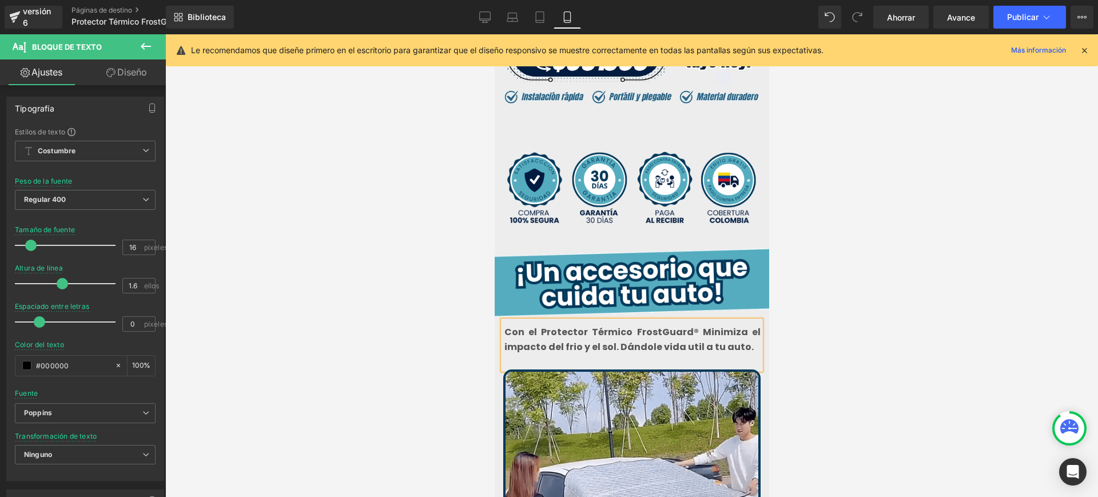
click at [689, 328] on font "Con el Protector Térmico FrostGuard® Minimiza el impacto del frio y el sol. Dán…" at bounding box center [632, 339] width 256 height 28
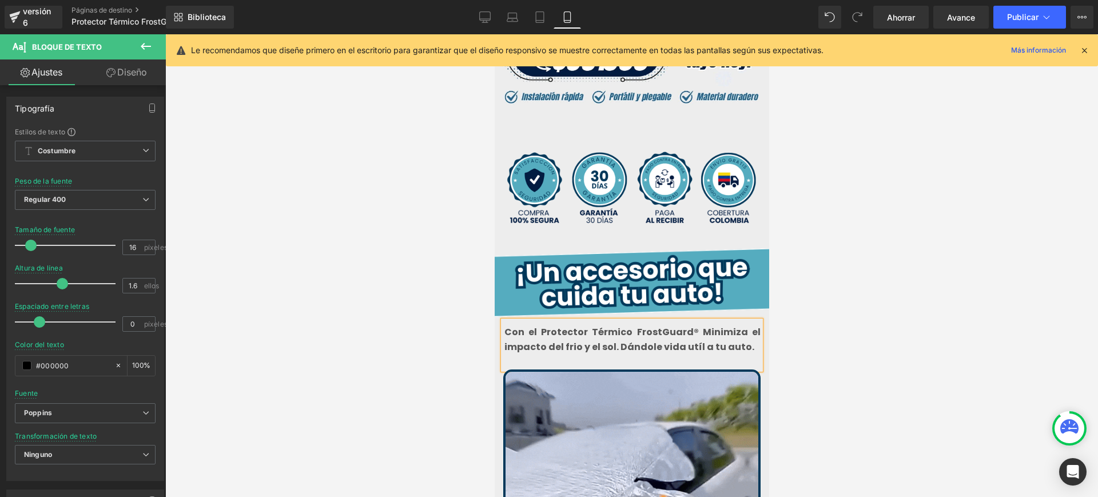
click at [740, 332] on p "Con el Protector Térmico FrostGuard® Minimiza el impacto del frio y el sol. Dán…" at bounding box center [632, 339] width 256 height 29
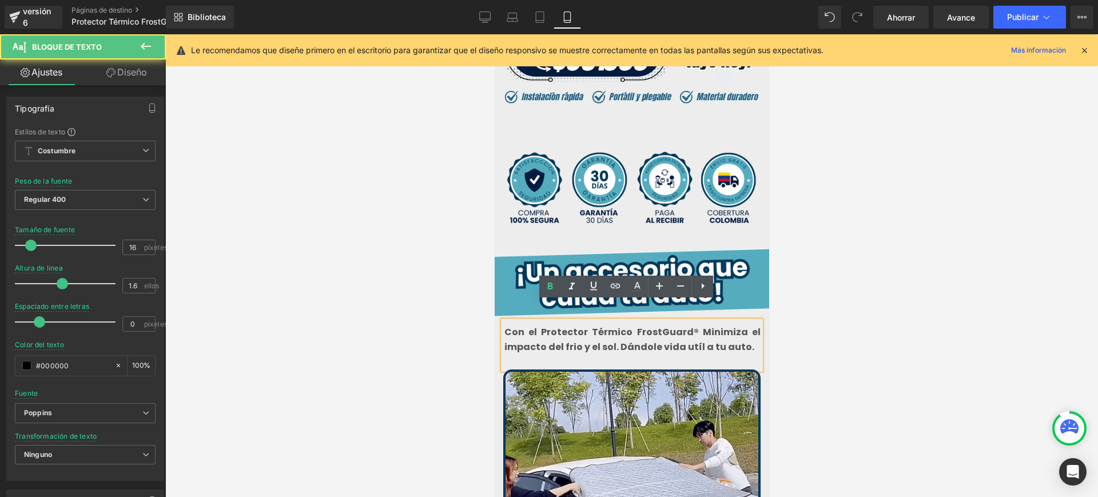
click at [688, 327] on font "Con el Protector Térmico FrostGuard® Minimiza el impacto del frio y el sol. Dán…" at bounding box center [632, 339] width 256 height 28
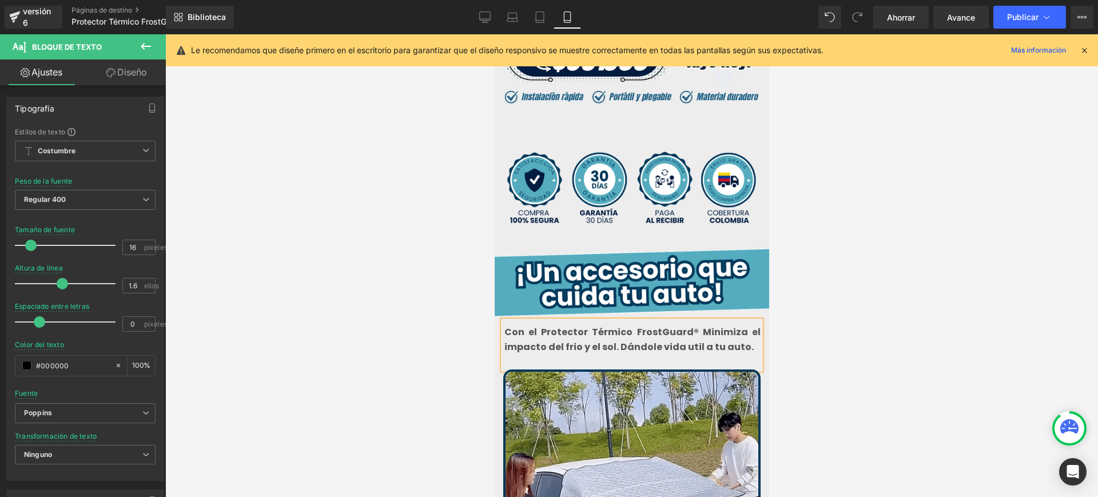
click at [679, 328] on font "Con el Protector Térmico FrostGuard® Minimiza el impacto del frio y el sol. Dán…" at bounding box center [632, 339] width 256 height 28
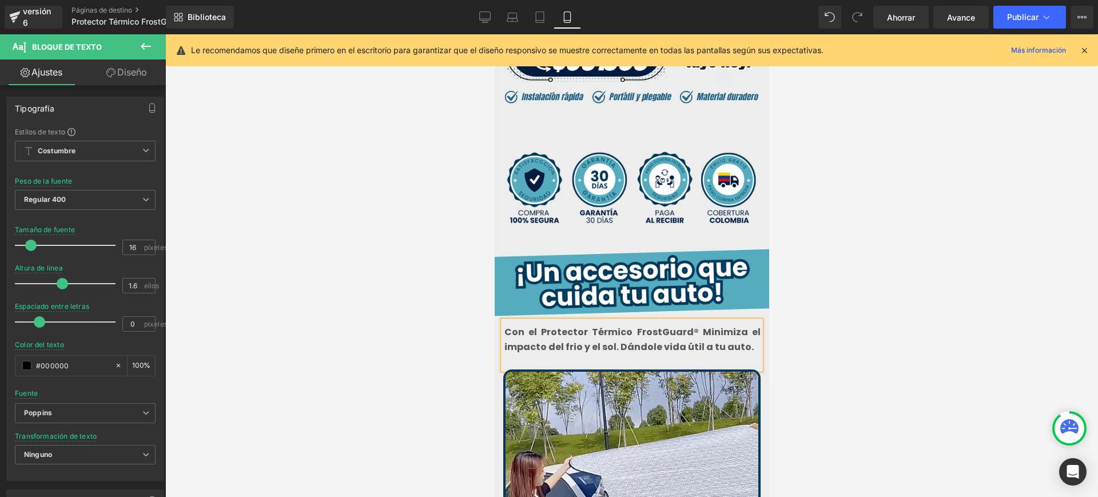
click at [747, 328] on p "Con el Protector Térmico FrostGuard® Minimiza el impacto del frio y el sol. Dán…" at bounding box center [632, 339] width 256 height 29
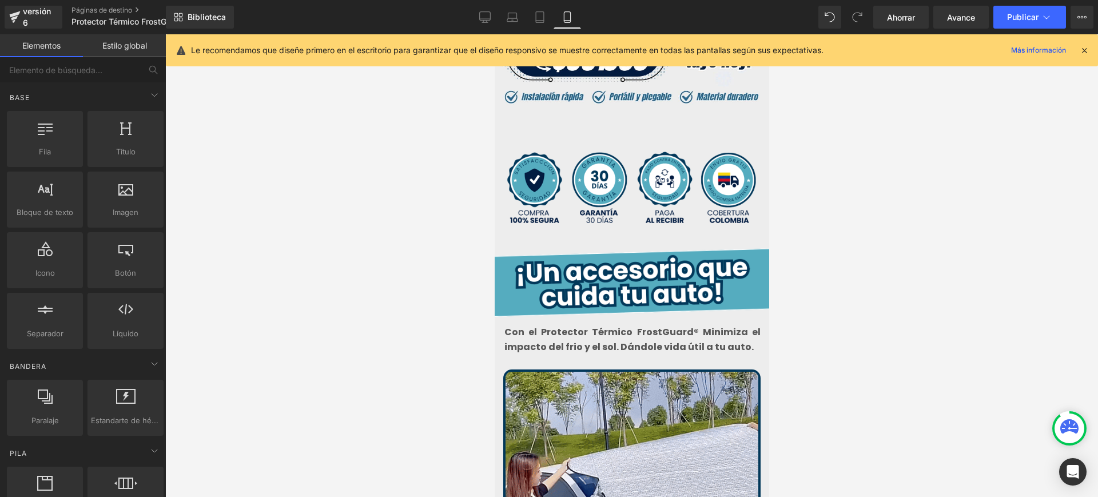
click at [909, 308] on div at bounding box center [631, 265] width 932 height 462
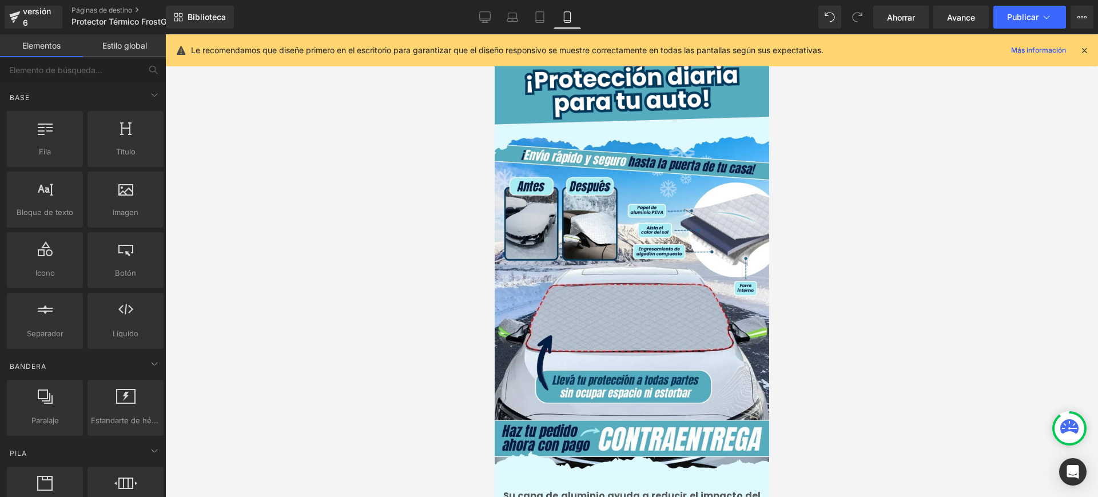
scroll to position [1501, 0]
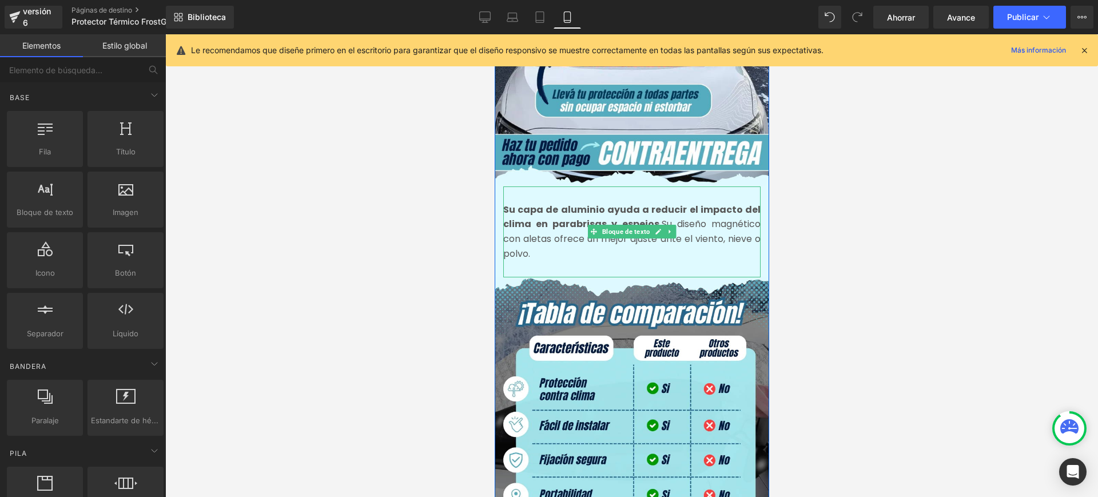
click at [731, 217] on font "Su diseño magnético con aletas ofrece un mejor ajuste ante el viento, nieve o p…" at bounding box center [630, 238] width 257 height 42
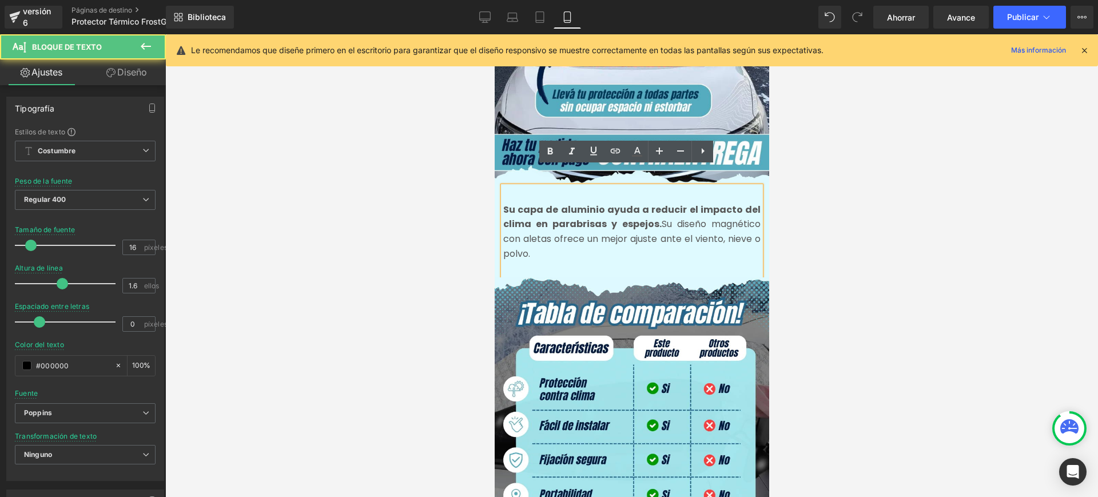
click at [746, 218] on font "Su diseño magnético con aletas ofrece un mejor ajuste ante el viento, nieve o p…" at bounding box center [630, 238] width 257 height 42
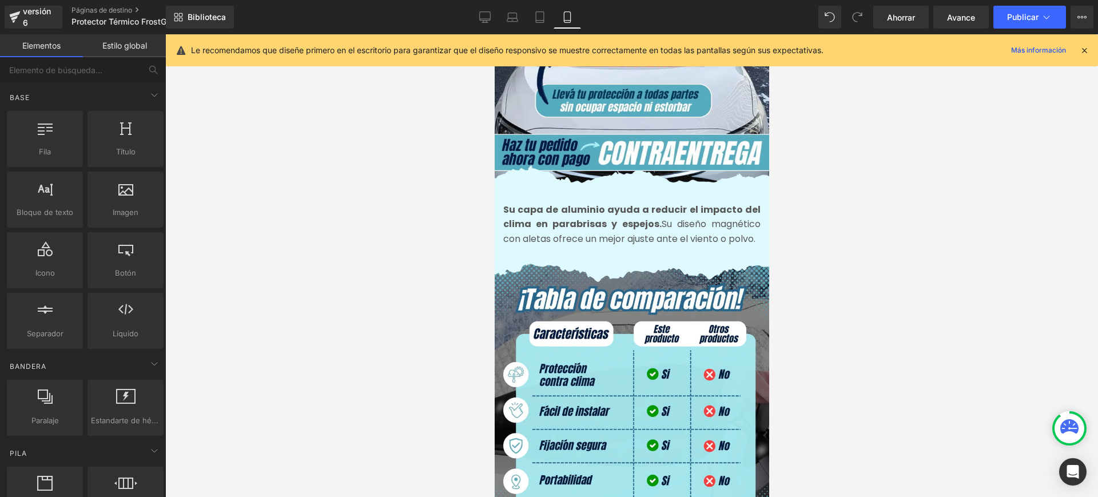
click at [875, 266] on div at bounding box center [631, 265] width 932 height 462
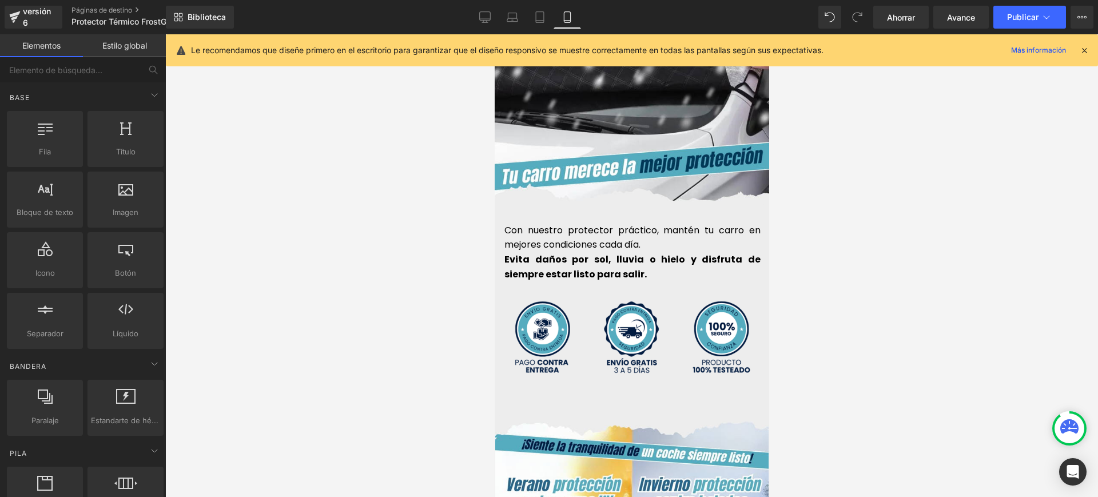
scroll to position [3001, 0]
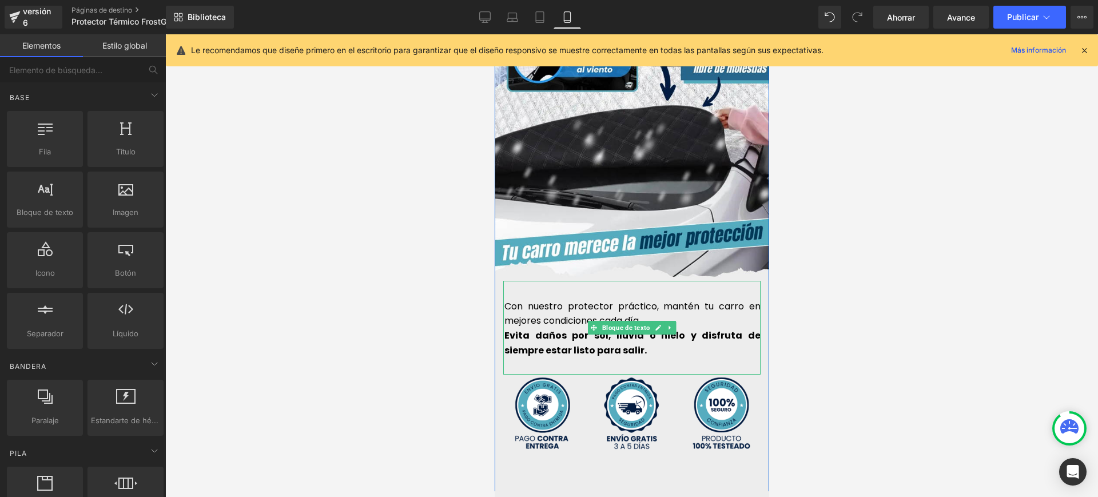
click at [504, 329] on font "Evita daños por sol, lluvia o hielo y disfruta de siempre estar listo para sali…" at bounding box center [632, 343] width 256 height 28
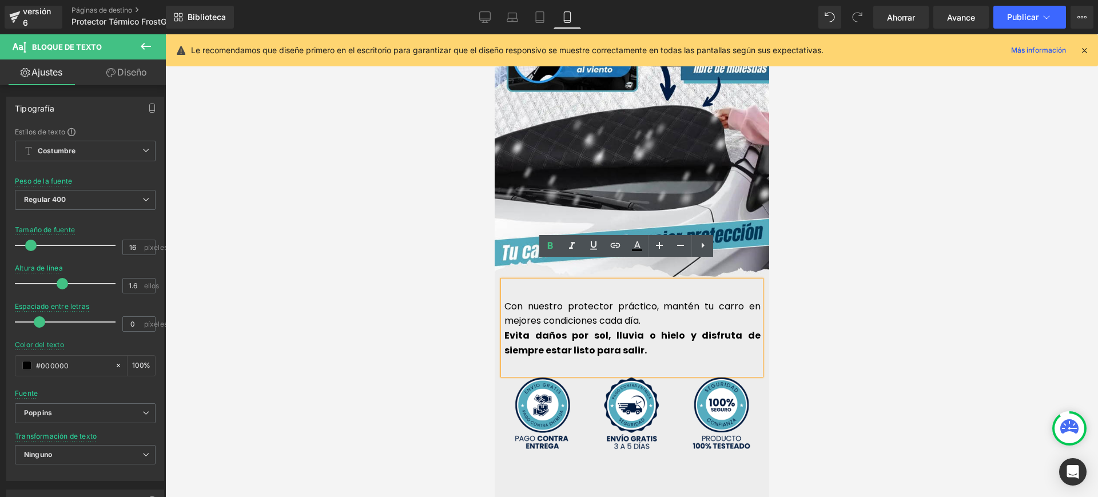
click at [504, 329] on font "Evita daños por sol, lluvia o hielo y disfruta de siempre estar listo para sali…" at bounding box center [632, 343] width 256 height 28
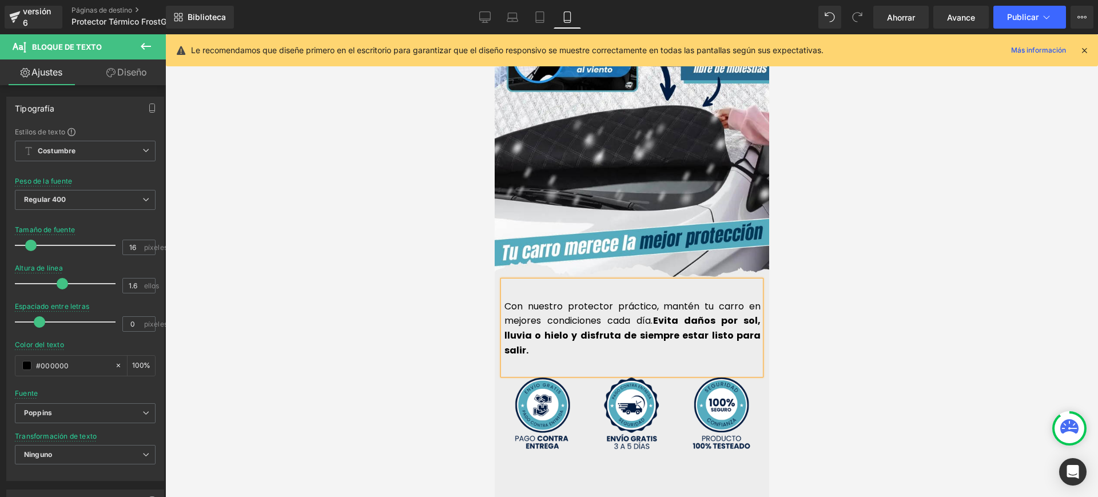
click at [614, 338] on p "Con nuestro protector práctico, mantén tu carro en mejores condiciones cada día…" at bounding box center [632, 328] width 256 height 58
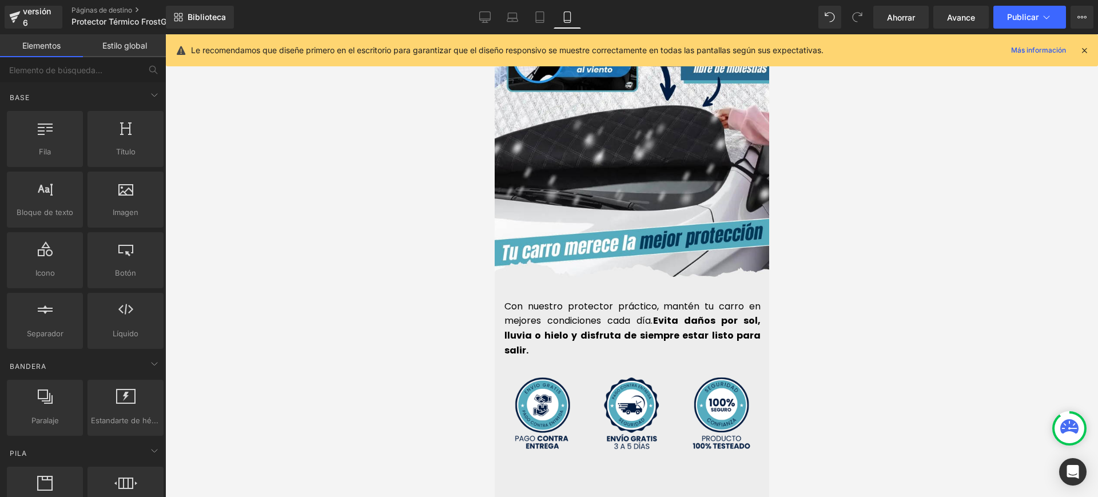
click at [880, 305] on div at bounding box center [631, 265] width 932 height 462
click at [1039, 21] on button "Publicar" at bounding box center [1029, 17] width 73 height 23
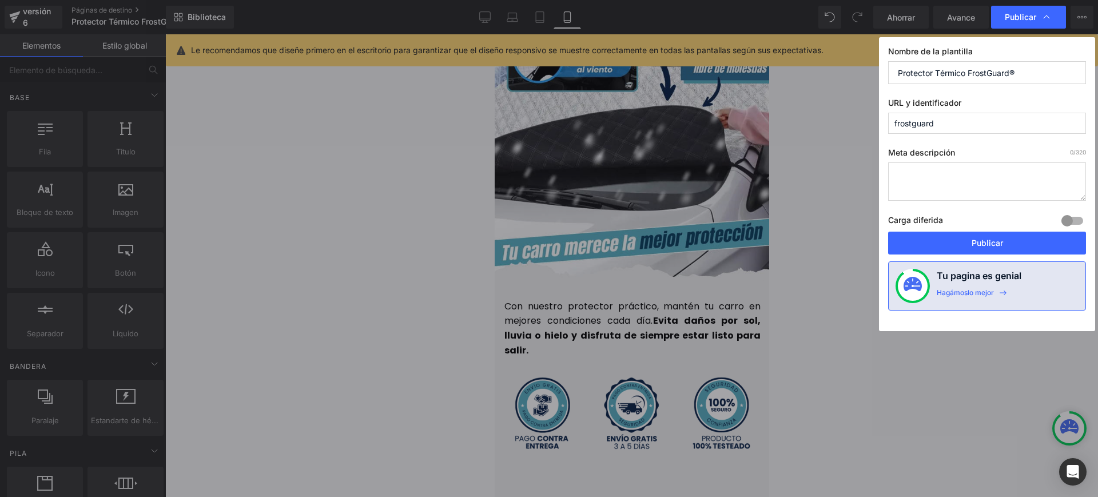
click at [996, 244] on font "Publicar" at bounding box center [986, 243] width 31 height 10
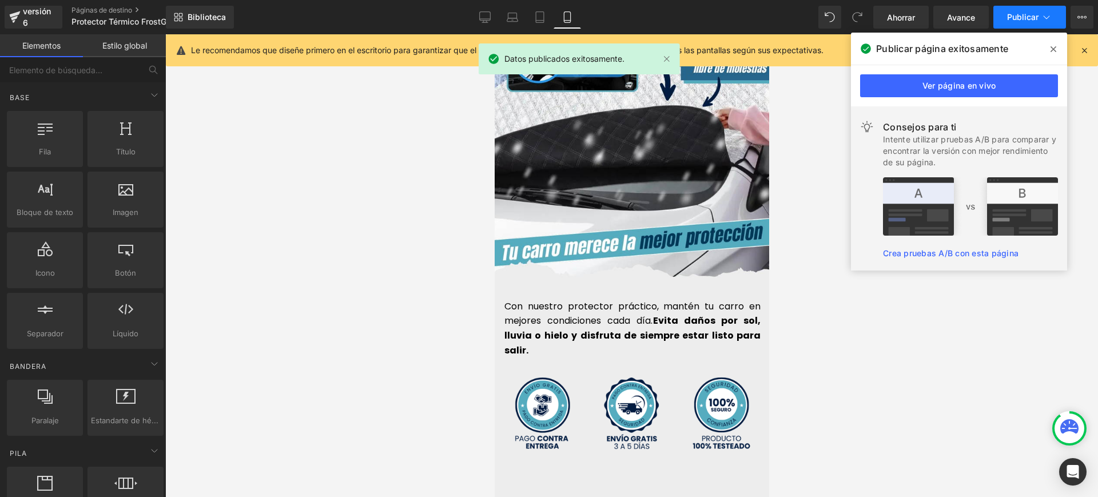
click at [1046, 15] on icon at bounding box center [1045, 16] width 11 height 11
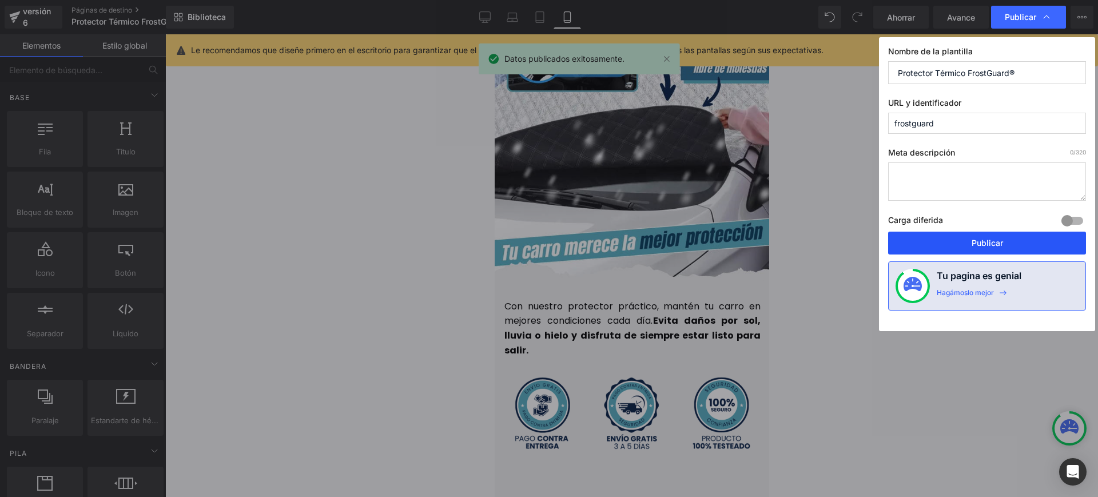
click at [977, 242] on font "Publicar" at bounding box center [986, 243] width 31 height 10
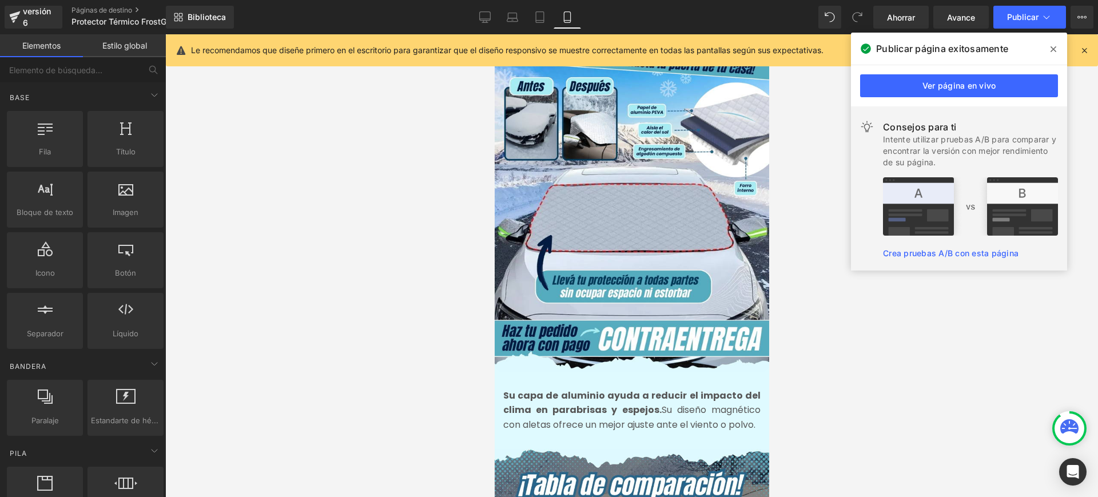
scroll to position [1286, 0]
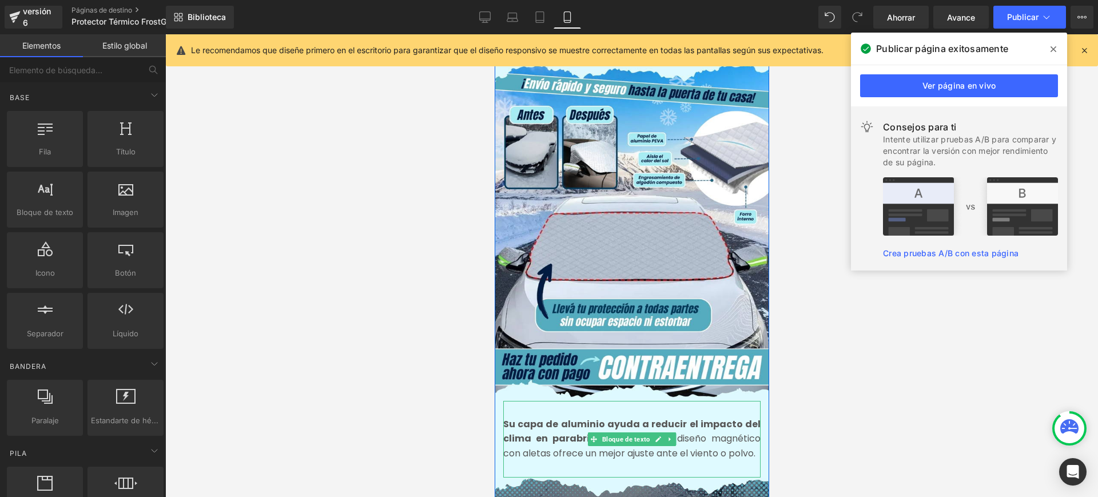
click at [536, 420] on font "Su capa de aluminio ayuda a reducir el impacto del clima en parabrisas y espejo…" at bounding box center [630, 431] width 257 height 28
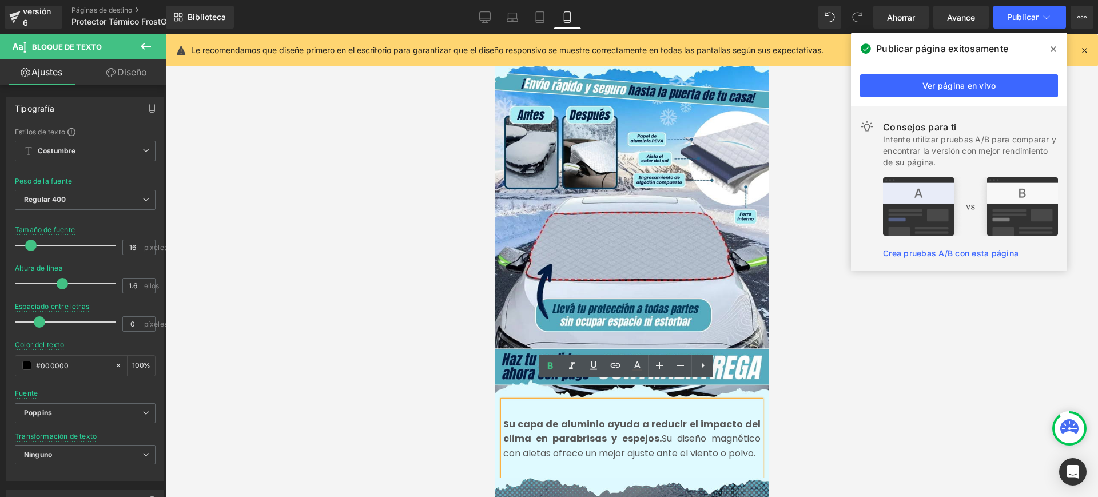
click at [747, 417] on font "Su capa de aluminio ayuda a reducir el impacto del clima en parabrisas y espejo…" at bounding box center [630, 431] width 257 height 28
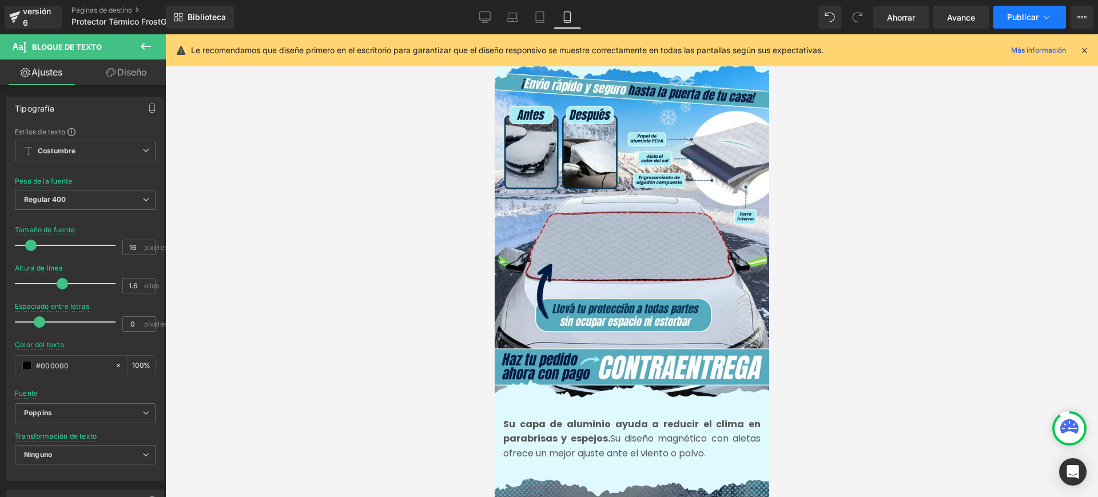
click at [1036, 13] on font "Publicar" at bounding box center [1022, 17] width 31 height 10
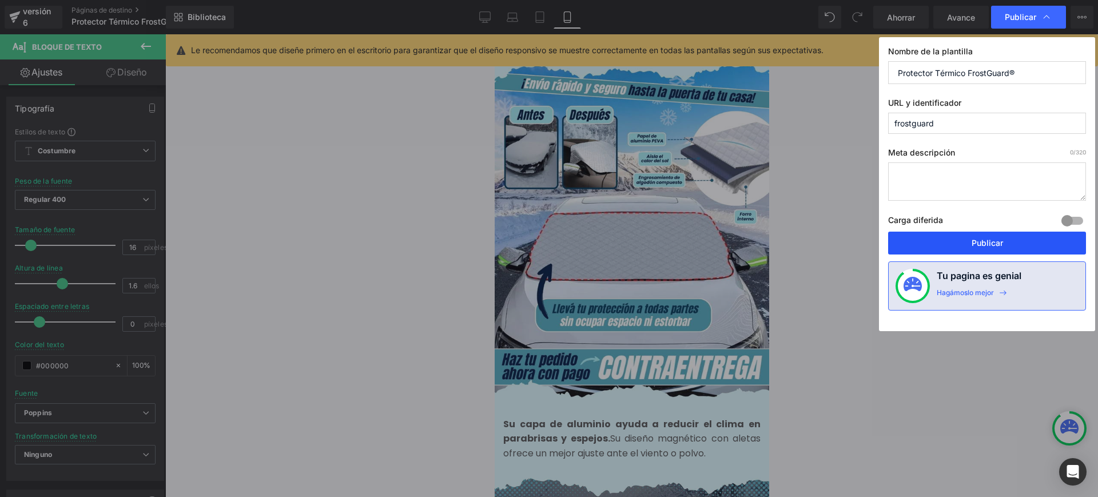
click at [982, 239] on font "Publicar" at bounding box center [986, 243] width 31 height 10
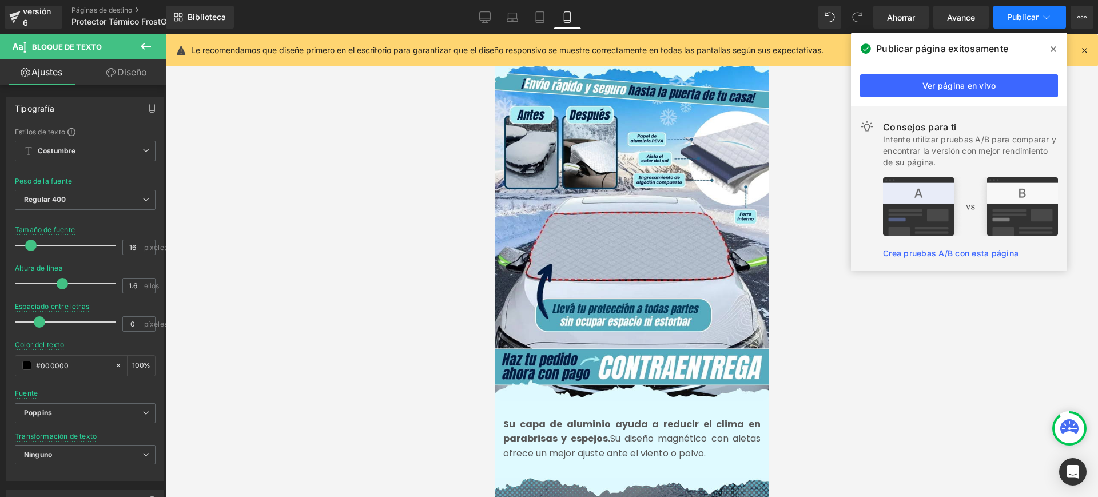
click at [1032, 15] on font "Publicar" at bounding box center [1022, 17] width 31 height 10
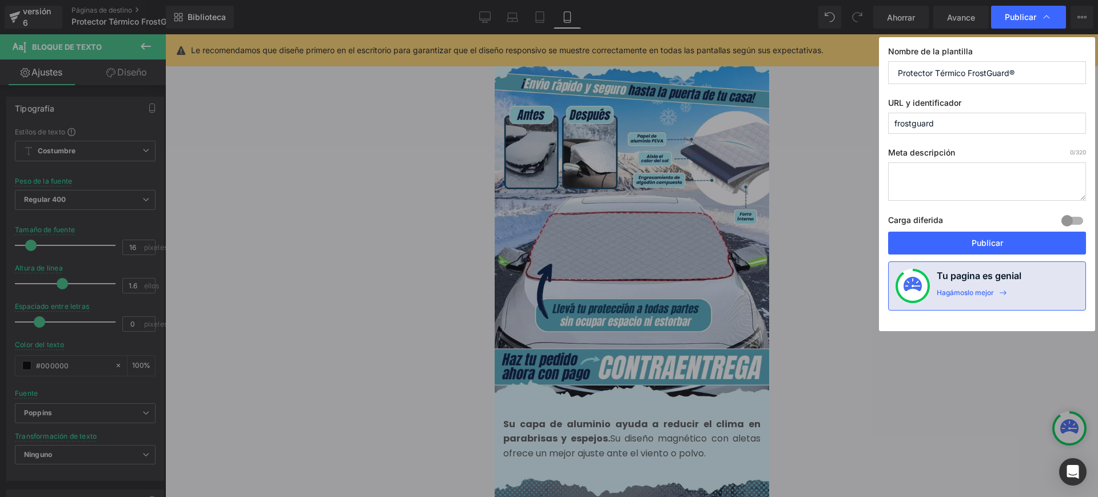
click at [993, 237] on button "Publicar" at bounding box center [987, 243] width 198 height 23
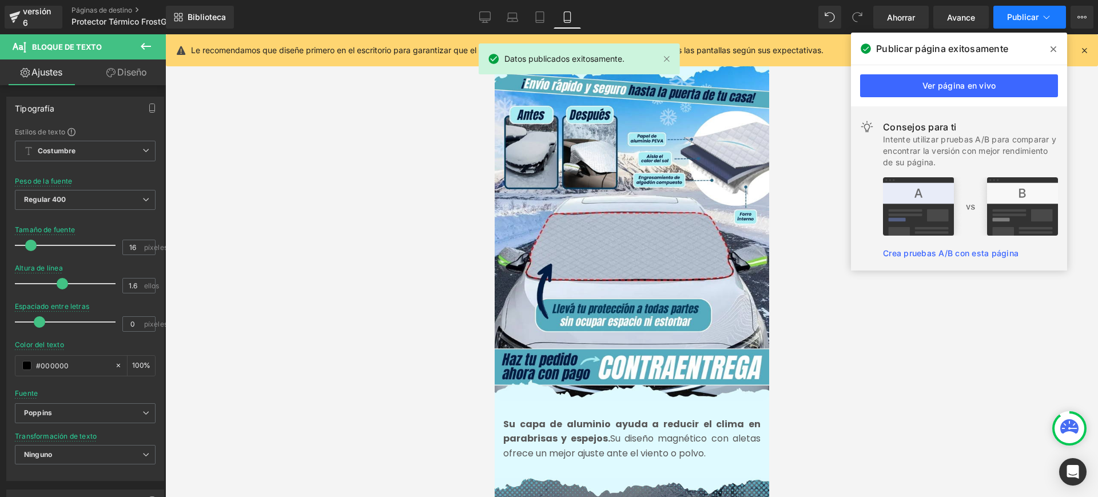
click at [1031, 15] on font "Publicar" at bounding box center [1022, 17] width 31 height 10
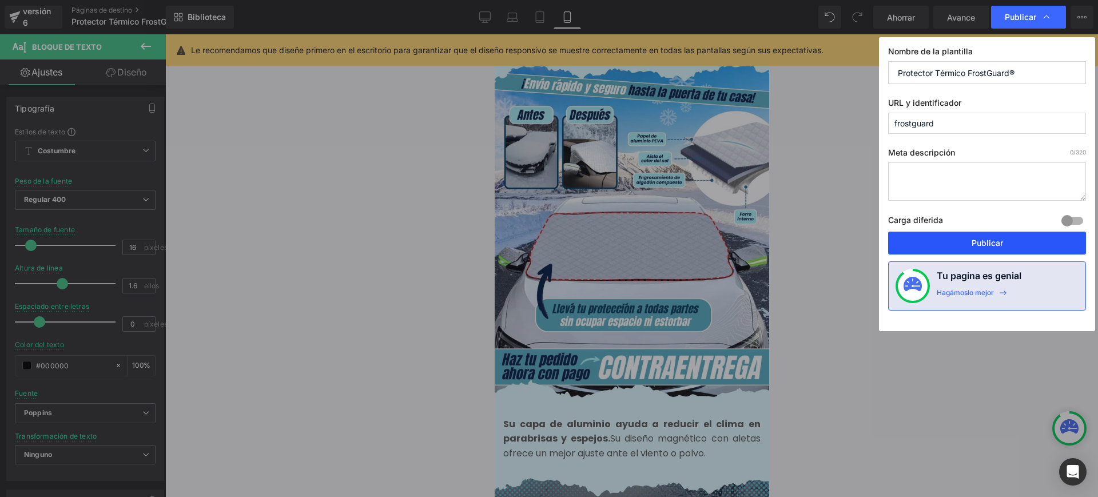
click at [968, 234] on button "Publicar" at bounding box center [987, 243] width 198 height 23
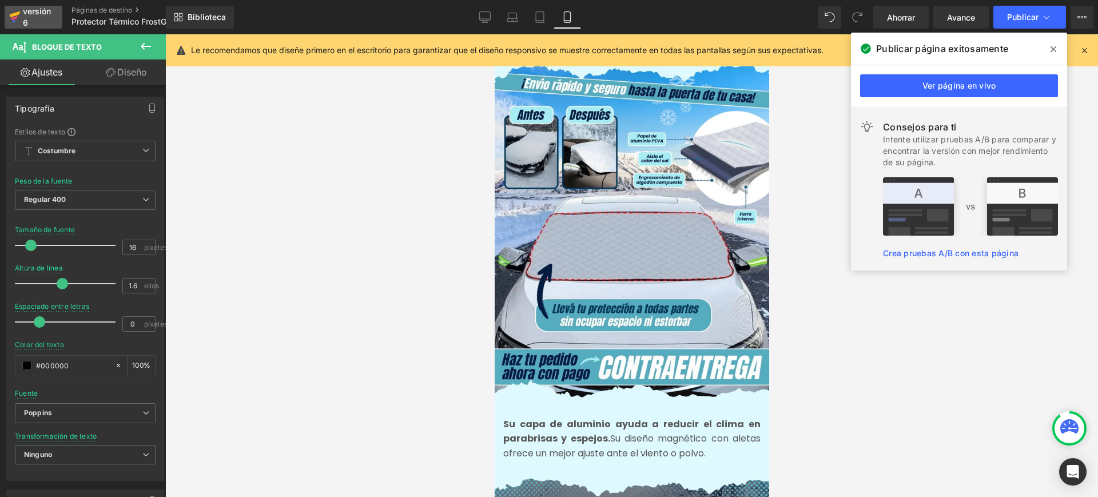
click at [38, 14] on font "versión 6" at bounding box center [37, 16] width 28 height 21
